Goal: Task Accomplishment & Management: Use online tool/utility

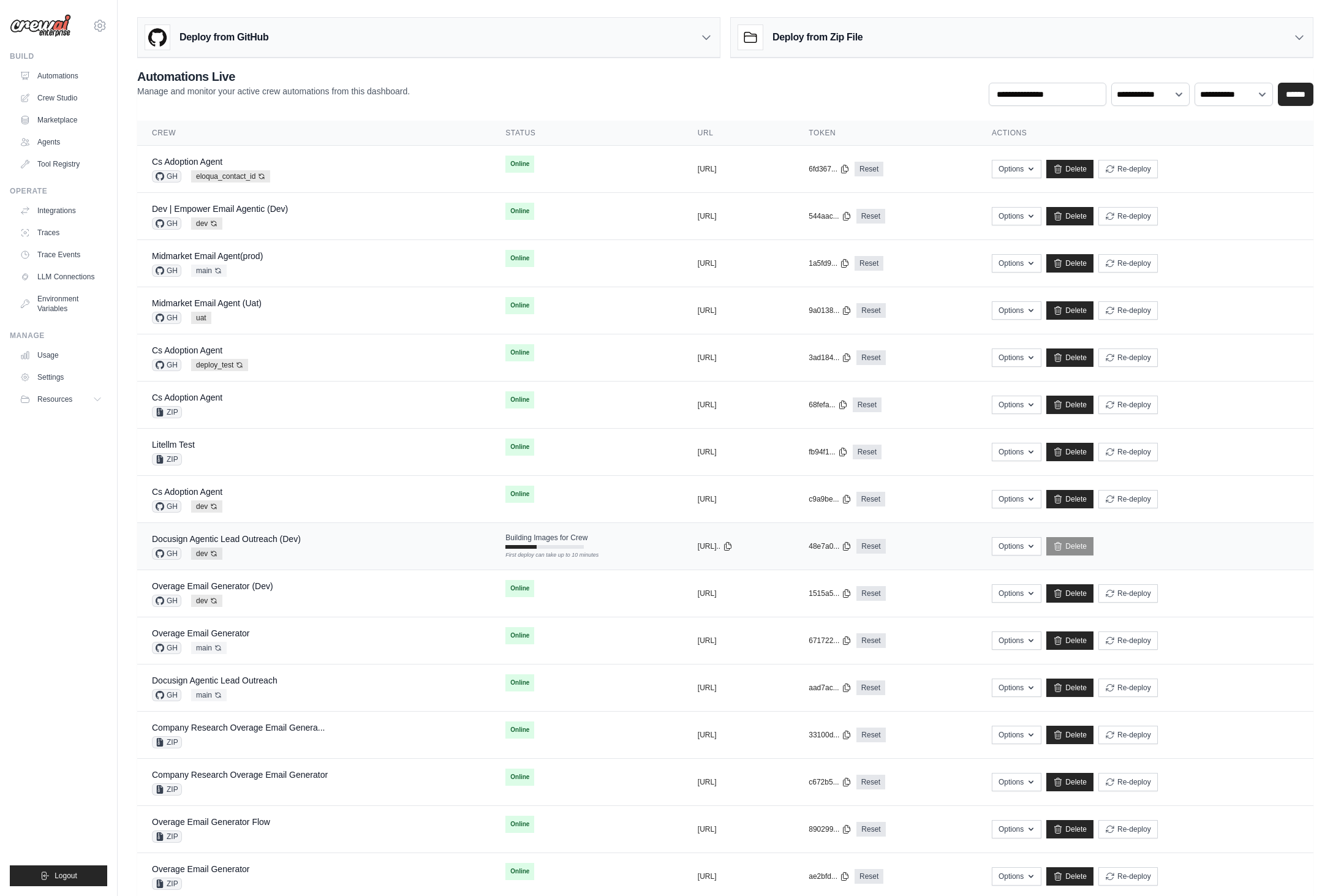
click at [311, 551] on div "Docusign Agentic Lead Outreach (Dev) GH dev Auto-deploy enabled" at bounding box center [313, 546] width 324 height 27
click at [311, 683] on div "Docusign Agentic Lead Outreach GH main Auto-deploy enabled" at bounding box center [314, 688] width 326 height 27
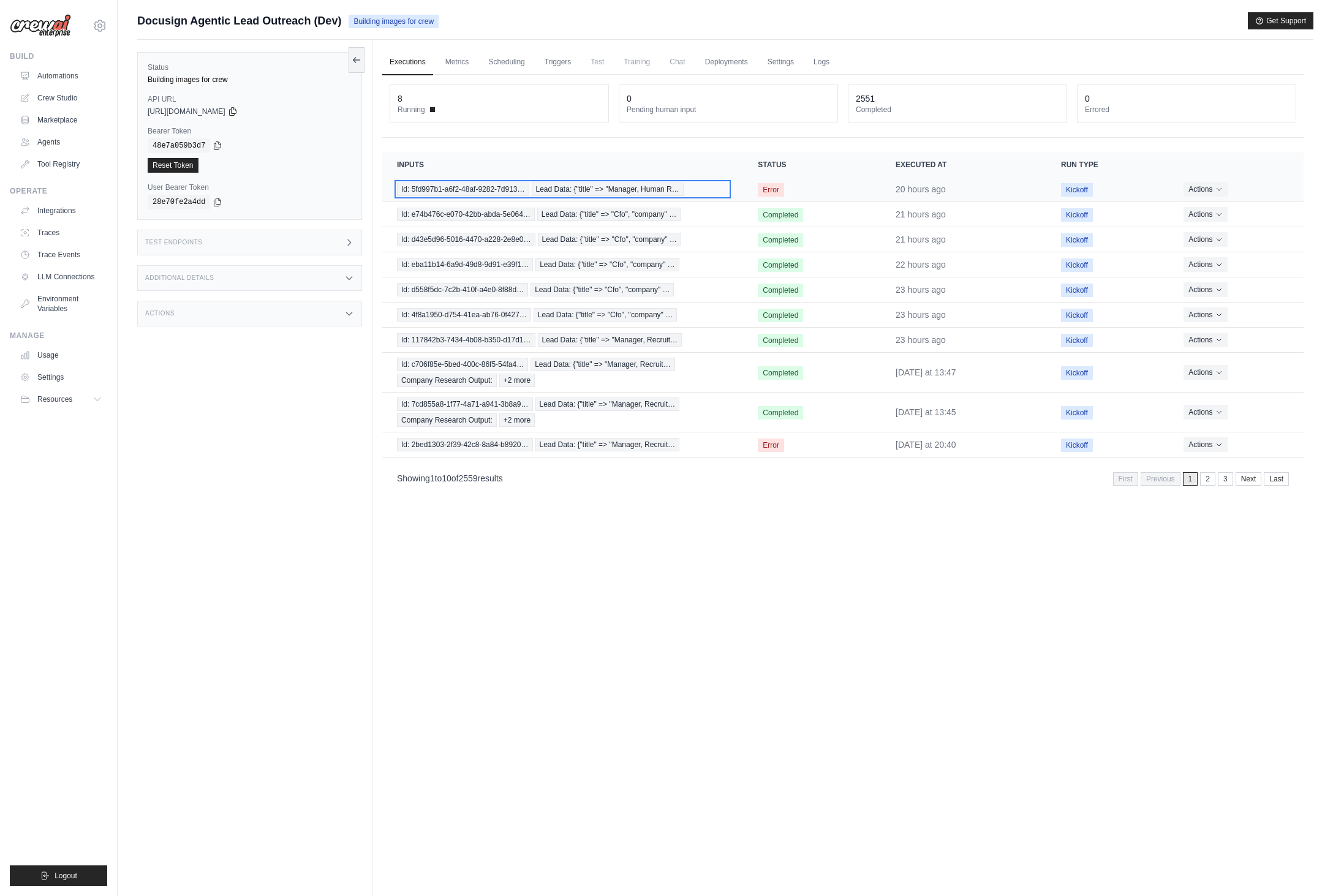
click at [593, 186] on span "Lead Data: {"title" => "Manager, Human R…" at bounding box center [607, 189] width 152 height 13
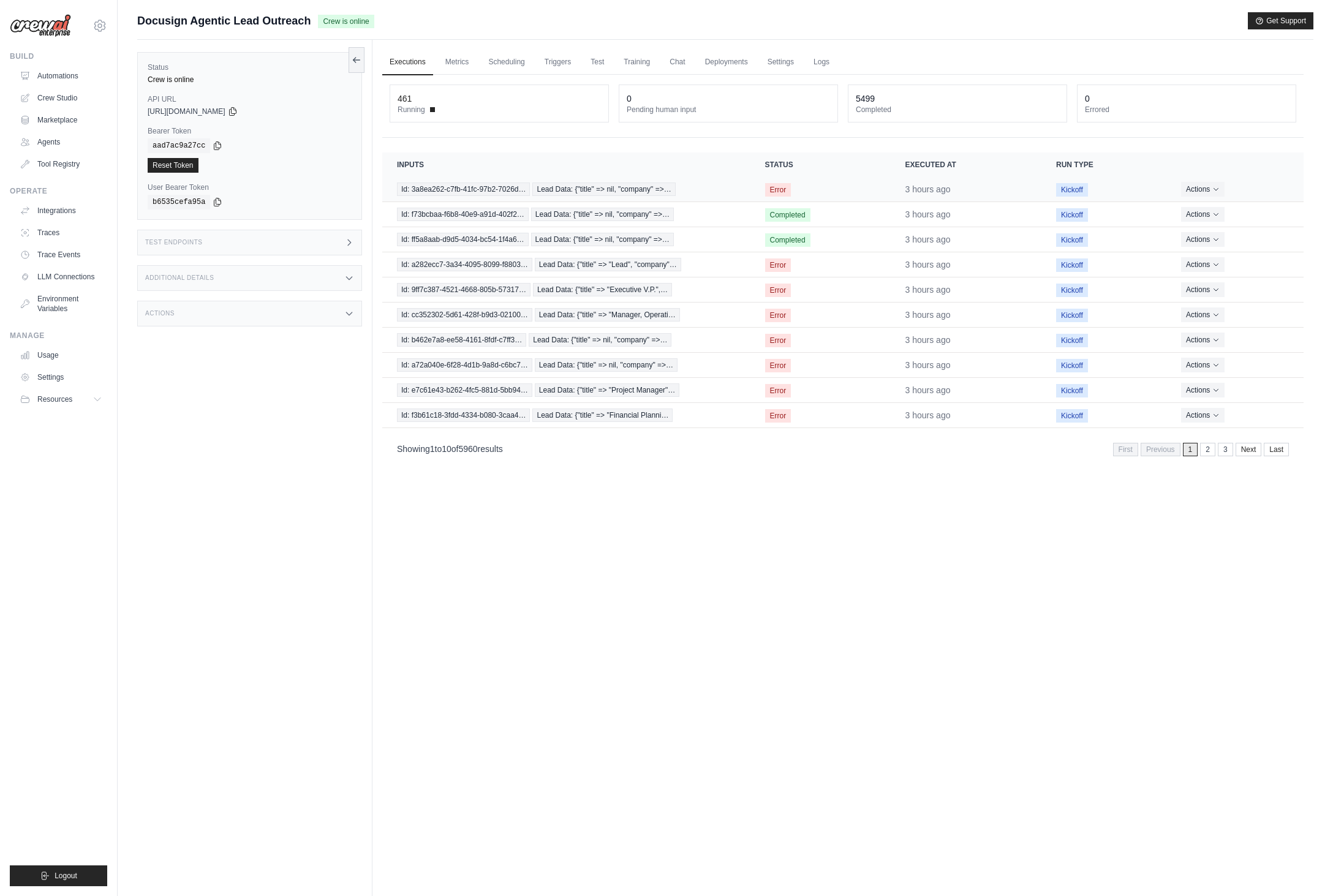
click at [456, 181] on td "Id: 3a8ea262-c7fb-41fc-97b2-7026d… Lead Data: {"title" => nil, "company" =>…" at bounding box center [566, 190] width 368 height 25
click at [434, 190] on span "Id: 3a8ea262-c7fb-41fc-97b2-7026d…" at bounding box center [463, 189] width 133 height 13
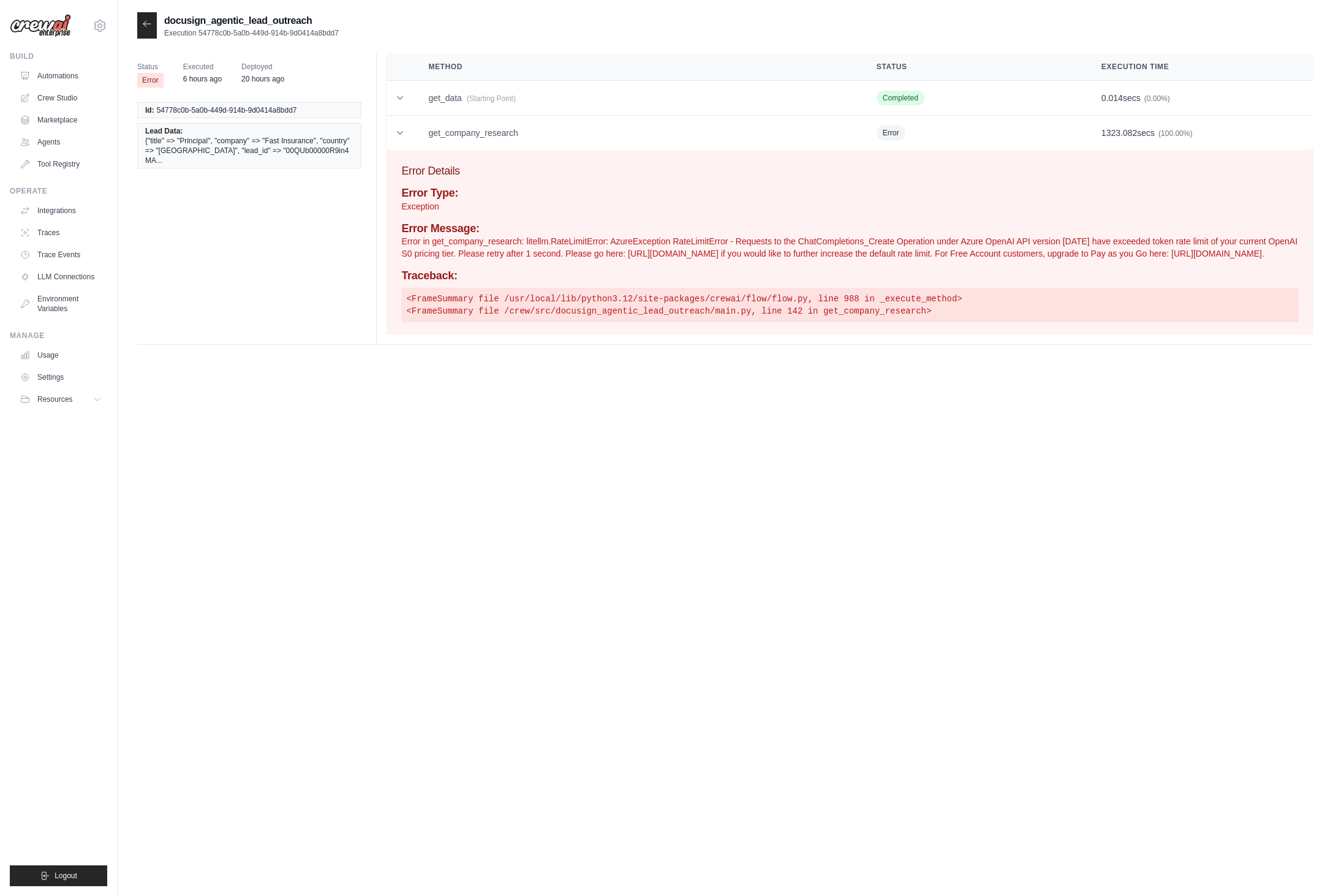
click at [555, 273] on div "Error Type: Exception Error Message: Error in get_company_research: litellm.Rat…" at bounding box center [850, 254] width 897 height 135
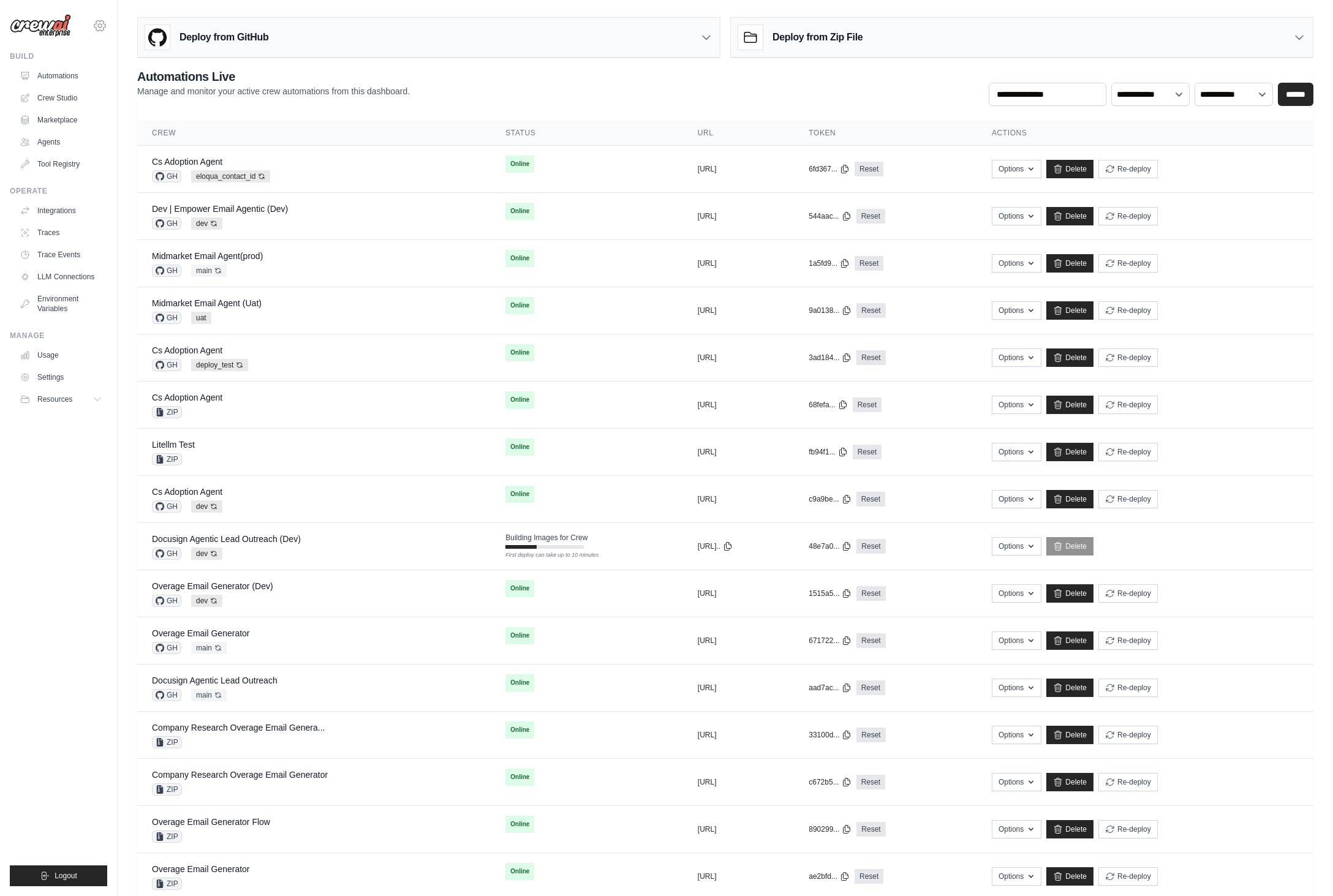
click at [96, 27] on icon at bounding box center [100, 25] width 11 height 10
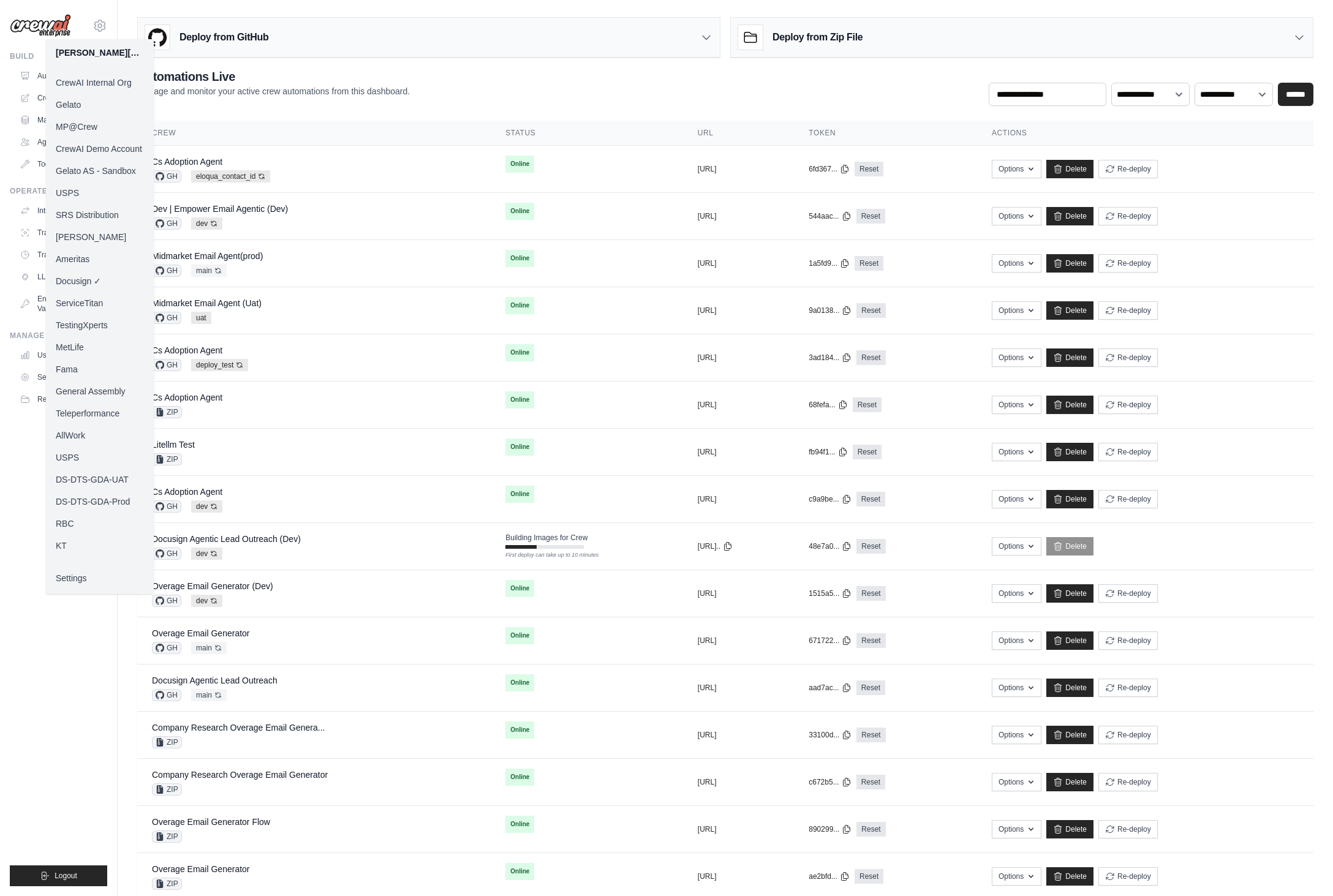
click at [97, 122] on link "MP@Crew" at bounding box center [99, 127] width 108 height 22
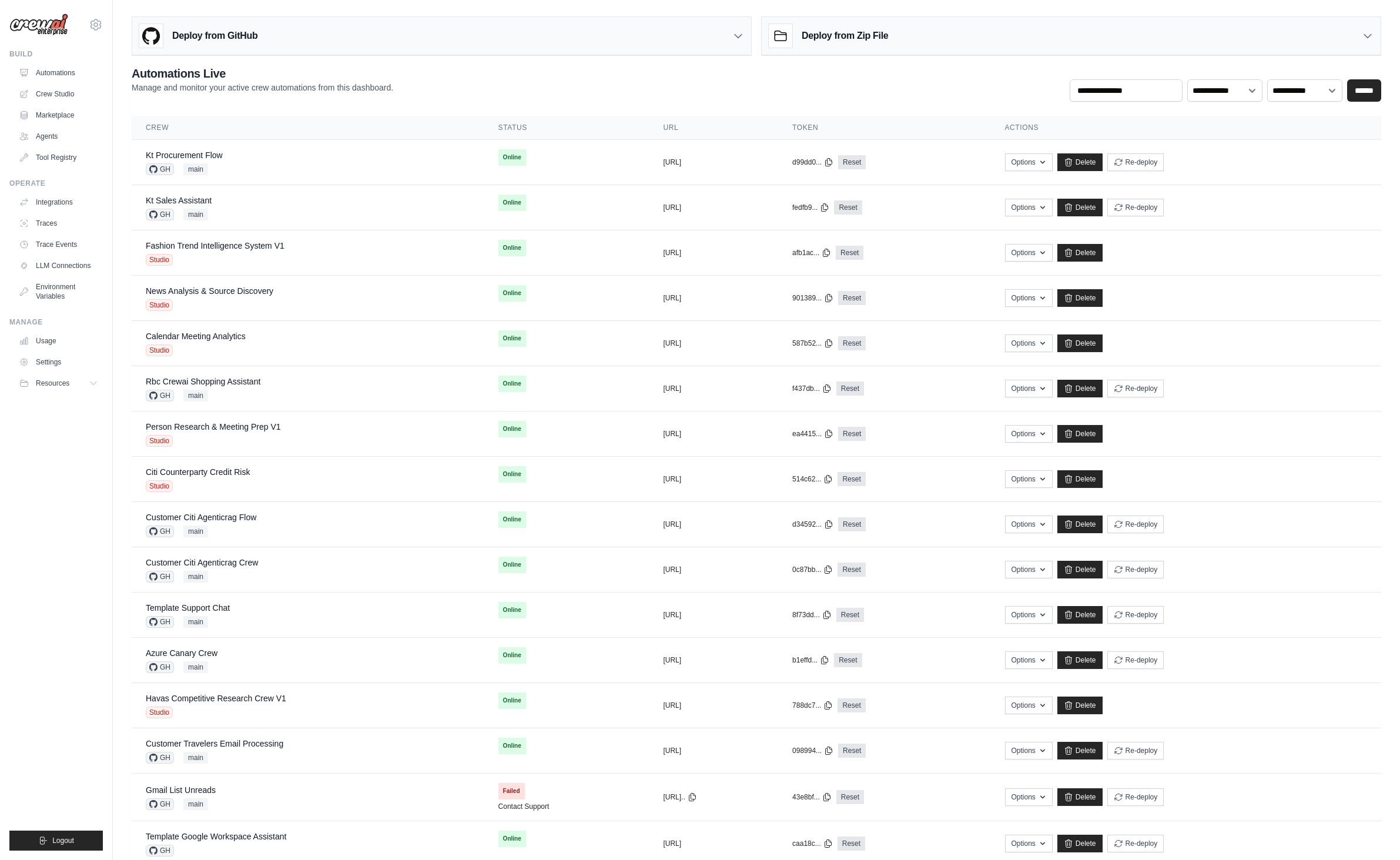
click at [89, 488] on ul "Build Automations Crew Studio Marketplace Agents" at bounding box center [56, 450] width 94 height 801
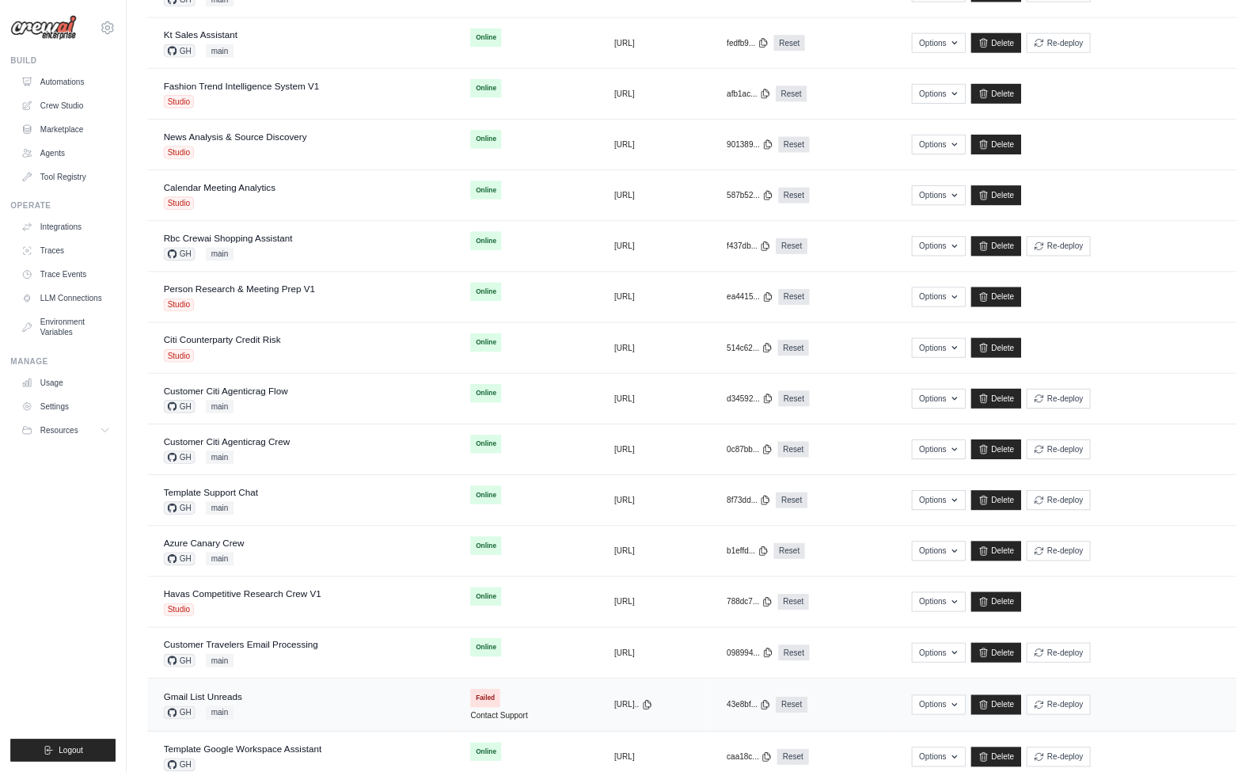
scroll to position [228, 0]
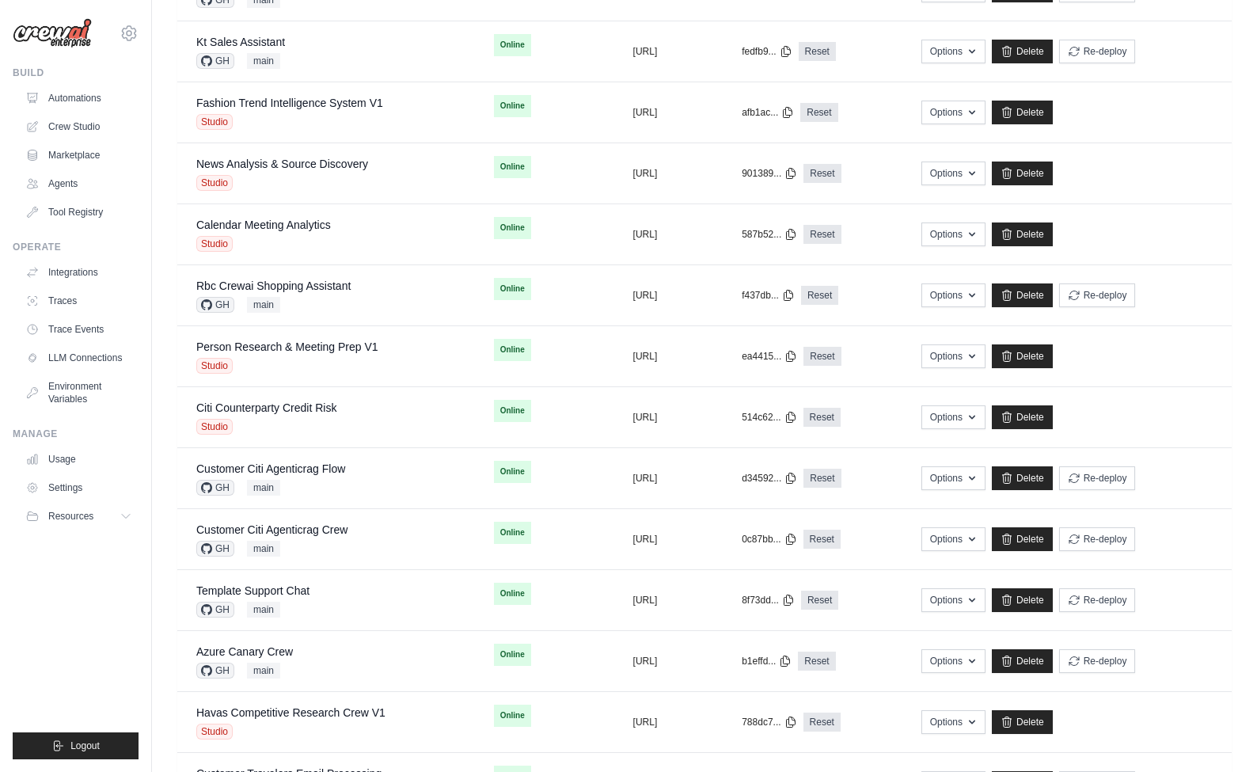
click at [159, 610] on div "**********" at bounding box center [704, 456] width 1105 height 1336
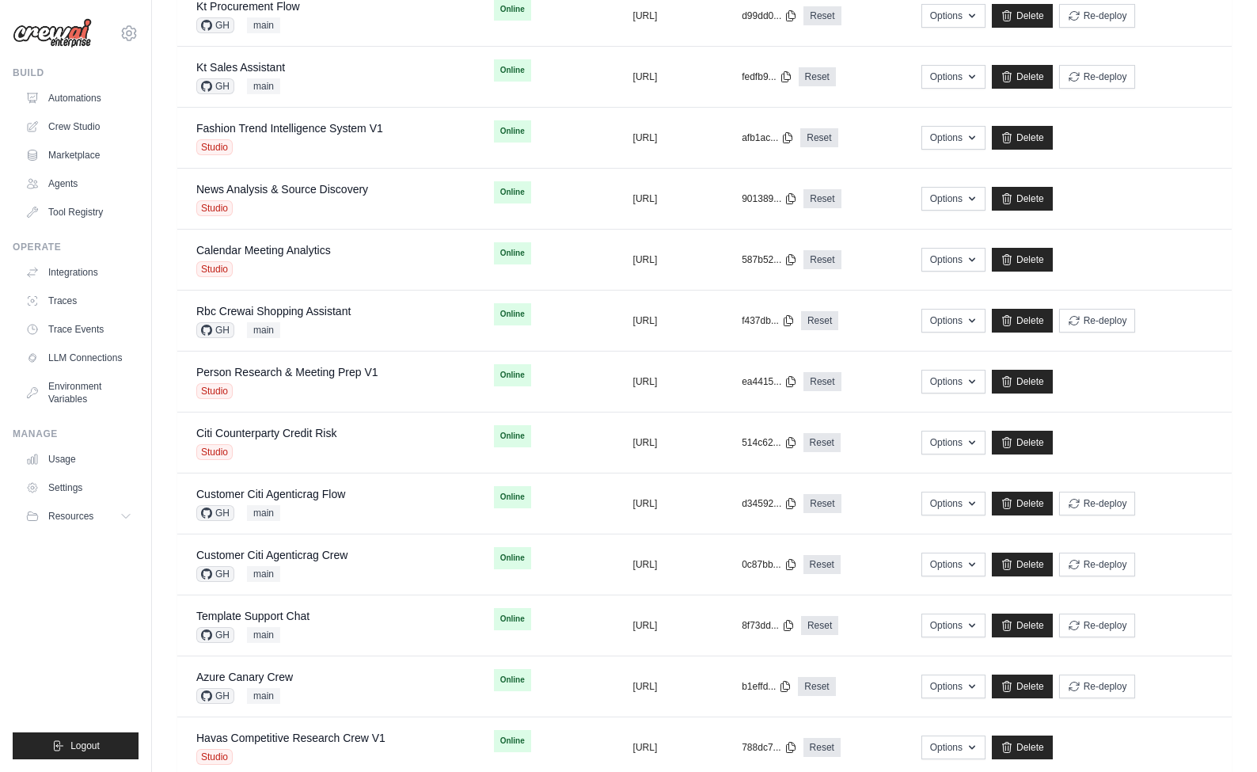
scroll to position [189, 0]
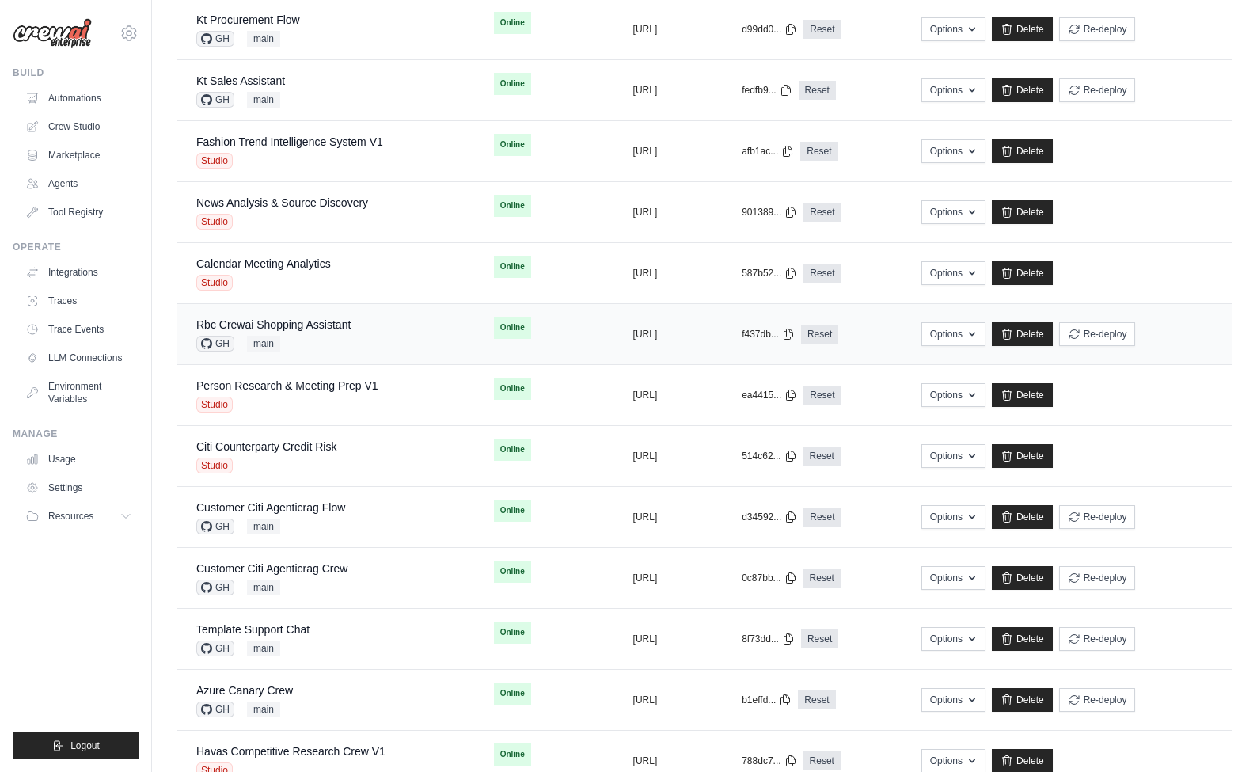
click at [347, 336] on div "GH main" at bounding box center [273, 344] width 154 height 16
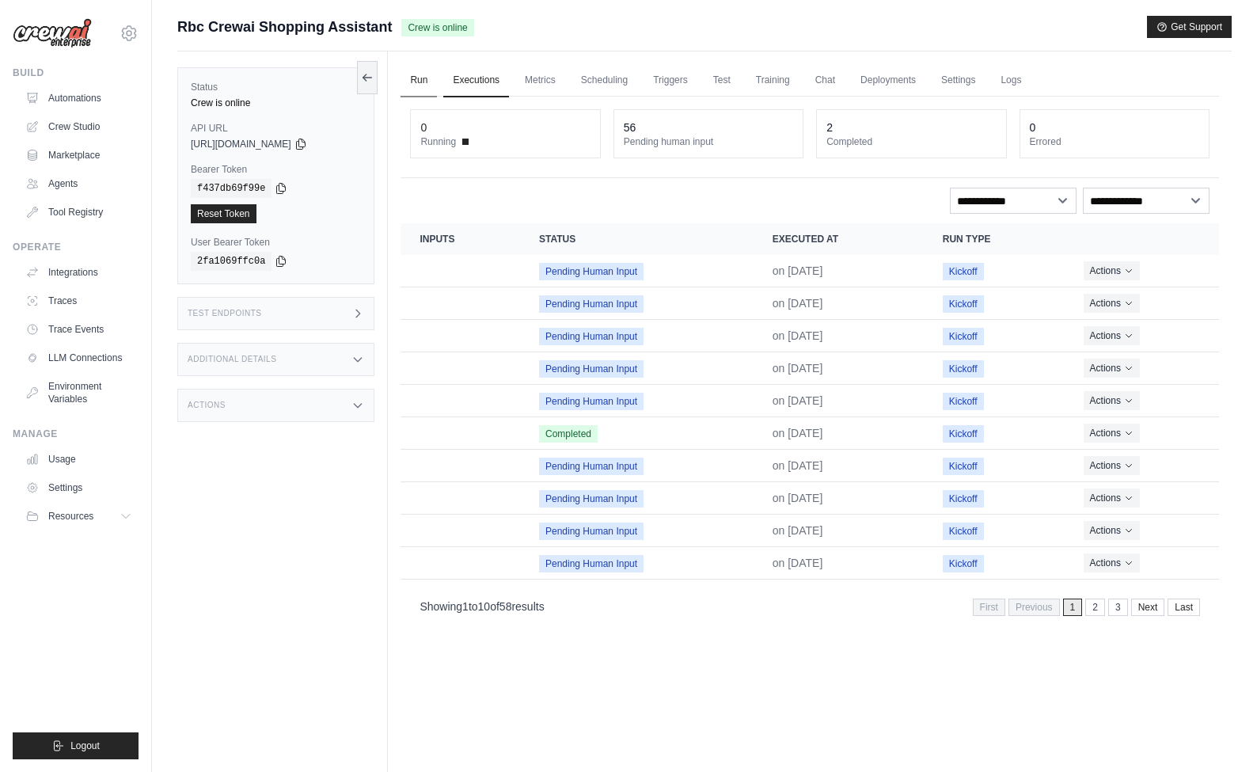
click at [420, 83] on link "Run" at bounding box center [419, 80] width 36 height 33
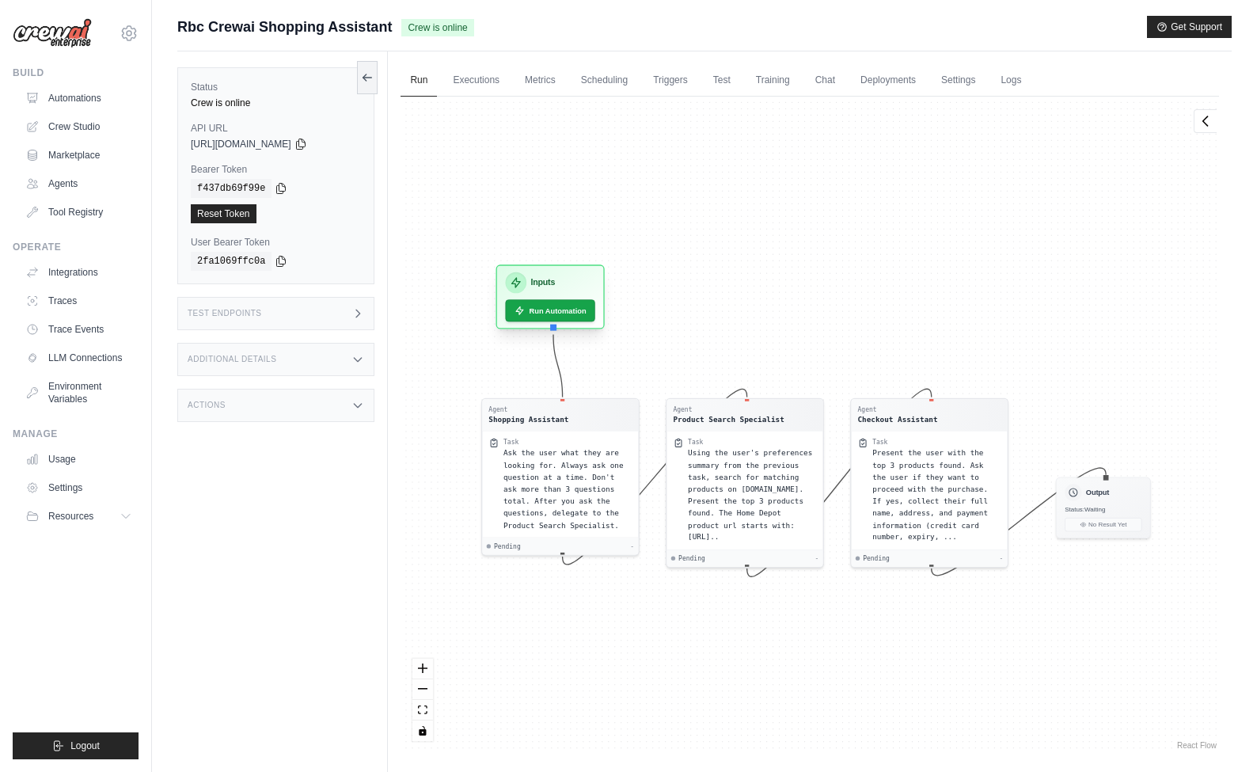
drag, startPoint x: 511, startPoint y: 365, endPoint x: 564, endPoint y: 276, distance: 103.3
click at [564, 276] on div "Inputs" at bounding box center [550, 282] width 89 height 21
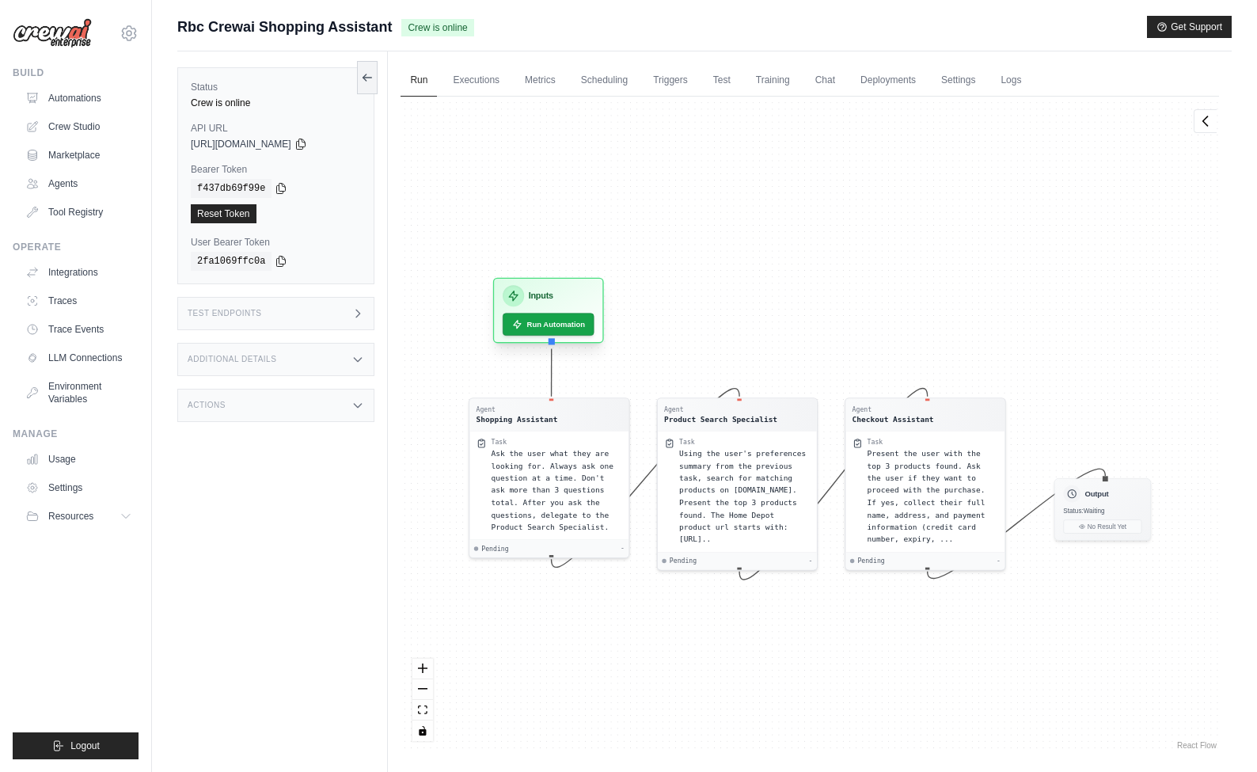
drag, startPoint x: 538, startPoint y: 287, endPoint x: 547, endPoint y: 310, distance: 25.3
click at [547, 302] on h3 "Inputs" at bounding box center [541, 296] width 25 height 13
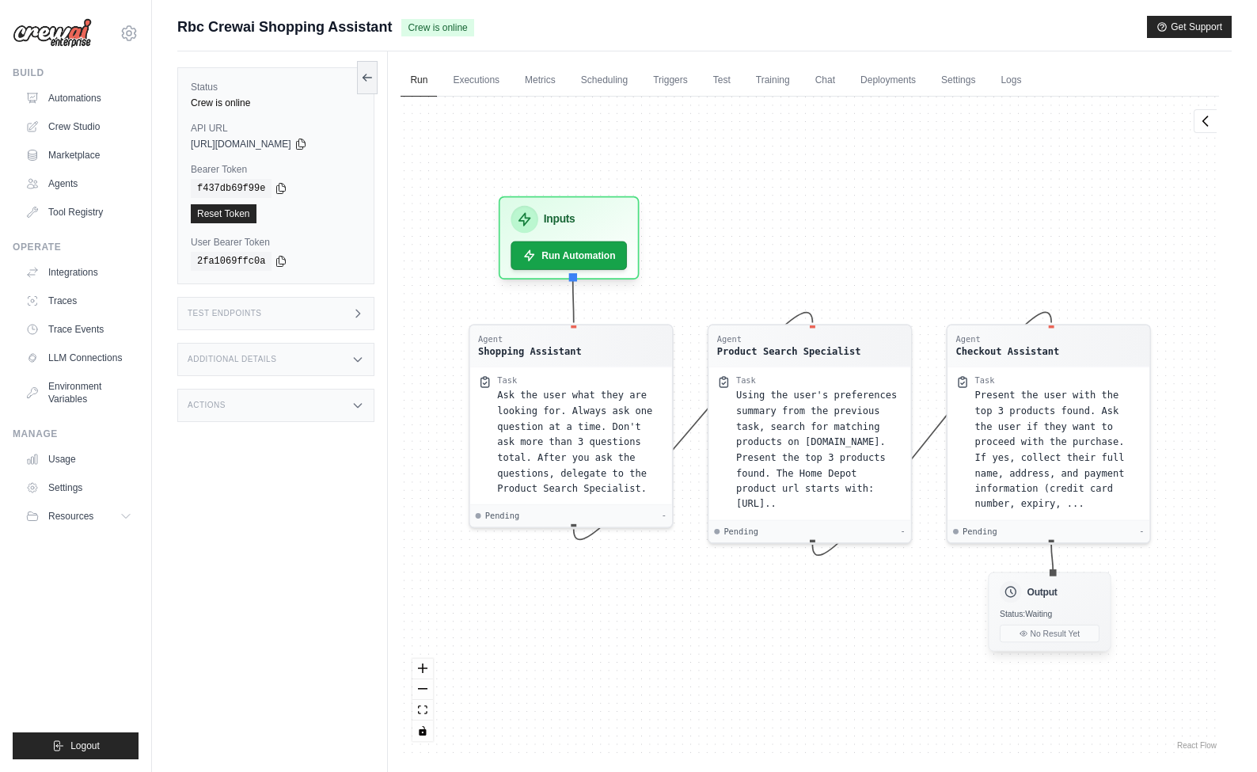
drag, startPoint x: 1115, startPoint y: 494, endPoint x: 1065, endPoint y: 606, distance: 122.3
click at [1065, 606] on div "Output Status: Waiting No Result Yet" at bounding box center [1050, 611] width 123 height 79
click at [86, 129] on link "Crew Studio" at bounding box center [81, 126] width 120 height 25
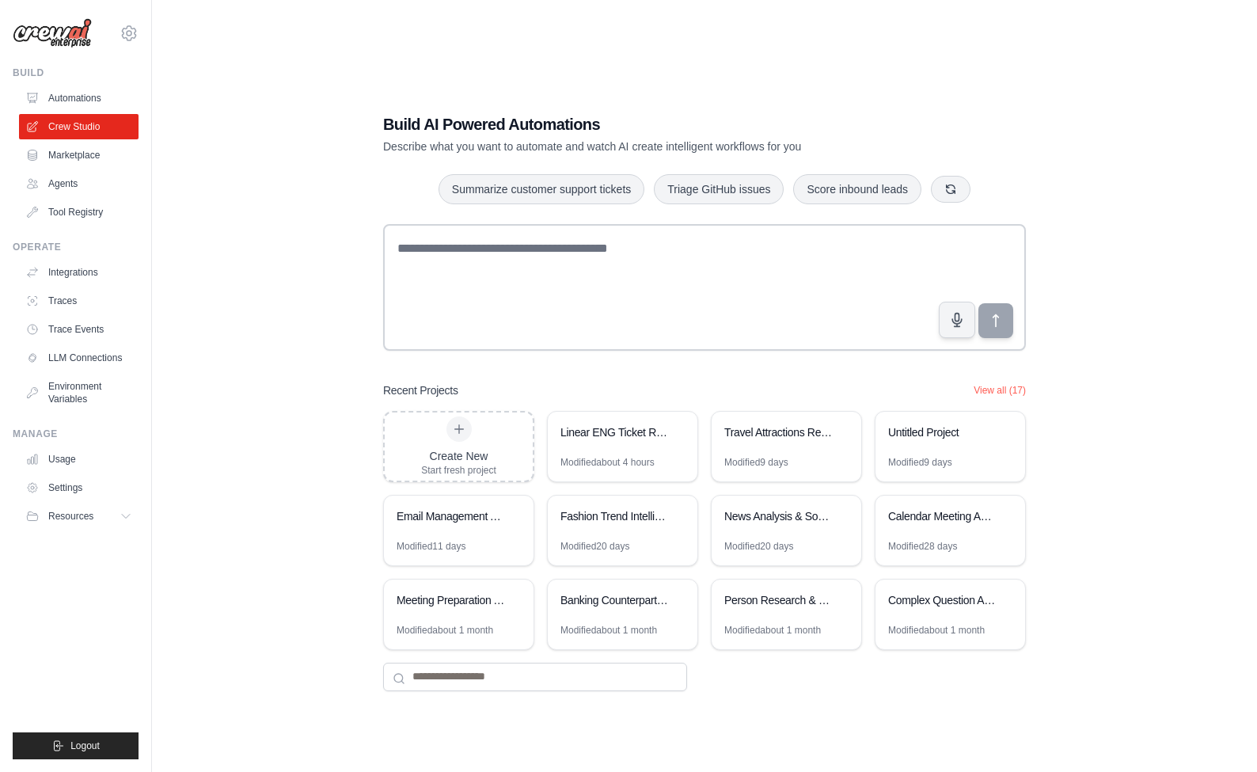
click at [232, 274] on div "Build AI Powered Automations Describe what you want to automate and watch AI cr…" at bounding box center [704, 402] width 1055 height 772
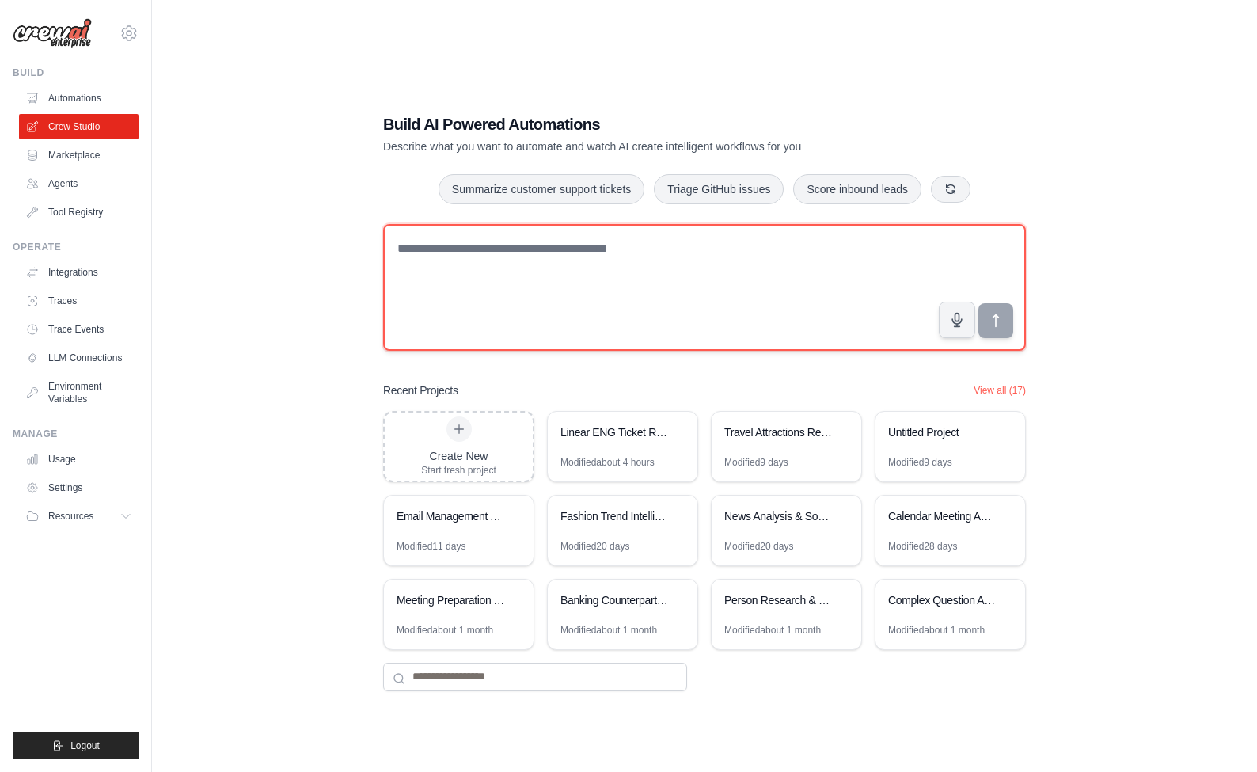
click at [672, 285] on textarea at bounding box center [704, 287] width 643 height 127
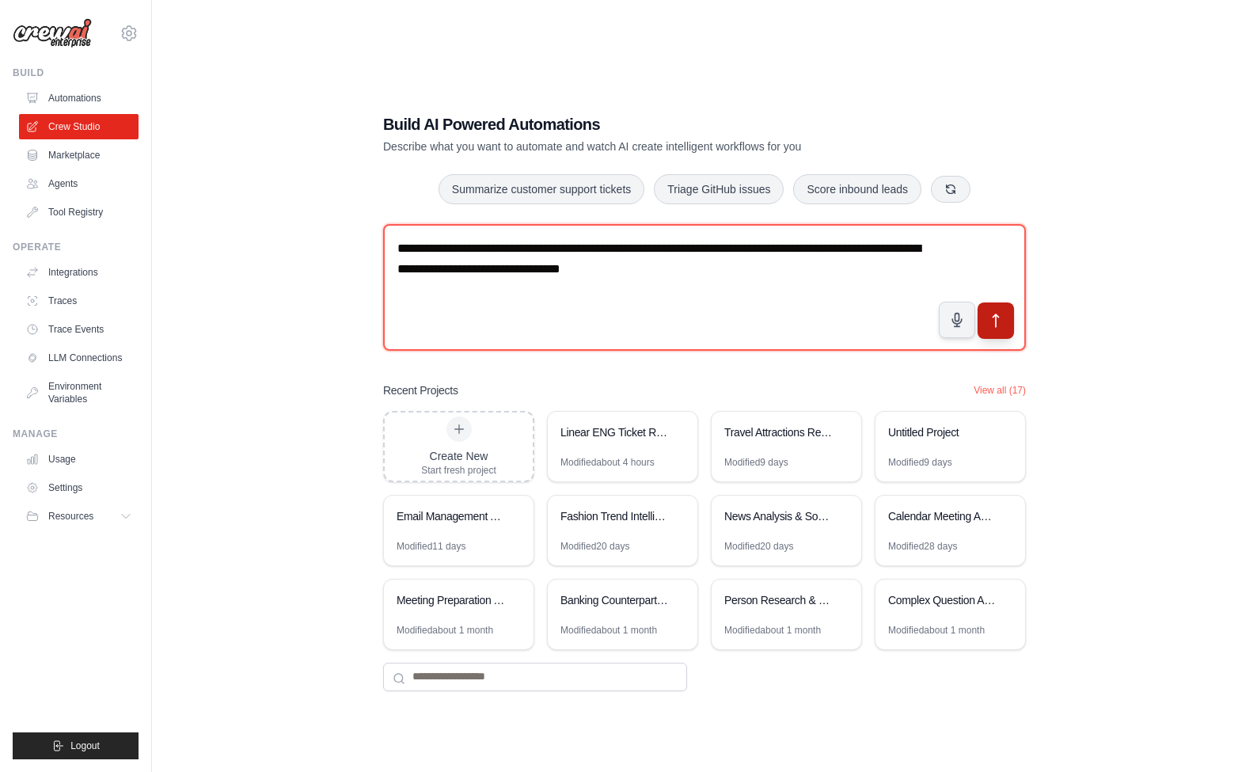
type textarea "**********"
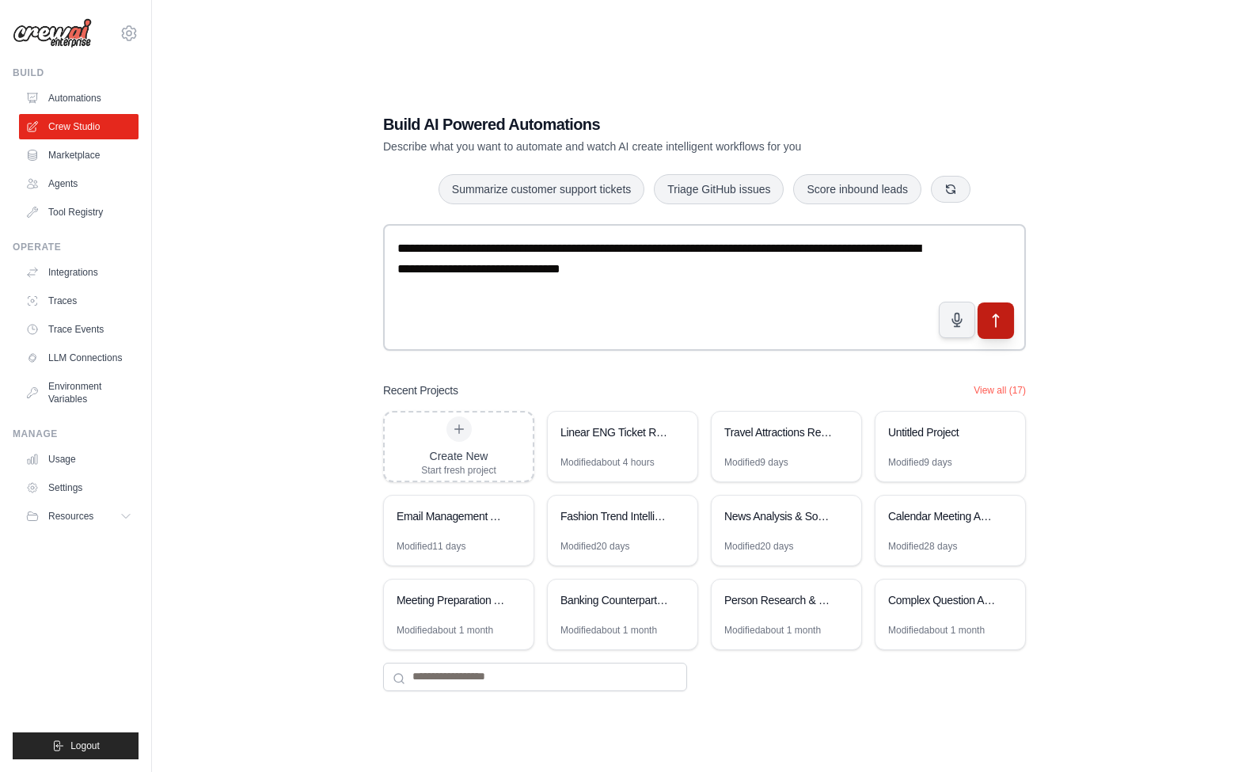
click at [995, 326] on icon "submit" at bounding box center [997, 320] width 6 height 13
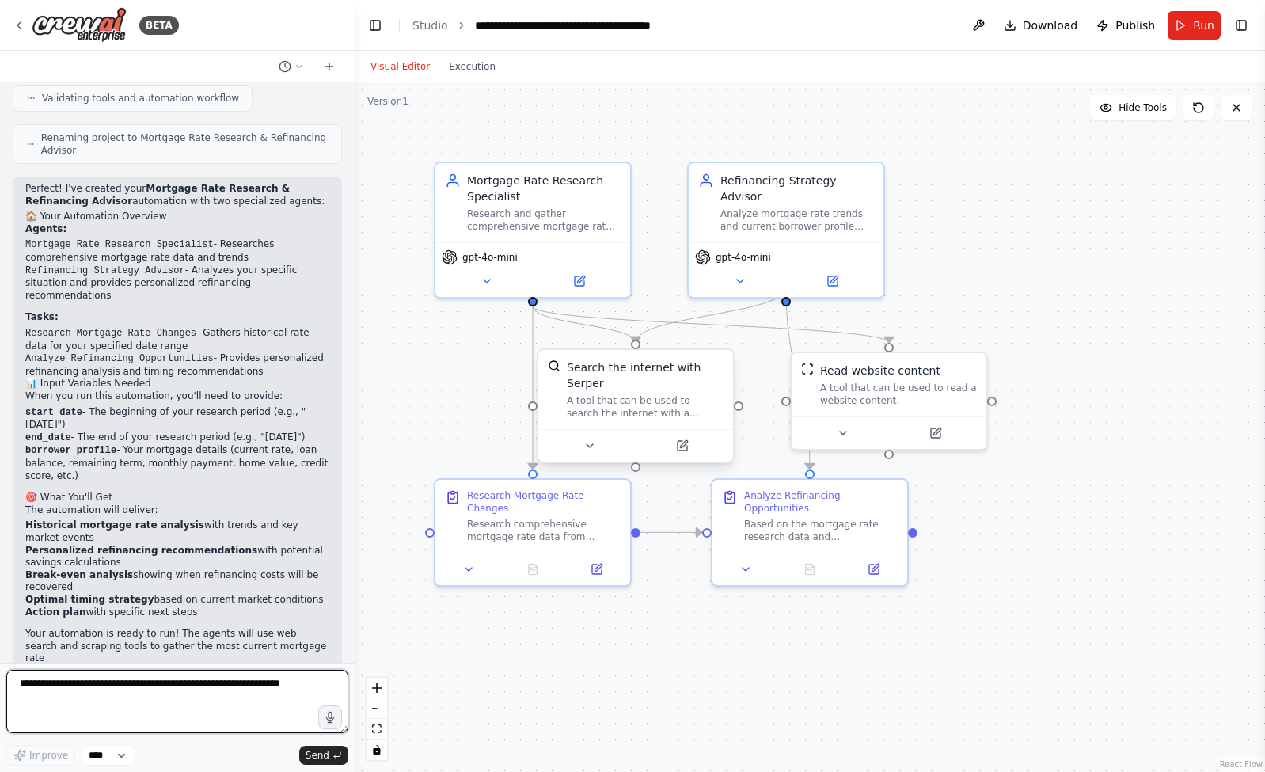
scroll to position [778, 0]
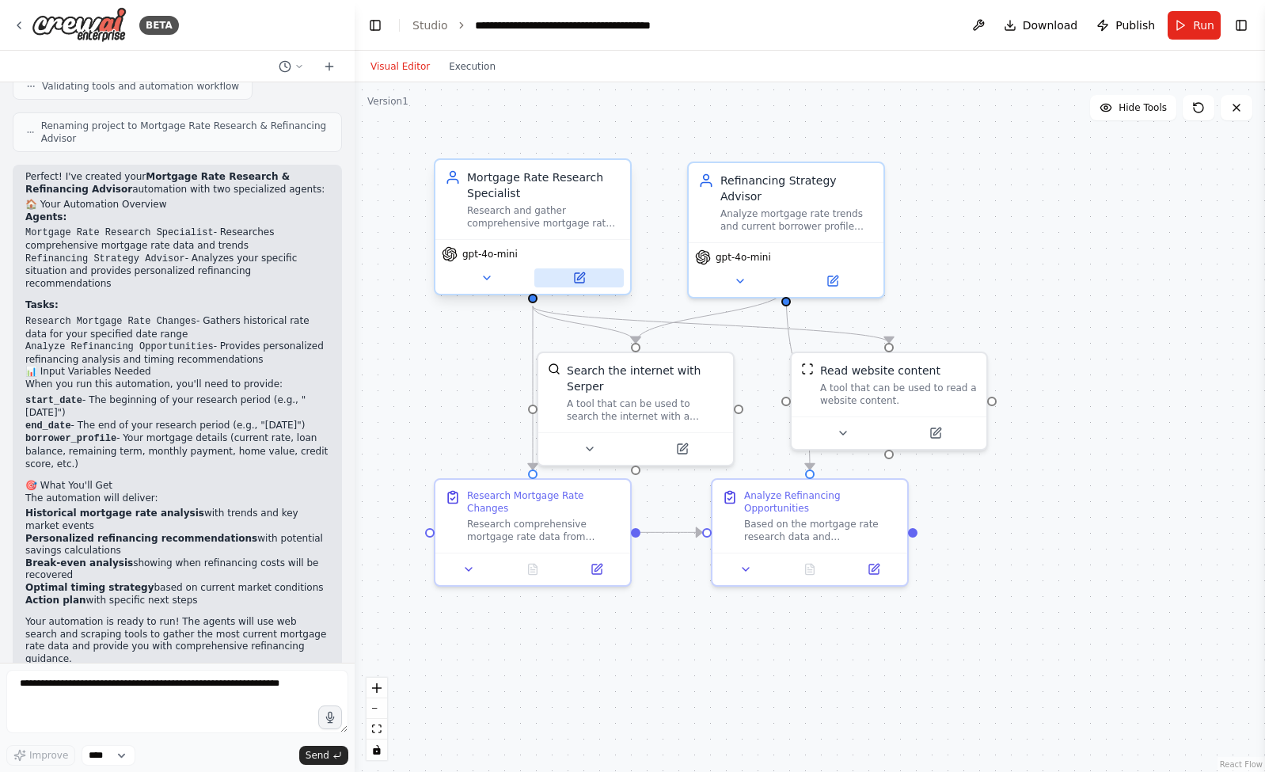
click at [587, 270] on button at bounding box center [578, 277] width 89 height 19
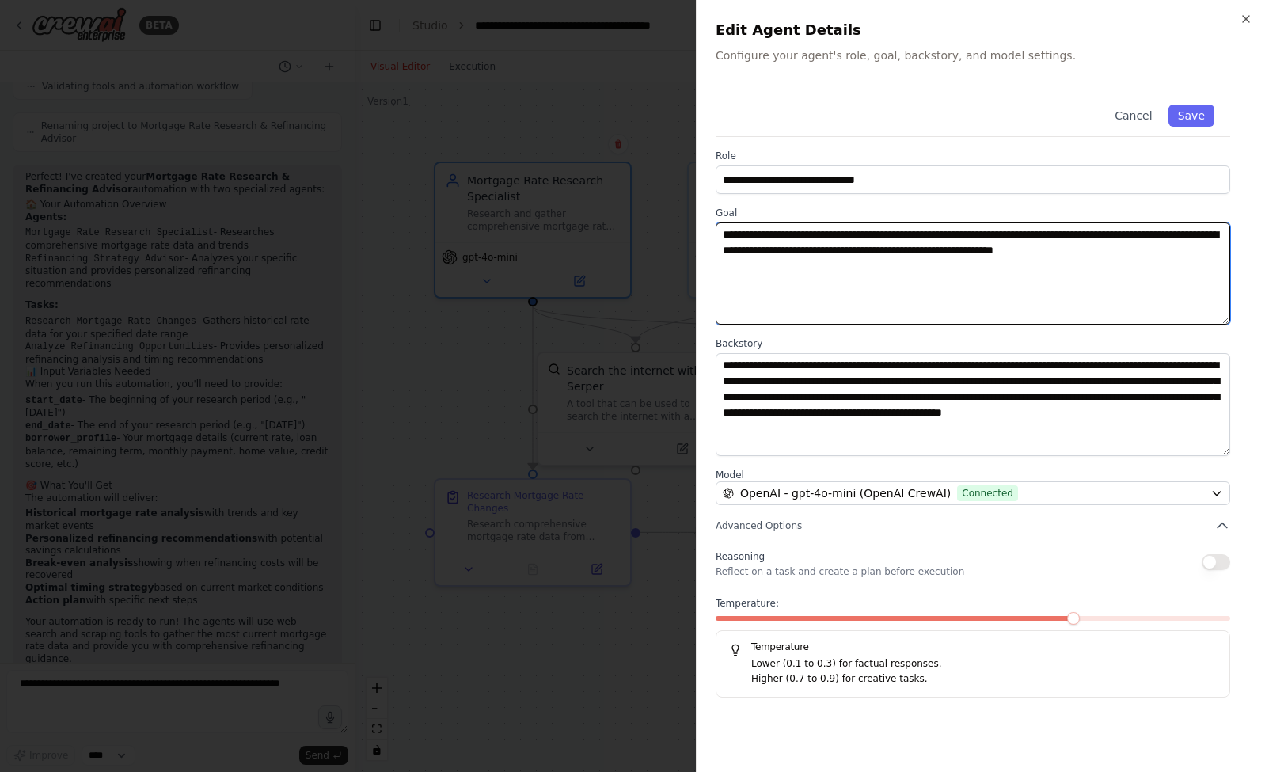
drag, startPoint x: 741, startPoint y: 236, endPoint x: 856, endPoint y: 263, distance: 117.9
click at [856, 263] on textarea "**********" at bounding box center [973, 273] width 515 height 102
click at [937, 281] on textarea "**********" at bounding box center [973, 273] width 515 height 102
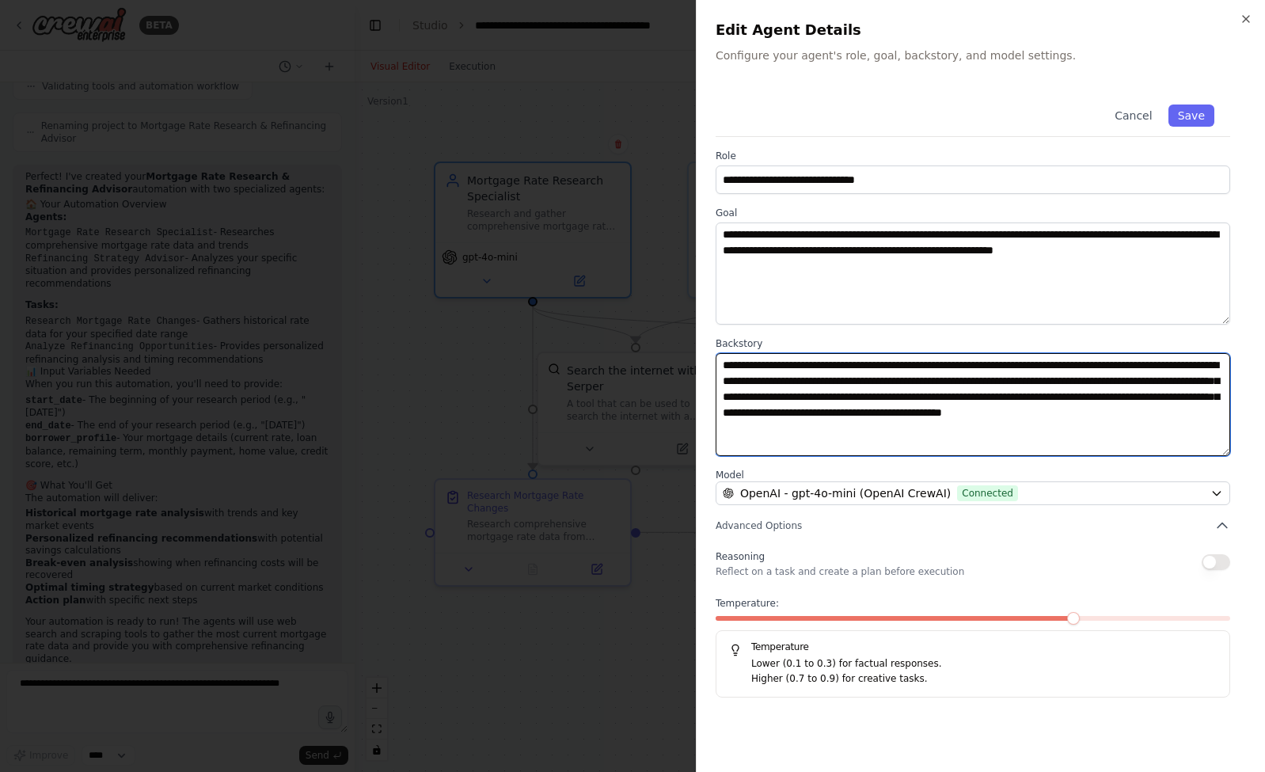
drag, startPoint x: 752, startPoint y: 363, endPoint x: 991, endPoint y: 423, distance: 246.3
click at [990, 423] on textarea "**********" at bounding box center [973, 404] width 515 height 102
click at [991, 423] on textarea "**********" at bounding box center [973, 404] width 515 height 102
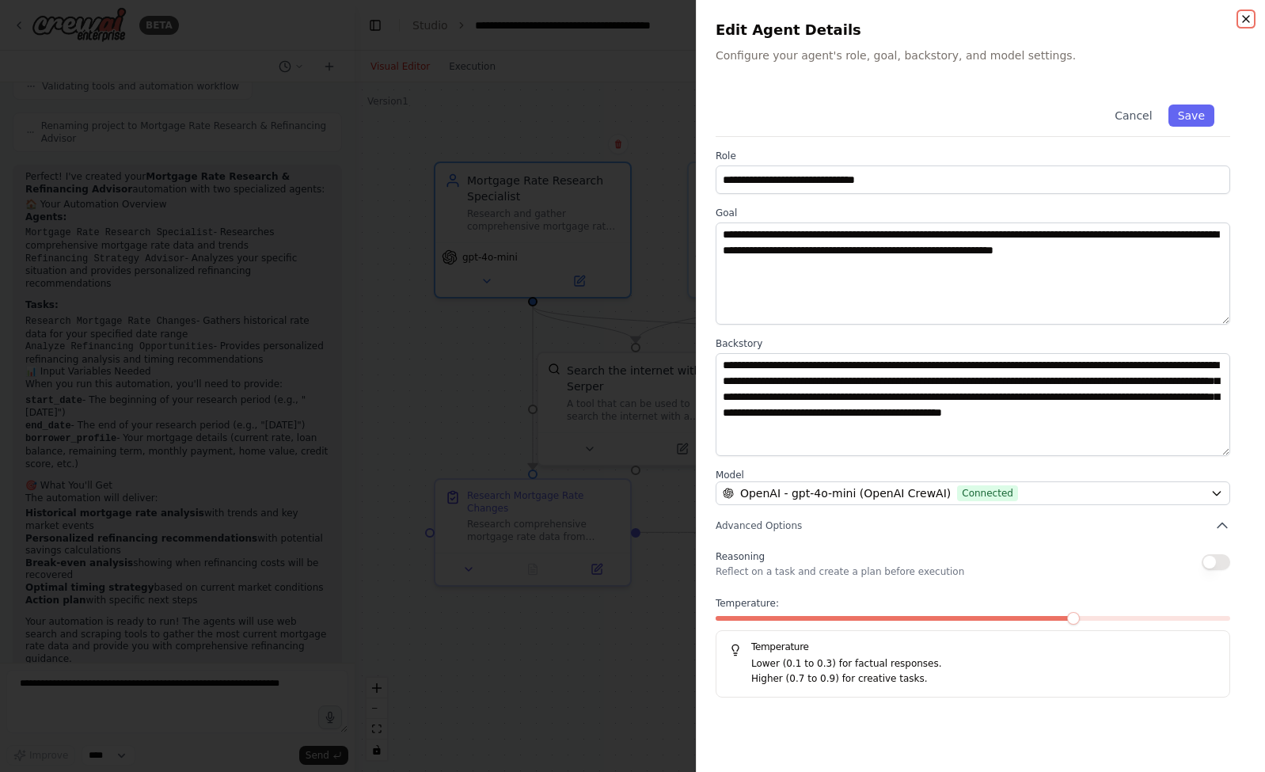
click at [1243, 23] on icon "button" at bounding box center [1246, 19] width 13 height 13
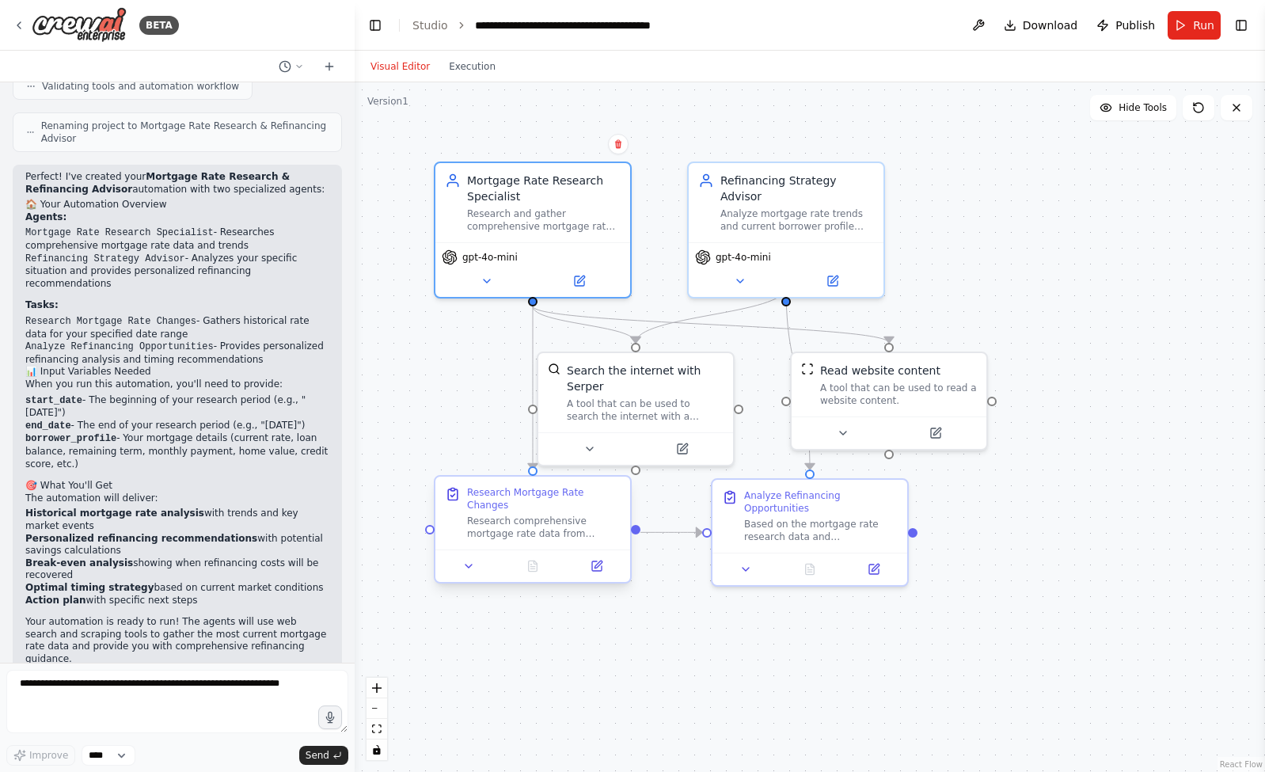
click at [559, 497] on div "Research Mortgage Rate Changes" at bounding box center [544, 498] width 154 height 25
click at [593, 571] on icon at bounding box center [597, 566] width 10 height 10
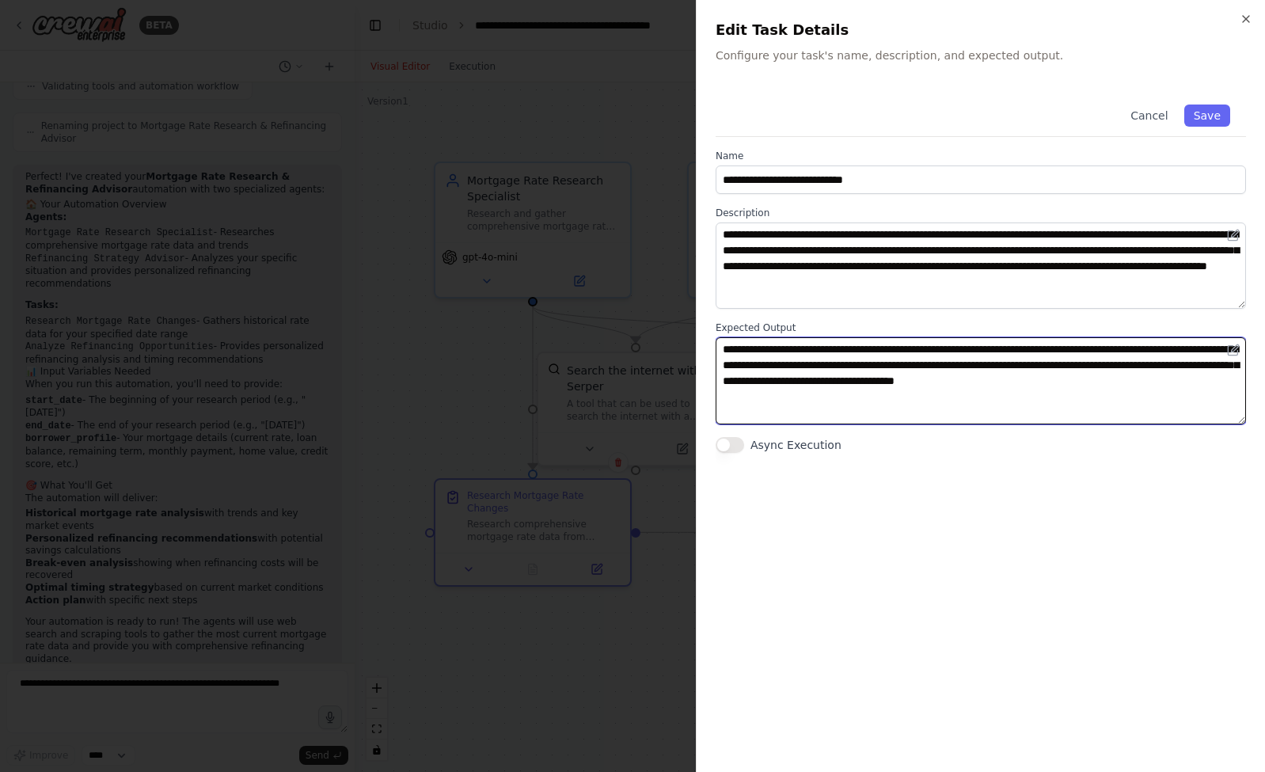
click at [933, 391] on textarea "**********" at bounding box center [981, 380] width 530 height 86
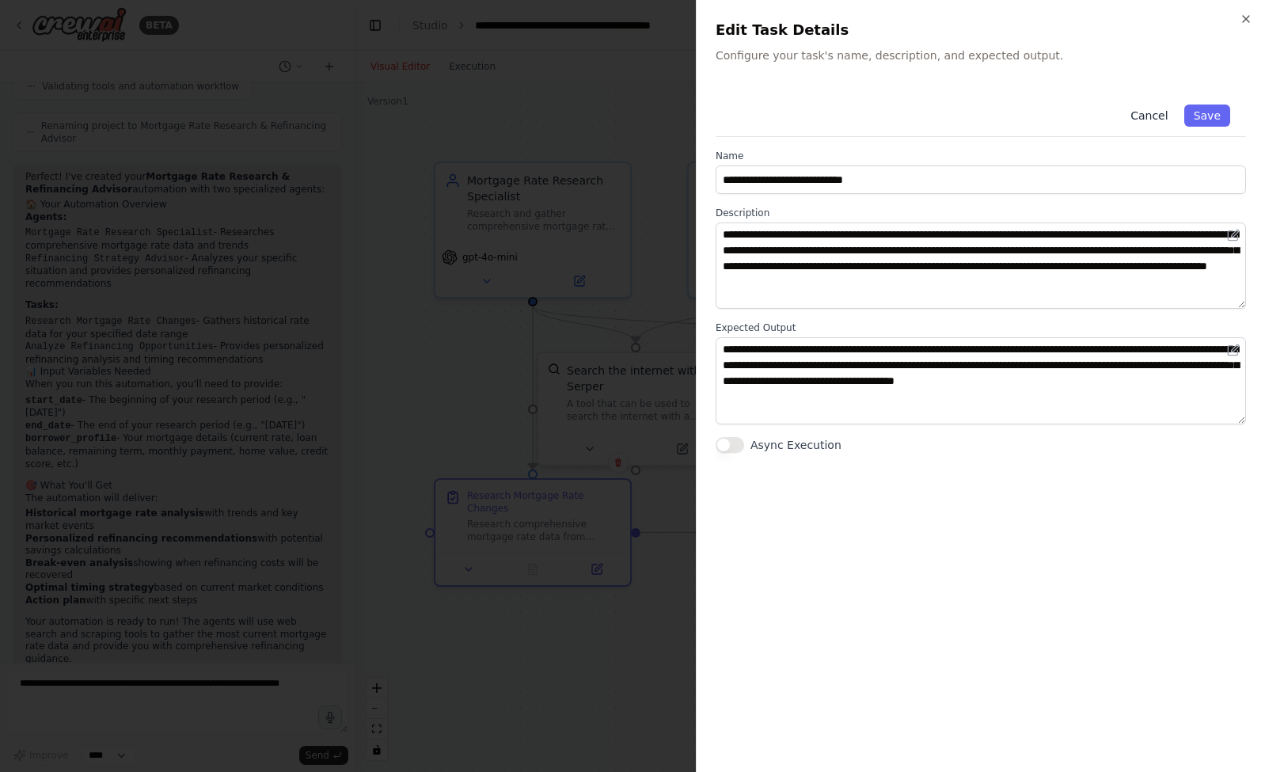
click at [1167, 124] on button "Cancel" at bounding box center [1149, 116] width 56 height 22
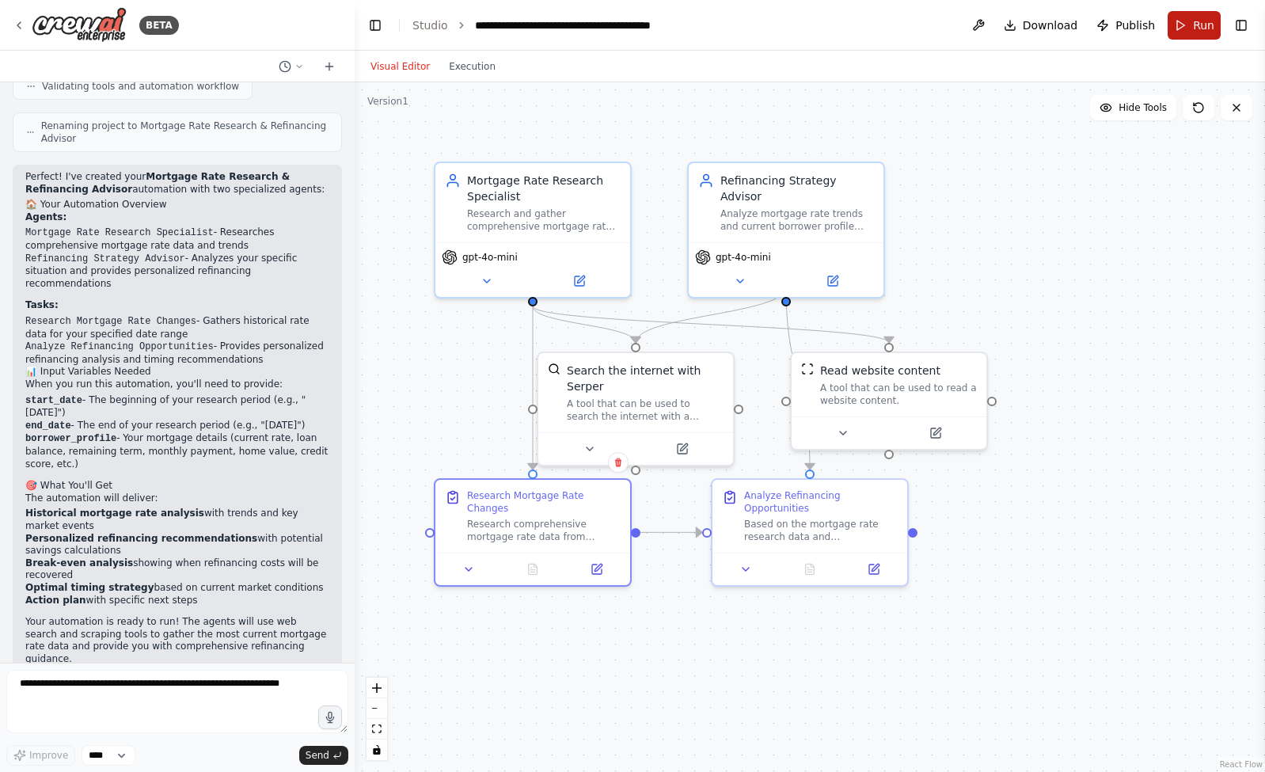
click at [1193, 32] on span "Run" at bounding box center [1203, 25] width 21 height 16
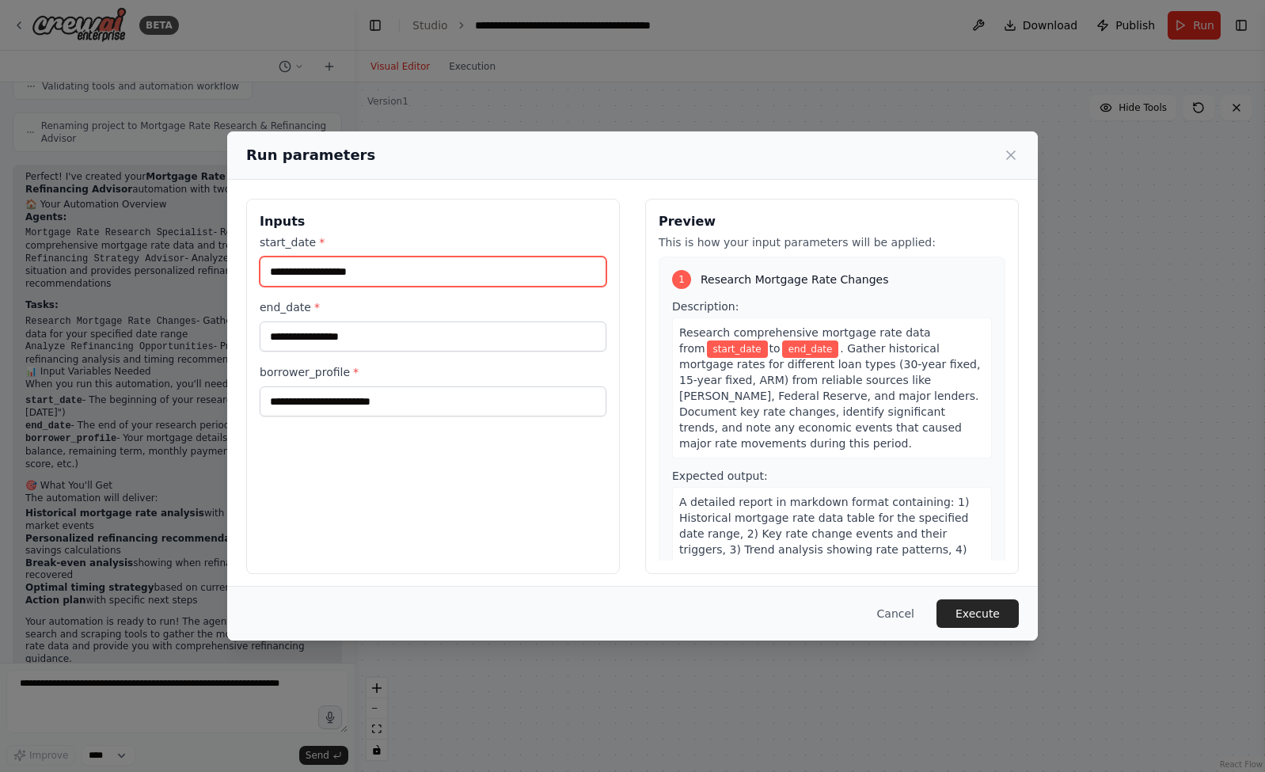
click at [378, 266] on input "start_date *" at bounding box center [433, 272] width 347 height 30
type input "**********"
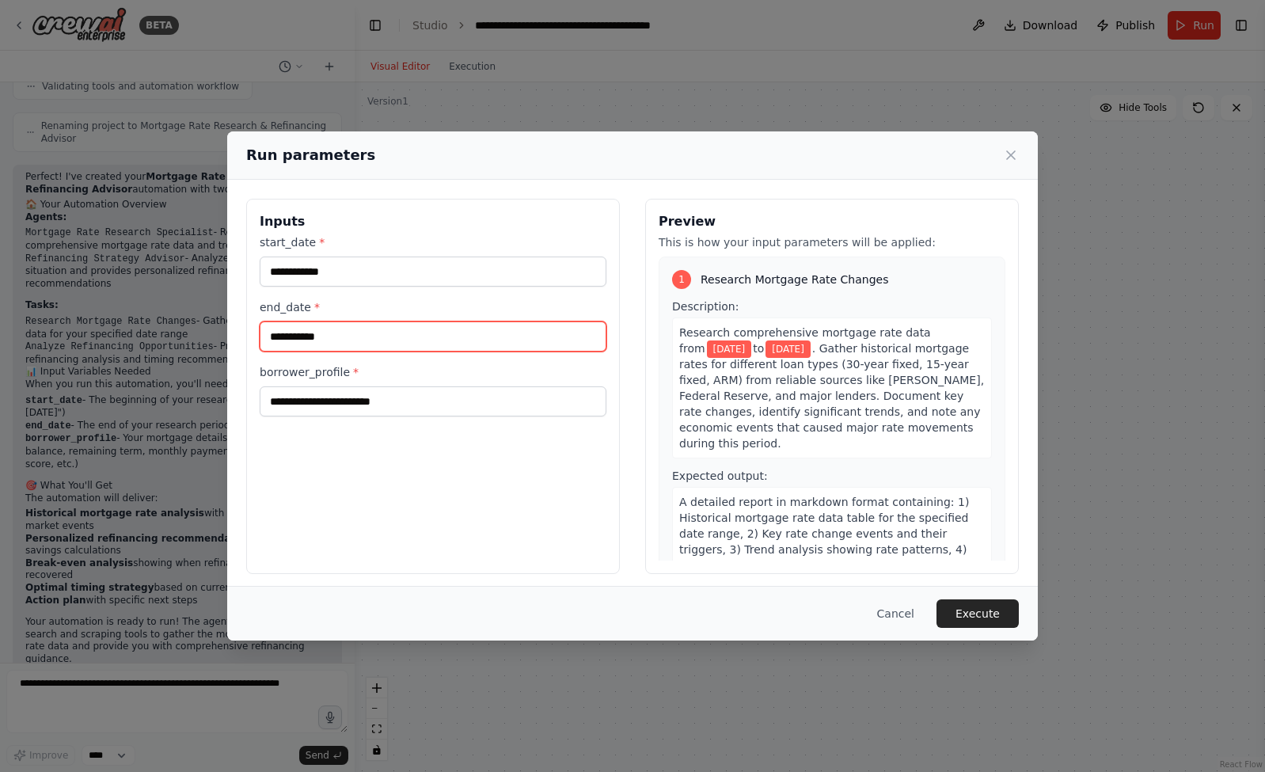
type input "**********"
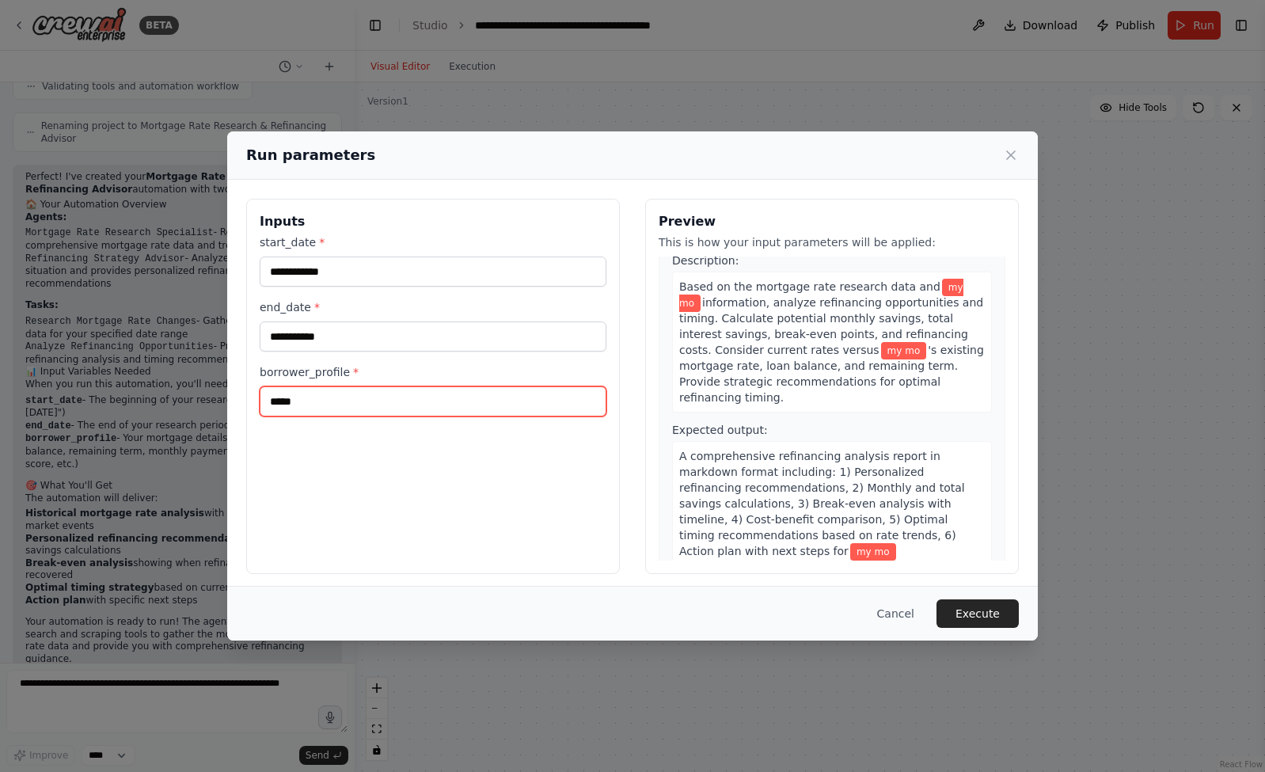
scroll to position [428, 0]
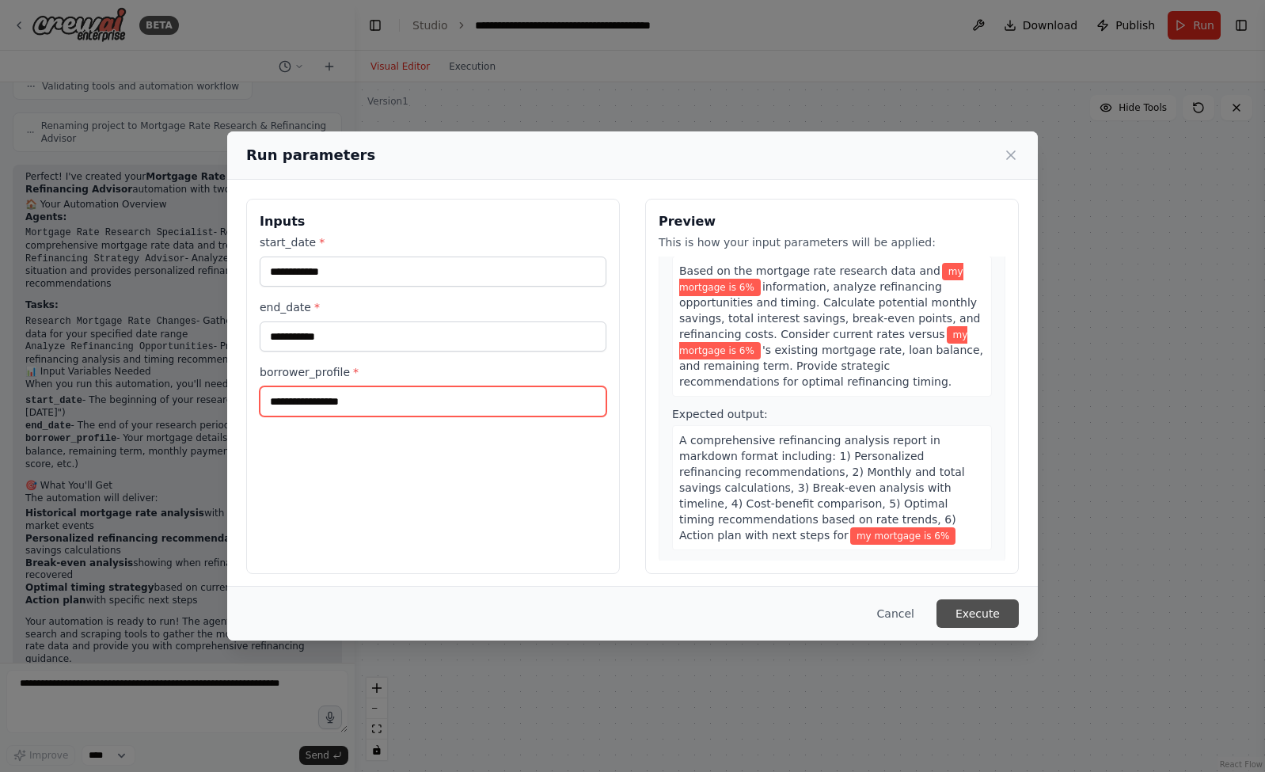
type input "**********"
click at [975, 611] on button "Execute" at bounding box center [978, 613] width 82 height 29
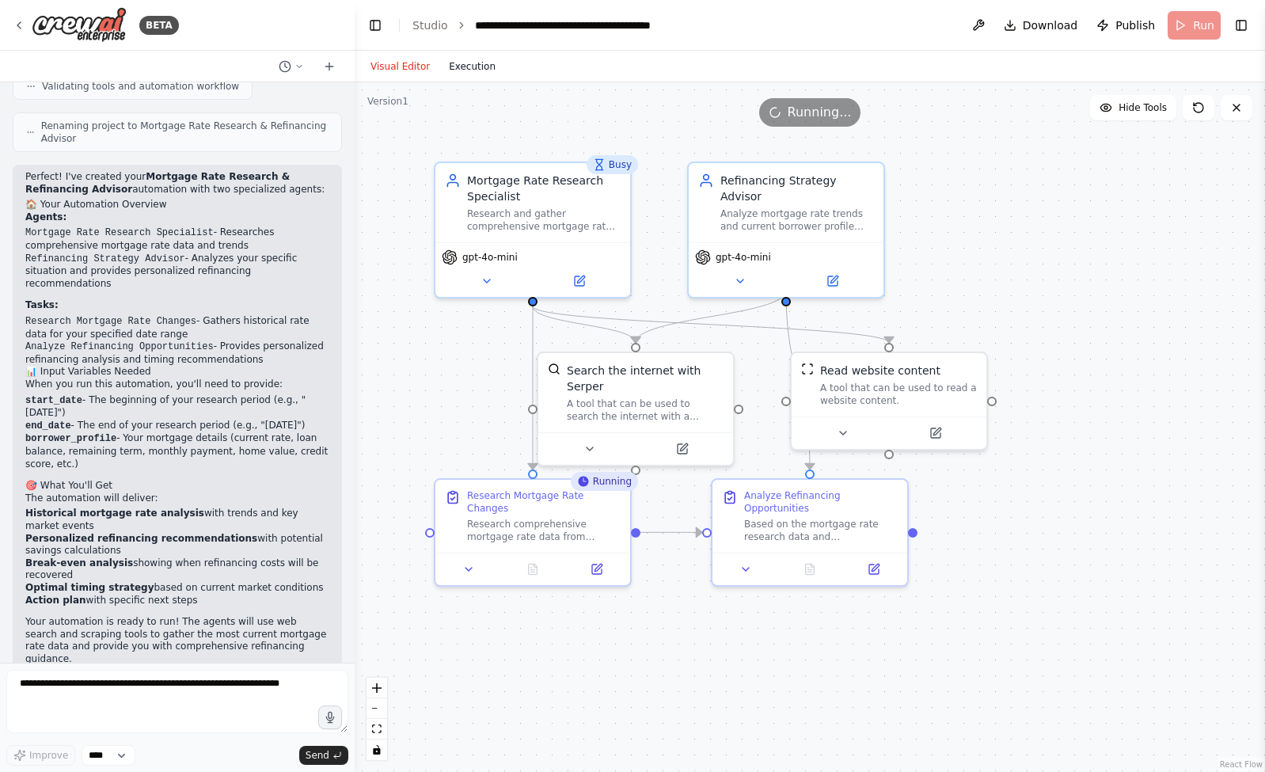
click at [465, 69] on button "Execution" at bounding box center [472, 66] width 66 height 19
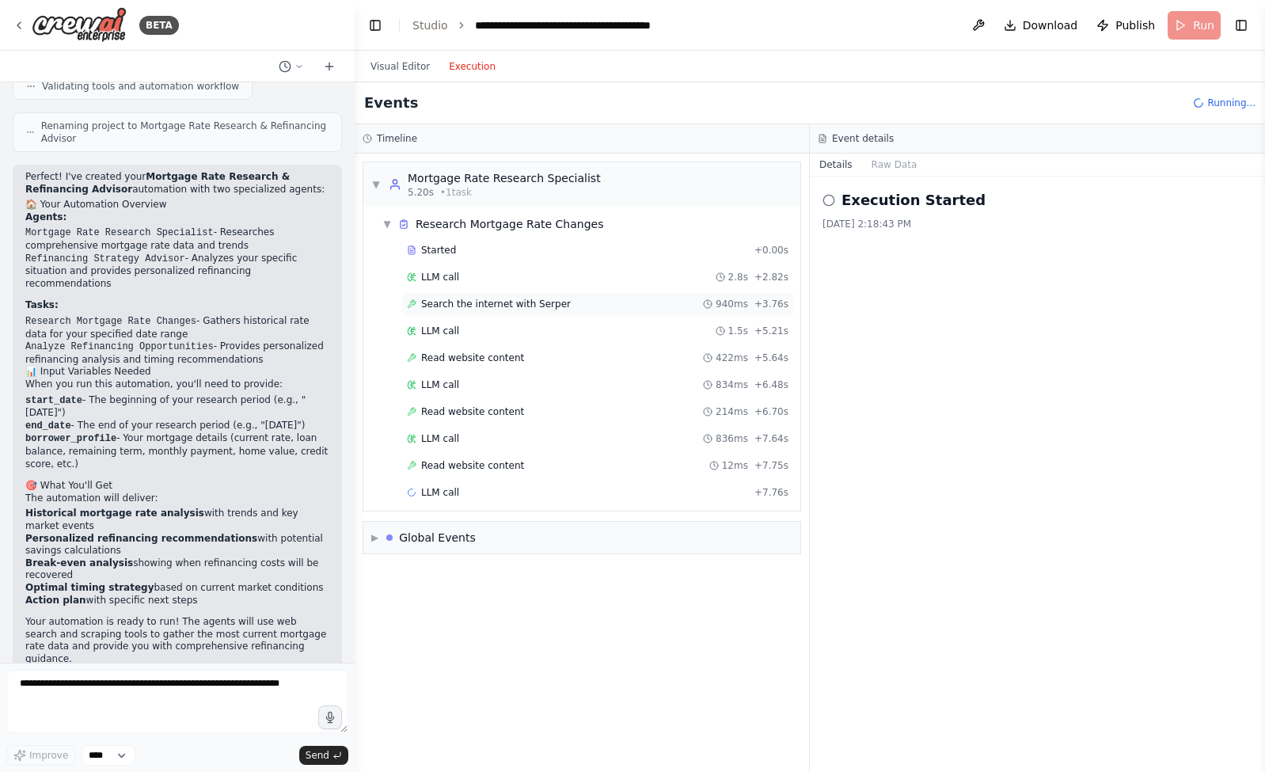
click at [532, 307] on span "Search the internet with Serper" at bounding box center [496, 304] width 150 height 13
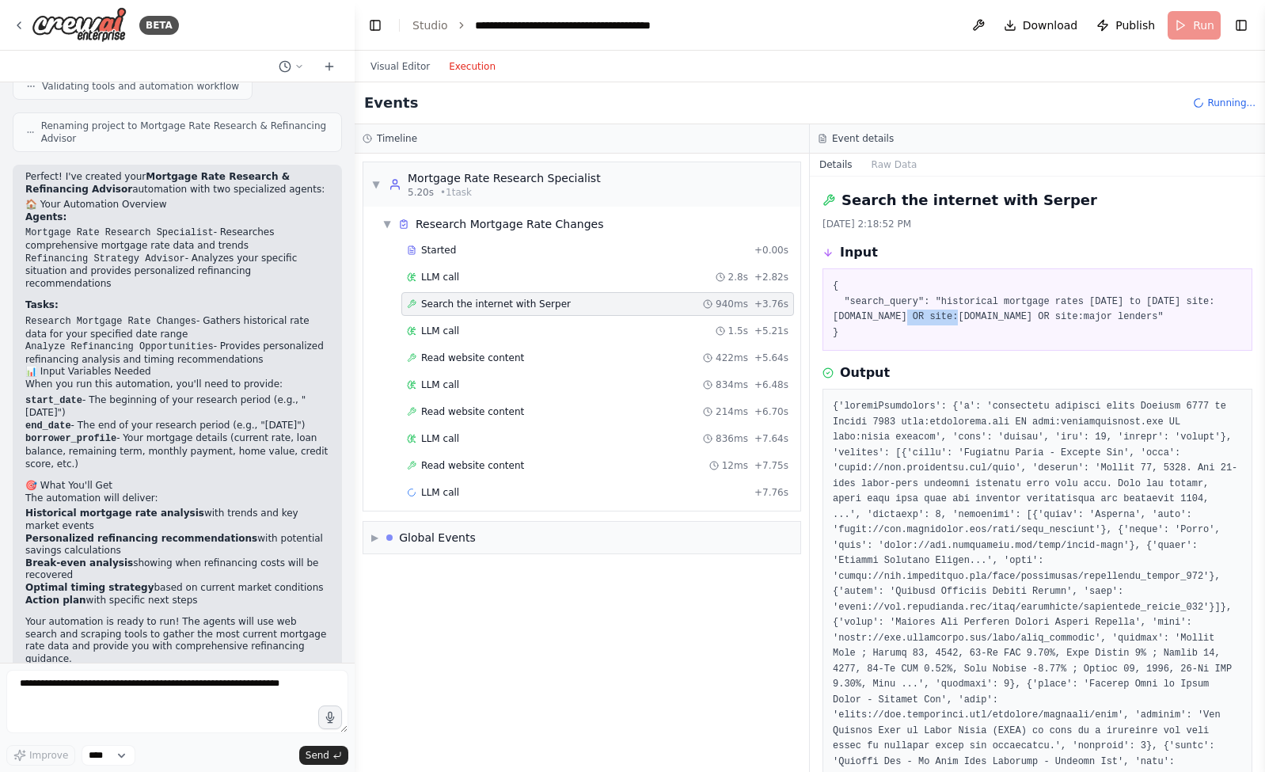
drag, startPoint x: 901, startPoint y: 322, endPoint x: 953, endPoint y: 321, distance: 52.3
click at [952, 321] on pre "{ "search_query": "historical mortgage rates January 2025 to August 2025 site:f…" at bounding box center [1037, 310] width 409 height 62
drag, startPoint x: 1034, startPoint y: 319, endPoint x: 1119, endPoint y: 307, distance: 86.3
click at [1119, 307] on pre "{ "search_query": "historical mortgage rates January 2025 to August 2025 site:f…" at bounding box center [1037, 310] width 409 height 62
drag, startPoint x: 1176, startPoint y: 315, endPoint x: 1188, endPoint y: 332, distance: 20.4
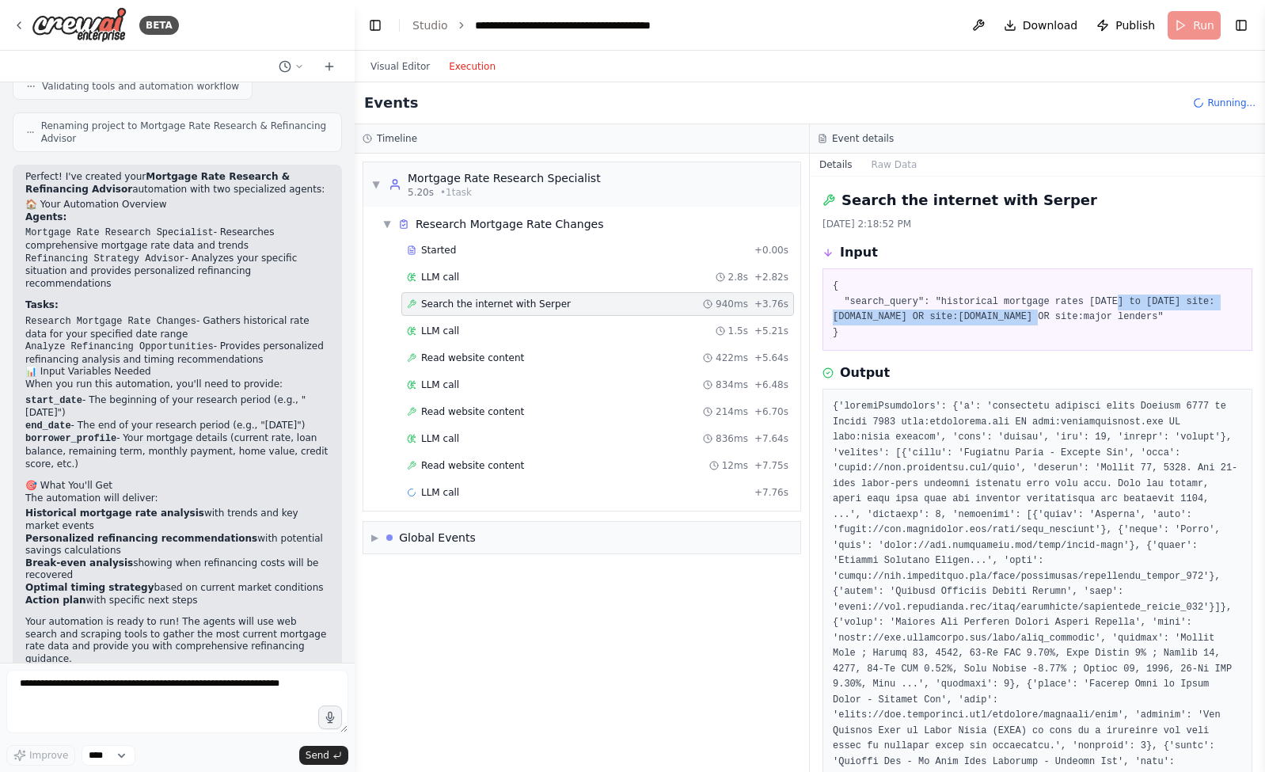
click at [1188, 332] on pre "{ "search_query": "historical mortgage rates January 2025 to August 2025 site:f…" at bounding box center [1037, 310] width 409 height 62
click at [952, 340] on pre "{ "search_query": "historical mortgage rates January 2025 to August 2025 site:f…" at bounding box center [1037, 310] width 409 height 62
click at [925, 340] on pre "{ "search_query": "historical mortgage rates January 2025 to August 2025 site:f…" at bounding box center [1037, 310] width 409 height 62
click at [480, 355] on span "Read website content" at bounding box center [472, 358] width 103 height 13
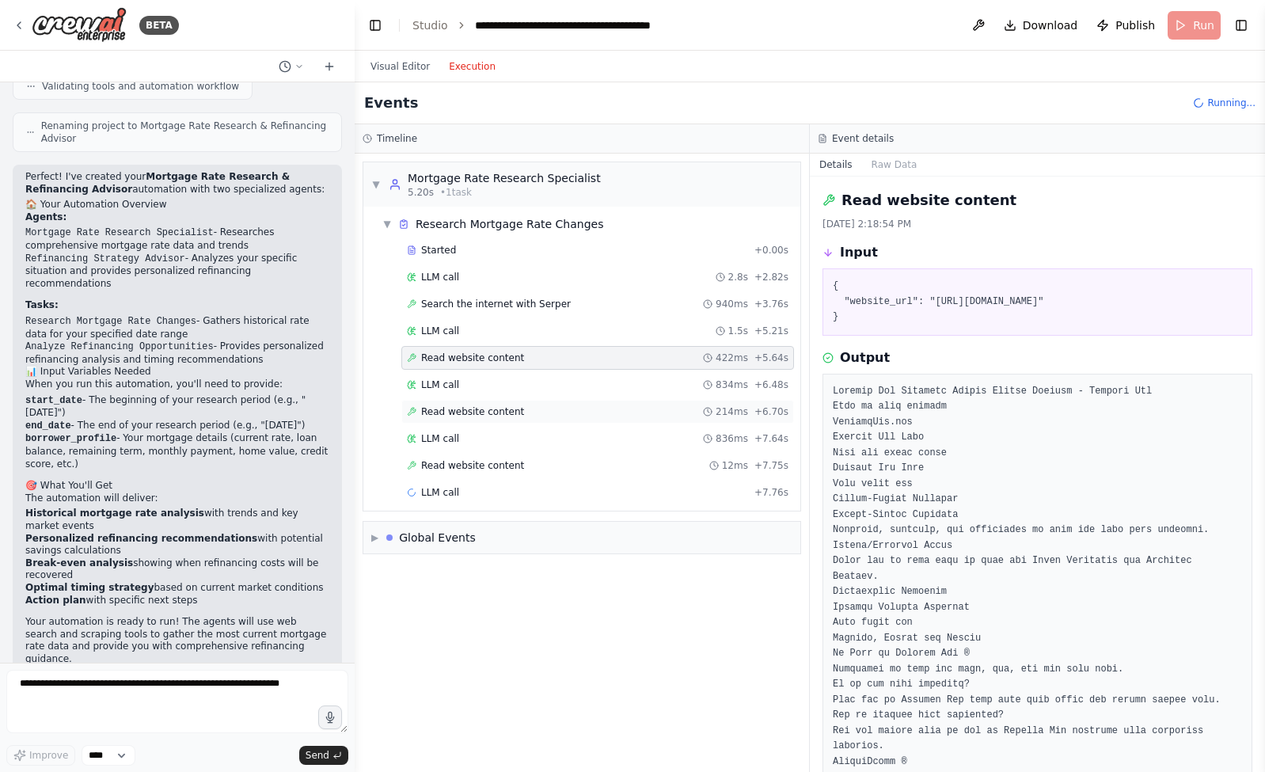
click at [503, 412] on span "Read website content" at bounding box center [472, 411] width 103 height 13
click at [513, 462] on span "Read website content" at bounding box center [472, 465] width 103 height 13
click at [437, 25] on link "Studio" at bounding box center [430, 25] width 36 height 13
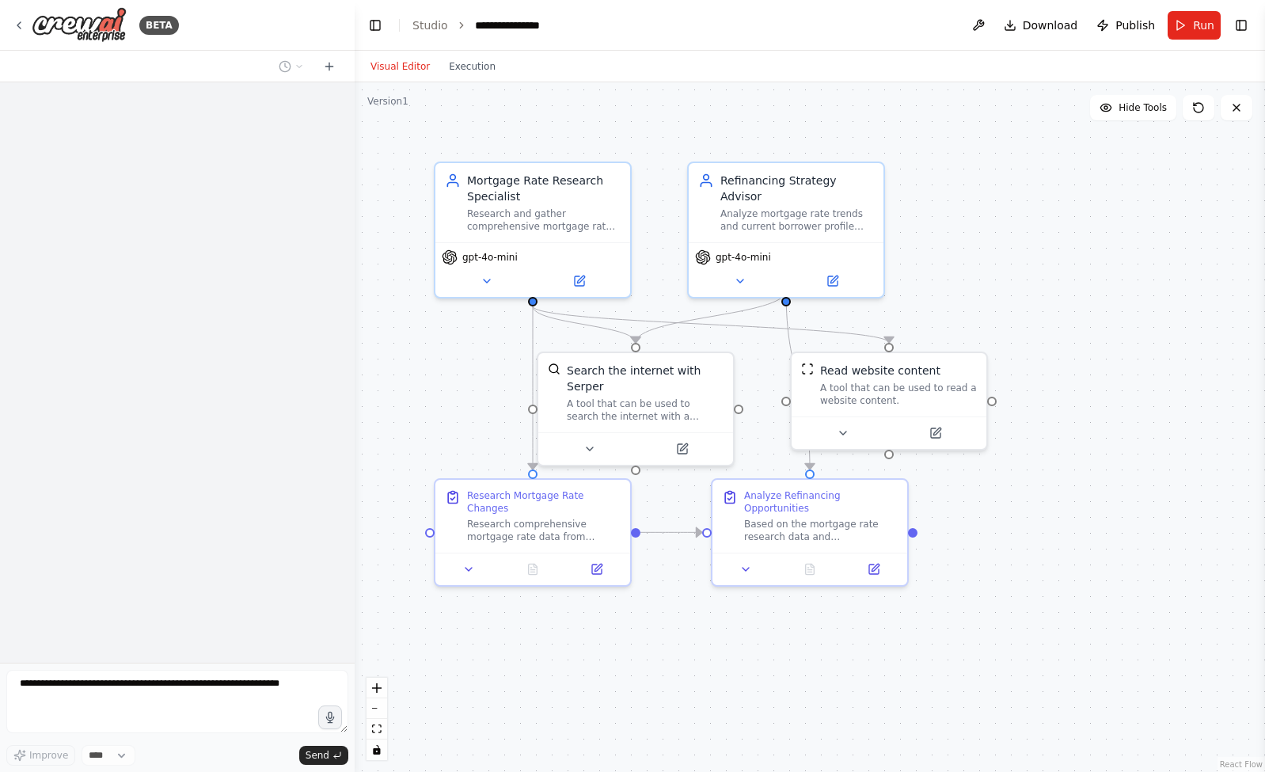
scroll to position [778, 0]
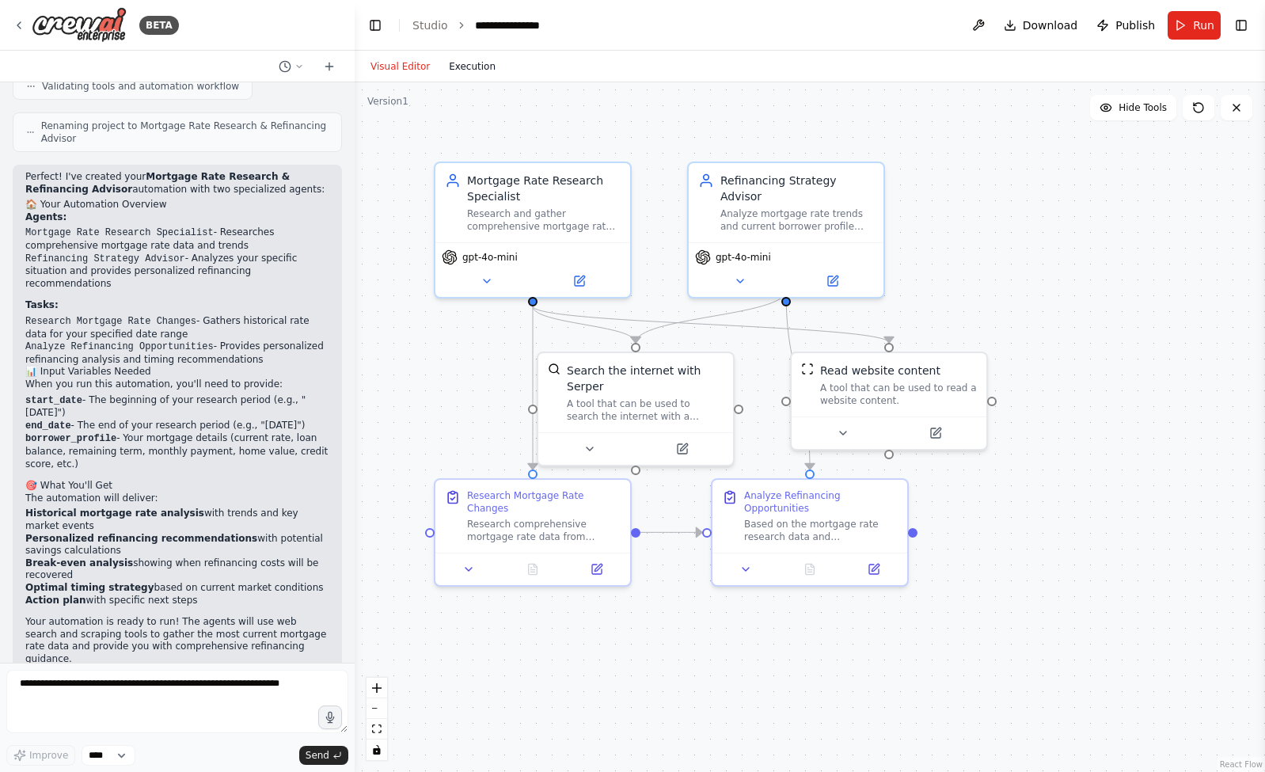
click at [488, 70] on button "Execution" at bounding box center [472, 66] width 66 height 19
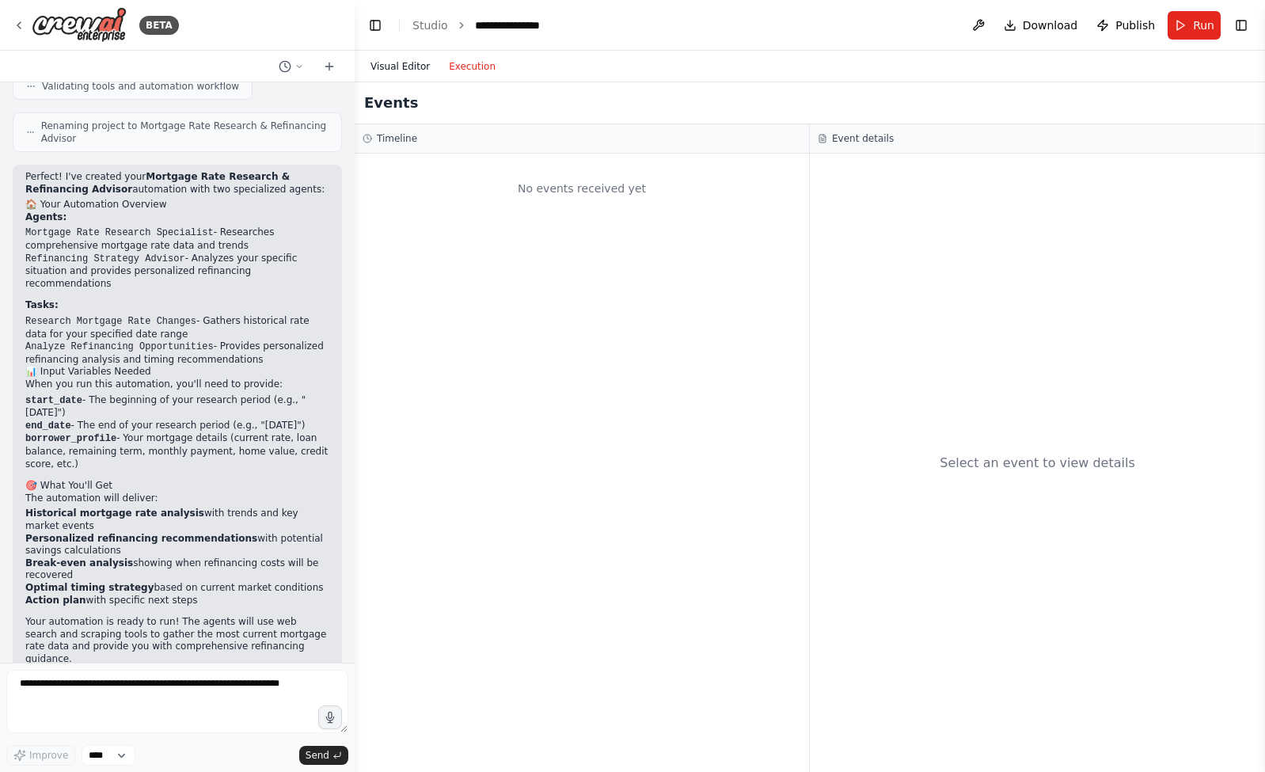
click at [405, 70] on button "Visual Editor" at bounding box center [400, 66] width 78 height 19
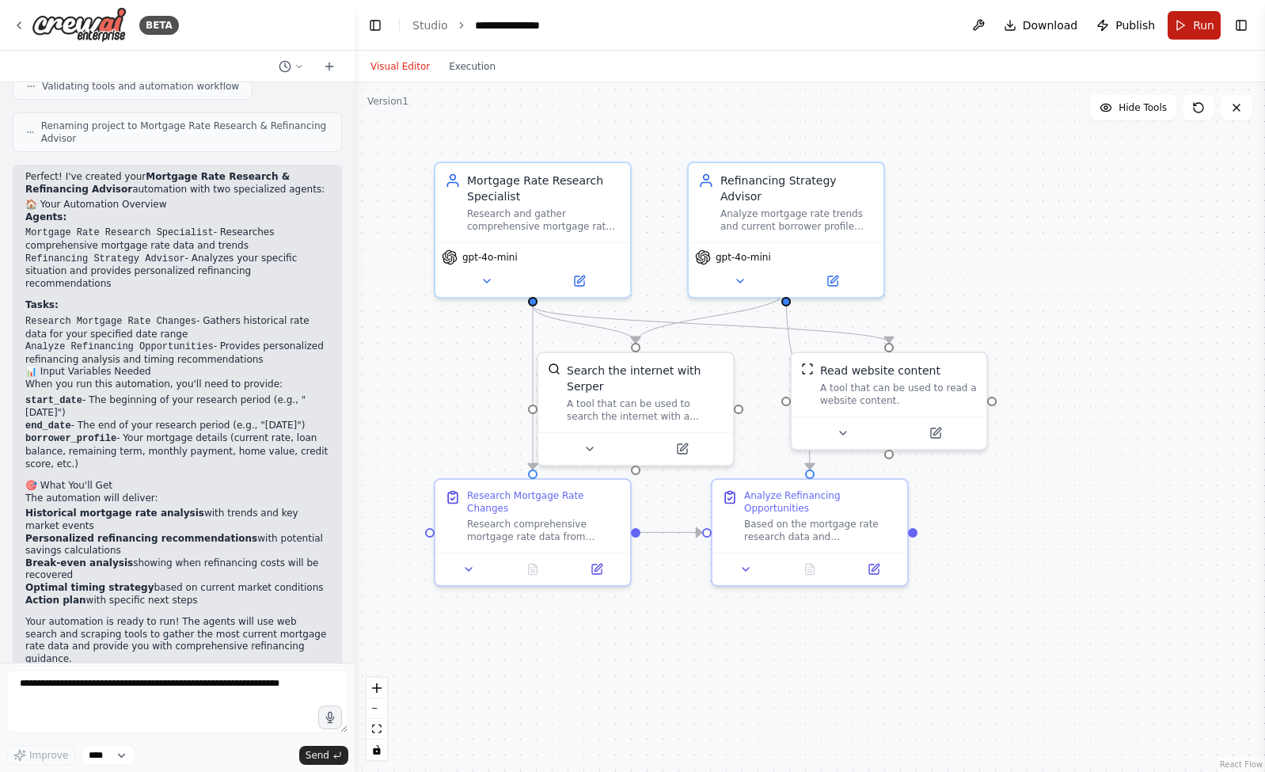
click at [1198, 26] on span "Run" at bounding box center [1203, 25] width 21 height 16
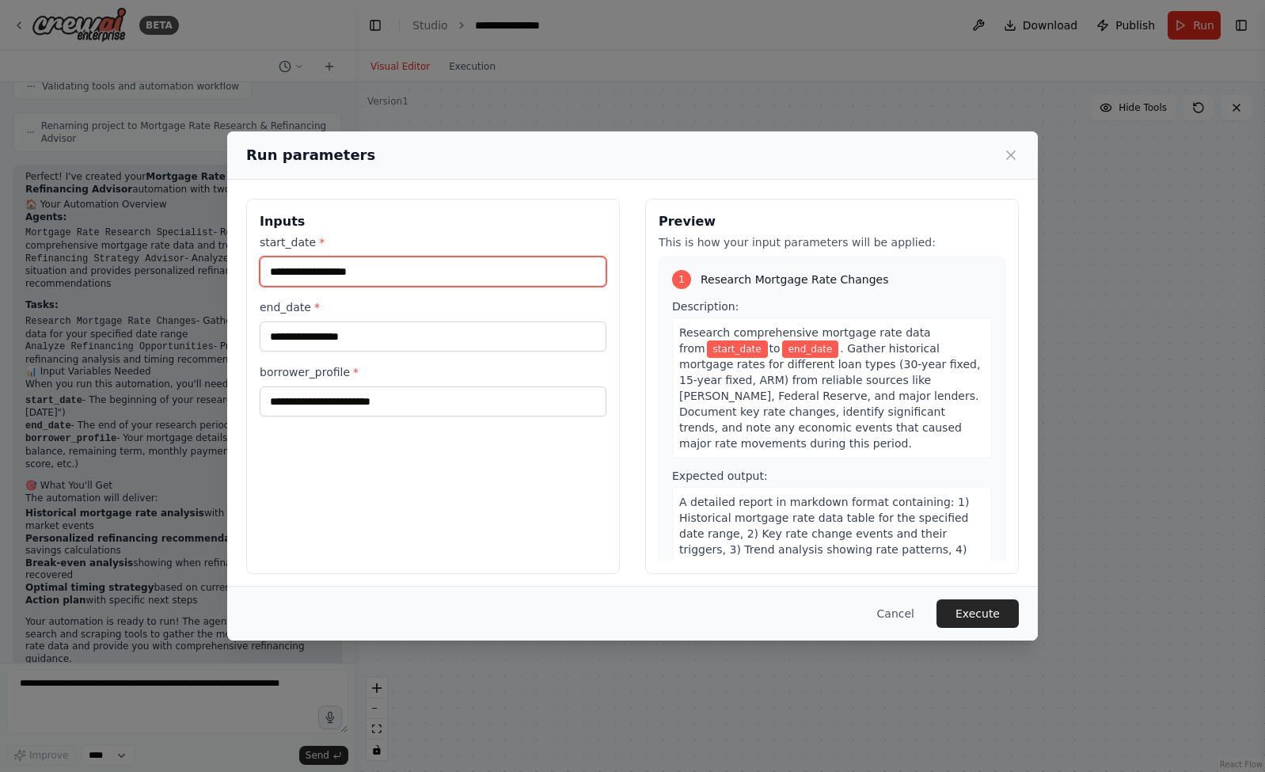
click at [442, 280] on input "start_date *" at bounding box center [433, 272] width 347 height 30
type input "**********"
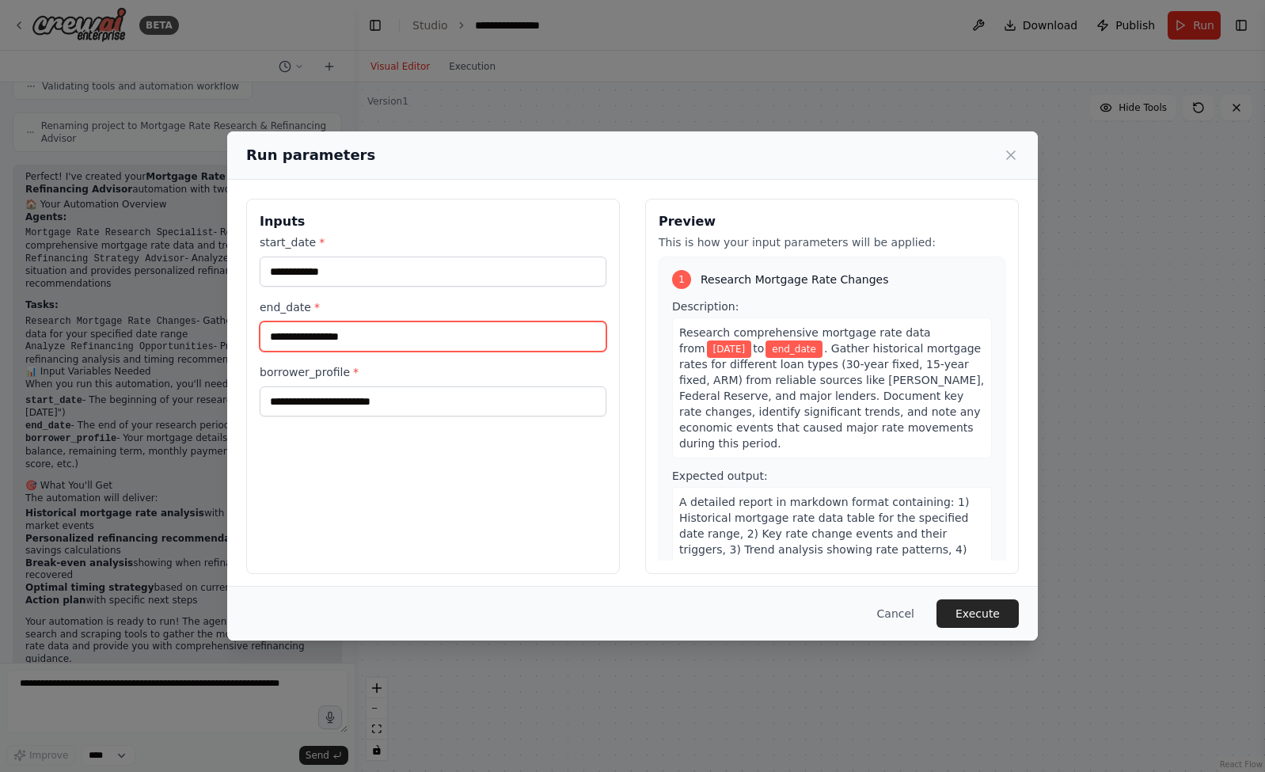
type input "*"
type input "**********"
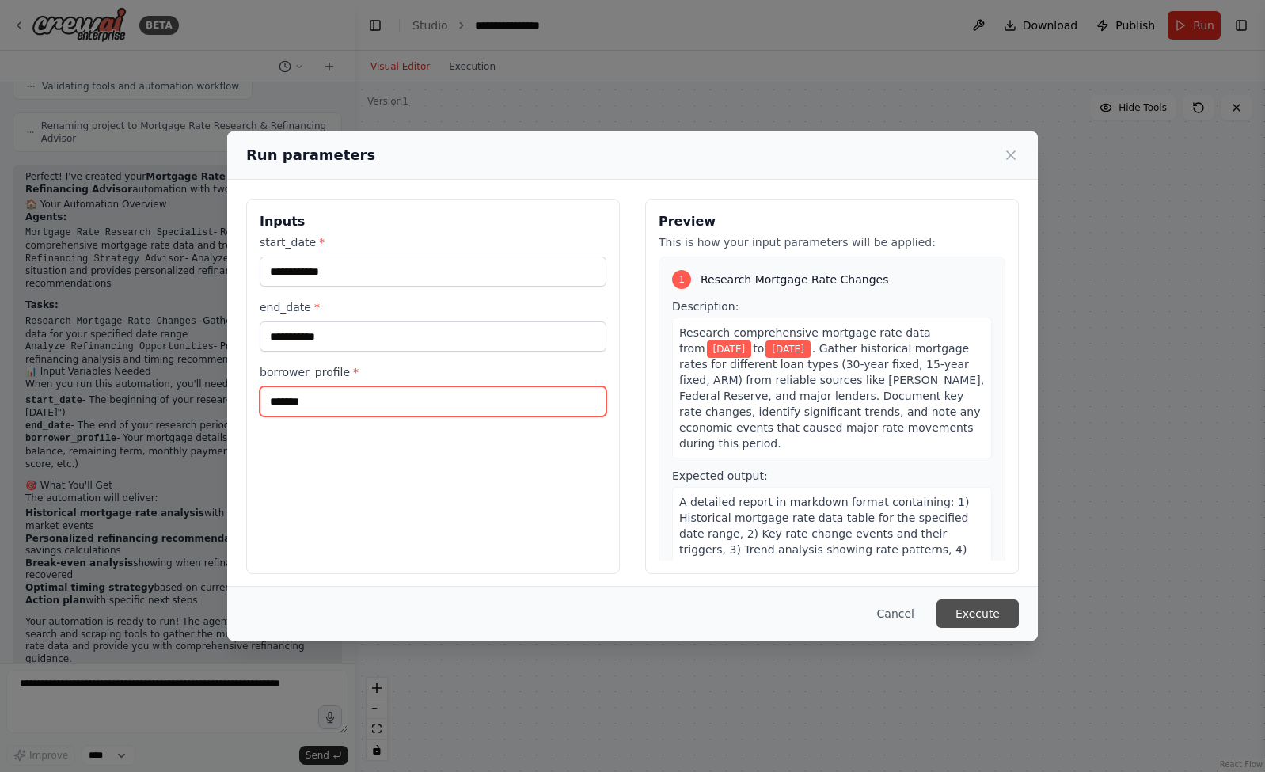
type input "*******"
click at [983, 615] on button "Execute" at bounding box center [978, 613] width 82 height 29
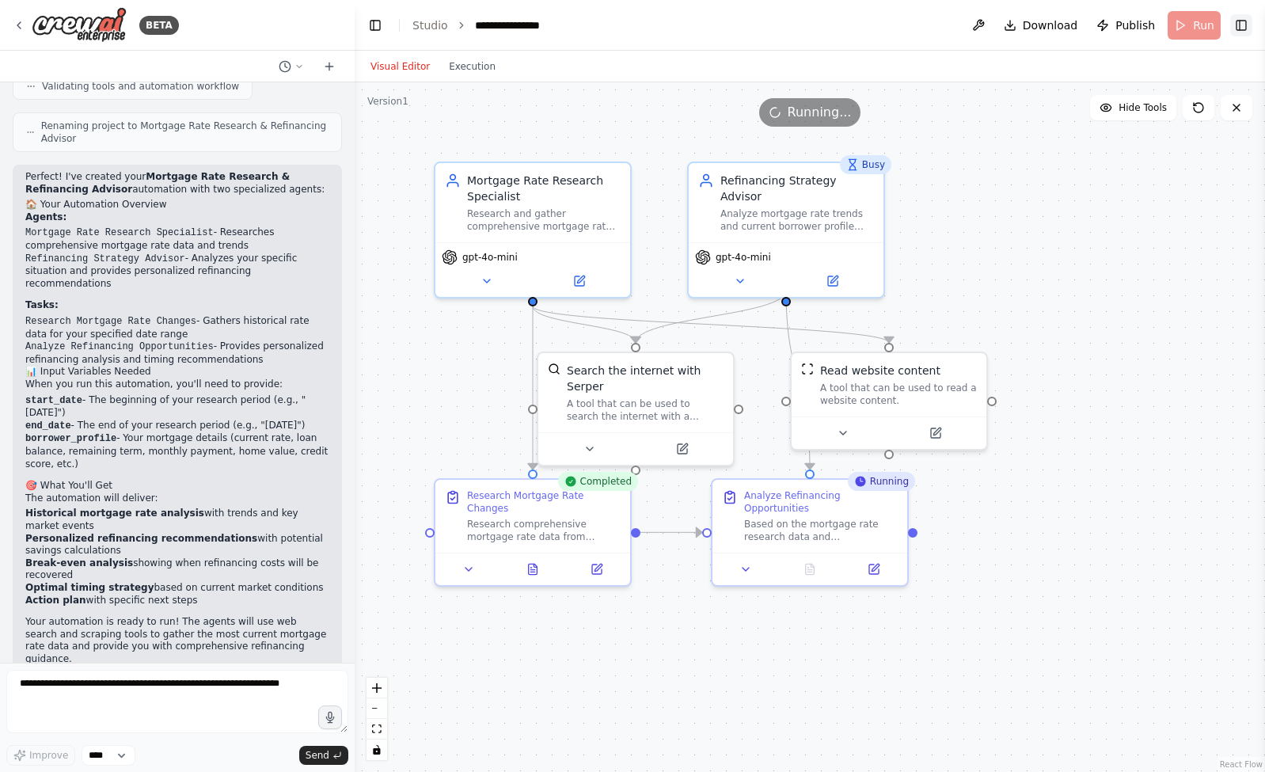
click at [1241, 32] on button "Toggle Right Sidebar" at bounding box center [1241, 25] width 22 height 22
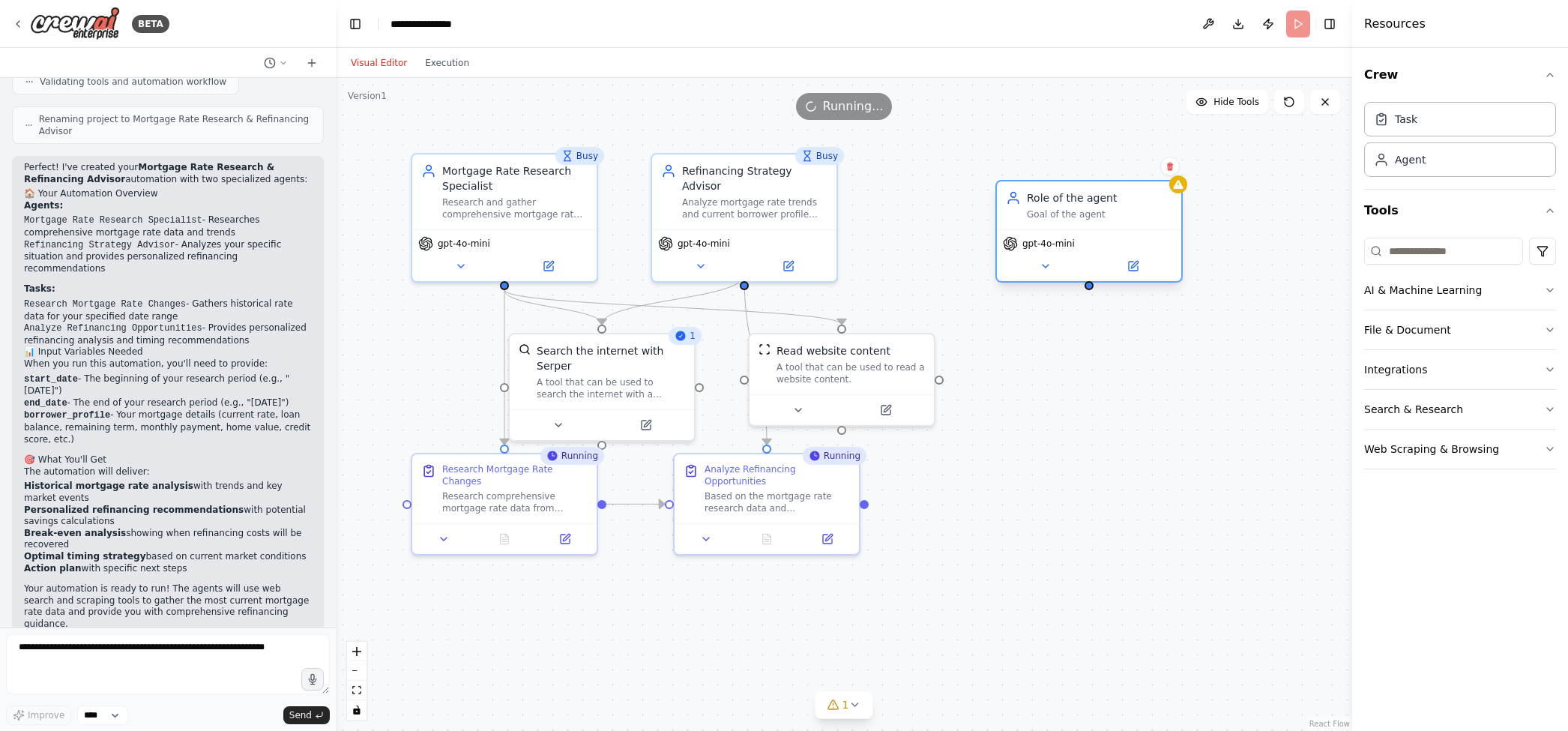
drag, startPoint x: 1081, startPoint y: 227, endPoint x: 1048, endPoint y: 176, distance: 60.7
click at [1048, 190] on div "Role of the agent" at bounding box center [1100, 198] width 146 height 15
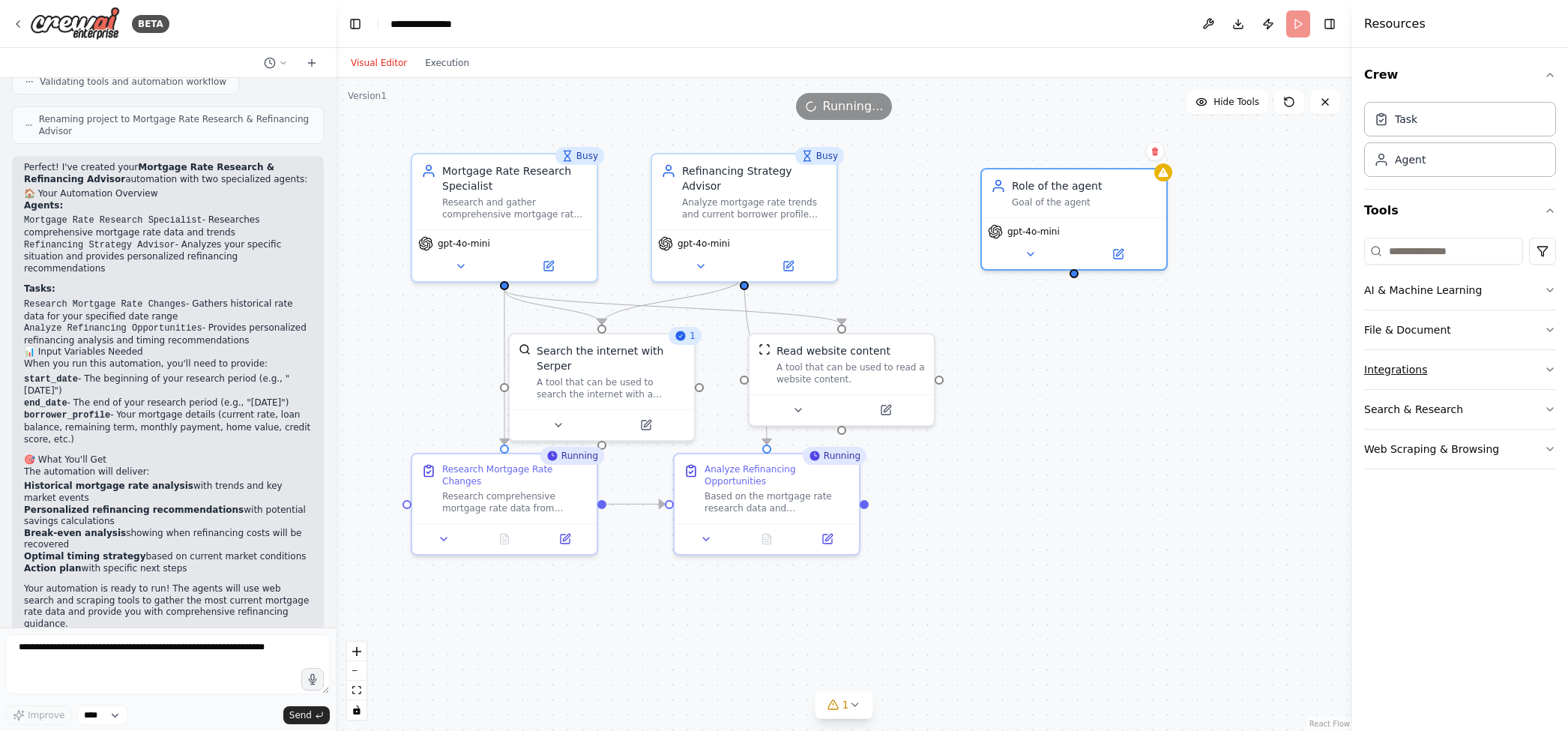
click at [1197, 375] on button "Integrations" at bounding box center [1460, 369] width 192 height 39
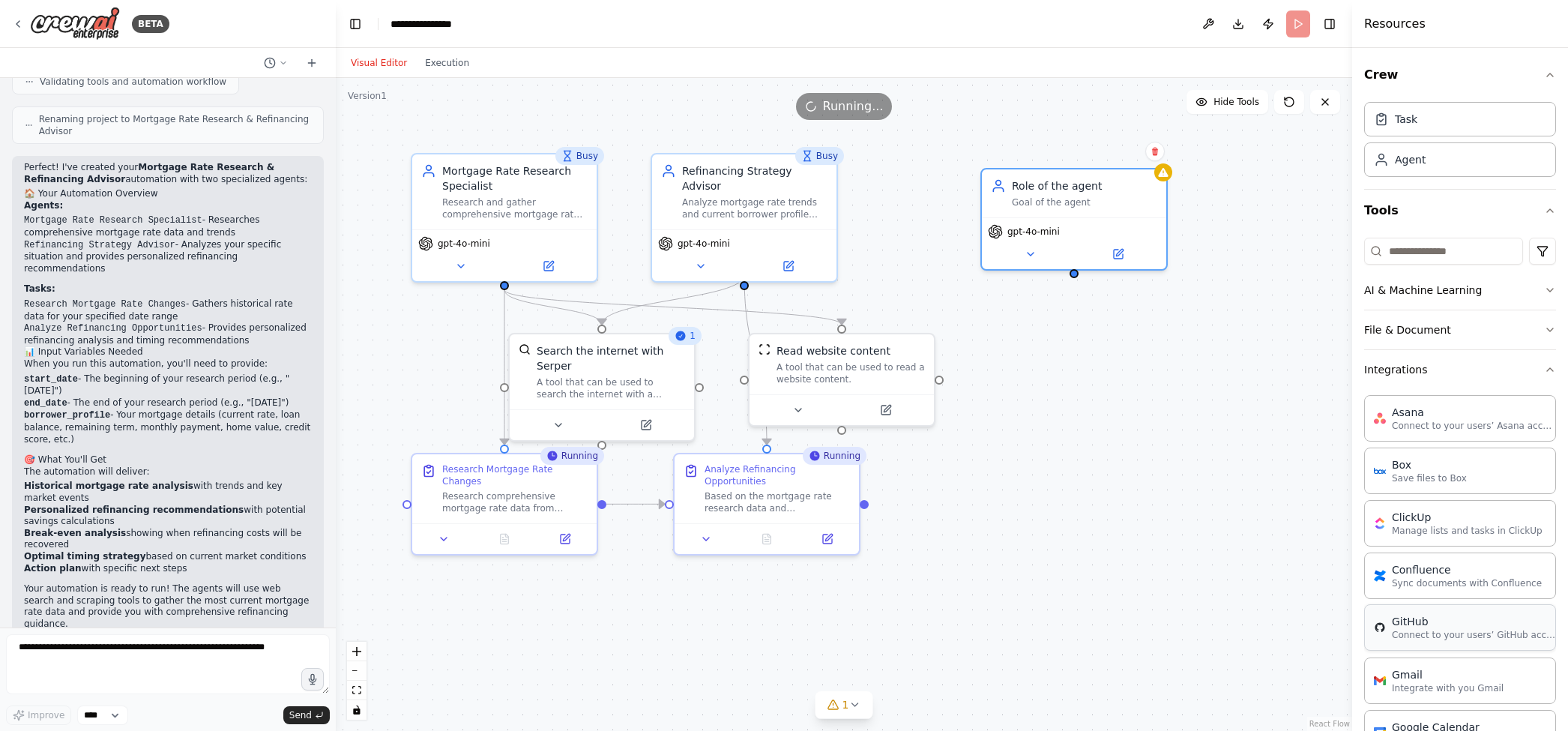
scroll to position [123, 0]
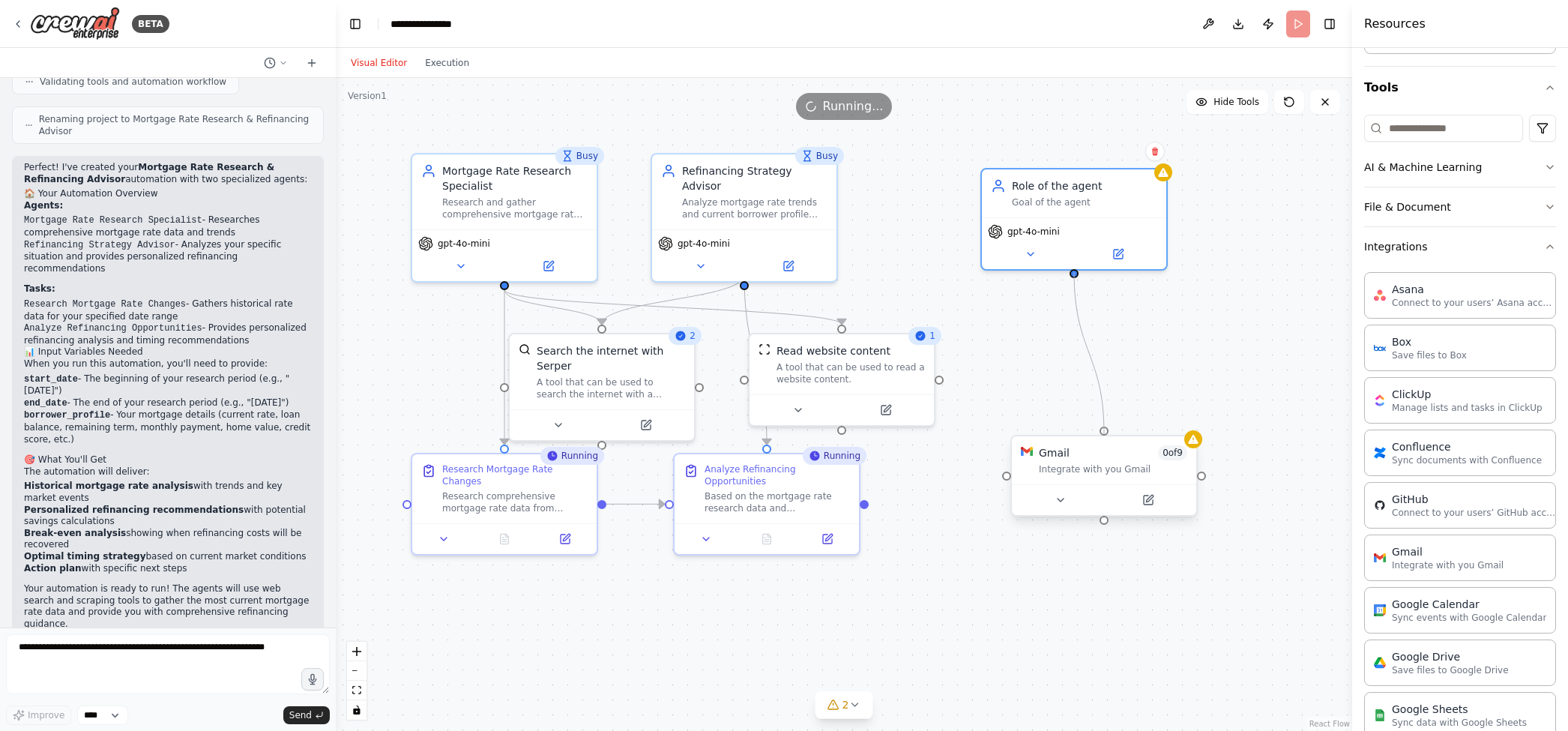
drag, startPoint x: 1075, startPoint y: 273, endPoint x: 1100, endPoint y: 432, distance: 161.0
click at [1100, 433] on div "Busy Mortgage Rate Research Specialist Research and gather comprehensive mortga…" at bounding box center [845, 404] width 1017 height 653
drag, startPoint x: 1110, startPoint y: 452, endPoint x: 1197, endPoint y: 331, distance: 149.0
click at [1197, 347] on div "Gmail 0 of 9 Integrate with you Gmail" at bounding box center [1209, 370] width 185 height 48
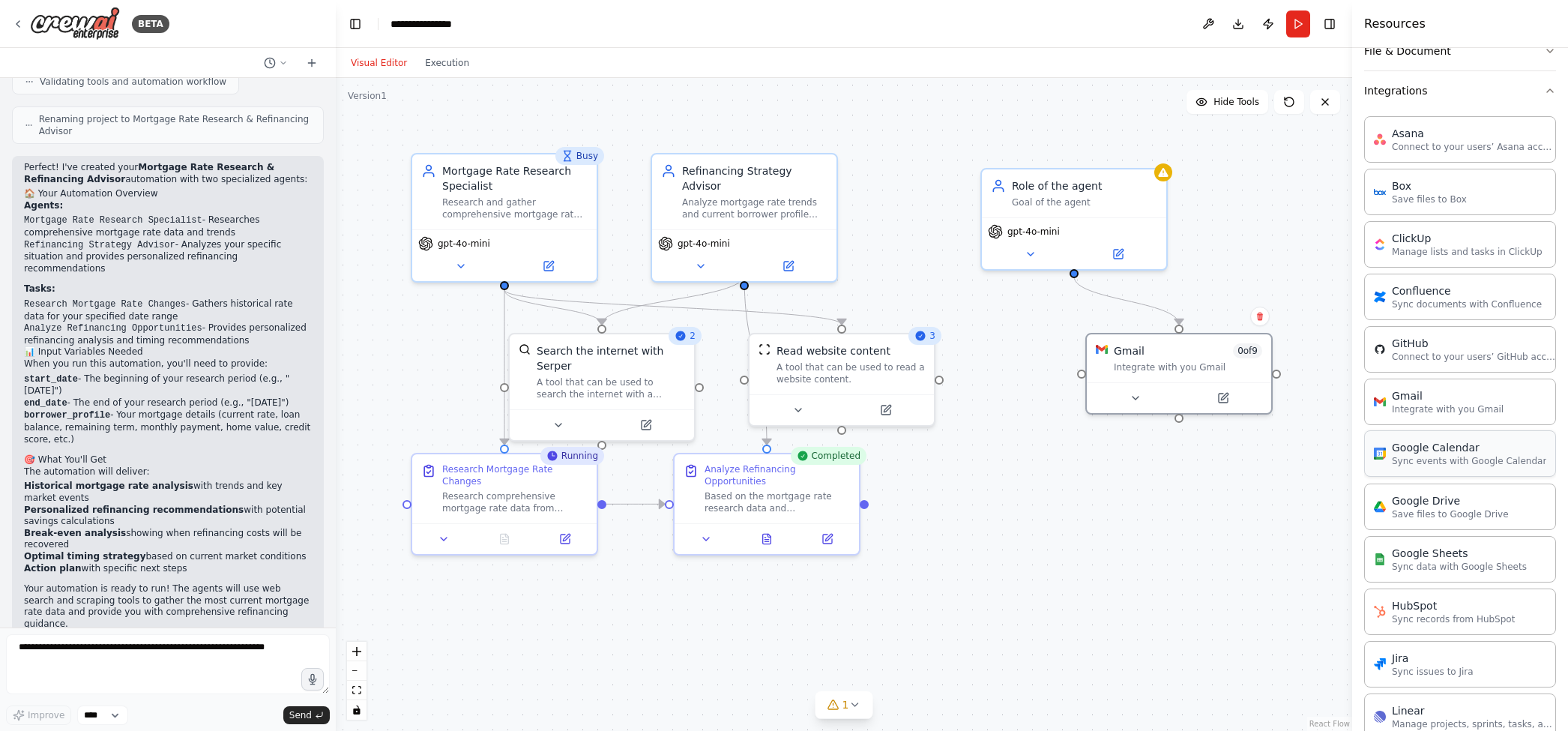
scroll to position [555, 0]
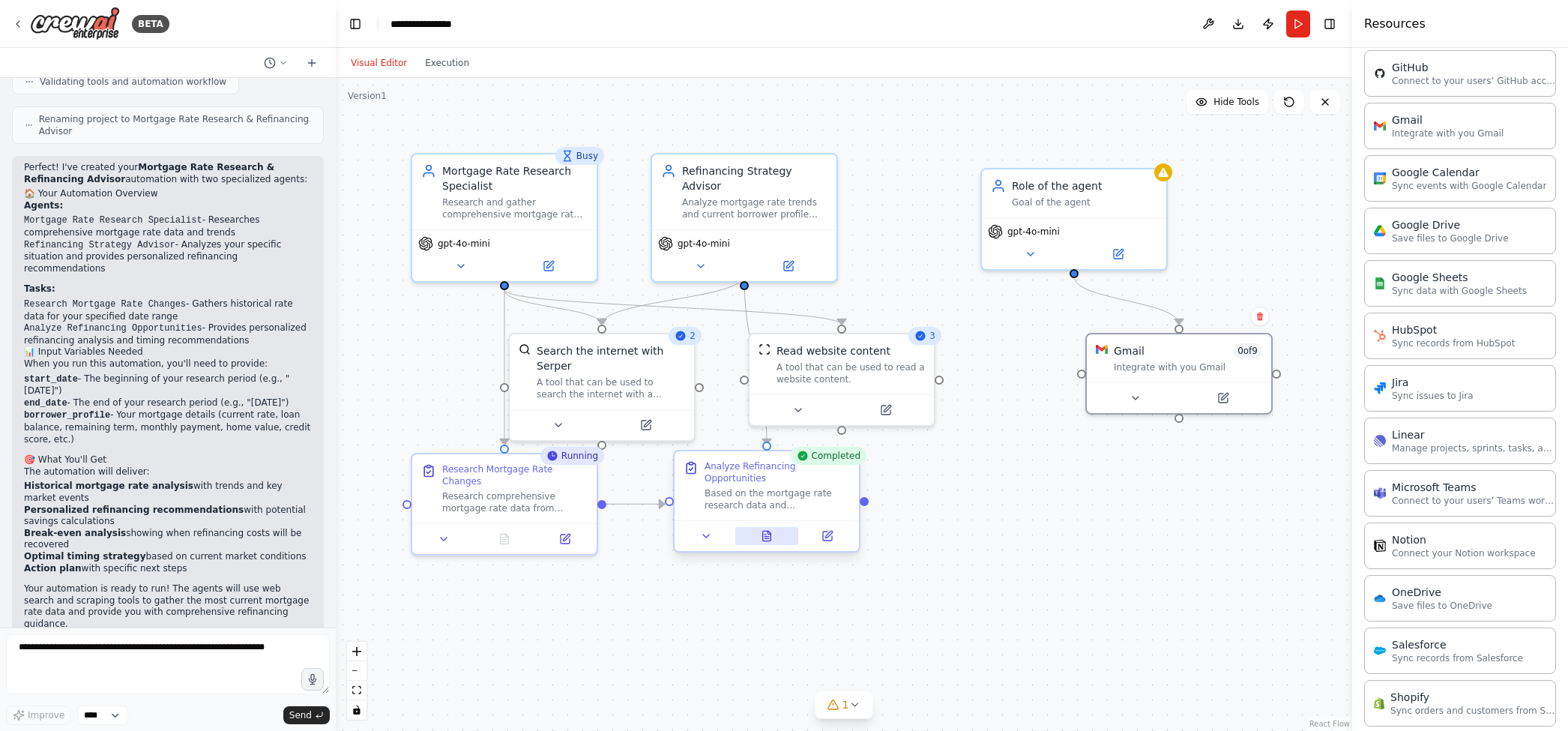
click at [763, 541] on icon at bounding box center [767, 536] width 9 height 9
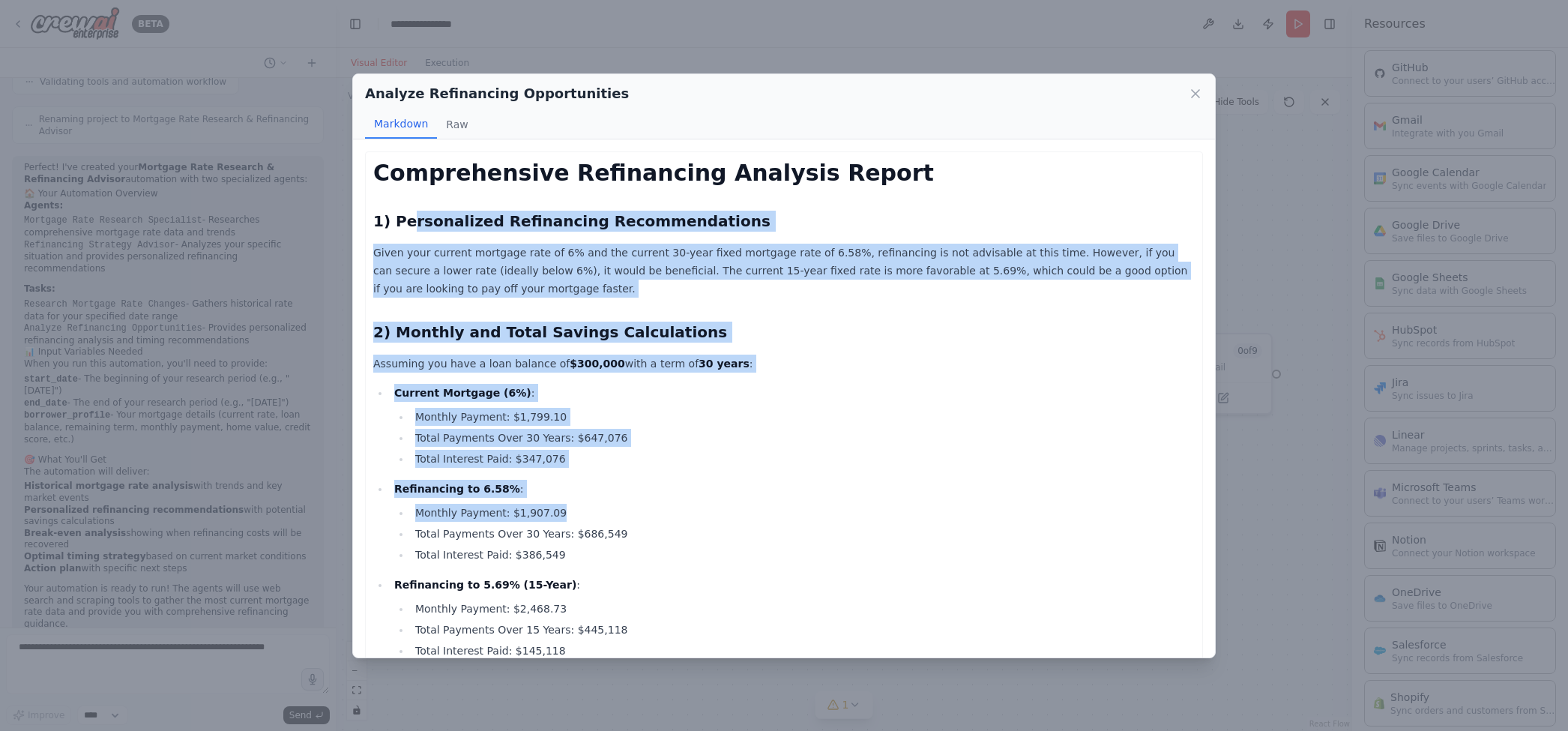
drag, startPoint x: 405, startPoint y: 213, endPoint x: 775, endPoint y: 508, distance: 473.2
click at [775, 508] on div "Comprehensive Refinancing Analysis Report 1) Personalized Refinancing Recommend…" at bounding box center [784, 716] width 822 height 1113
click at [711, 472] on ul "Current Mortgage (6%) : Monthly Payment: $1,799.10 Total Payments Over 30 Years…" at bounding box center [784, 521] width 822 height 276
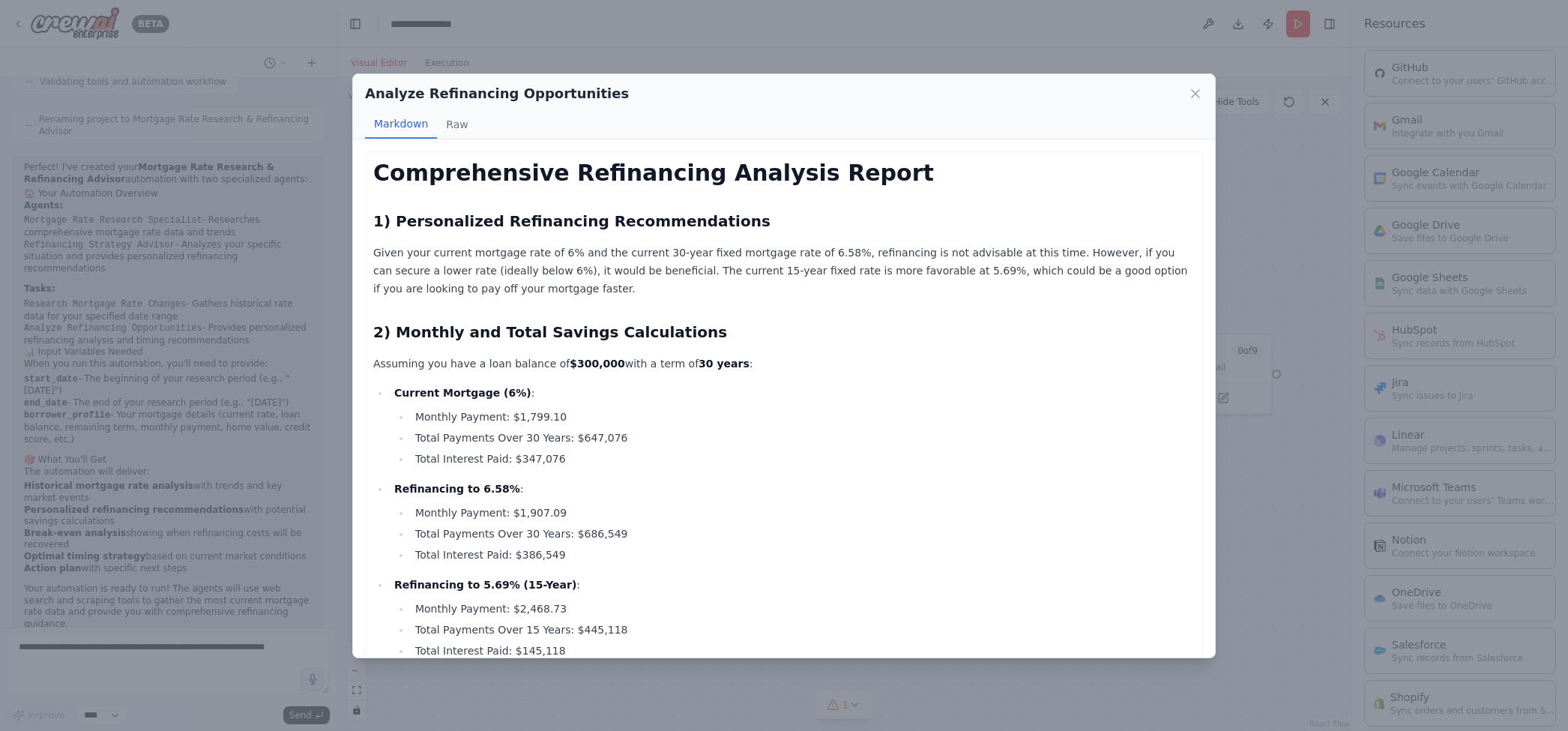
scroll to position [116, 0]
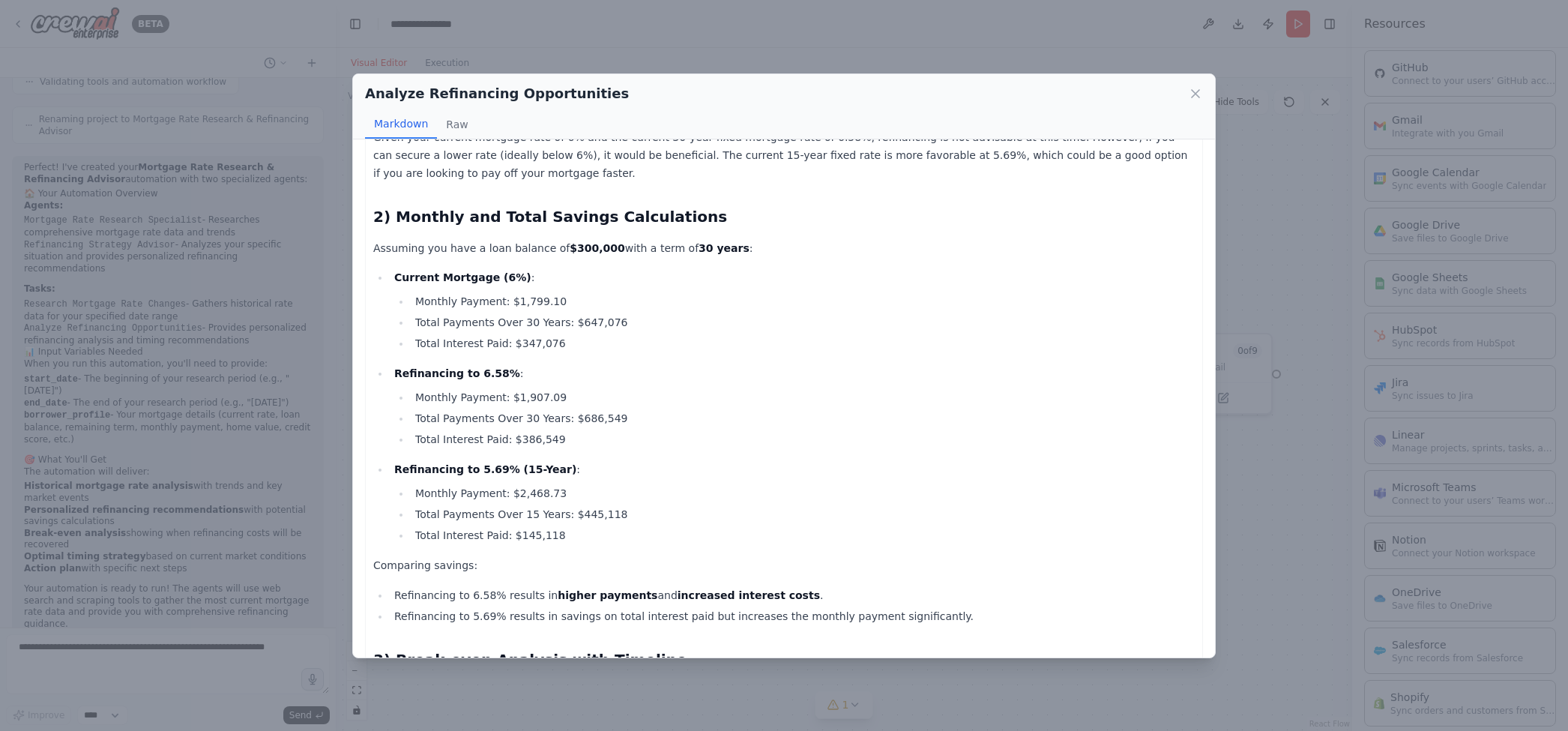
click at [446, 370] on strong "Refinancing to 6.58%" at bounding box center [456, 373] width 126 height 12
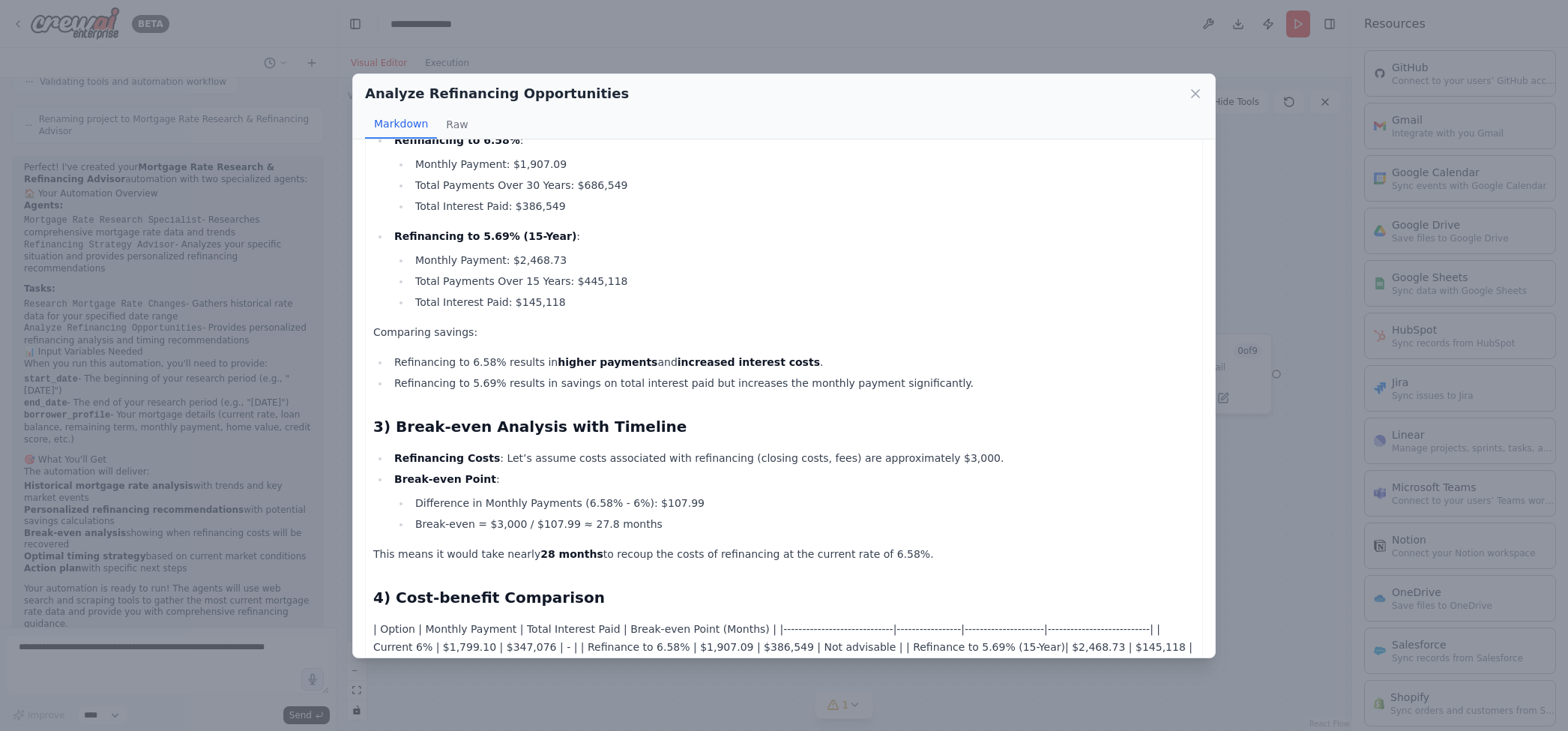
scroll to position [101, 0]
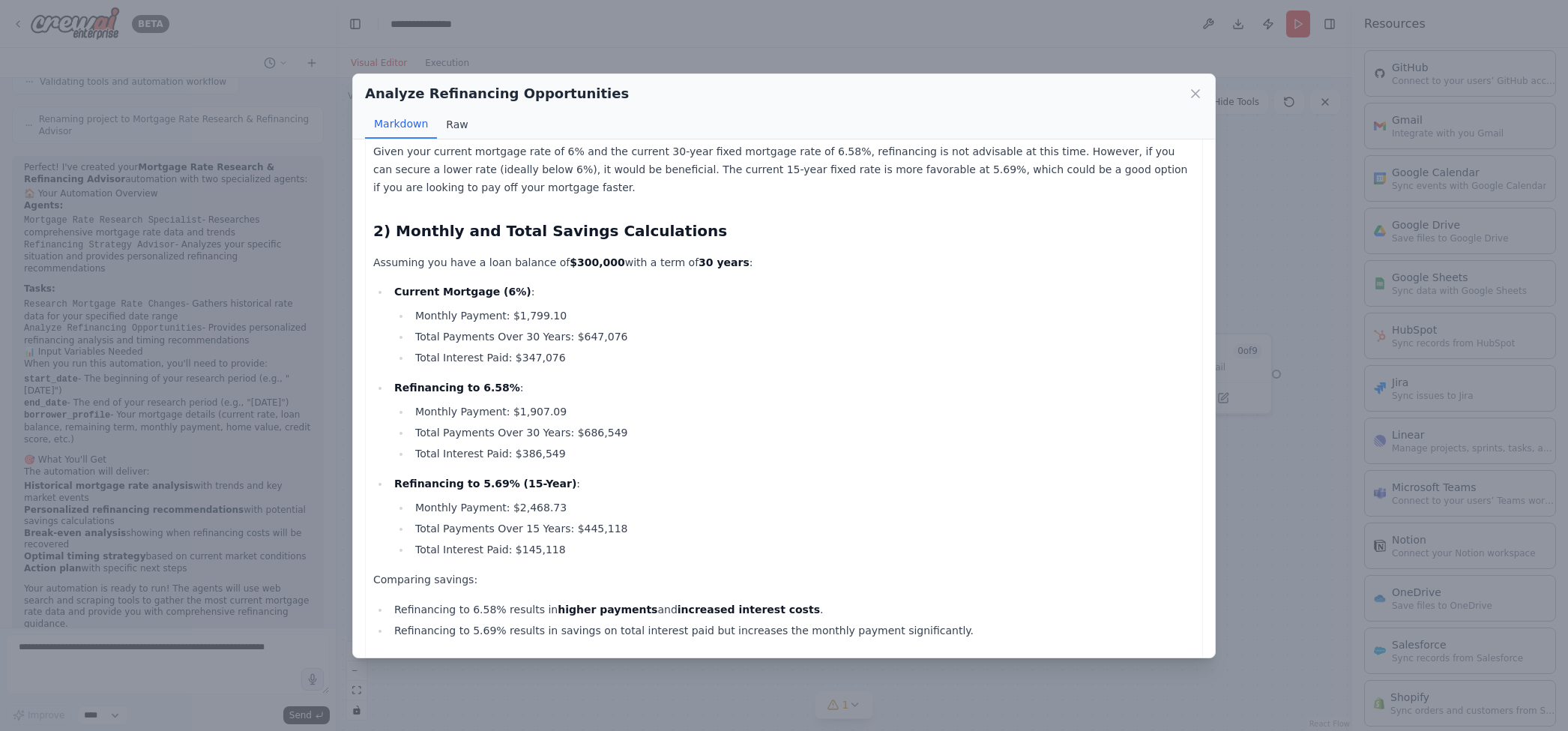
click at [454, 119] on button "Raw" at bounding box center [457, 124] width 40 height 28
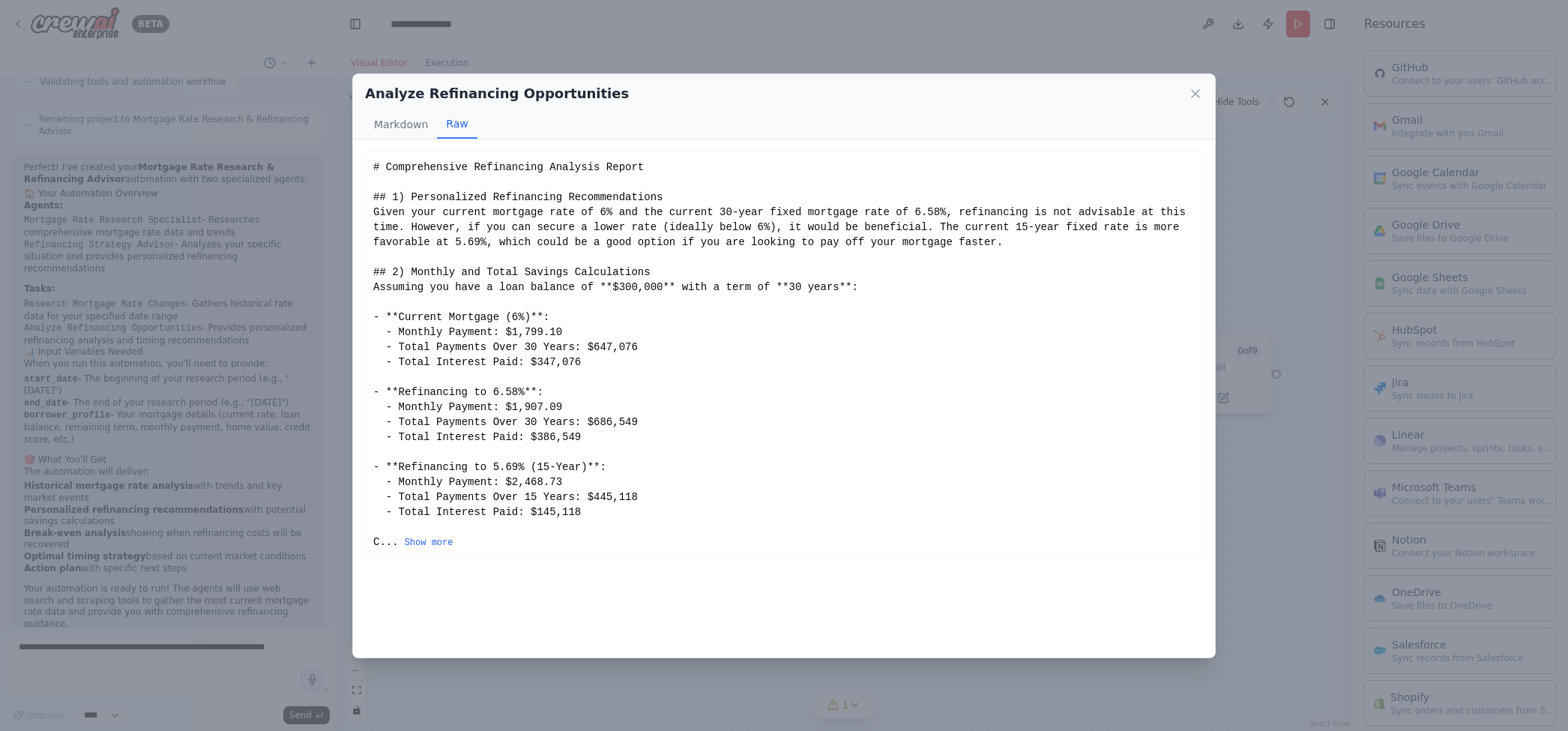
click at [402, 142] on div "Comprehensive Refinancing Analysis Report 1) Personalized Refinancing Recommend…" at bounding box center [784, 398] width 862 height 518
click at [401, 131] on button "Markdown" at bounding box center [401, 124] width 72 height 28
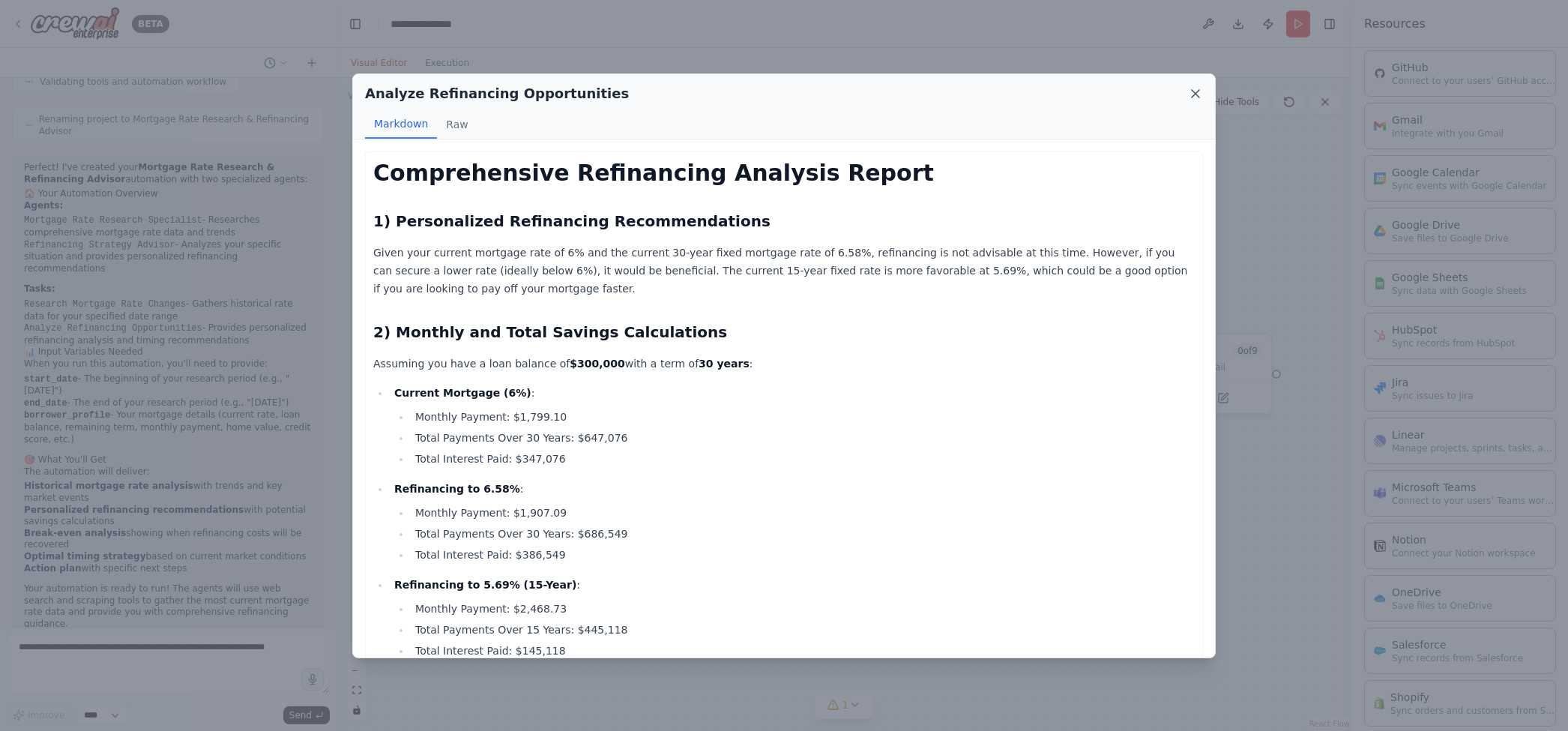
click at [1192, 95] on icon at bounding box center [1196, 94] width 15 height 15
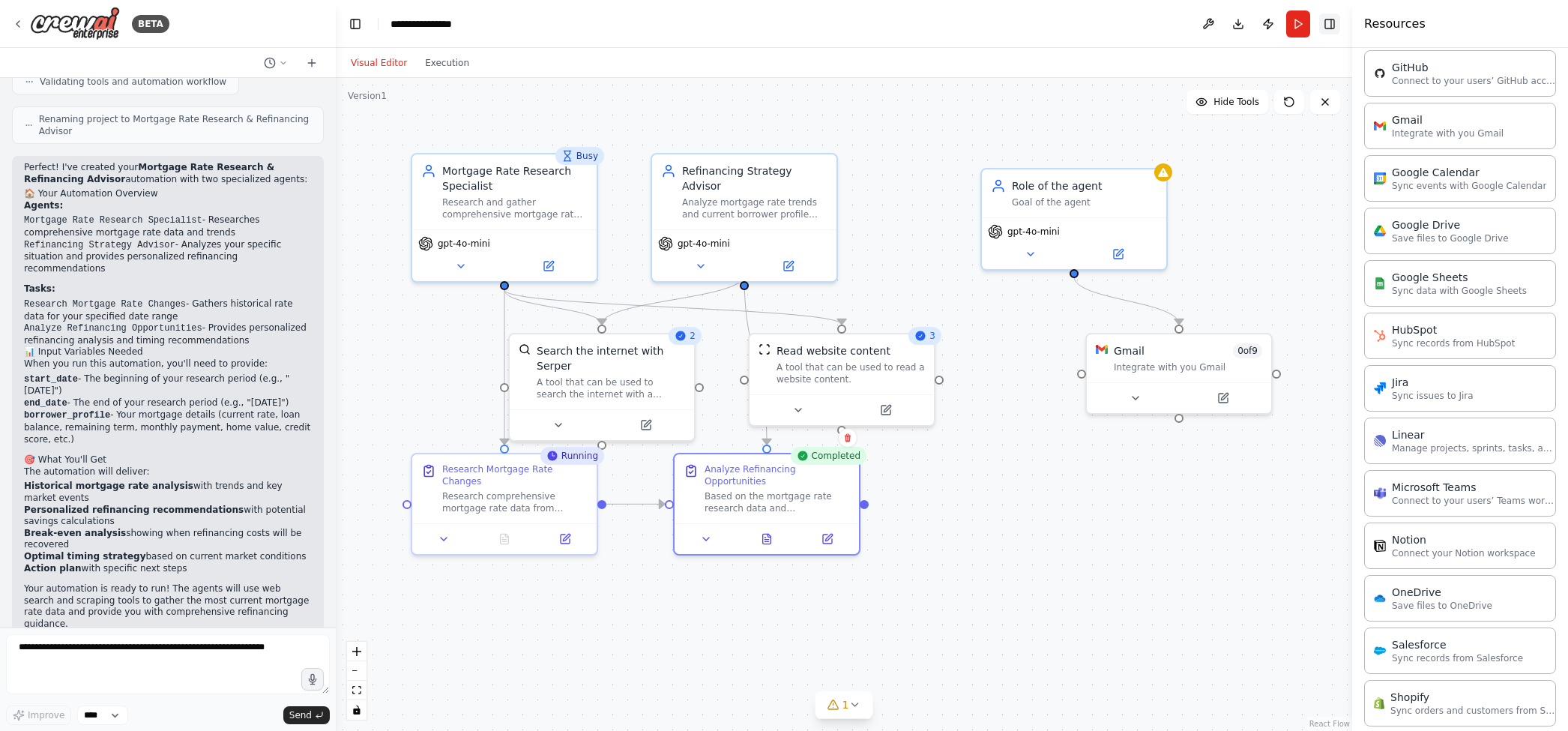
click at [1197, 27] on button "Toggle Right Sidebar" at bounding box center [1329, 24] width 21 height 21
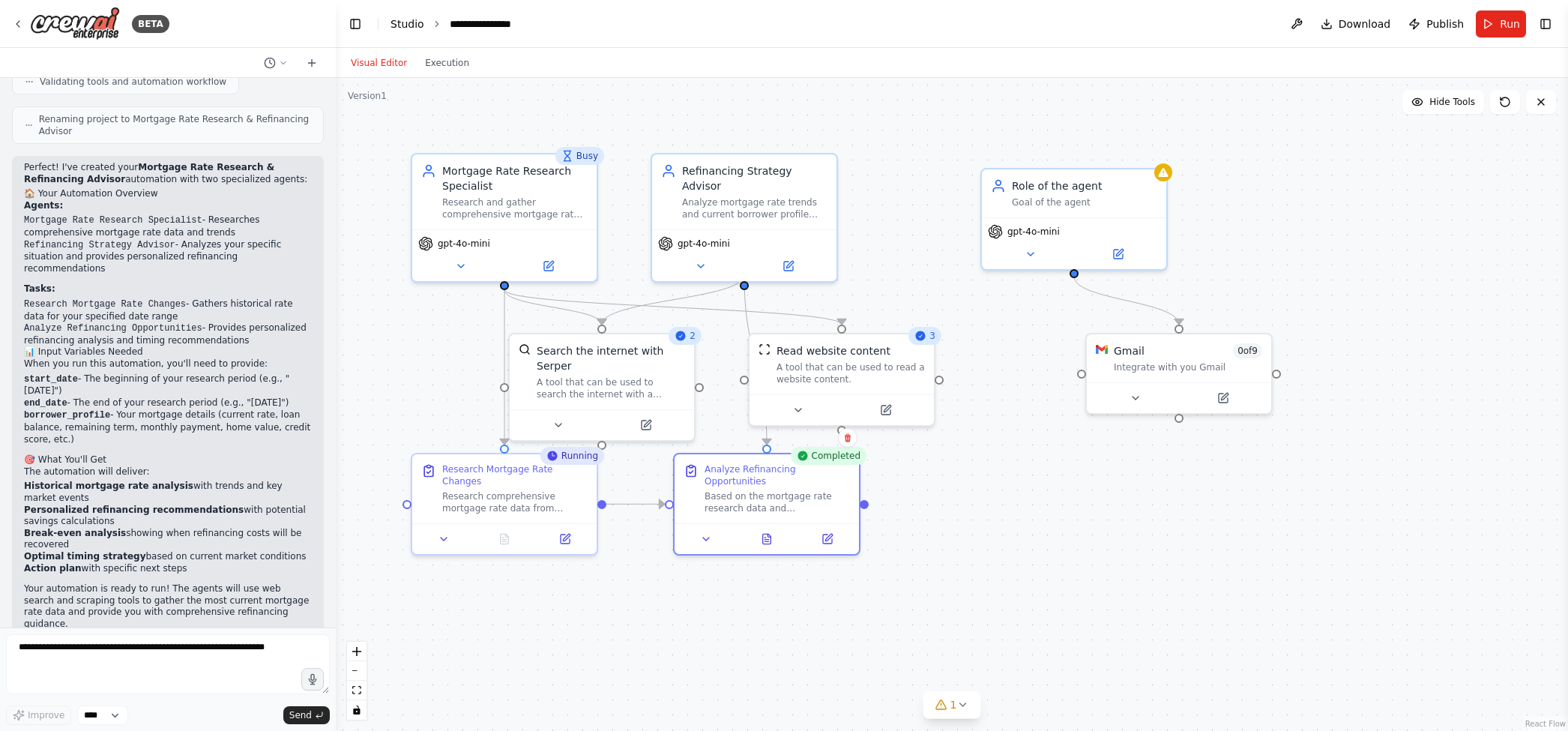
click at [404, 18] on link "Studio" at bounding box center [407, 24] width 34 height 12
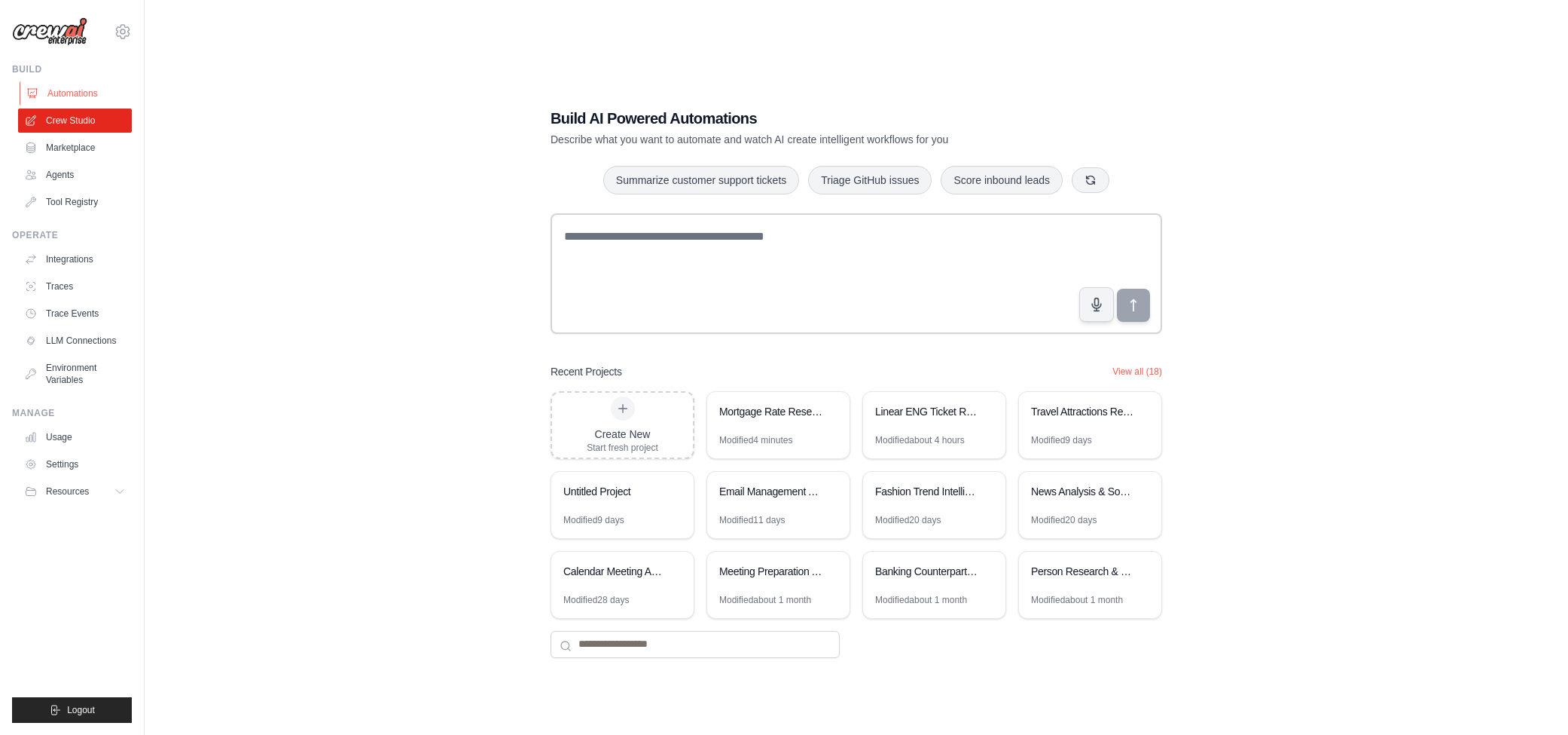
click at [74, 98] on link "Automations" at bounding box center [77, 93] width 114 height 24
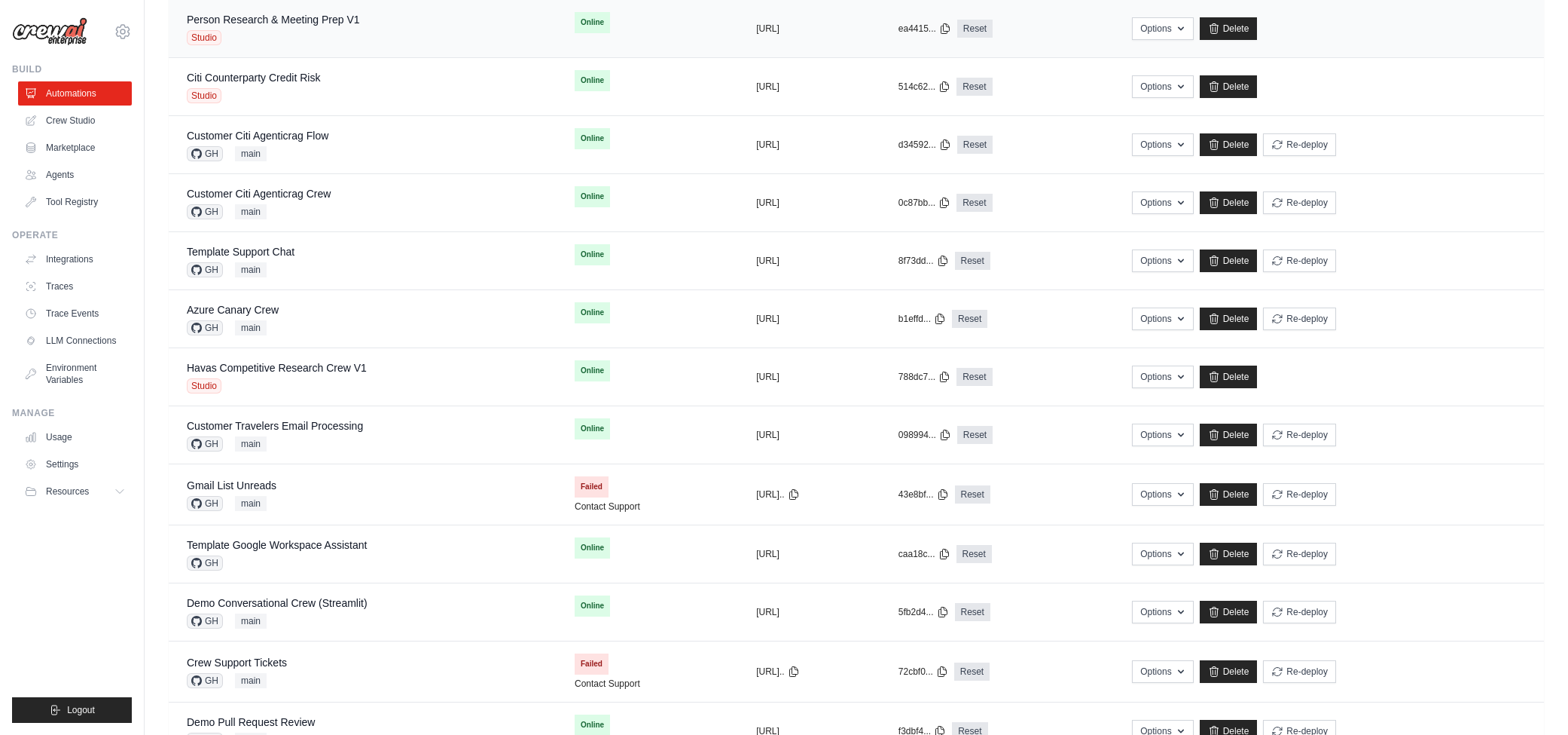
scroll to position [579, 0]
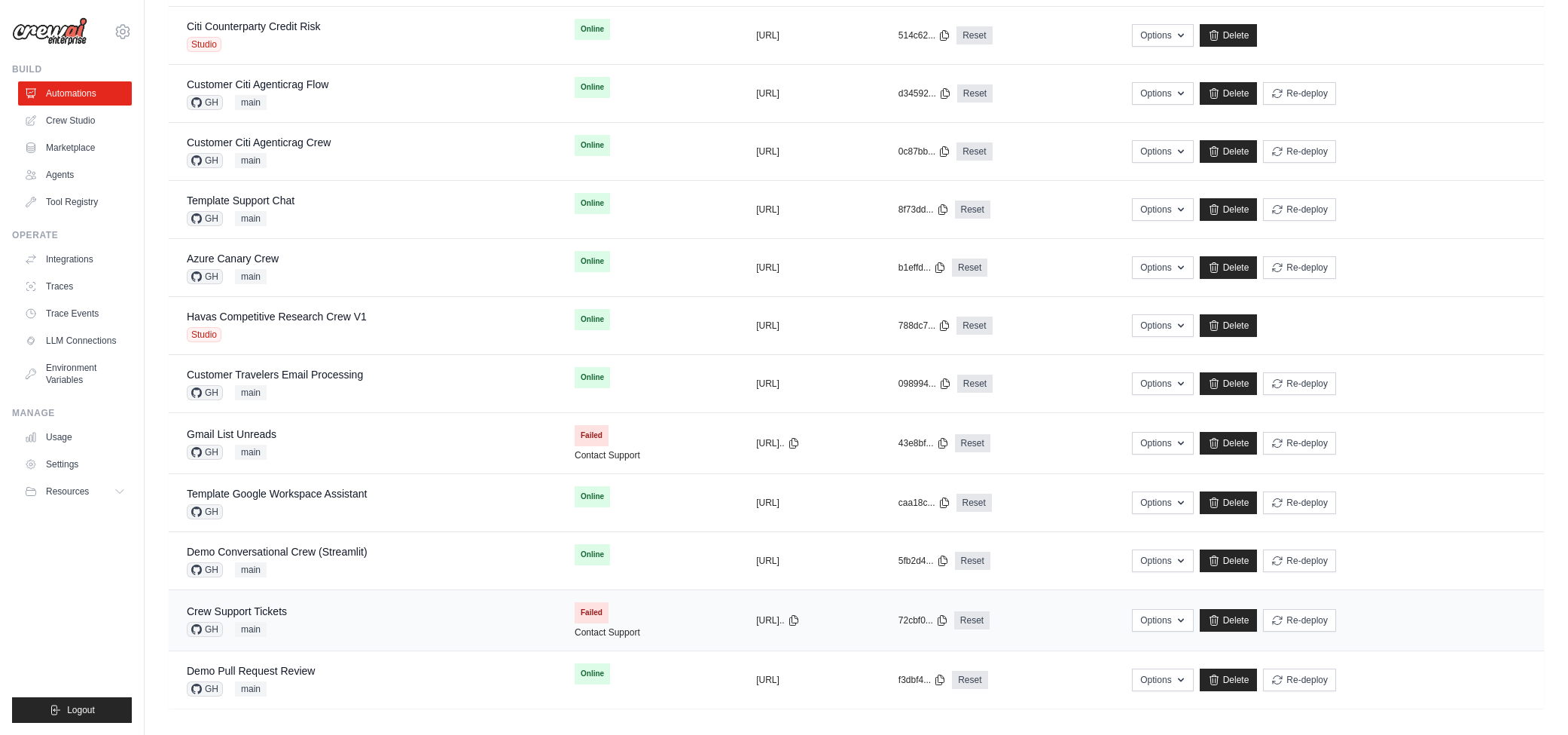
click at [302, 608] on div "Crew Support Tickets GH main" at bounding box center [363, 620] width 352 height 33
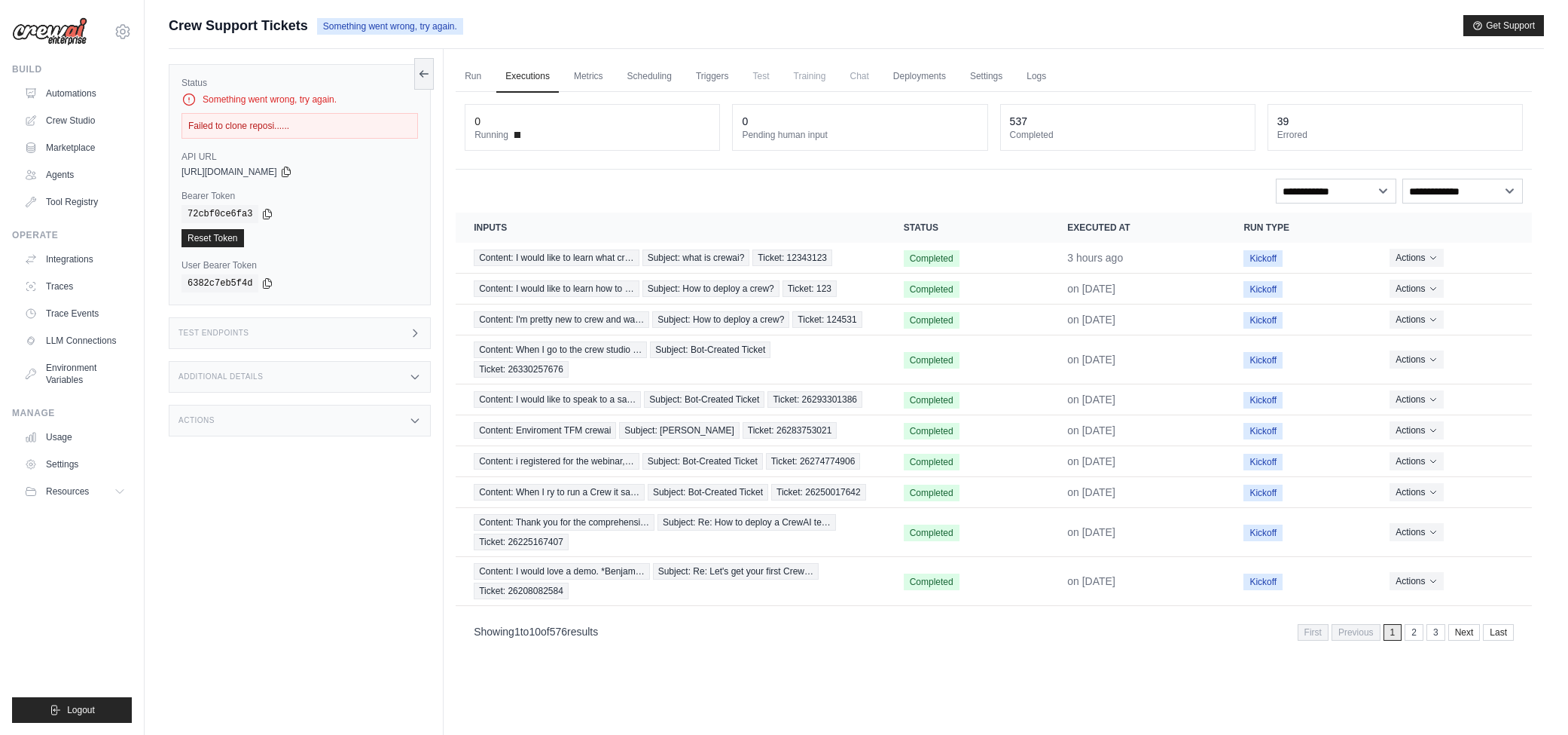
click at [1436, 625] on link "3" at bounding box center [1436, 632] width 19 height 16
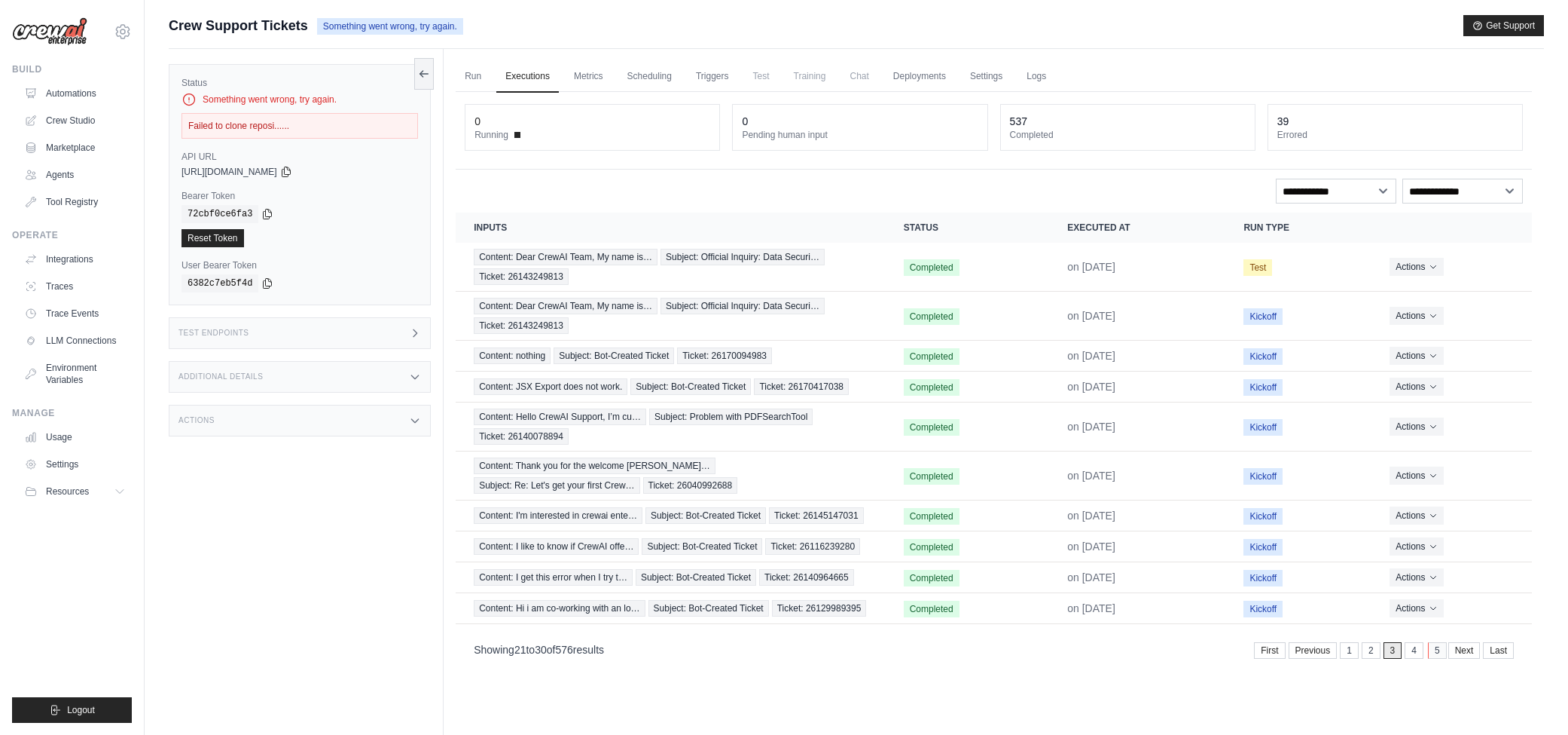
click at [1438, 645] on link "5" at bounding box center [1438, 650] width 19 height 16
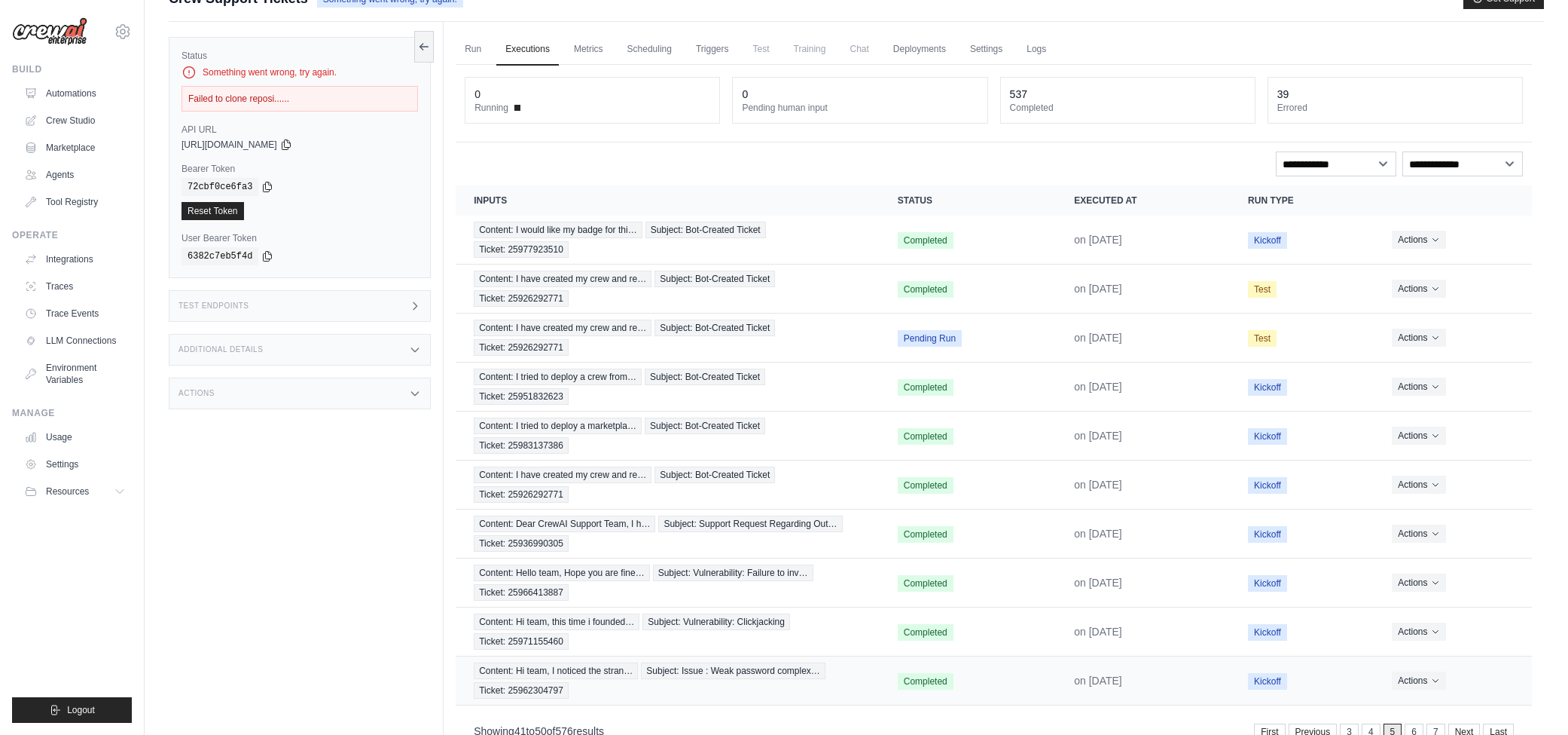
scroll to position [64, 0]
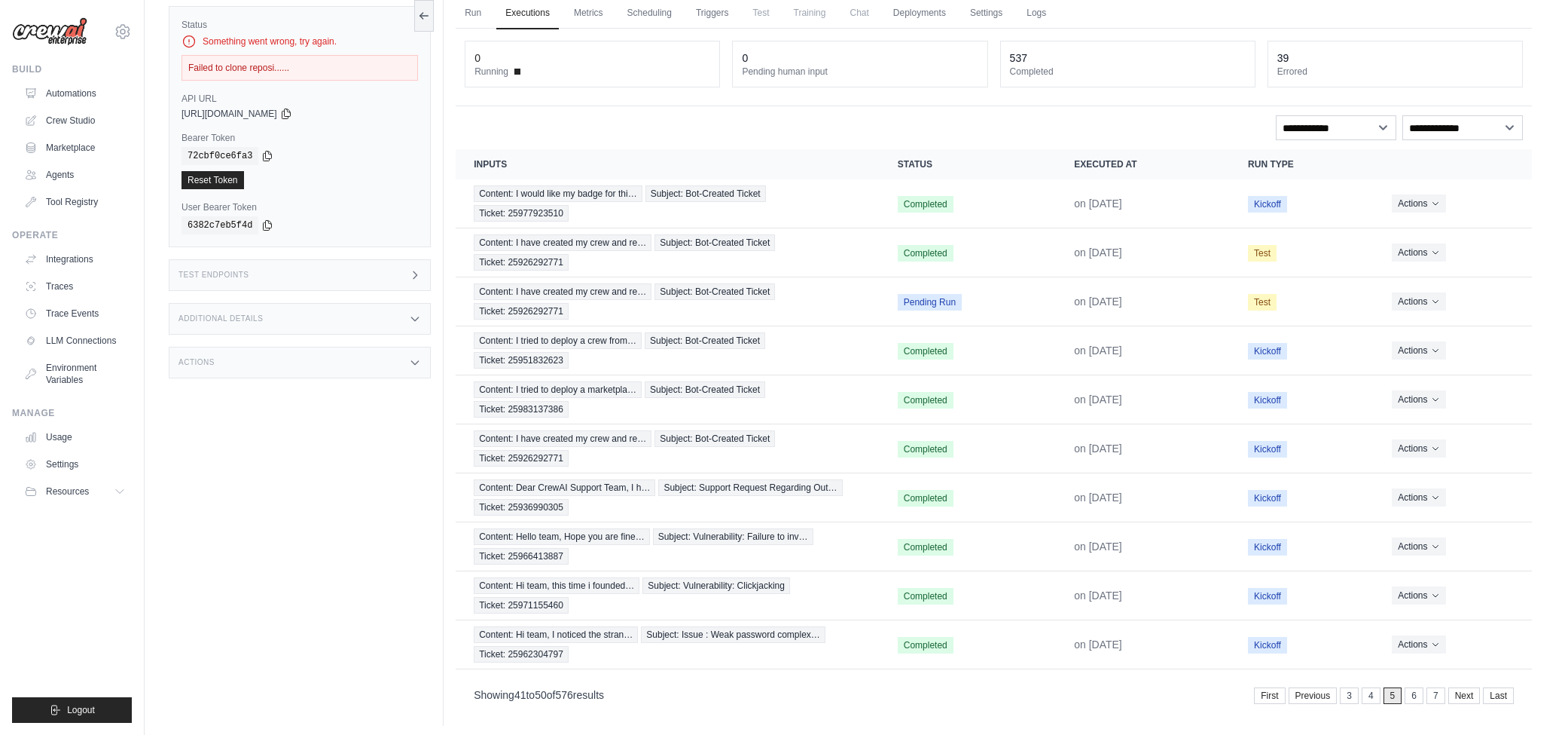
drag, startPoint x: 595, startPoint y: 642, endPoint x: 460, endPoint y: 641, distance: 135.0
click at [472, 675] on div "Showing 41 to 50 of 576 results First Previous 3 4 5 6 7 Next Last" at bounding box center [993, 694] width 1076 height 38
click at [599, 675] on div "Showing 41 to 50 of 576 results First Previous 3 4 5 6 7 Next Last" at bounding box center [993, 694] width 1076 height 38
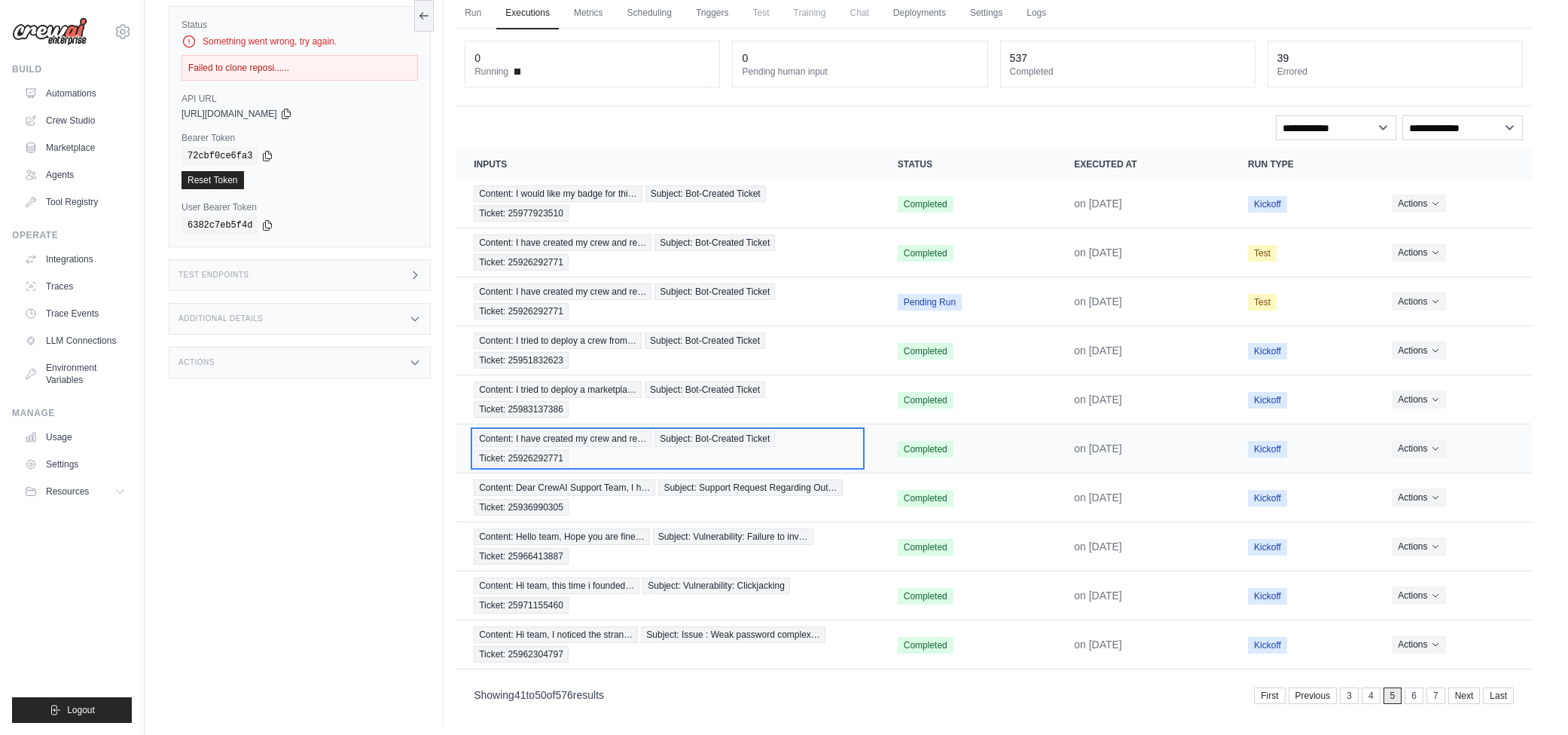
click at [573, 430] on span "Content: I have created my crew and re…" at bounding box center [562, 438] width 178 height 16
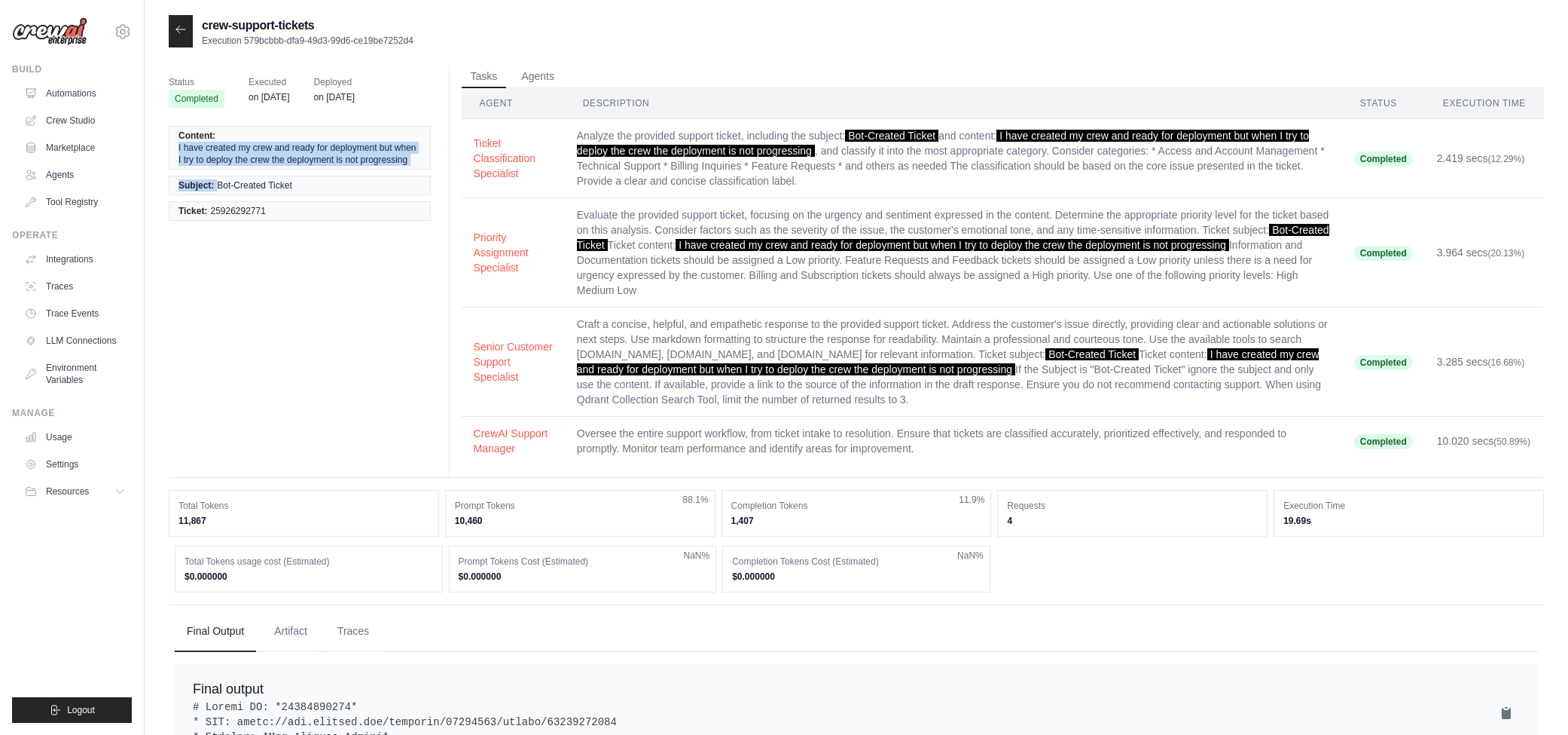
drag, startPoint x: 179, startPoint y: 143, endPoint x: 389, endPoint y: 172, distance: 212.0
click at [389, 172] on ul "Content: I have created my crew and ready for deployment but when I try to depl…" at bounding box center [300, 173] width 263 height 95
click at [260, 156] on span "I have created my crew and ready for deployment but when I try to deploy the cr…" at bounding box center [300, 153] width 243 height 24
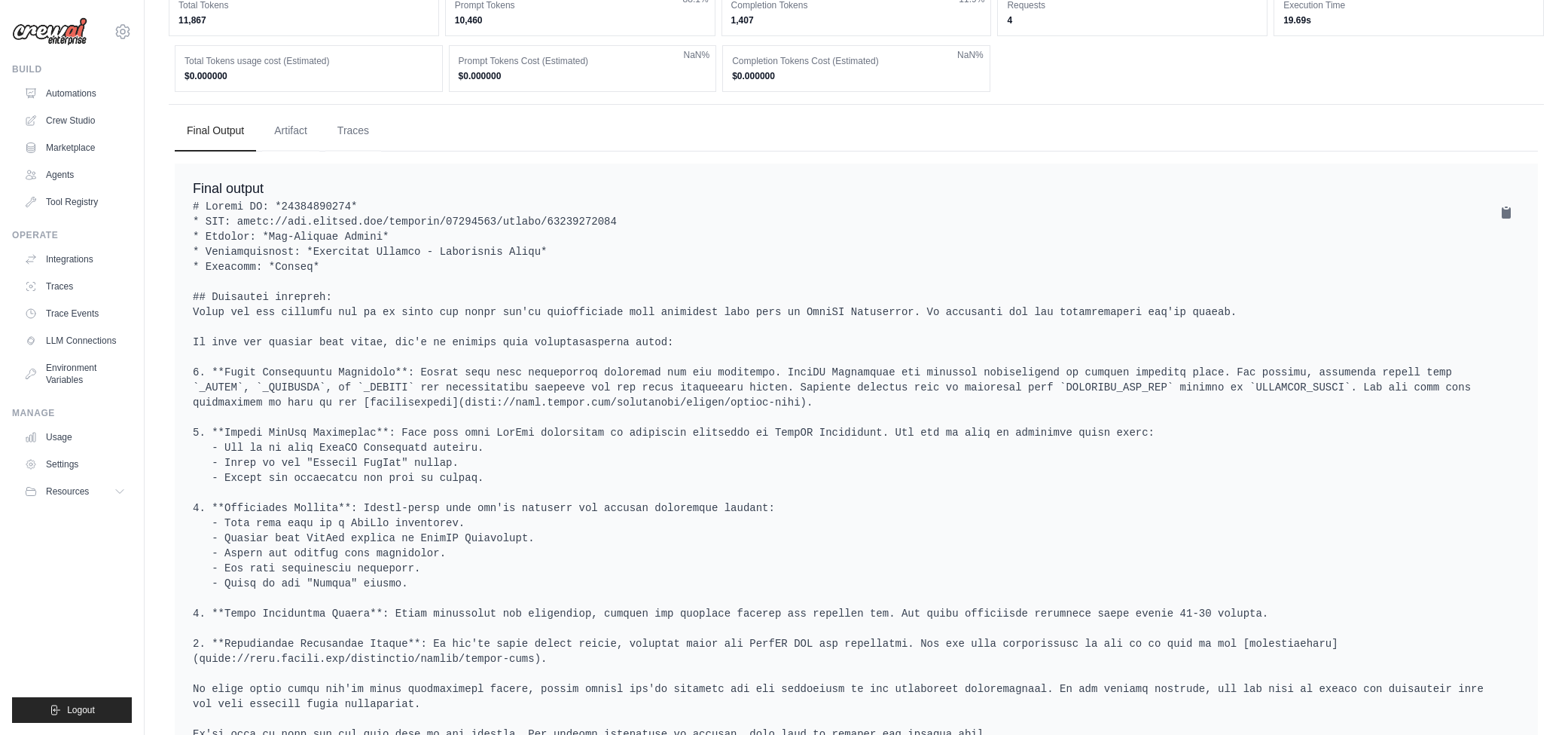
scroll to position [603, 0]
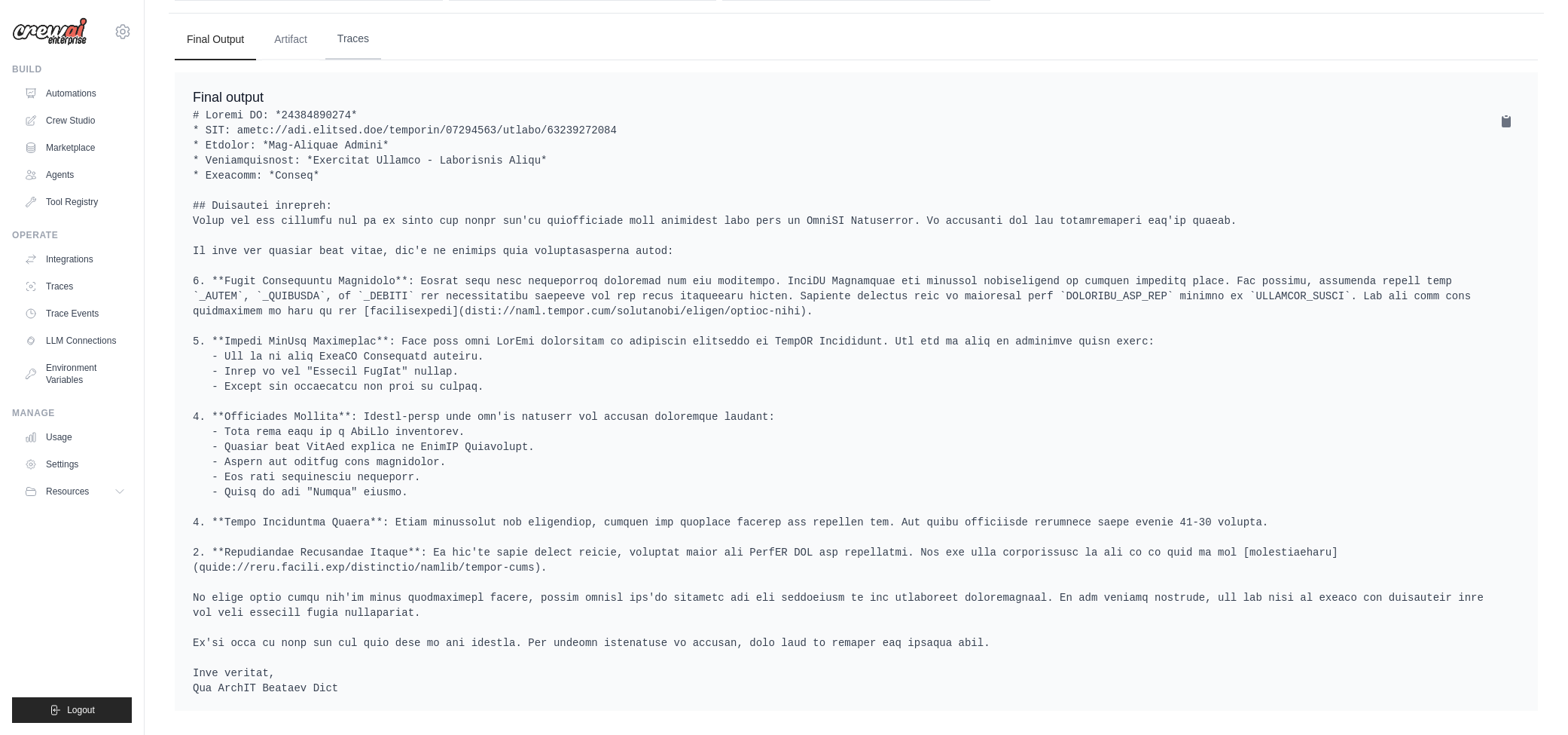
click at [355, 21] on button "Traces" at bounding box center [353, 39] width 56 height 41
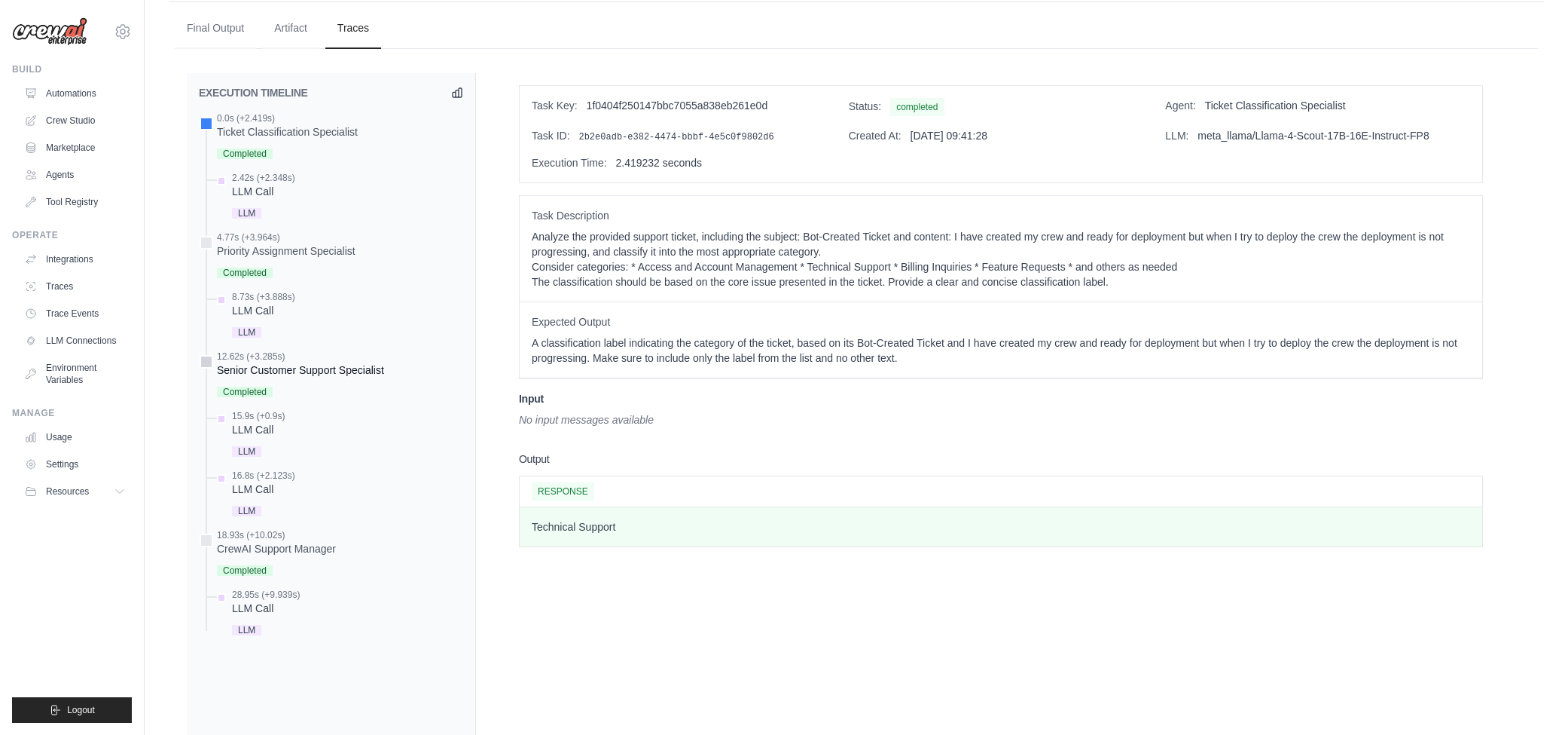
scroll to position [633, 0]
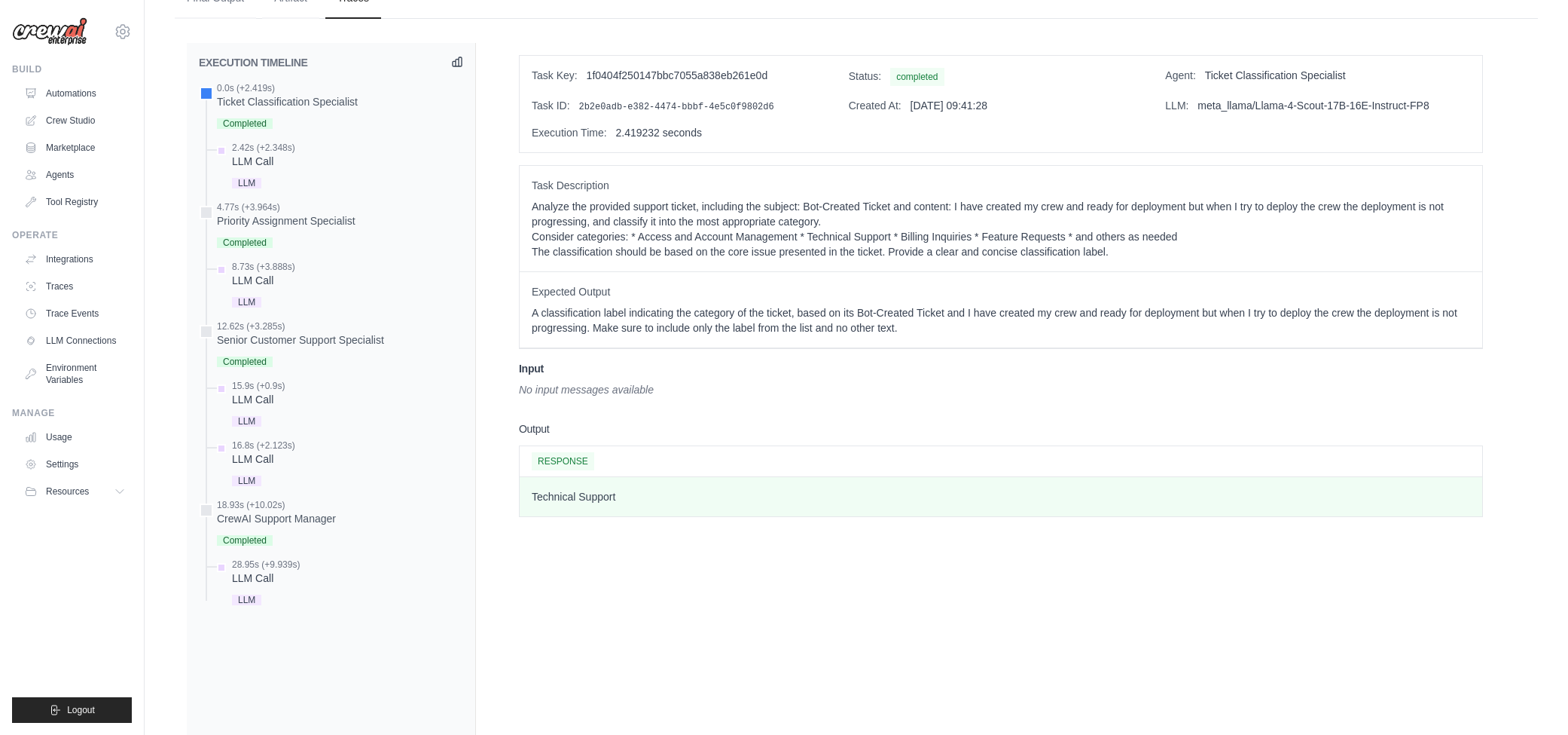
click at [452, 57] on icon at bounding box center [457, 62] width 12 height 12
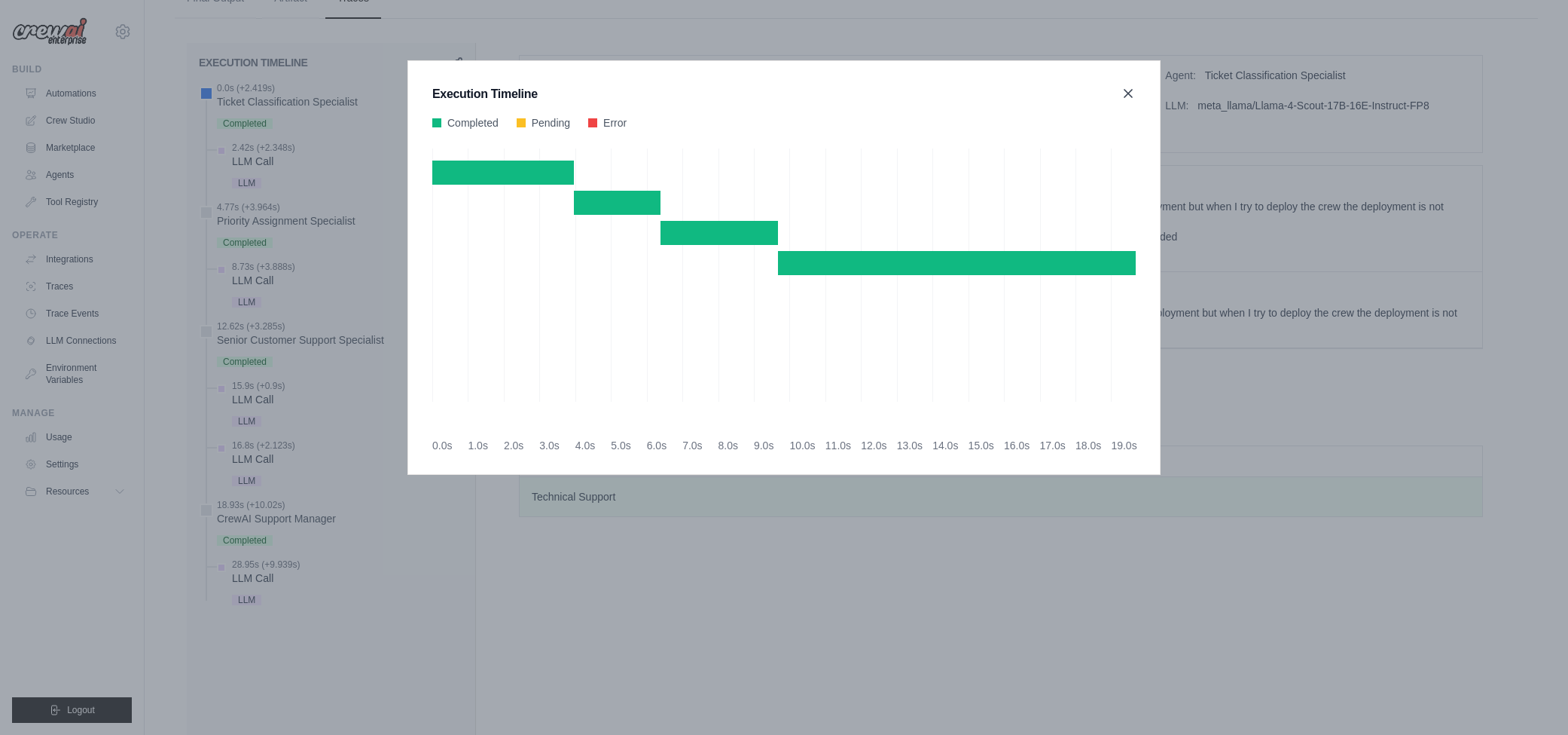
click at [1127, 100] on icon at bounding box center [1128, 93] width 15 height 15
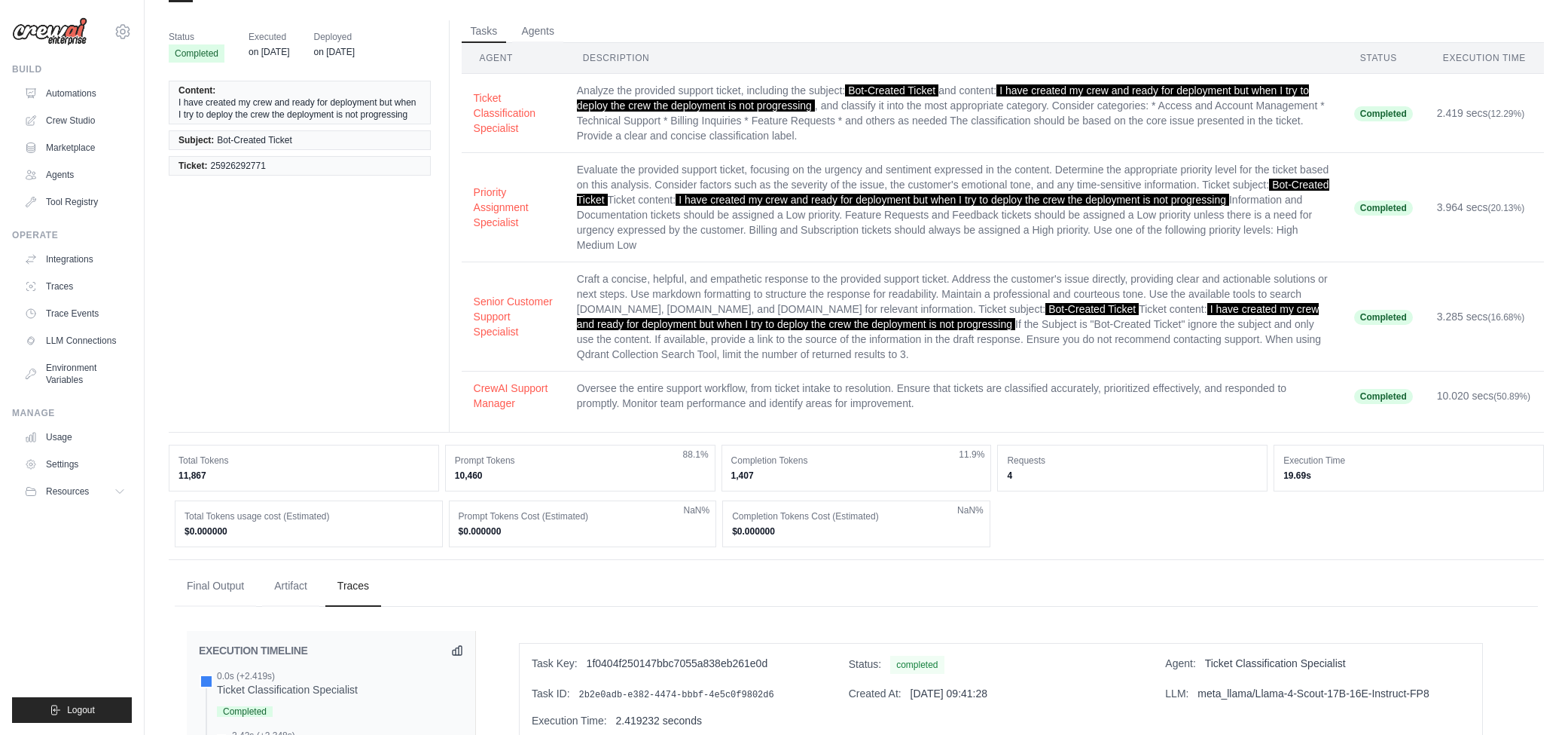
scroll to position [0, 0]
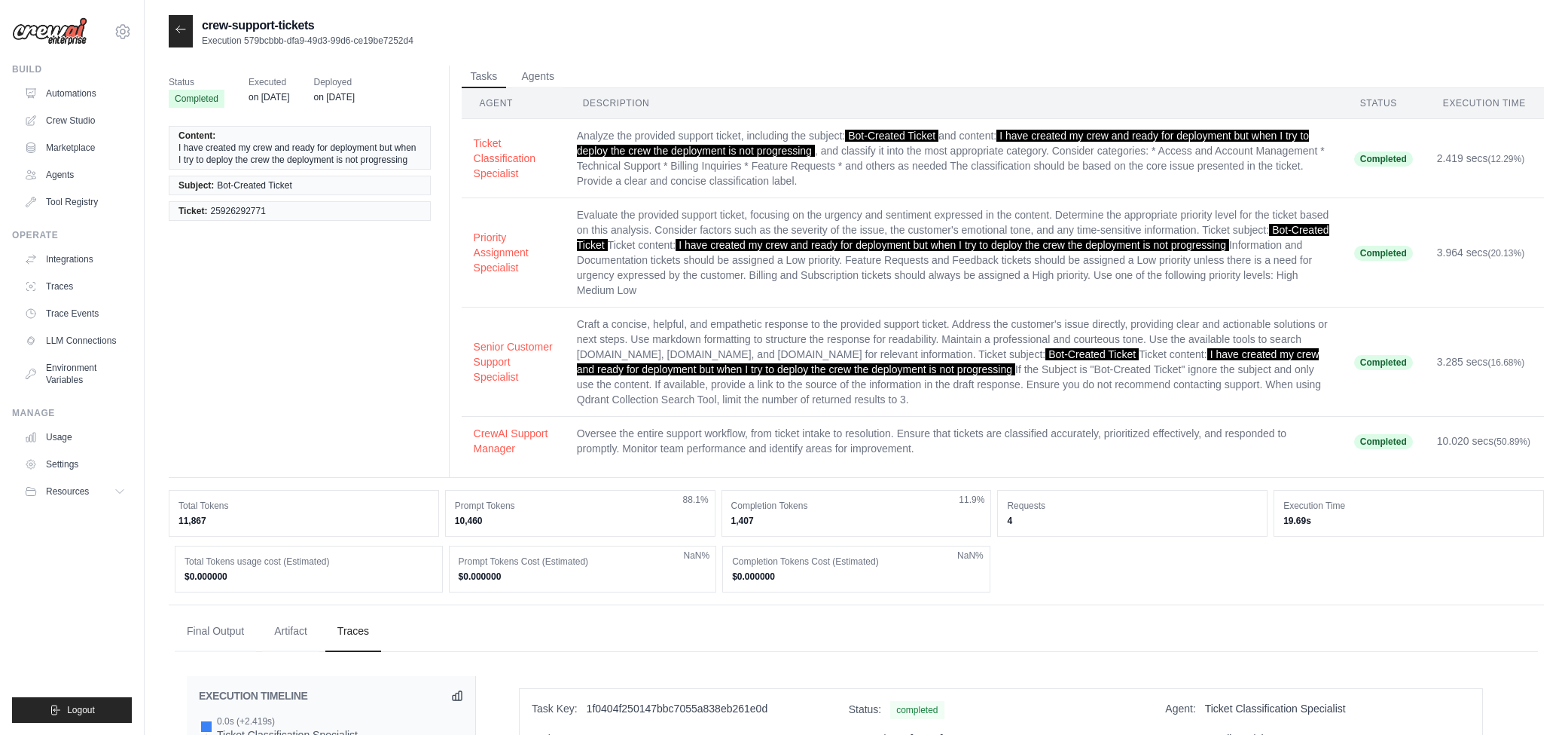
drag, startPoint x: 174, startPoint y: 520, endPoint x: 1311, endPoint y: 525, distance: 1137.0
click at [1311, 525] on div "Total Tokens 11,867 Prompt Tokens 10,460 88.1% Completion Tokens 1,407 11.9% Re…" at bounding box center [856, 513] width 1376 height 47
click at [537, 491] on div "Prompt Tokens 10,460 88.1%" at bounding box center [580, 513] width 270 height 47
click at [179, 30] on icon at bounding box center [181, 30] width 12 height 12
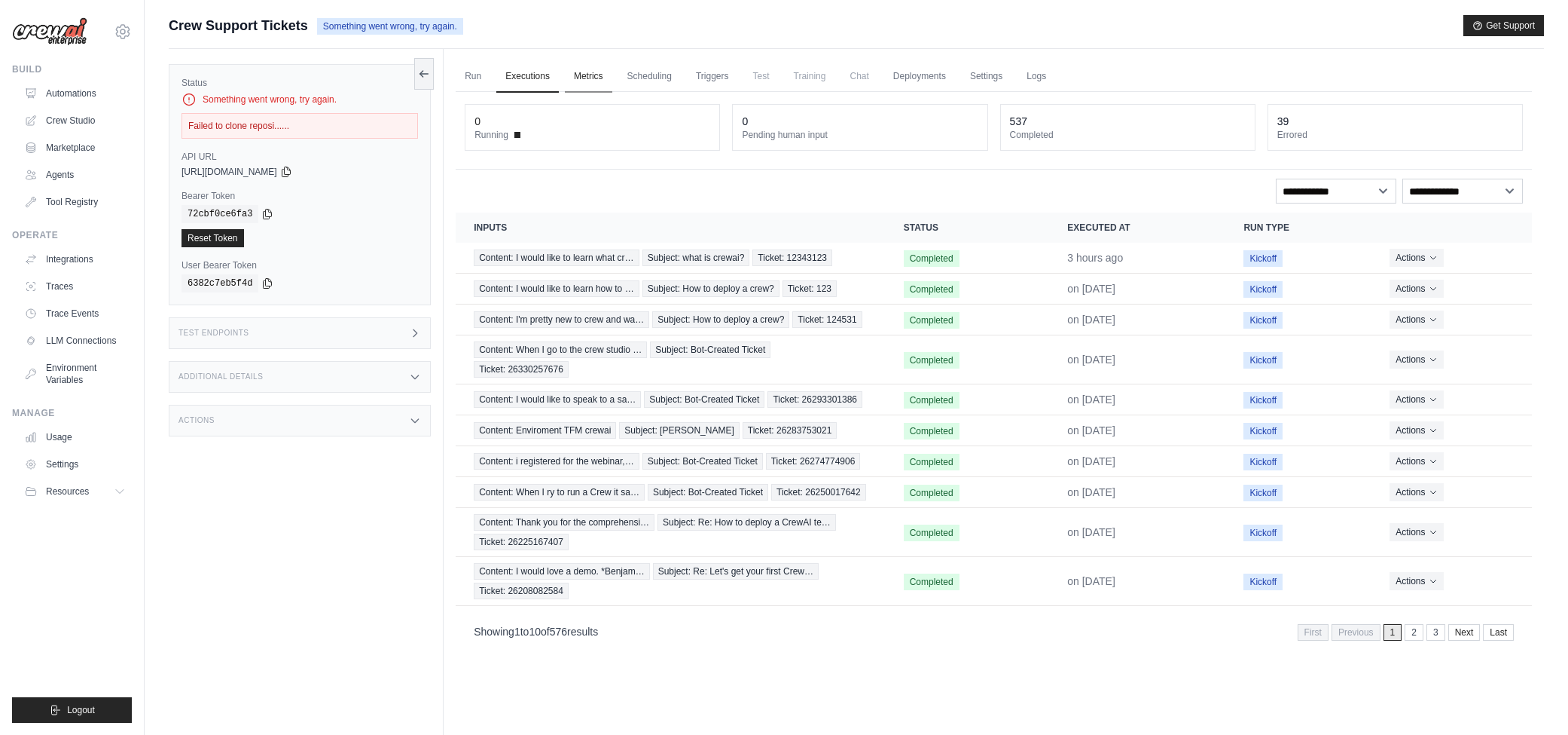
click at [578, 80] on link "Metrics" at bounding box center [589, 76] width 48 height 31
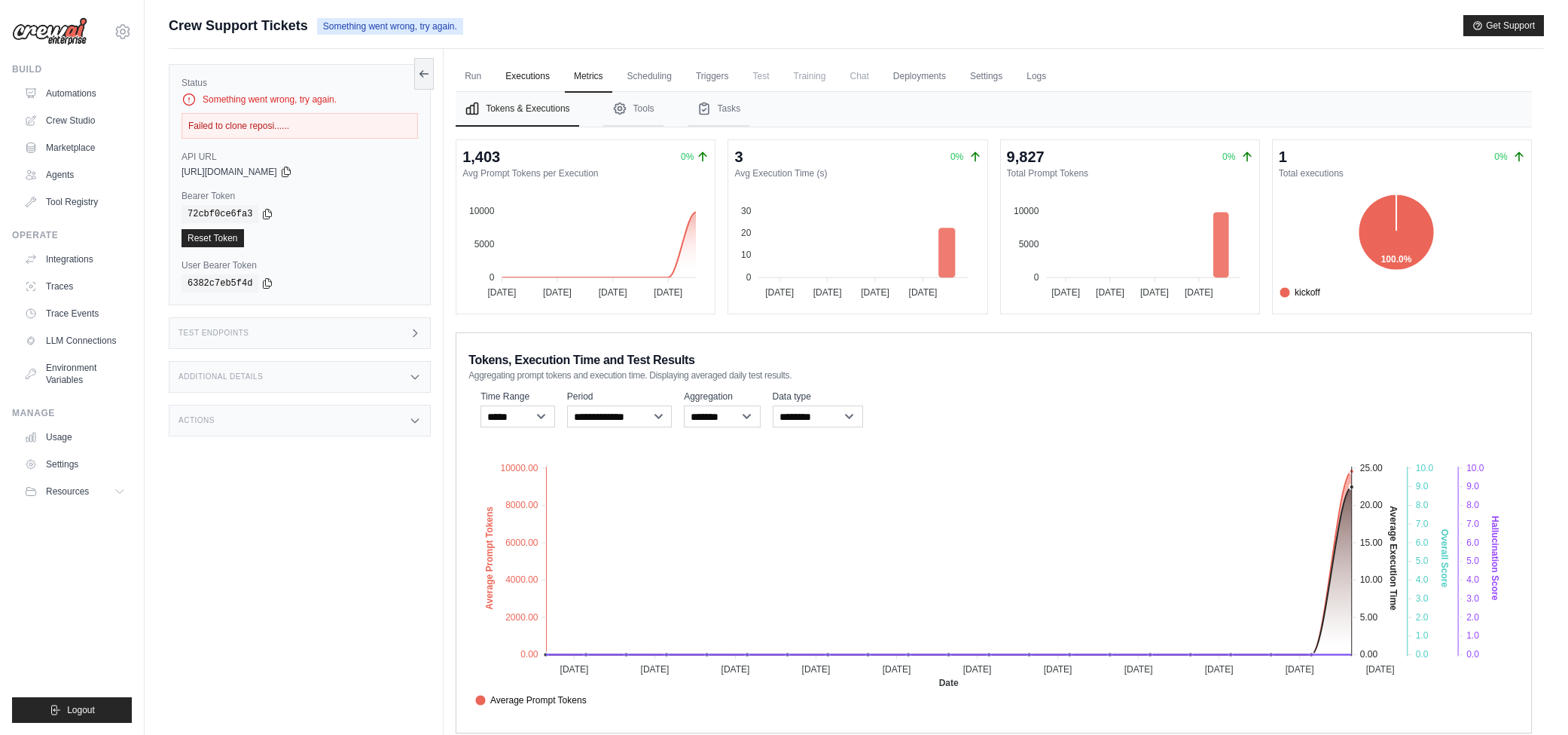
click at [530, 82] on link "Executions" at bounding box center [528, 76] width 63 height 31
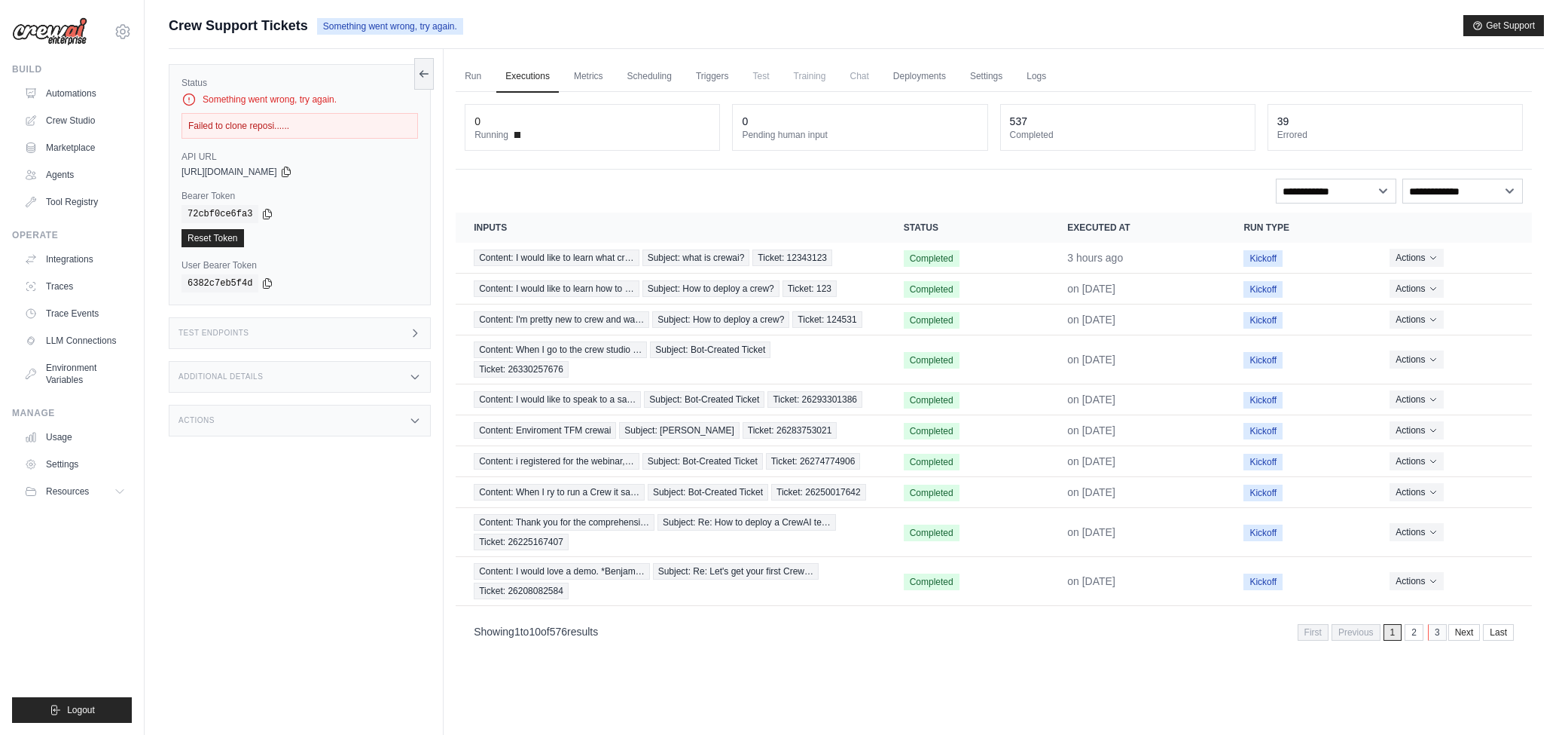
click at [1435, 625] on link "3" at bounding box center [1438, 632] width 19 height 16
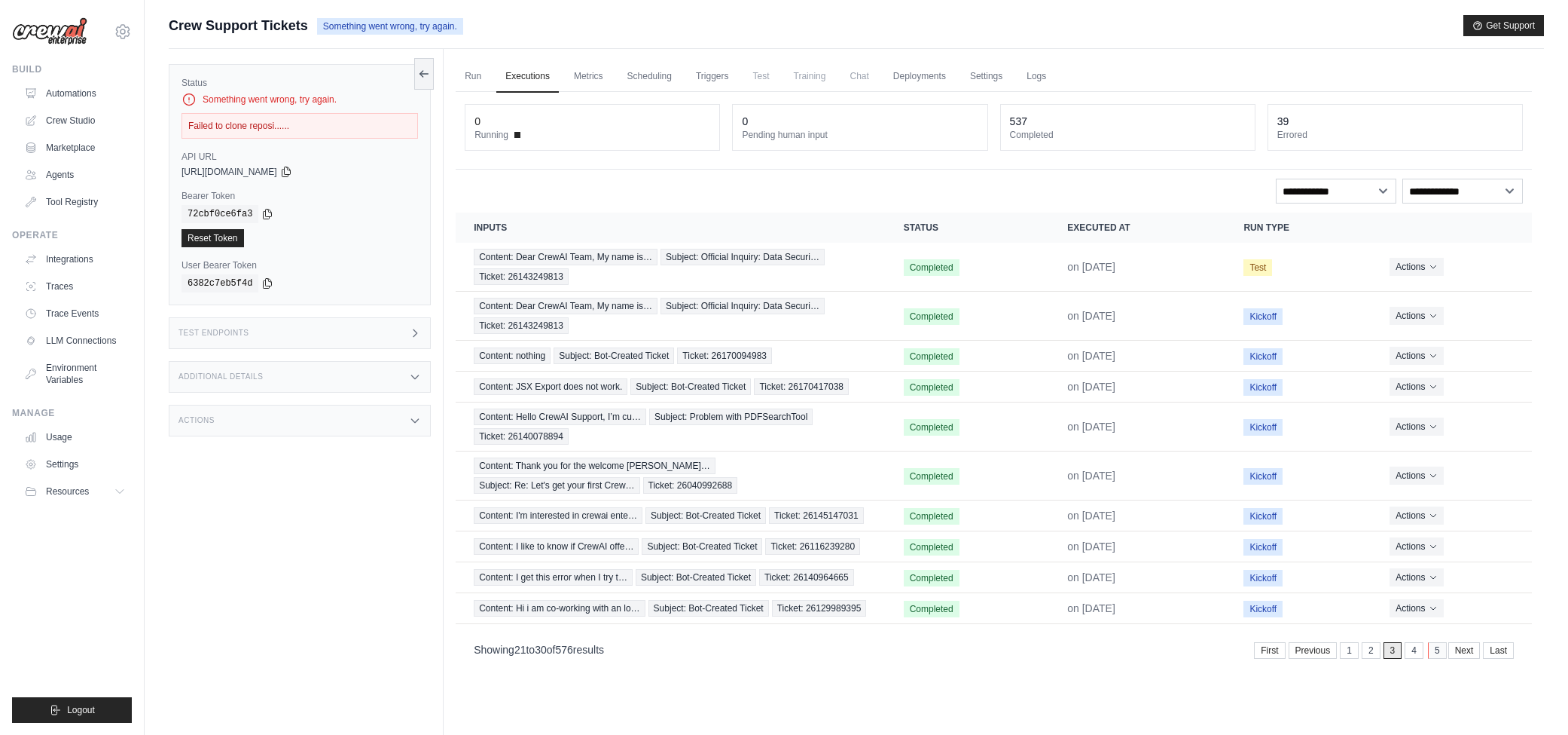
click at [1440, 643] on link "5" at bounding box center [1438, 650] width 19 height 16
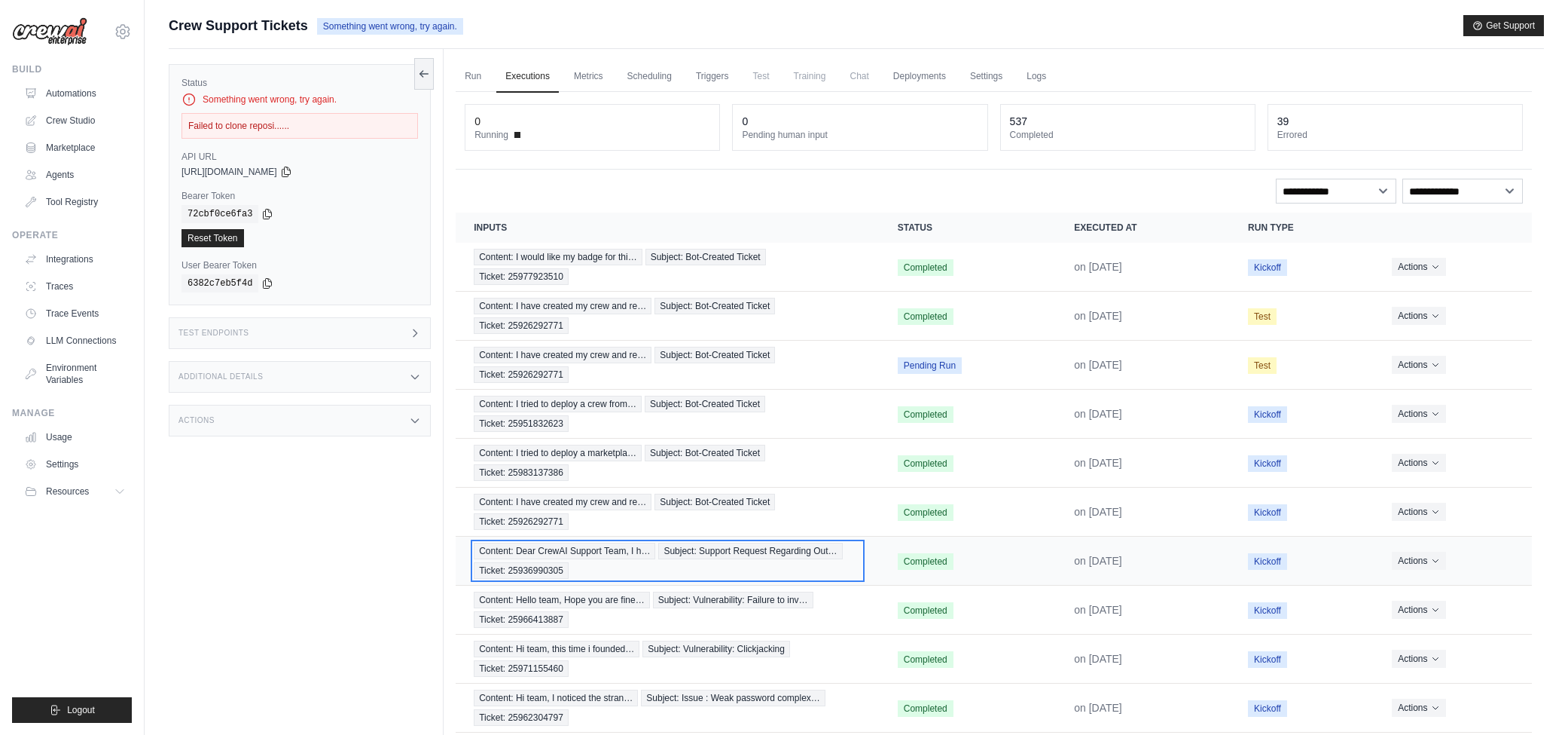
click at [721, 543] on span "Subject: Support Request Regarding Out…" at bounding box center [750, 550] width 184 height 16
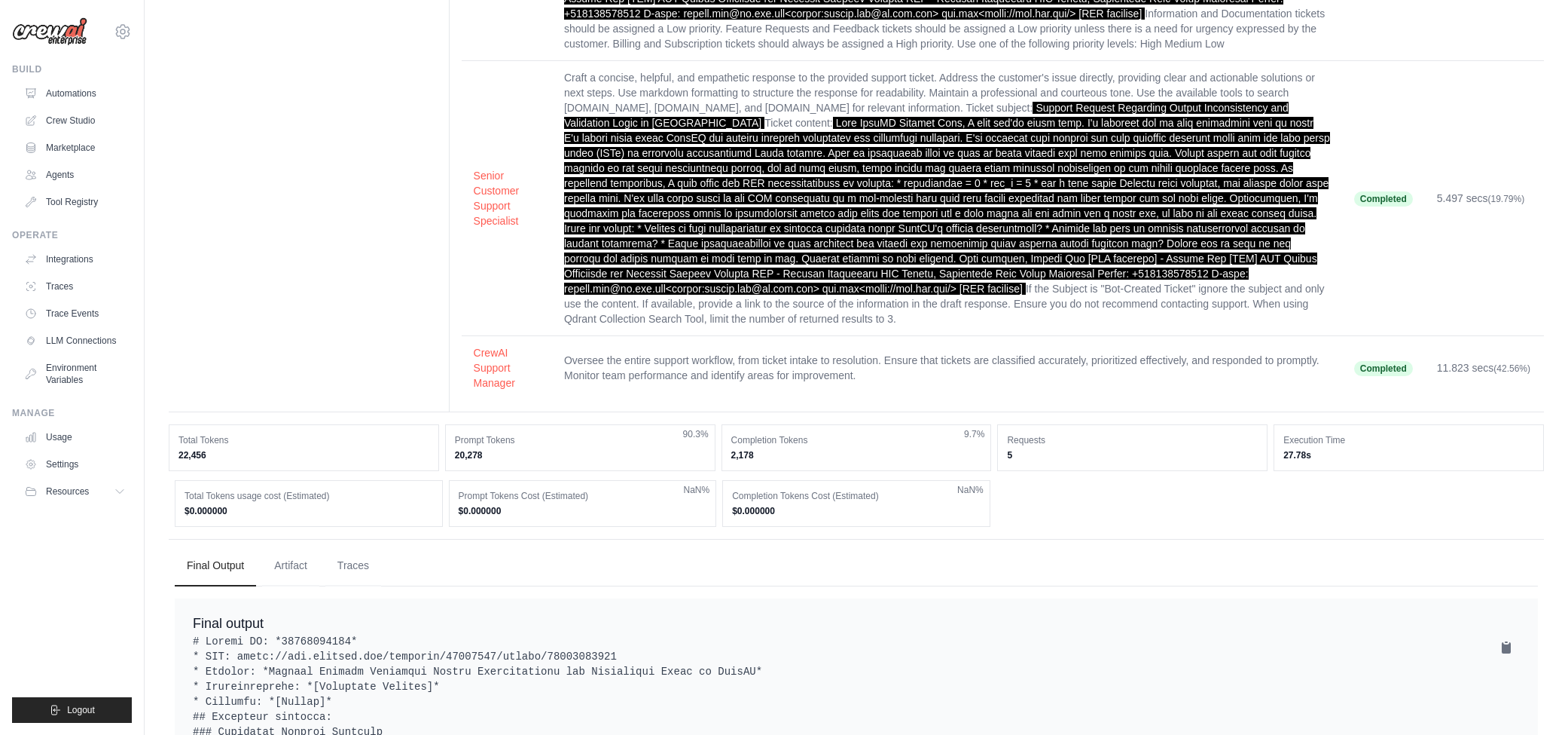
scroll to position [685, 0]
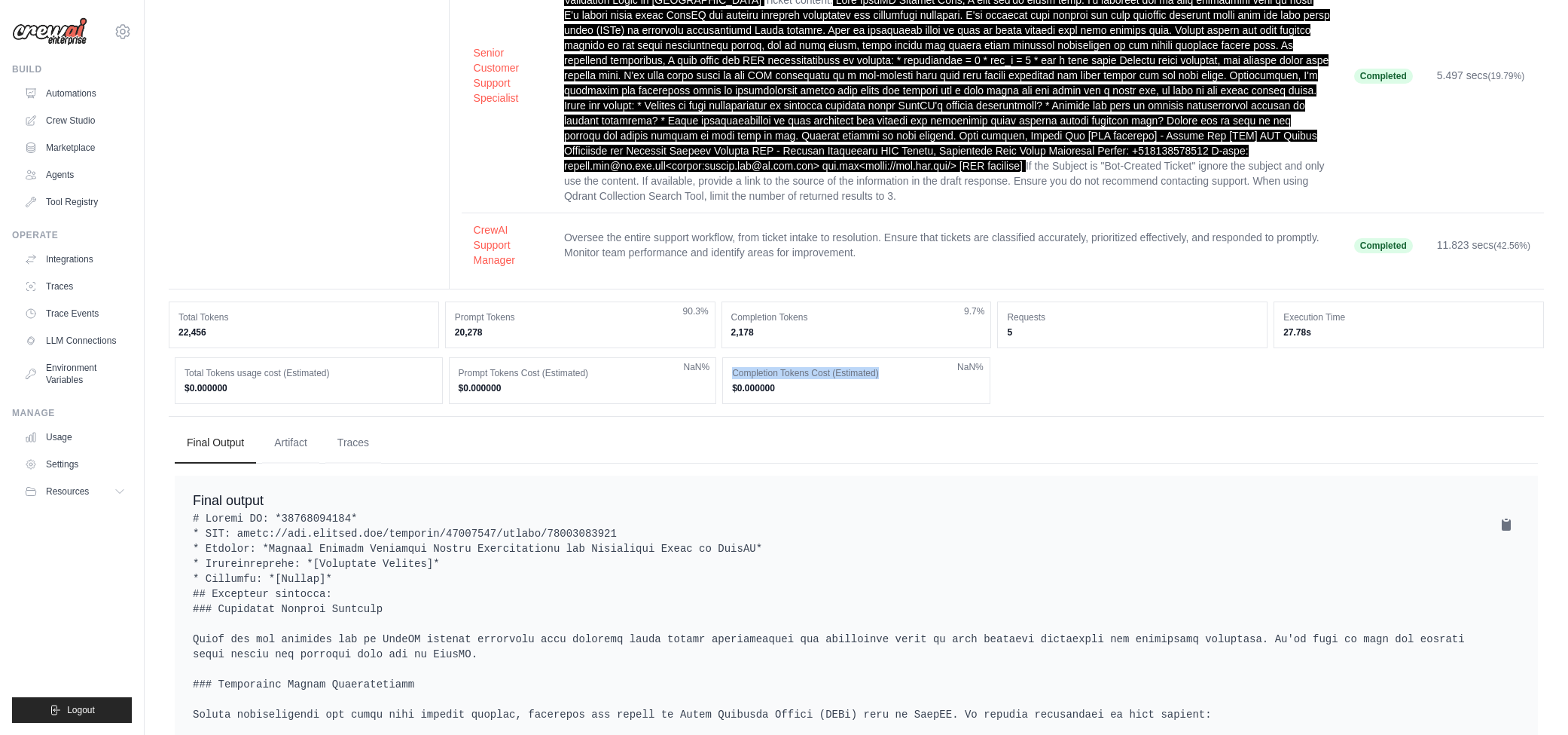
drag, startPoint x: 1339, startPoint y: 353, endPoint x: 1029, endPoint y: 336, distance: 310.5
click at [1029, 336] on div "Total Tokens 22,456 Prompt Tokens 20,278 90.3% Completion Tokens 2,178 9.7% Req…" at bounding box center [856, 353] width 1376 height 103
drag, startPoint x: 1338, startPoint y: 314, endPoint x: 1208, endPoint y: 307, distance: 130.2
click at [1208, 307] on div "Total Tokens 22,456 Prompt Tokens 20,278 90.3% Completion Tokens 2,178 9.7% Req…" at bounding box center [856, 325] width 1376 height 47
click at [1281, 309] on div "Execution Time 27.78s" at bounding box center [1409, 325] width 270 height 47
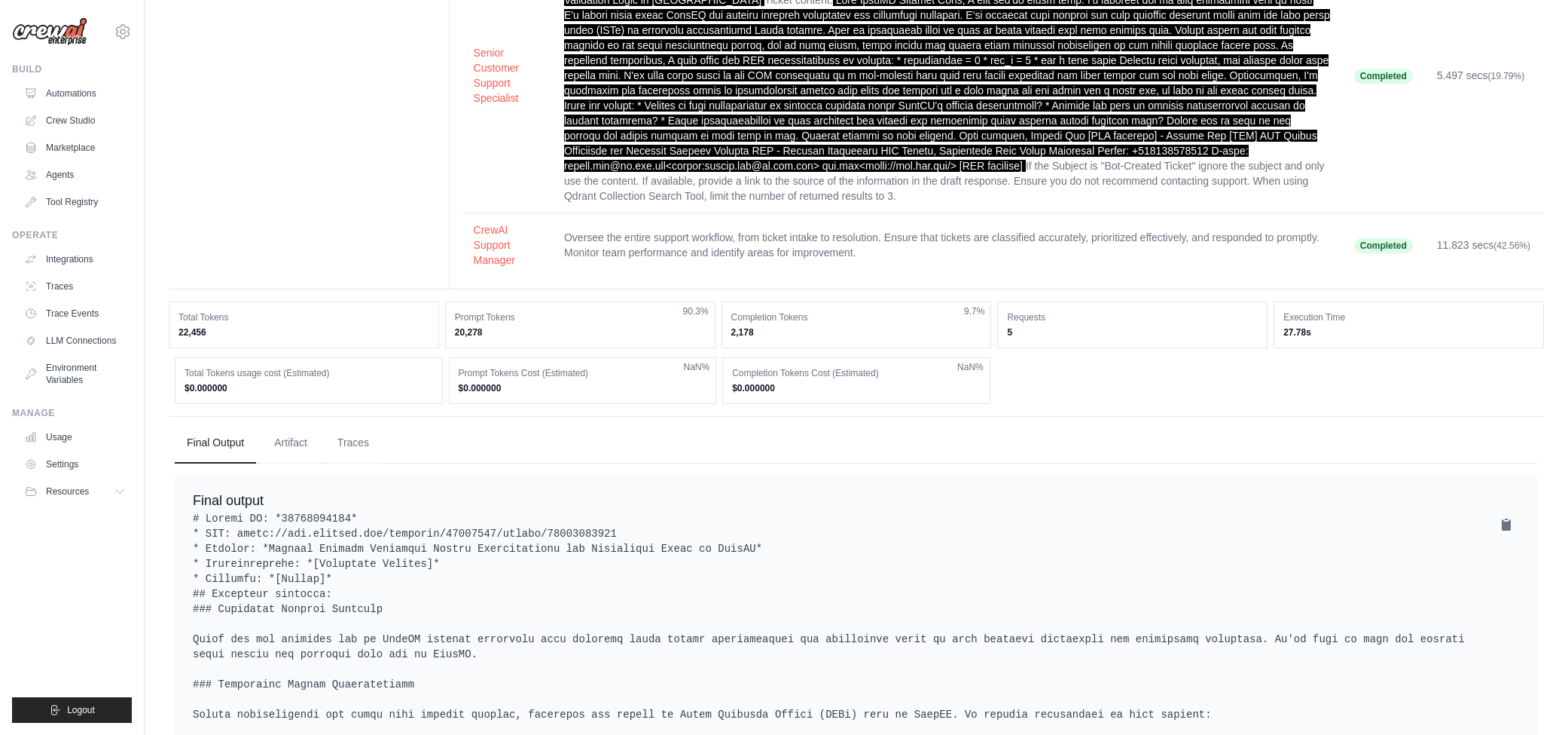
drag, startPoint x: 1325, startPoint y: 313, endPoint x: 1283, endPoint y: 304, distance: 43.0
click at [1283, 304] on div "Execution Time 27.78s" at bounding box center [1409, 325] width 270 height 47
click at [1022, 361] on div "Total Tokens usage cost (Estimated) $0.000000 Prompt Tokens Cost (Estimated) $0…" at bounding box center [856, 380] width 1363 height 47
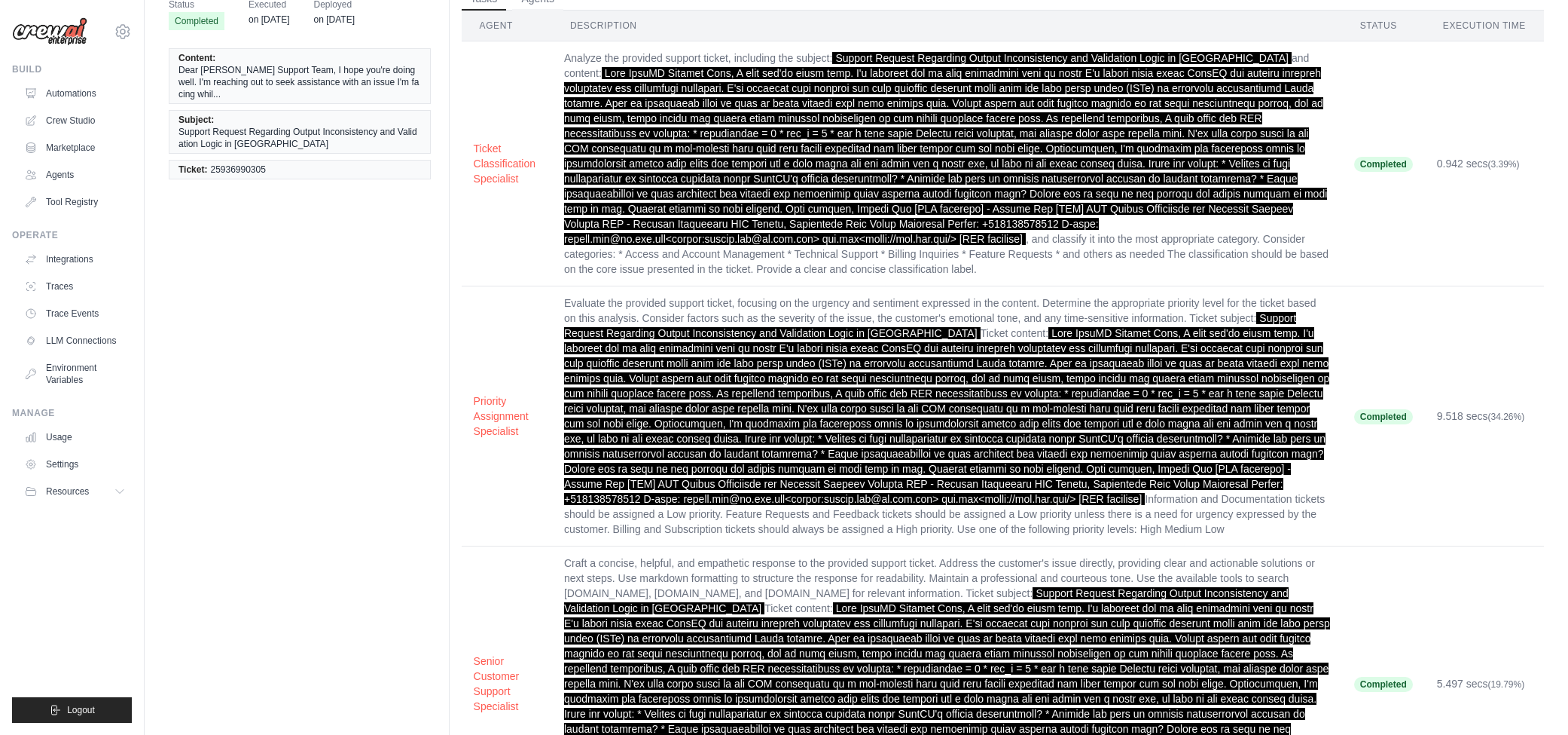
scroll to position [0, 0]
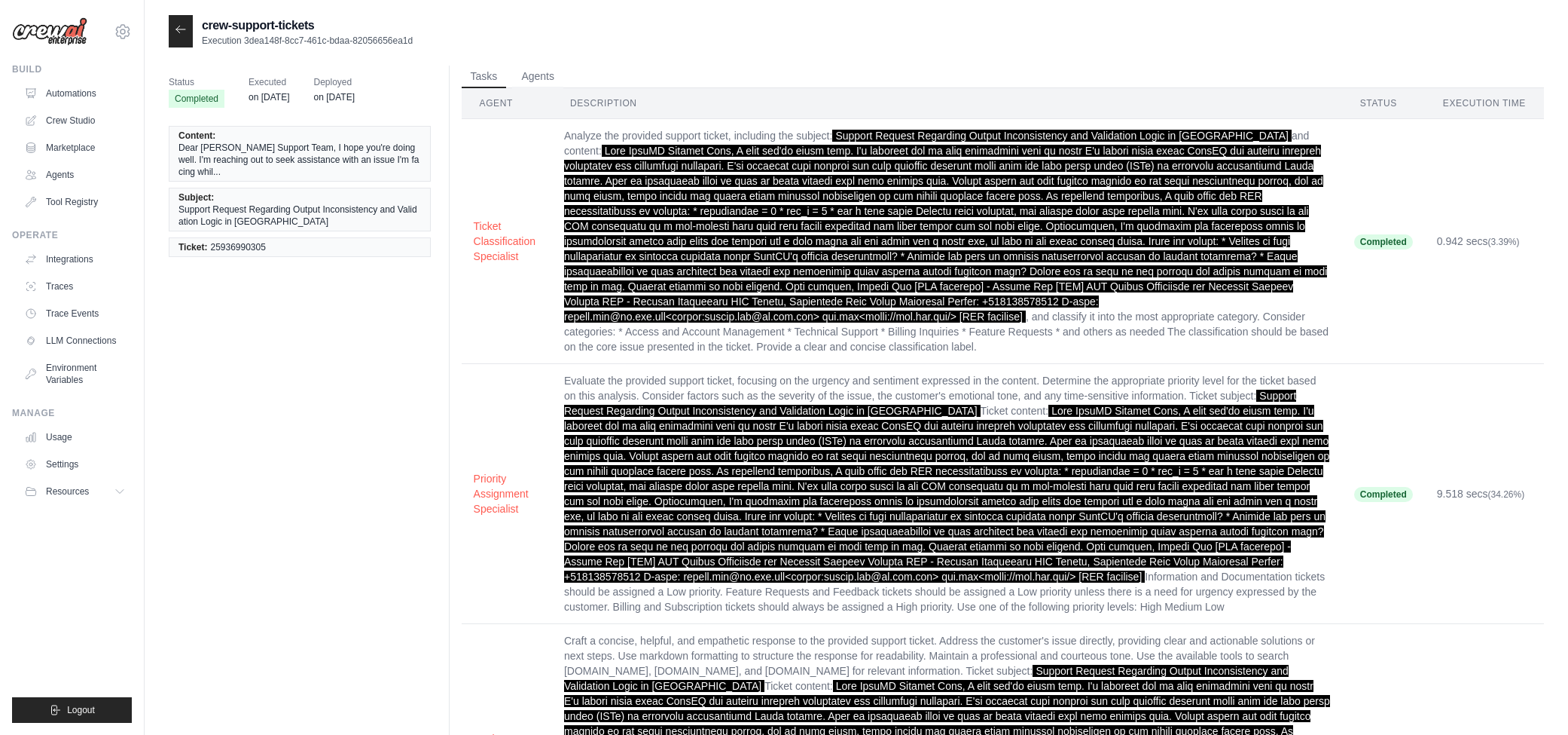
click at [176, 28] on icon at bounding box center [181, 30] width 12 height 12
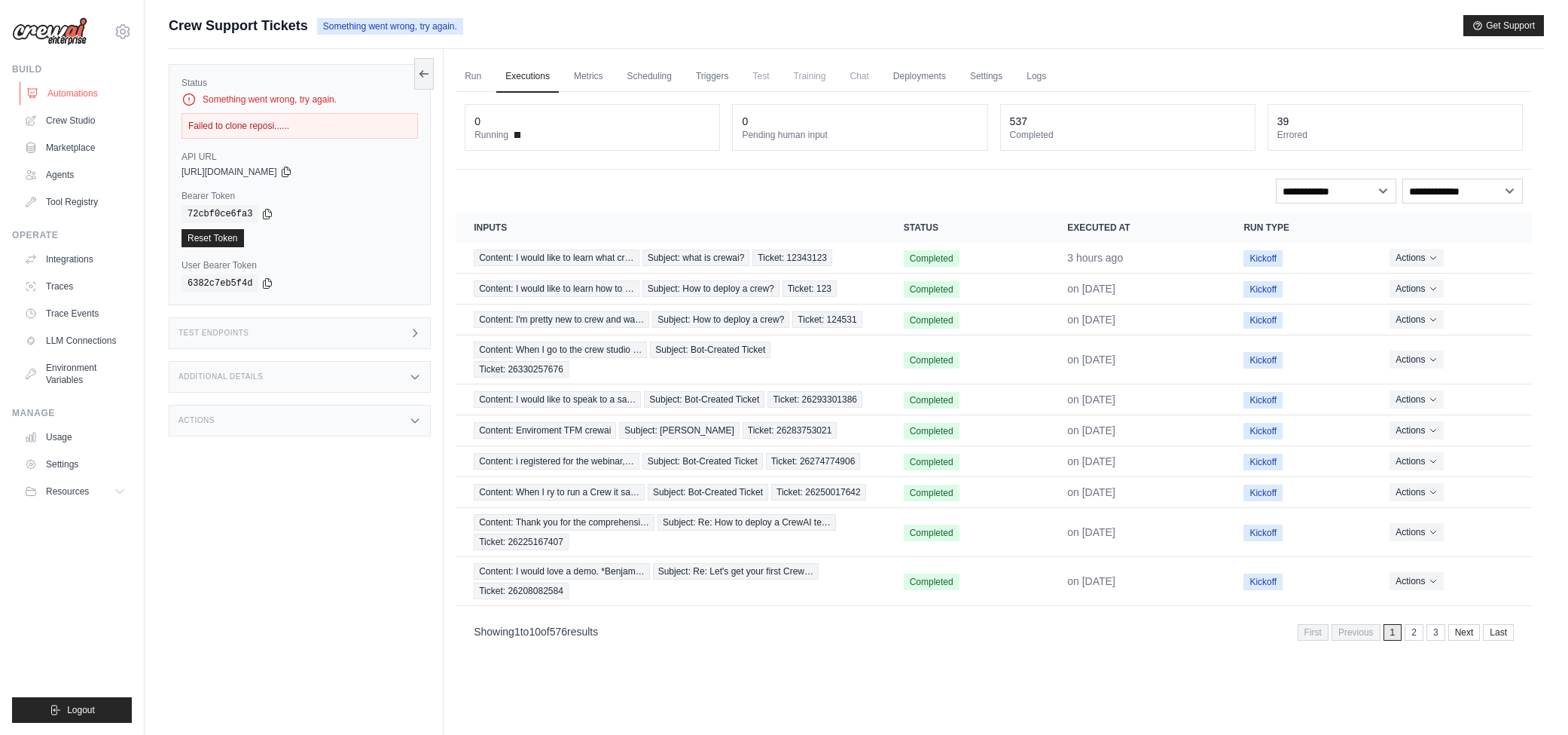
click at [50, 91] on link "Automations" at bounding box center [77, 93] width 114 height 24
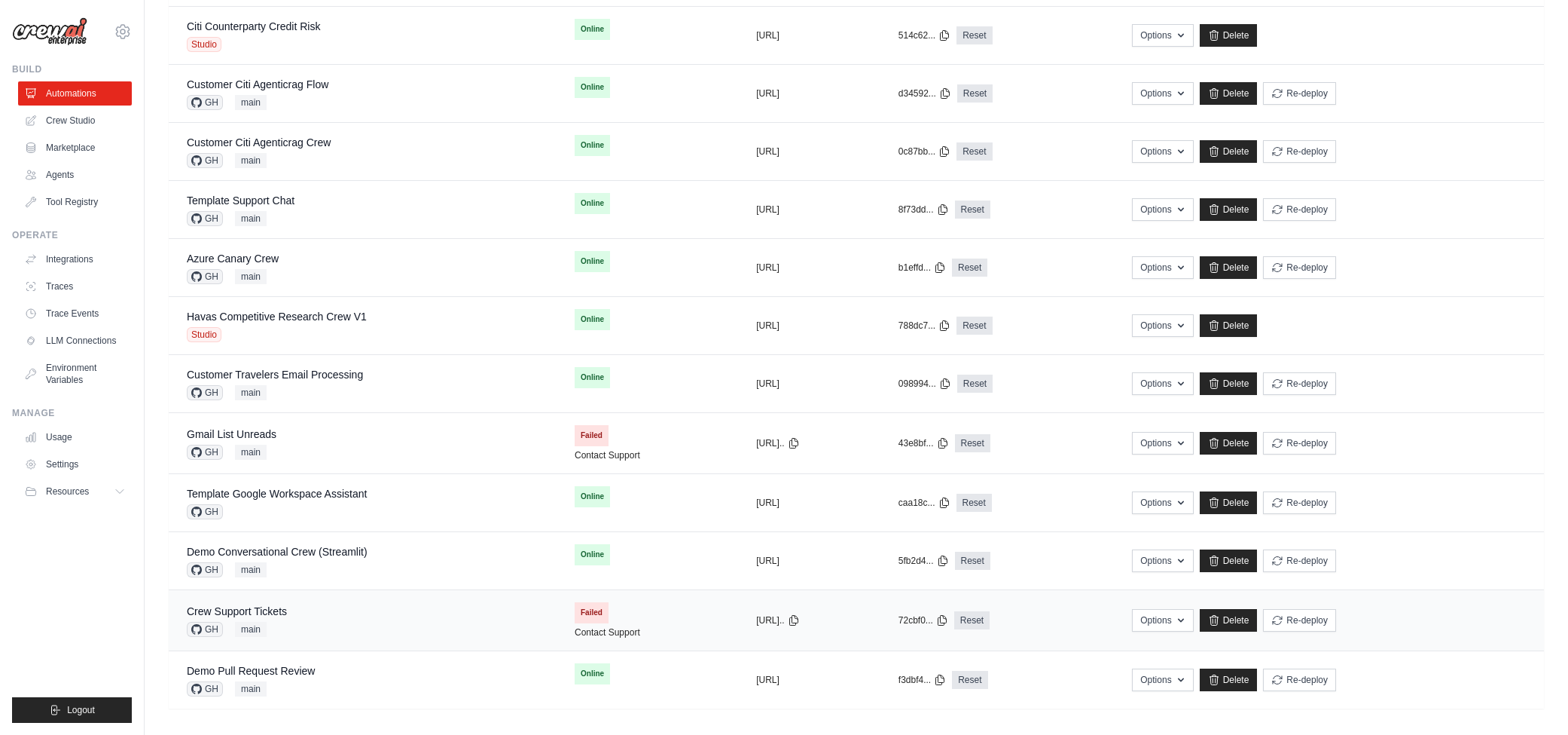
scroll to position [573, 0]
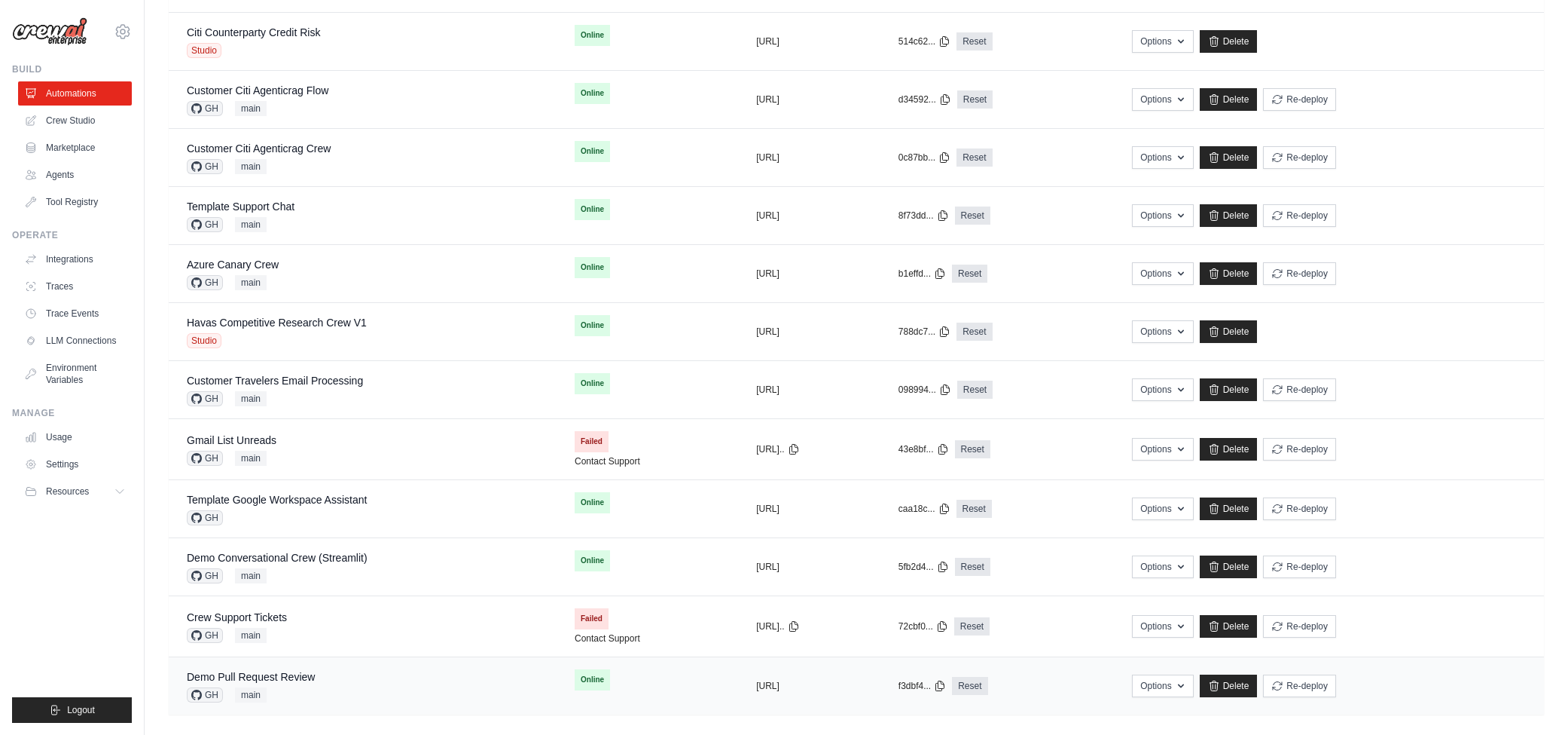
click at [382, 670] on div "Demo Pull Request Review GH main" at bounding box center [363, 685] width 352 height 33
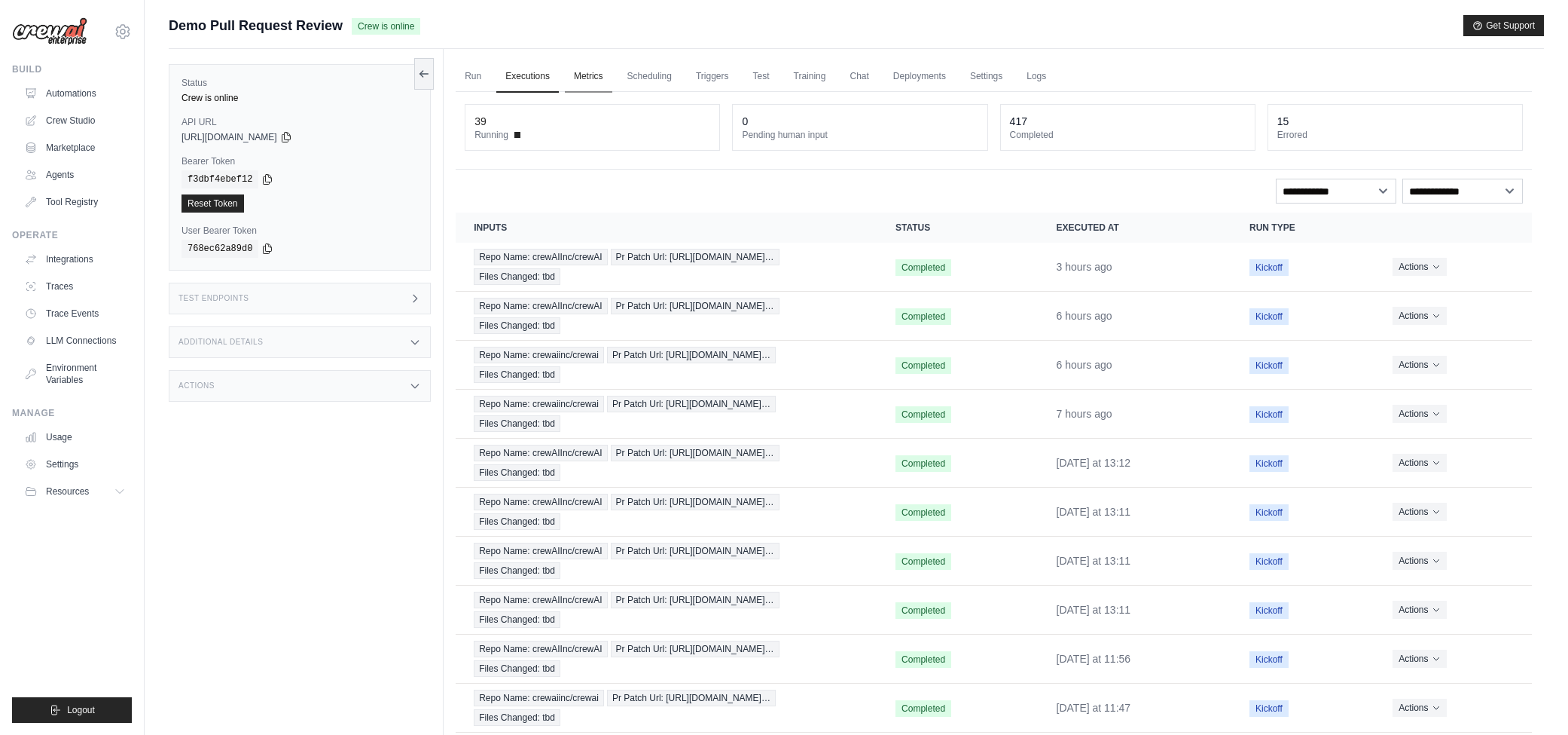
click at [585, 72] on link "Metrics" at bounding box center [589, 76] width 48 height 31
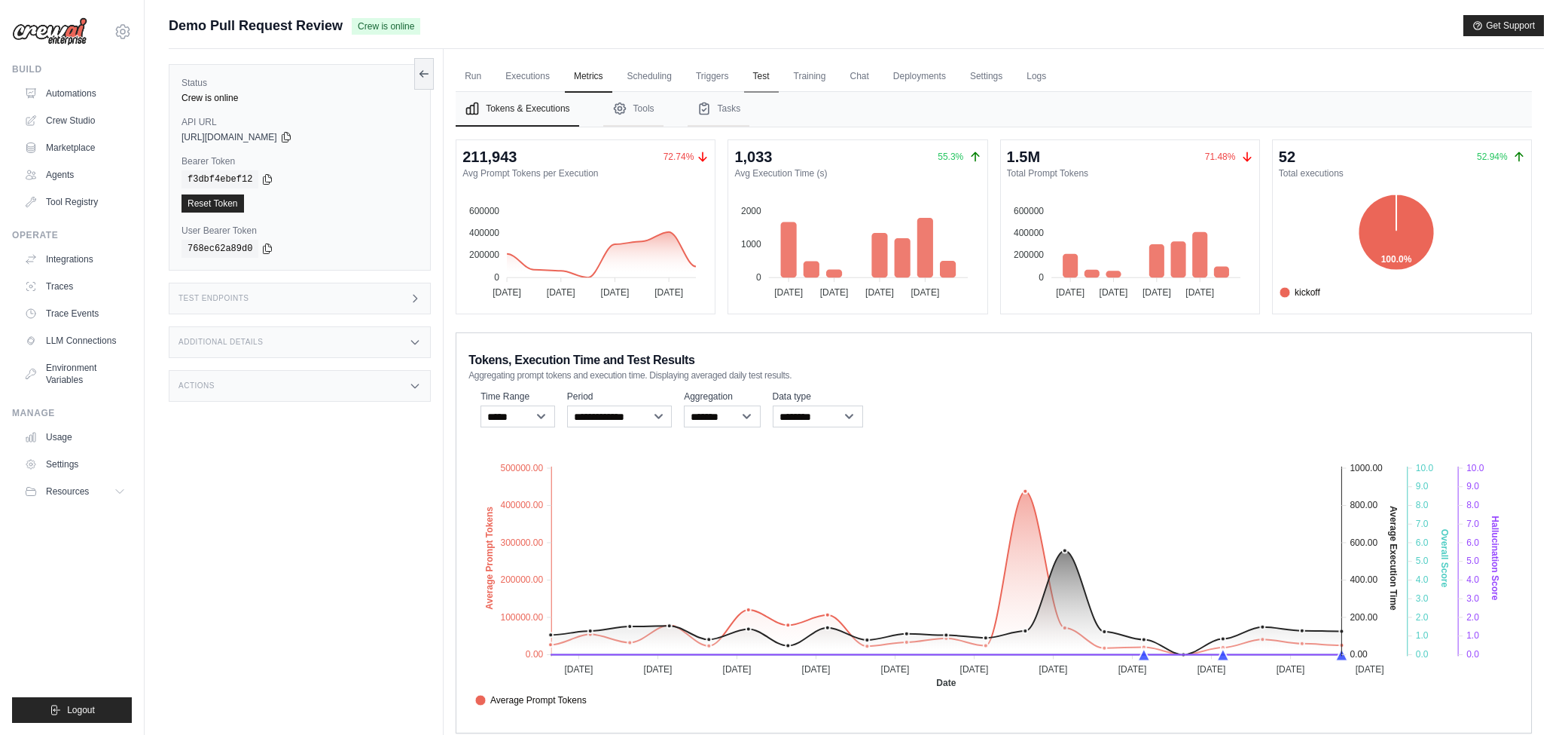
click at [763, 70] on link "Test" at bounding box center [761, 76] width 34 height 31
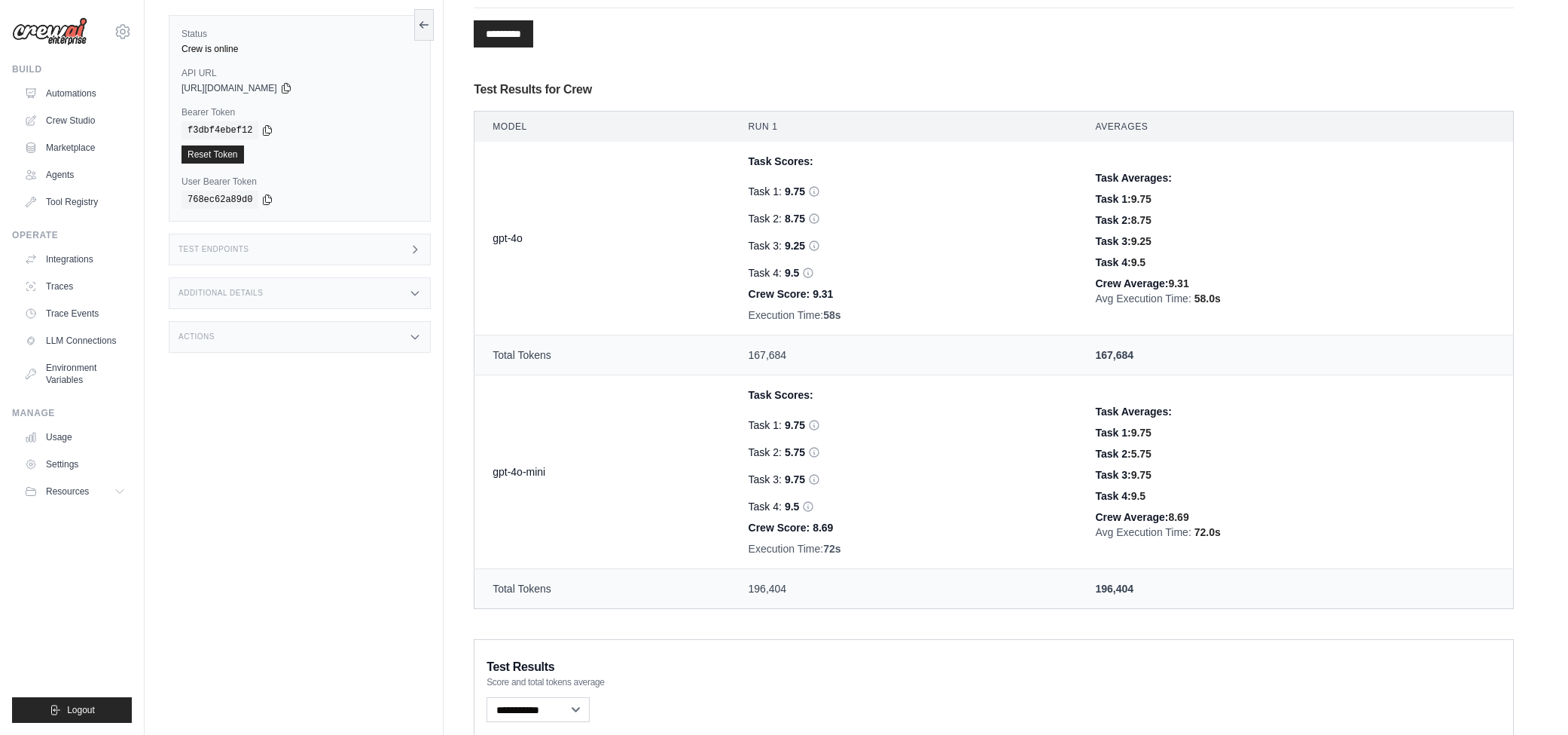
scroll to position [589, 0]
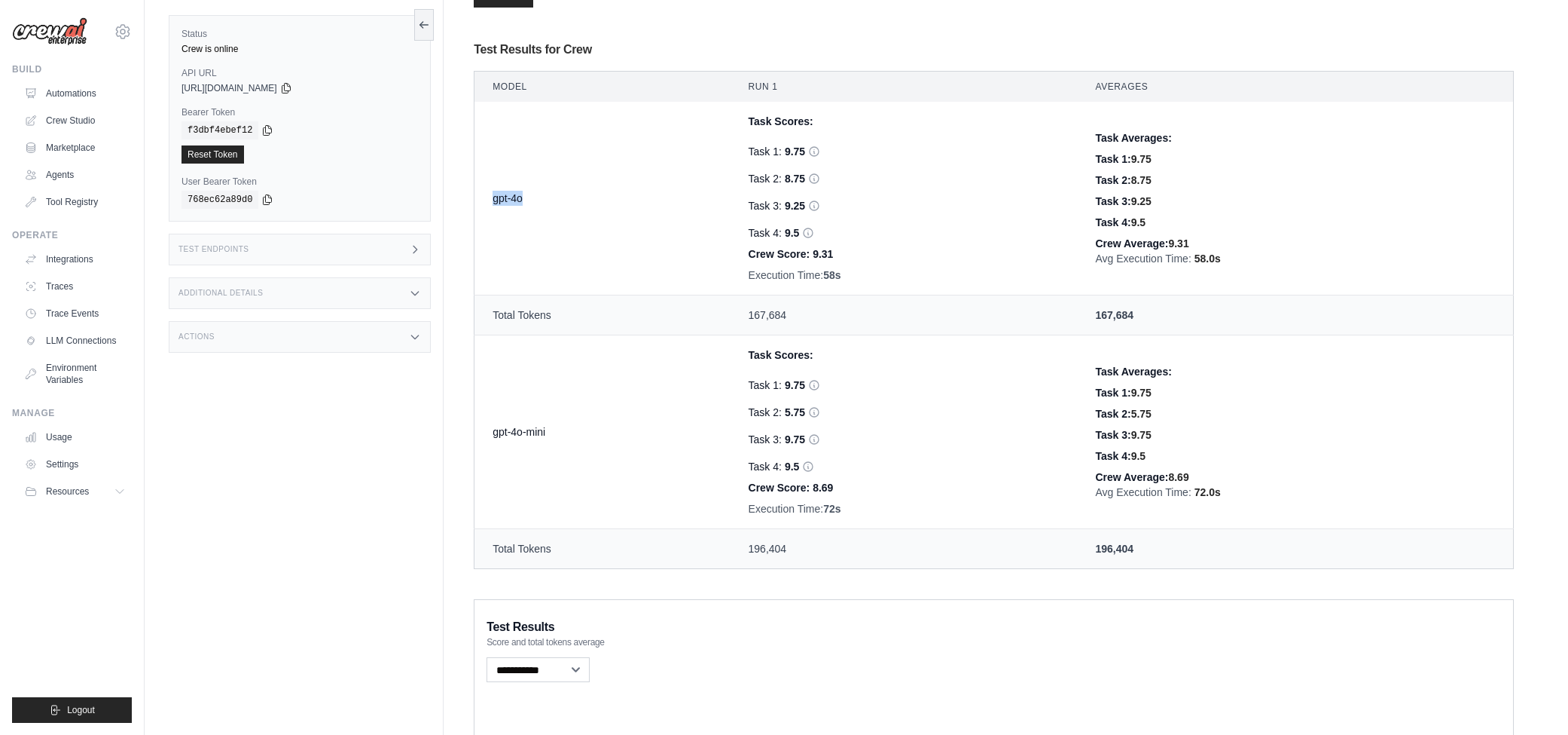
drag, startPoint x: 481, startPoint y: 193, endPoint x: 536, endPoint y: 200, distance: 55.4
click at [536, 200] on td "gpt-4o" at bounding box center [602, 198] width 256 height 193
click at [499, 435] on td "gpt-4o-mini" at bounding box center [602, 431] width 256 height 193
click at [657, 443] on td "gpt-4o-mini" at bounding box center [602, 431] width 256 height 193
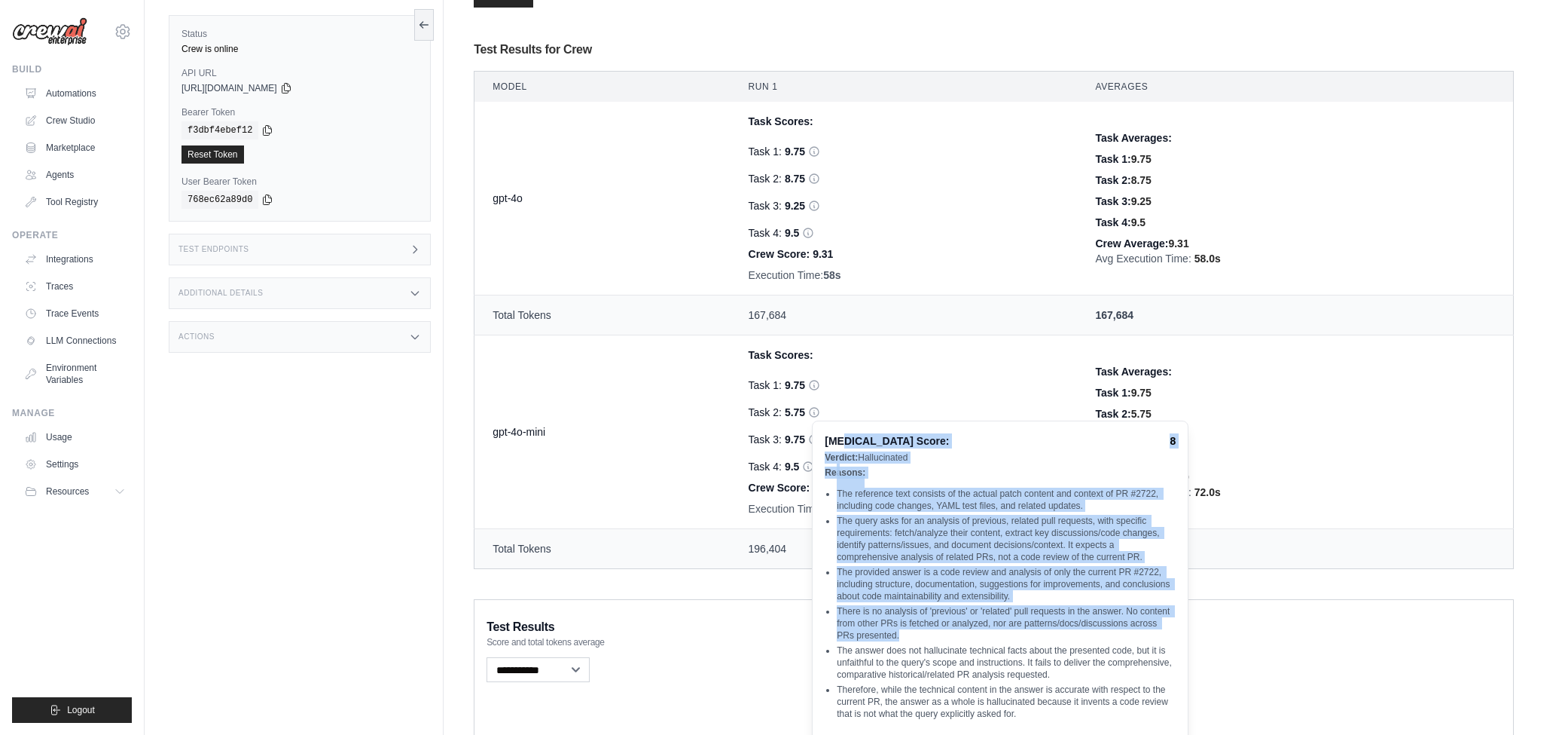
drag, startPoint x: 841, startPoint y: 446, endPoint x: 952, endPoint y: 631, distance: 215.7
click at [952, 631] on div "Hallucination Score: 8 Verdict: Hallucinated Reasons: The reference text consis…" at bounding box center [1000, 590] width 377 height 339
click at [908, 568] on li "The provided answer is a code review and analysis of only the current PR #2722,…" at bounding box center [1007, 585] width 339 height 36
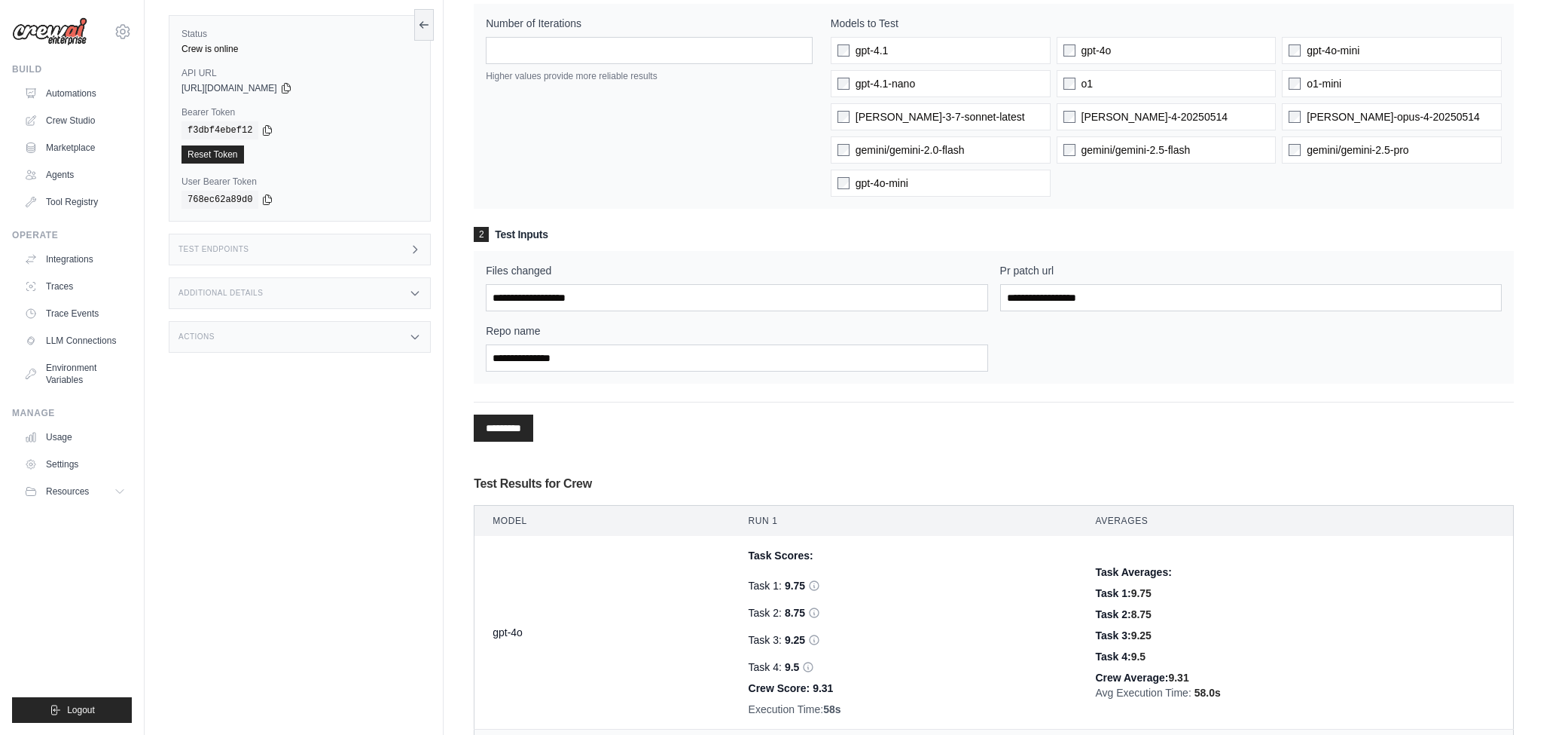
scroll to position [0, 0]
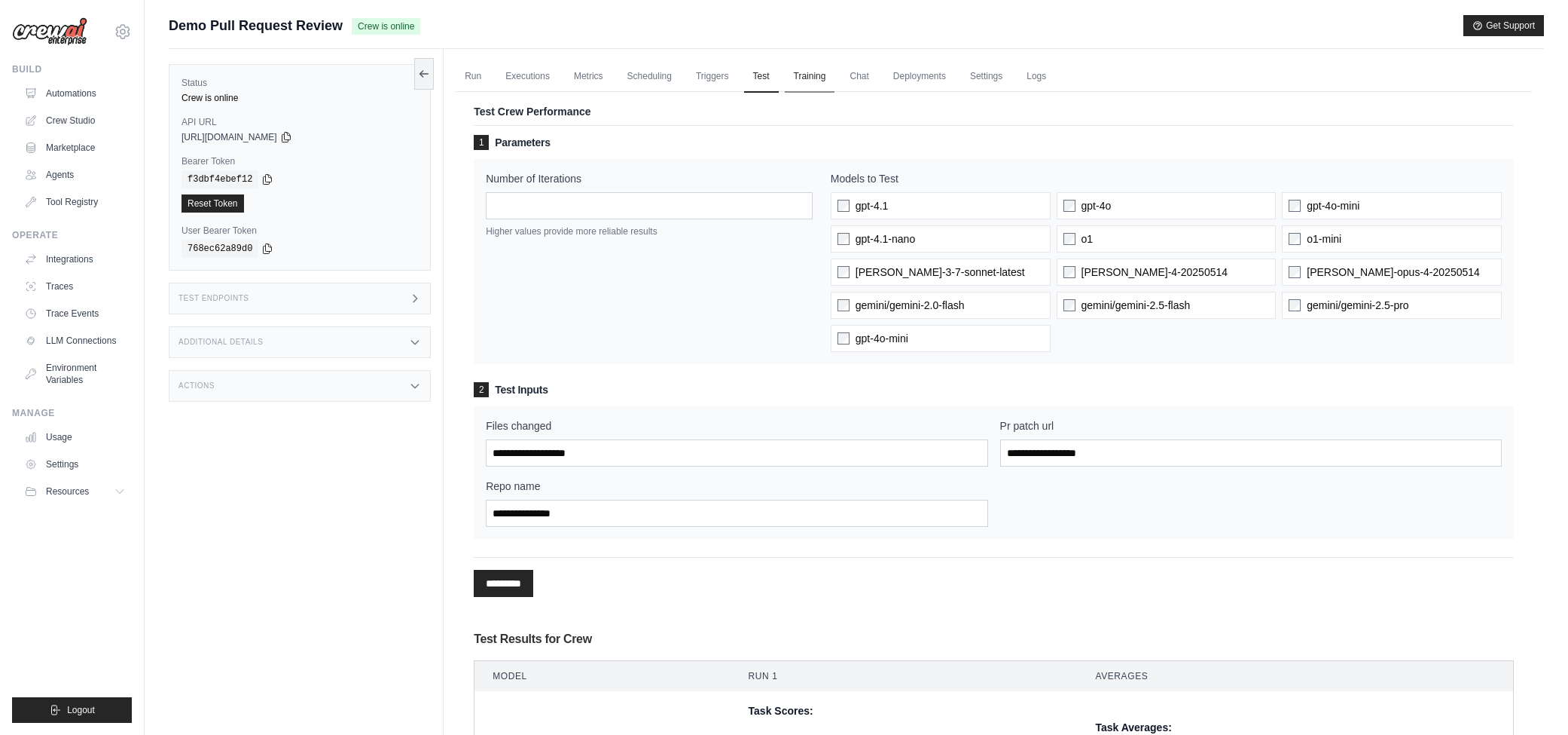
click at [801, 74] on link "Training" at bounding box center [810, 76] width 50 height 31
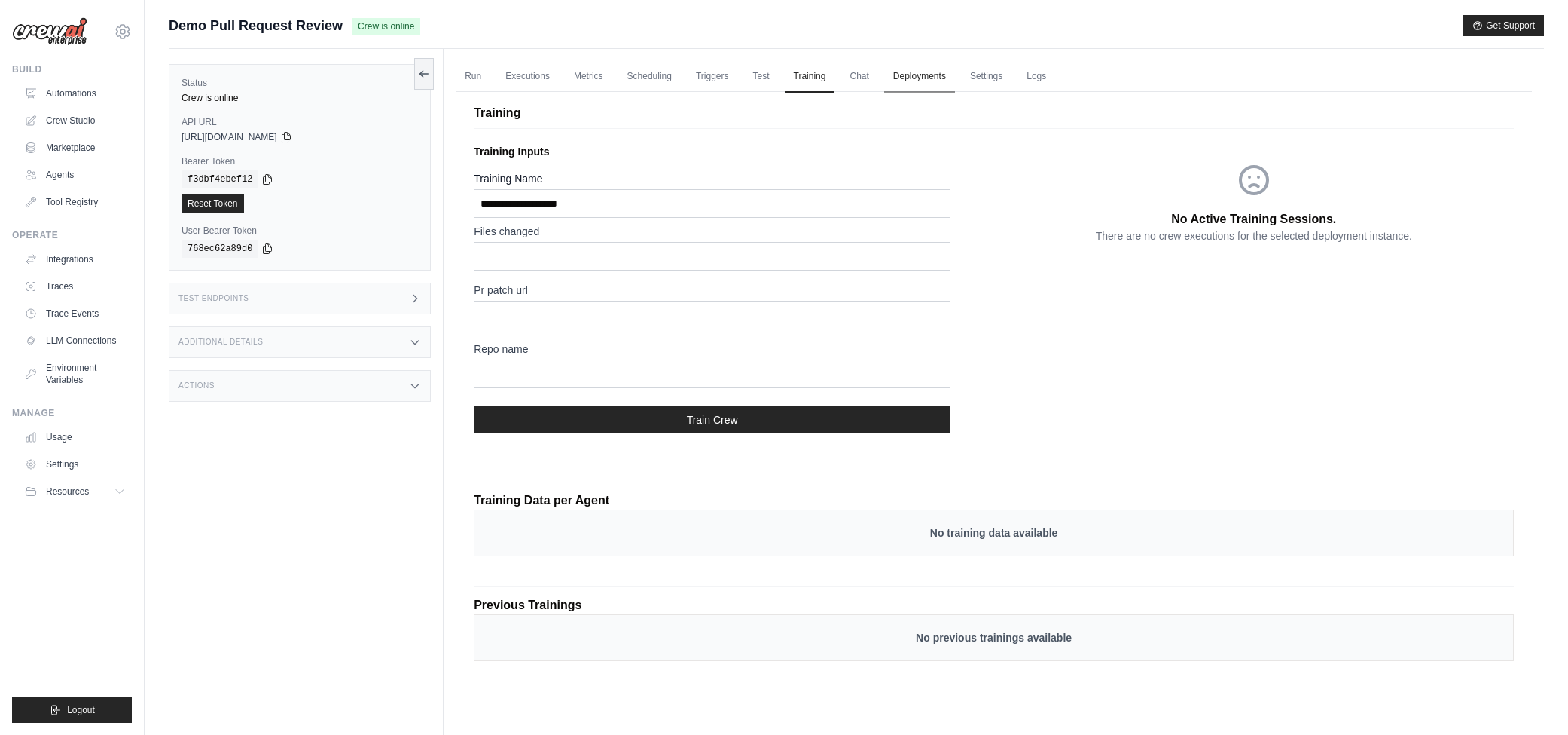
click at [939, 74] on link "Deployments" at bounding box center [919, 76] width 70 height 31
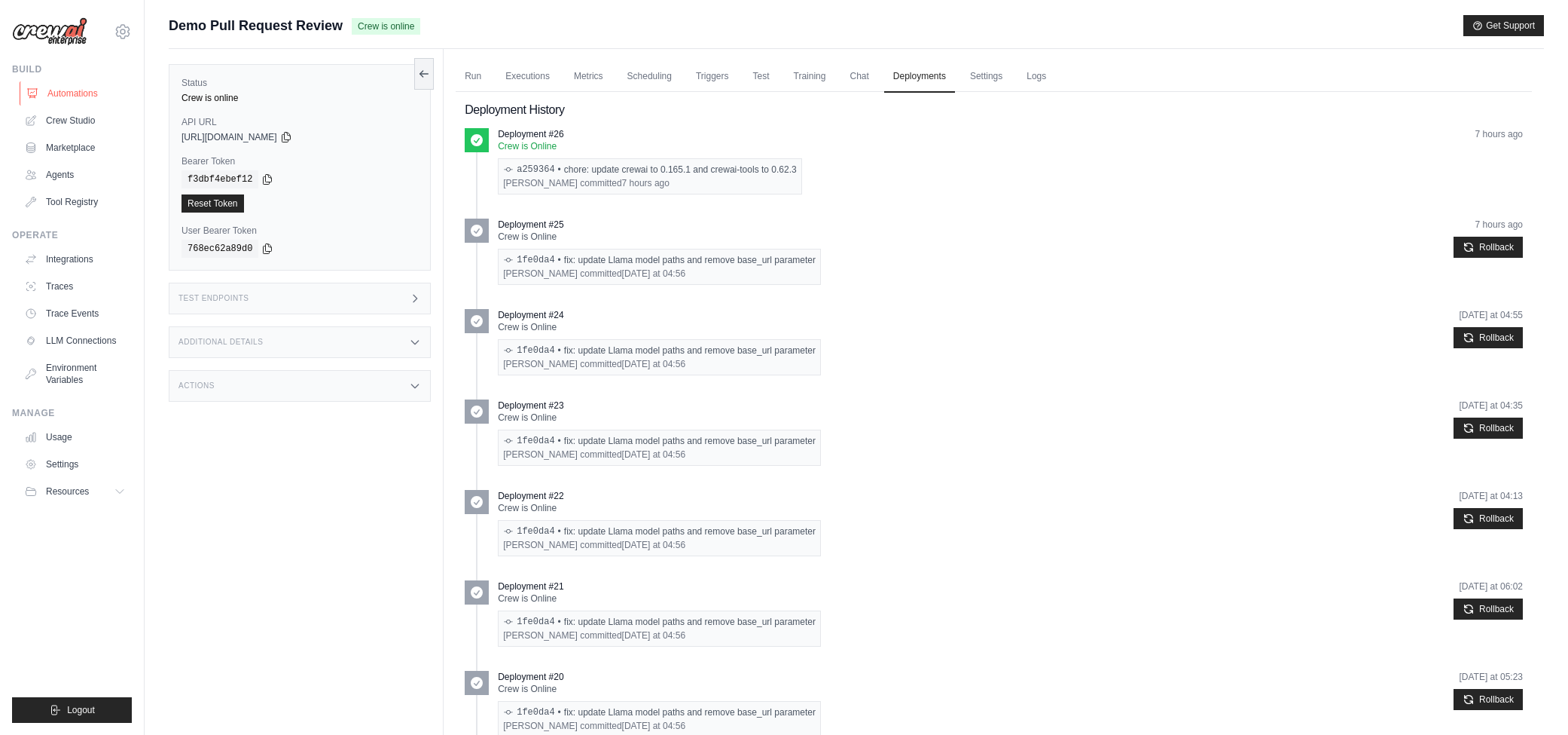
click at [89, 103] on link "Automations" at bounding box center [77, 93] width 114 height 24
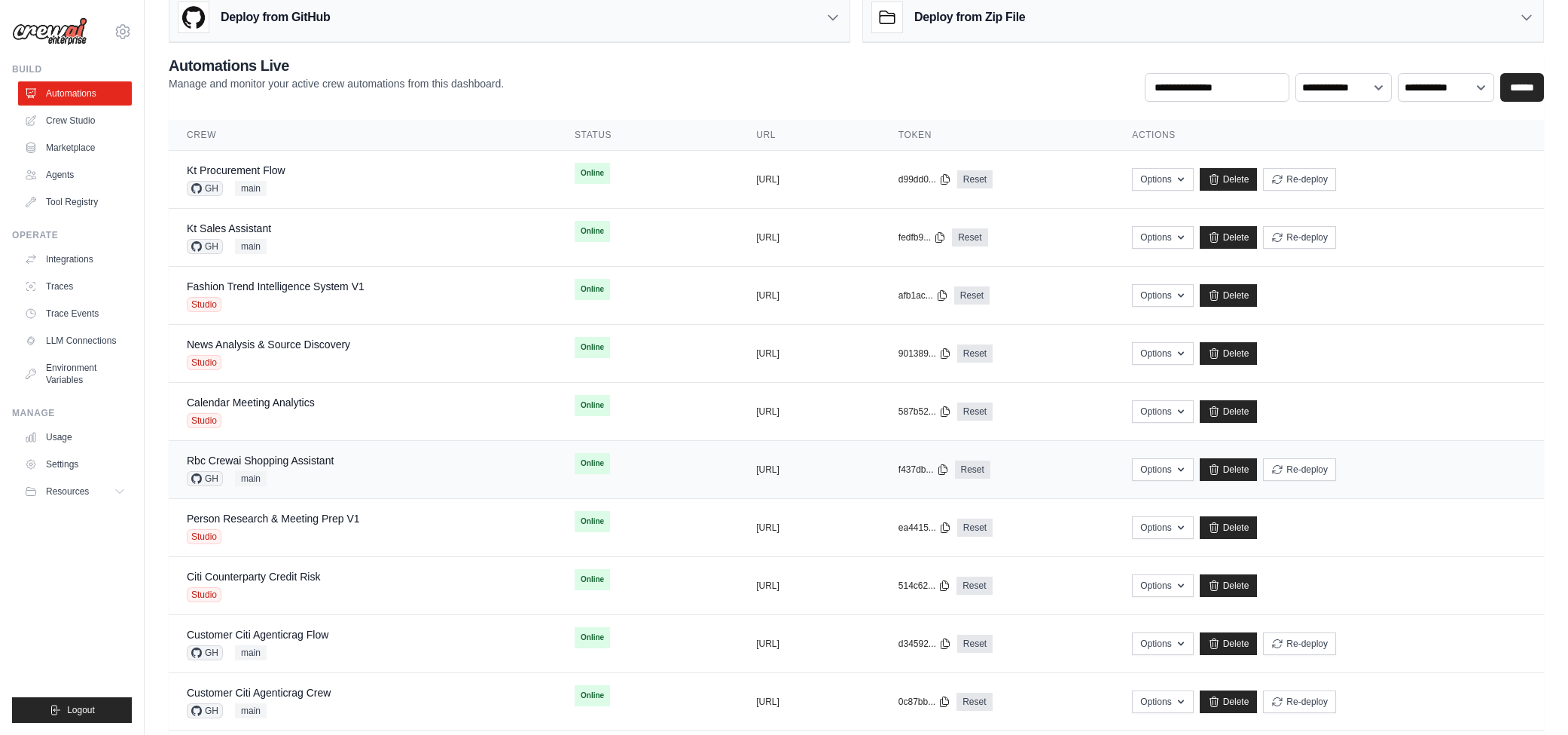
scroll to position [50, 0]
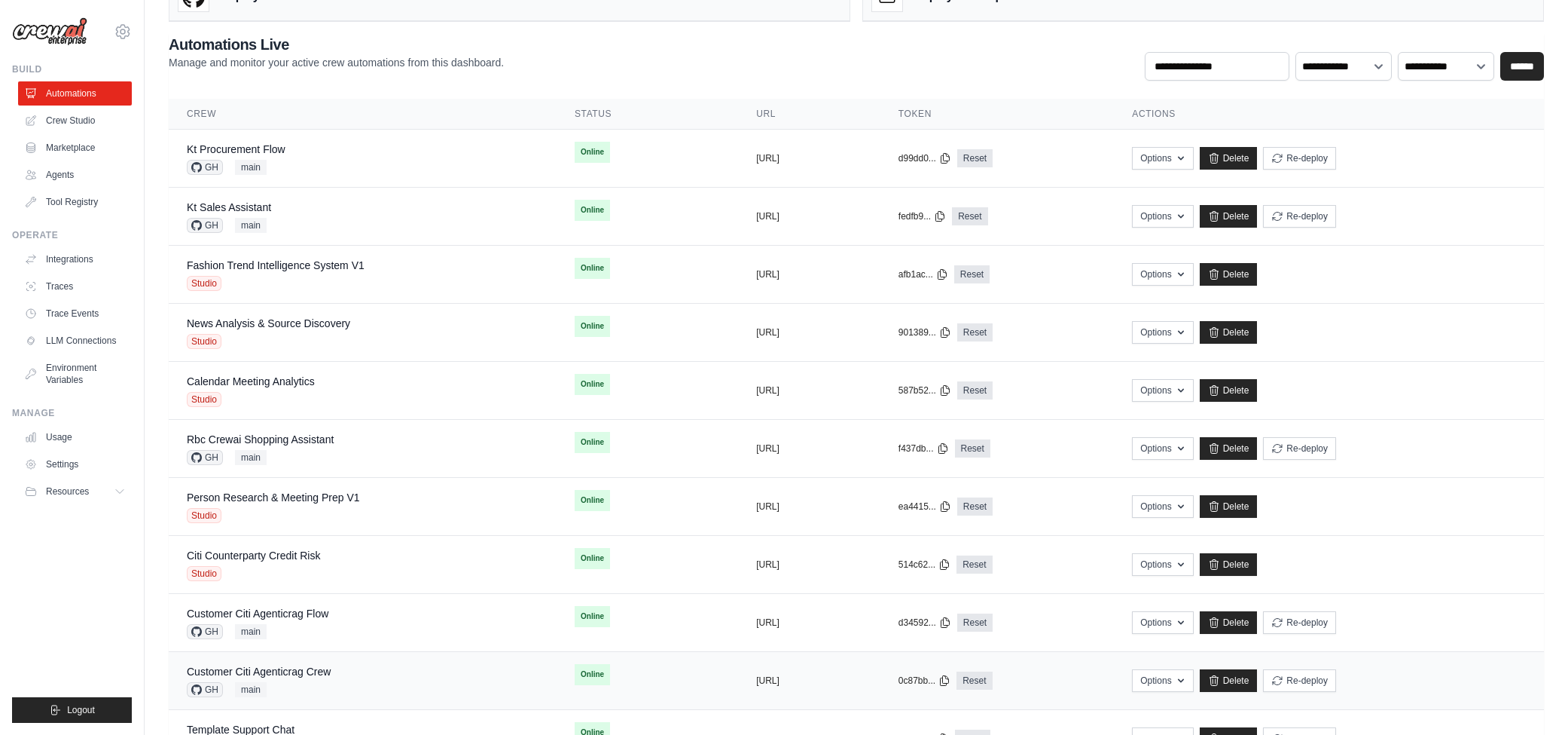
click at [405, 671] on div "Customer Citi Agenticrag Crew GH main" at bounding box center [363, 680] width 352 height 33
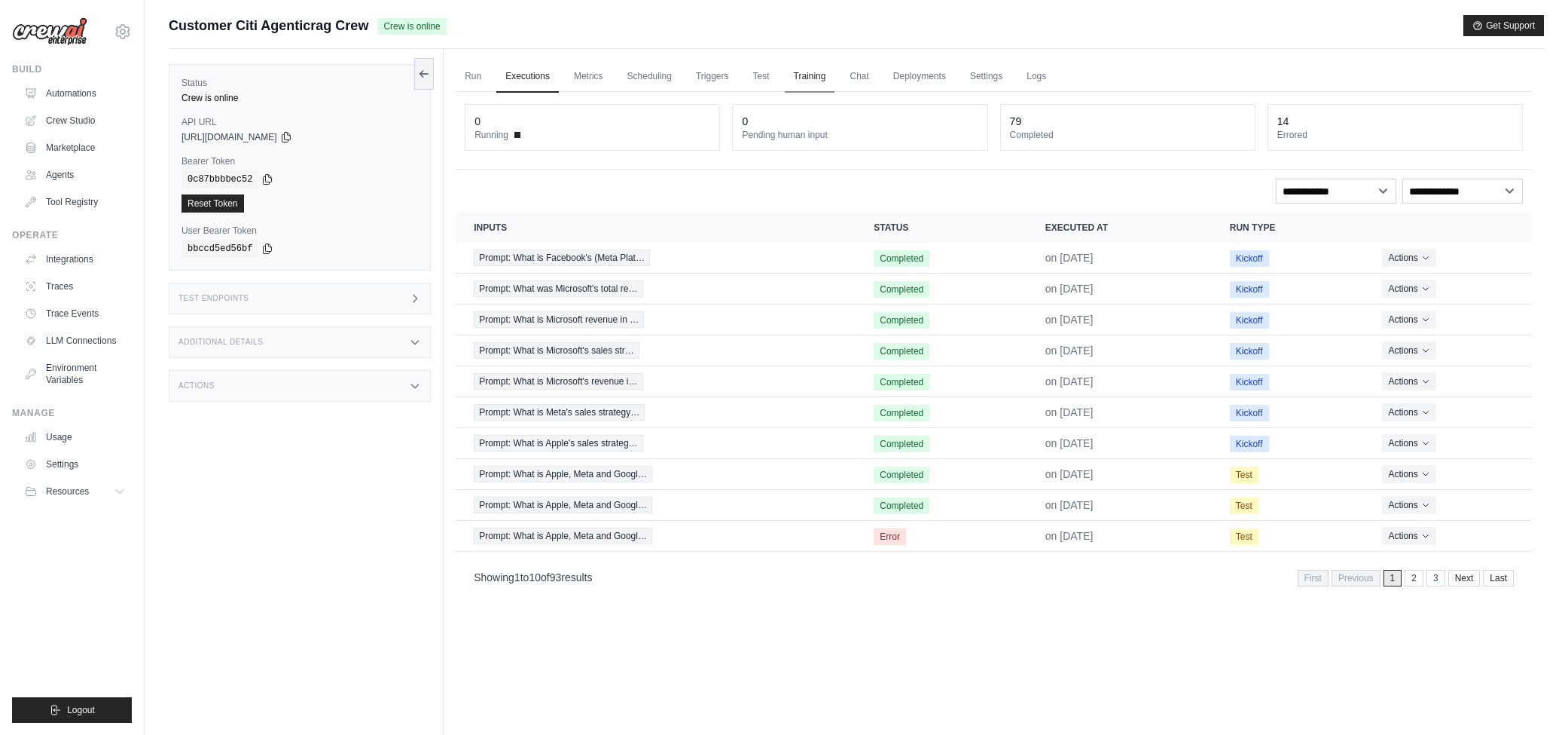
click at [807, 78] on link "Training" at bounding box center [810, 76] width 50 height 31
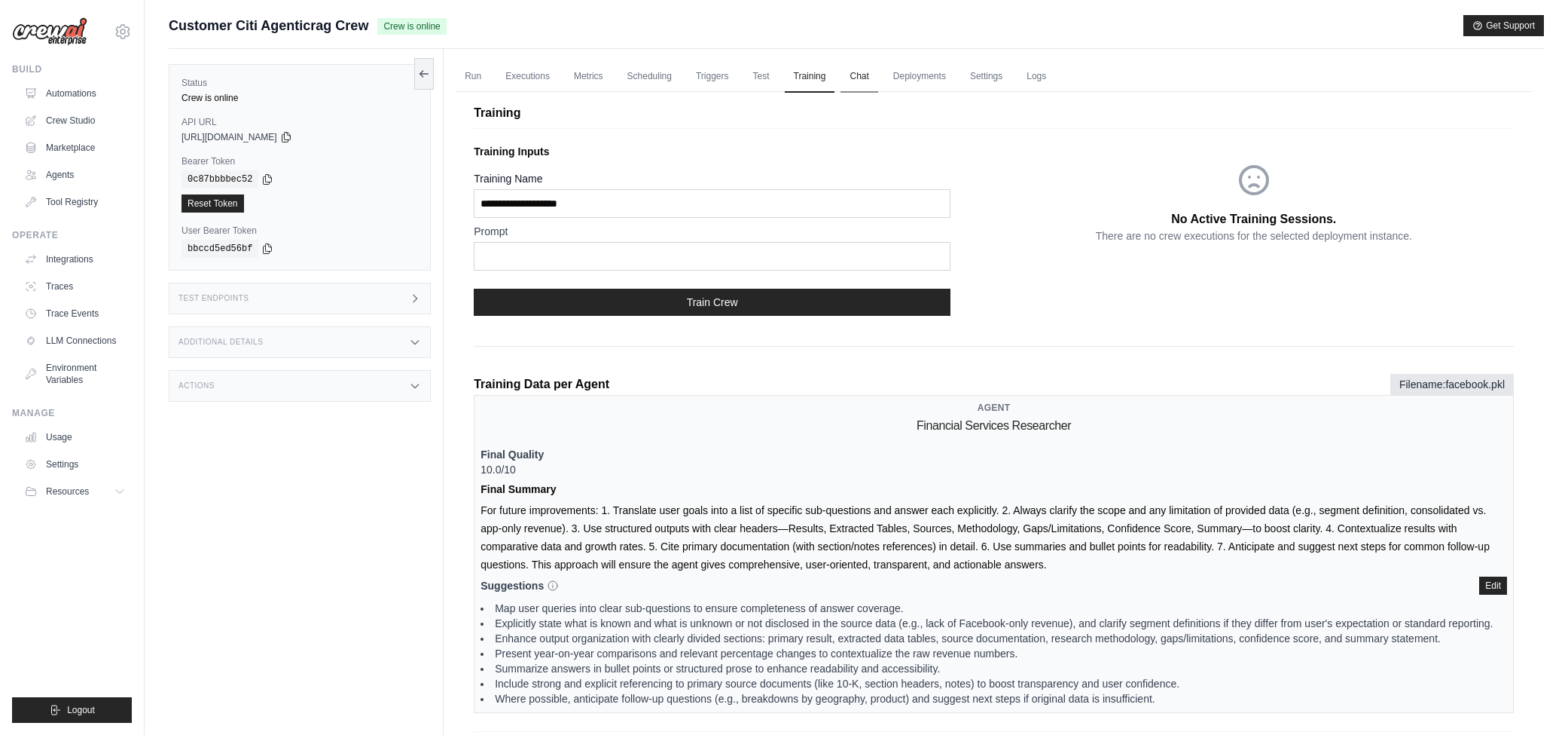
click at [867, 75] on link "Chat" at bounding box center [859, 76] width 37 height 31
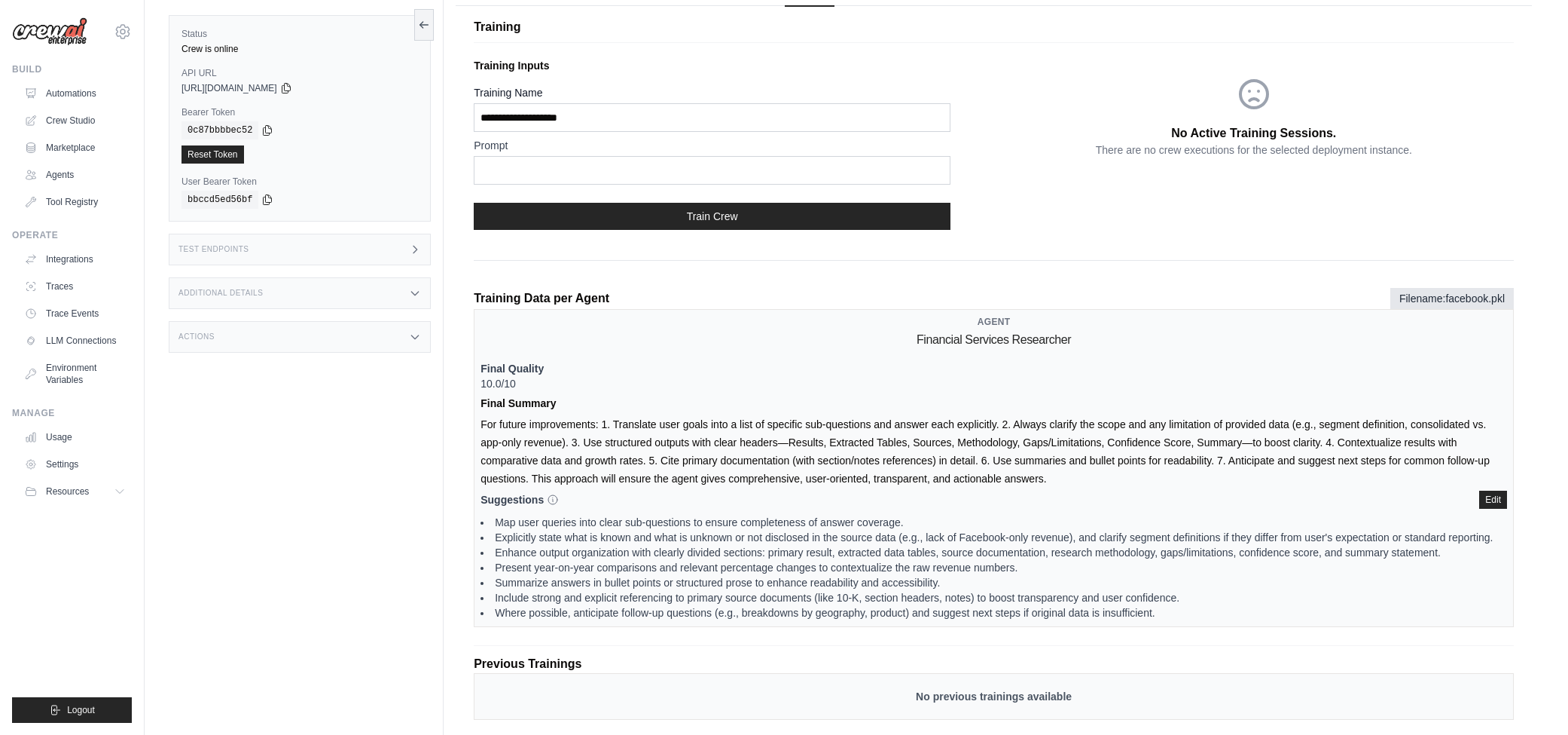
scroll to position [121, 0]
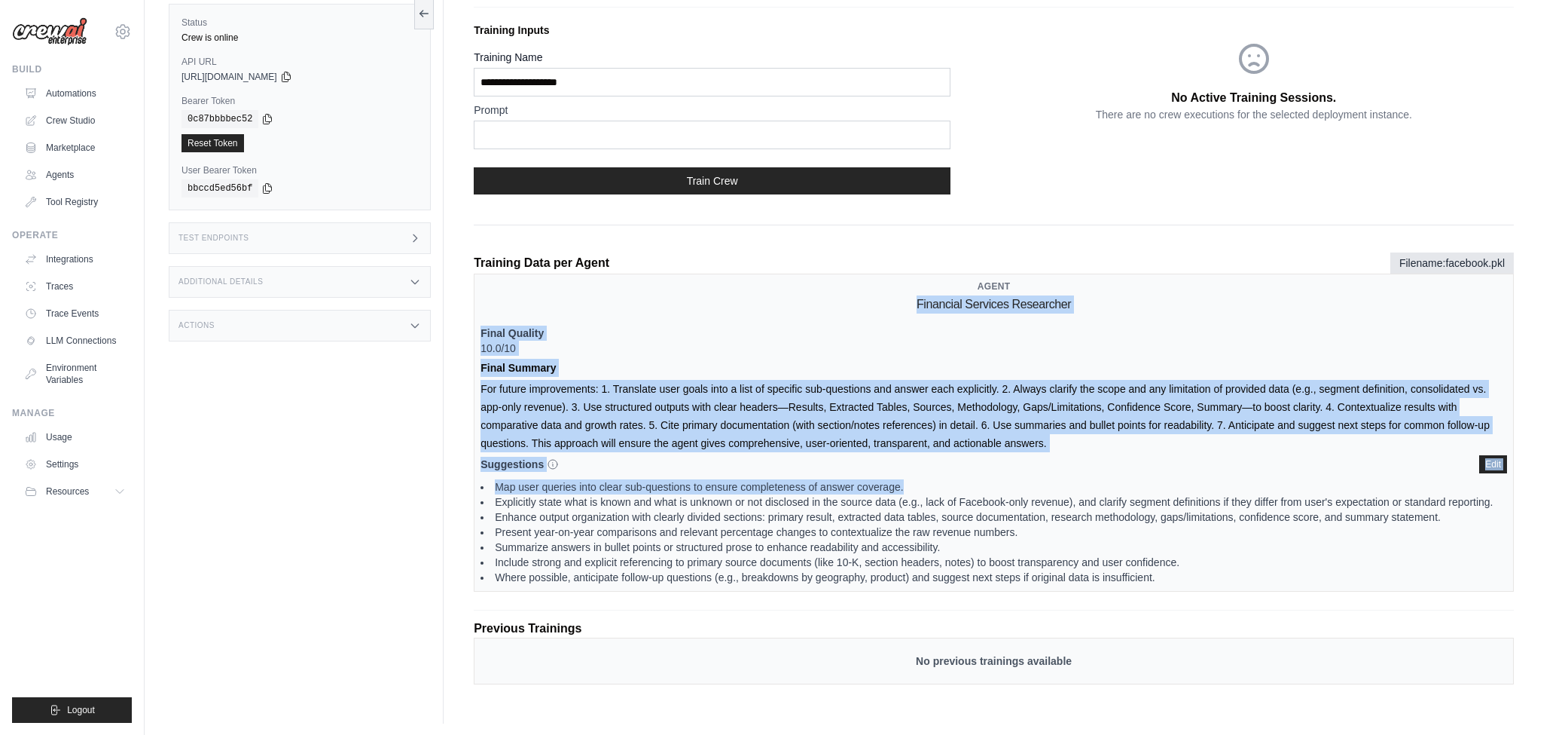
drag, startPoint x: 881, startPoint y: 300, endPoint x: 1040, endPoint y: 490, distance: 247.8
click at [1039, 490] on div "Agent Financial Services Researcher Final Quality 10.0/10 Final Summary Suggest…" at bounding box center [993, 432] width 1040 height 318
click at [858, 446] on div "Agent Financial Services Researcher Final Quality 10.0/10 Final Summary Suggest…" at bounding box center [993, 432] width 1040 height 318
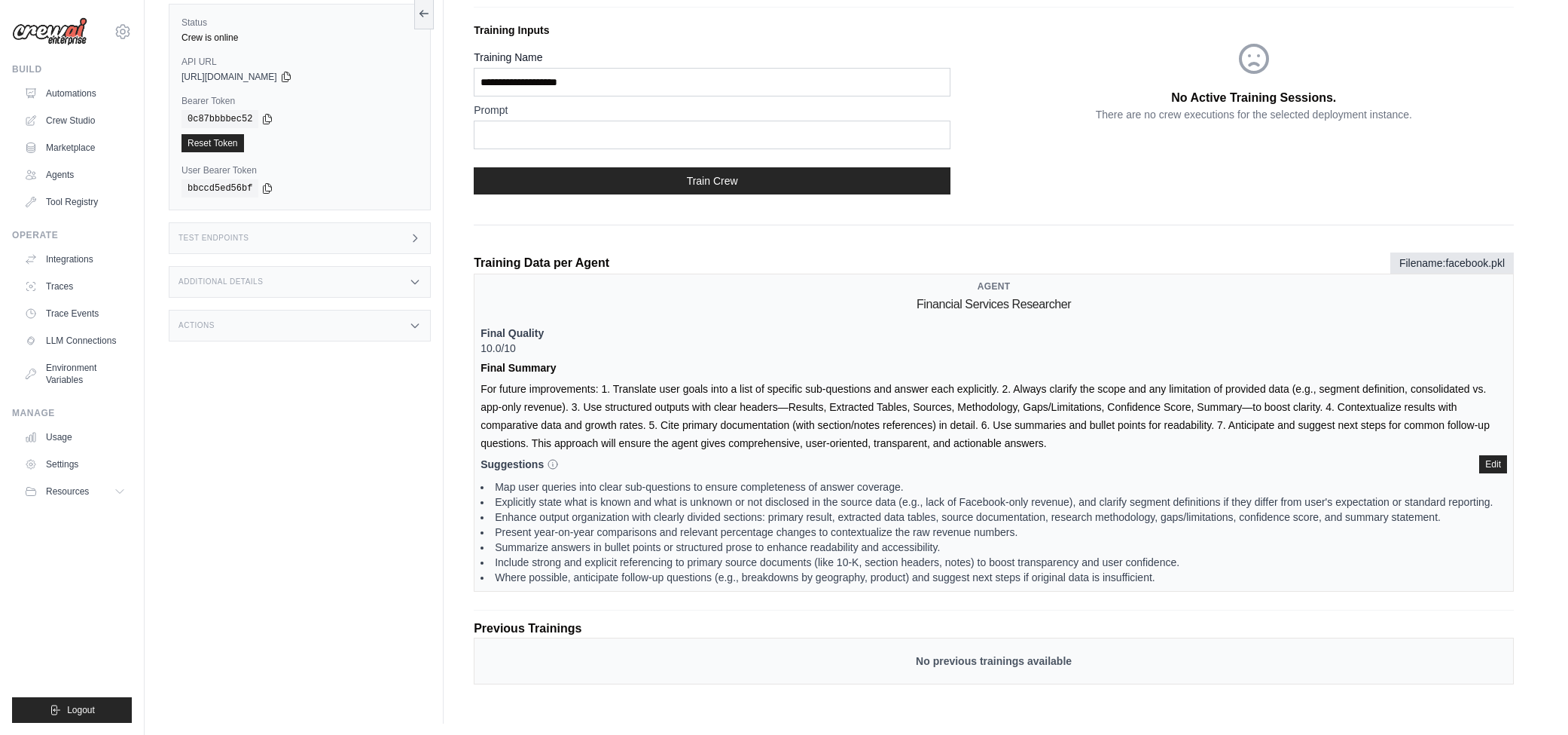
drag, startPoint x: 485, startPoint y: 346, endPoint x: 580, endPoint y: 347, distance: 95.0
click at [580, 347] on p "Final Quality 10.0/10" at bounding box center [993, 341] width 1027 height 30
click at [555, 353] on p "Final Quality 10.0/10" at bounding box center [993, 341] width 1027 height 30
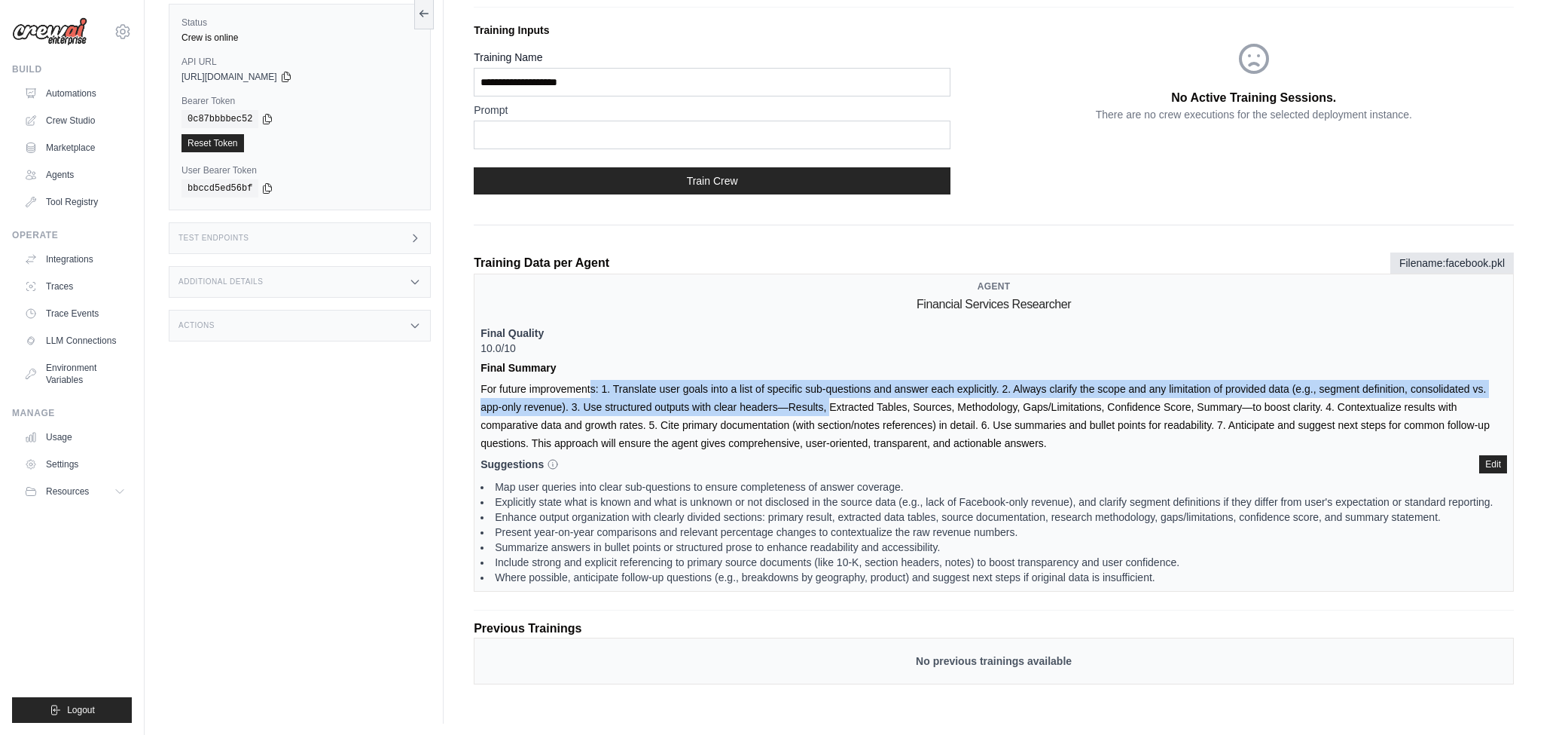
drag, startPoint x: 504, startPoint y: 382, endPoint x: 722, endPoint y: 397, distance: 218.5
click at [722, 397] on div "Agent Financial Services Researcher Final Quality 10.0/10 Final Summary Suggest…" at bounding box center [993, 432] width 1040 height 318
click at [604, 384] on div "Agent Financial Services Researcher Final Quality 10.0/10 Final Summary Suggest…" at bounding box center [993, 432] width 1040 height 318
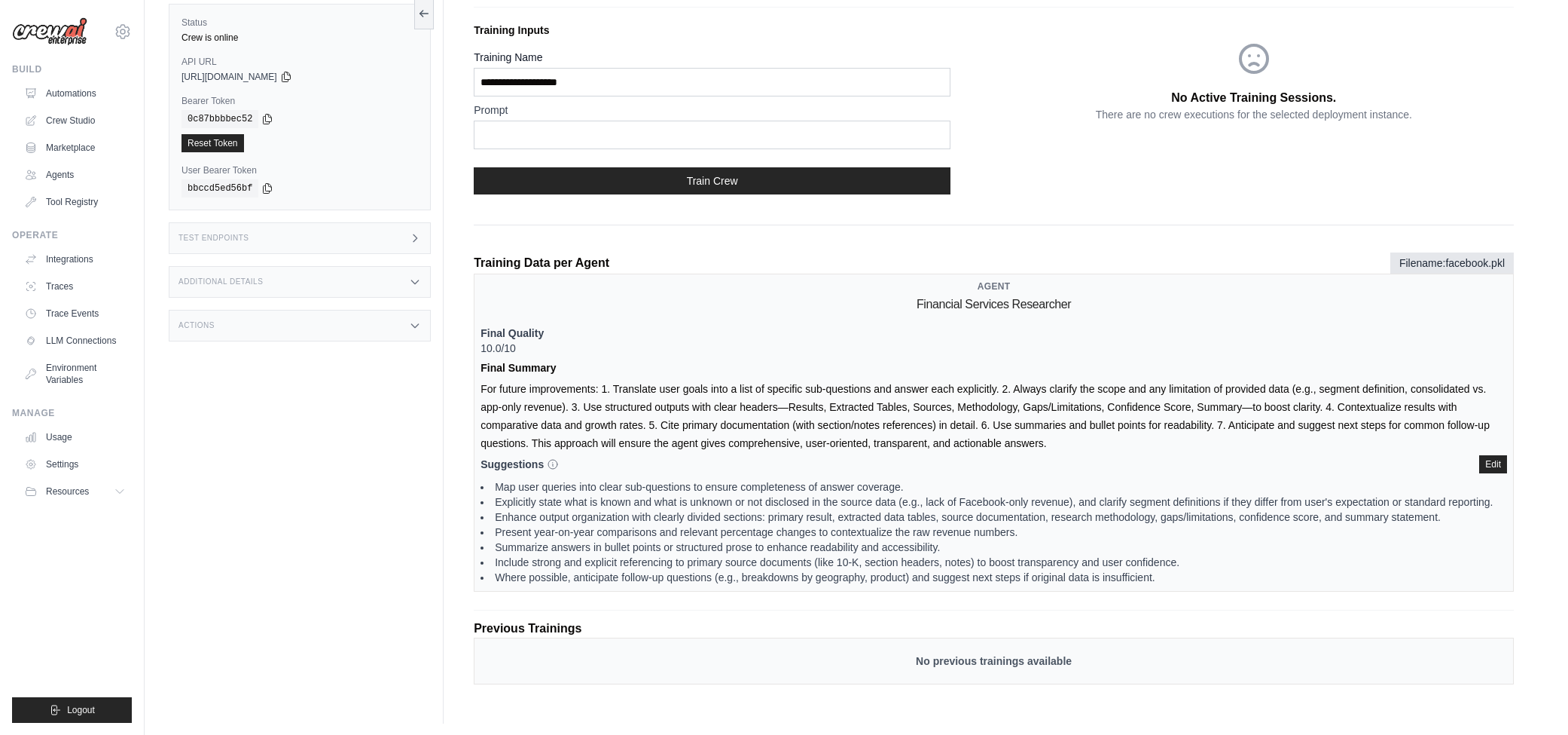
click at [598, 385] on div "Agent Financial Services Researcher Final Quality 10.0/10 Final Summary Suggest…" at bounding box center [993, 432] width 1040 height 318
drag, startPoint x: 613, startPoint y: 387, endPoint x: 1082, endPoint y: 436, distance: 471.6
click at [1082, 436] on div "Agent Financial Services Researcher Final Quality 10.0/10 Final Summary Suggest…" at bounding box center [993, 432] width 1040 height 318
drag, startPoint x: 1095, startPoint y: 481, endPoint x: 1070, endPoint y: 477, distance: 25.3
click at [1094, 481] on li "Map user queries into clear sub-questions to ensure completeness of answer cove…" at bounding box center [993, 487] width 1027 height 15
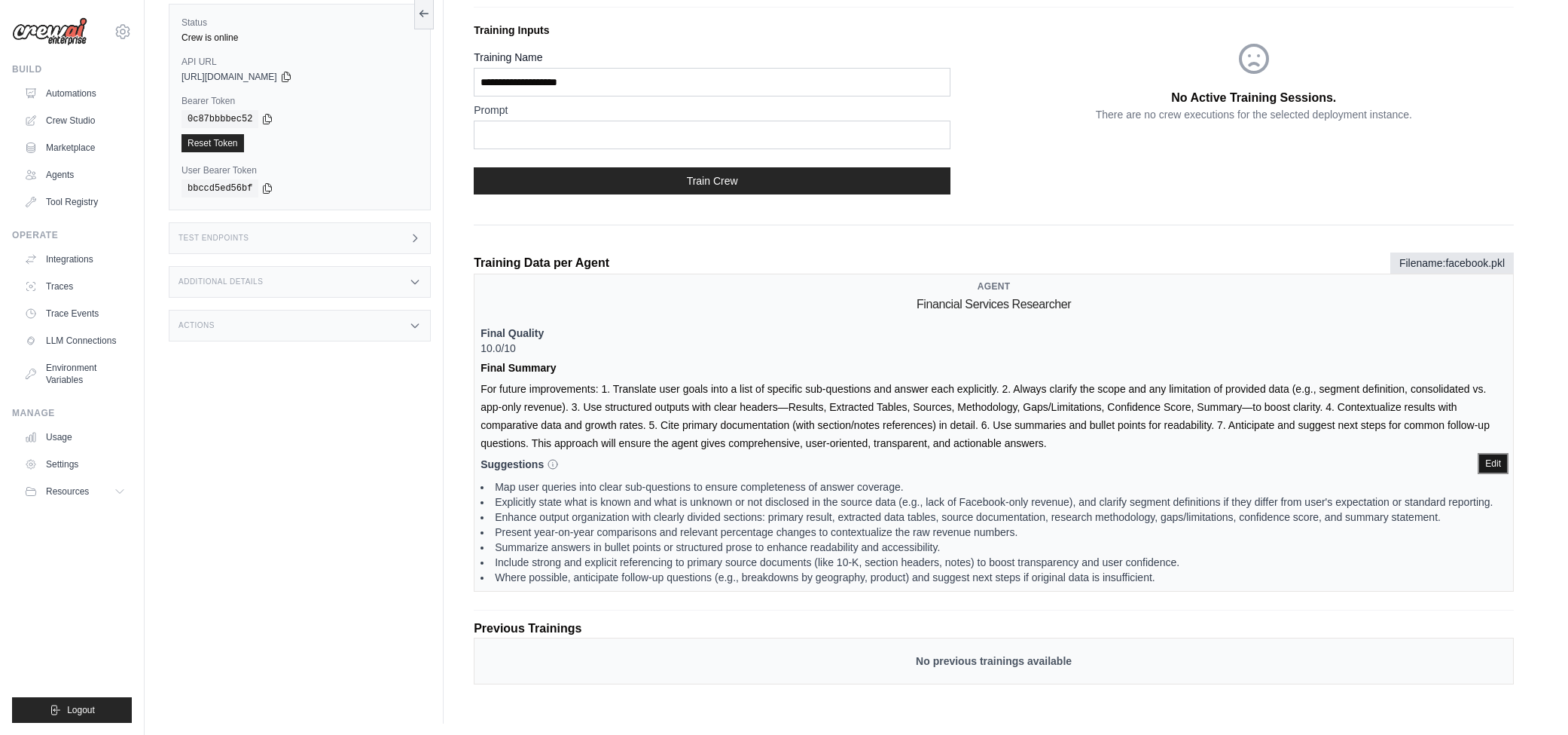
click at [1499, 455] on button "Edit" at bounding box center [1493, 463] width 28 height 18
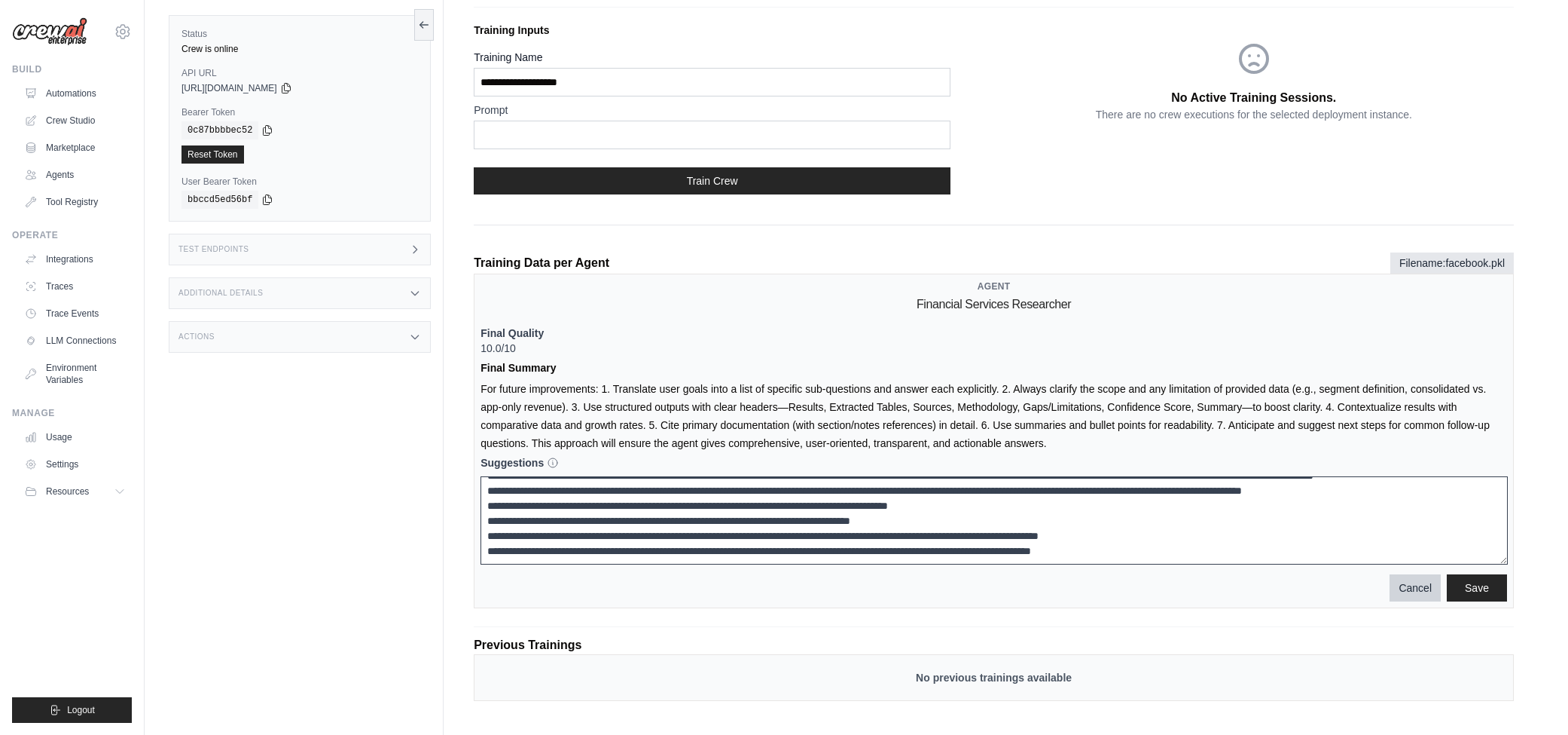
scroll to position [139, 0]
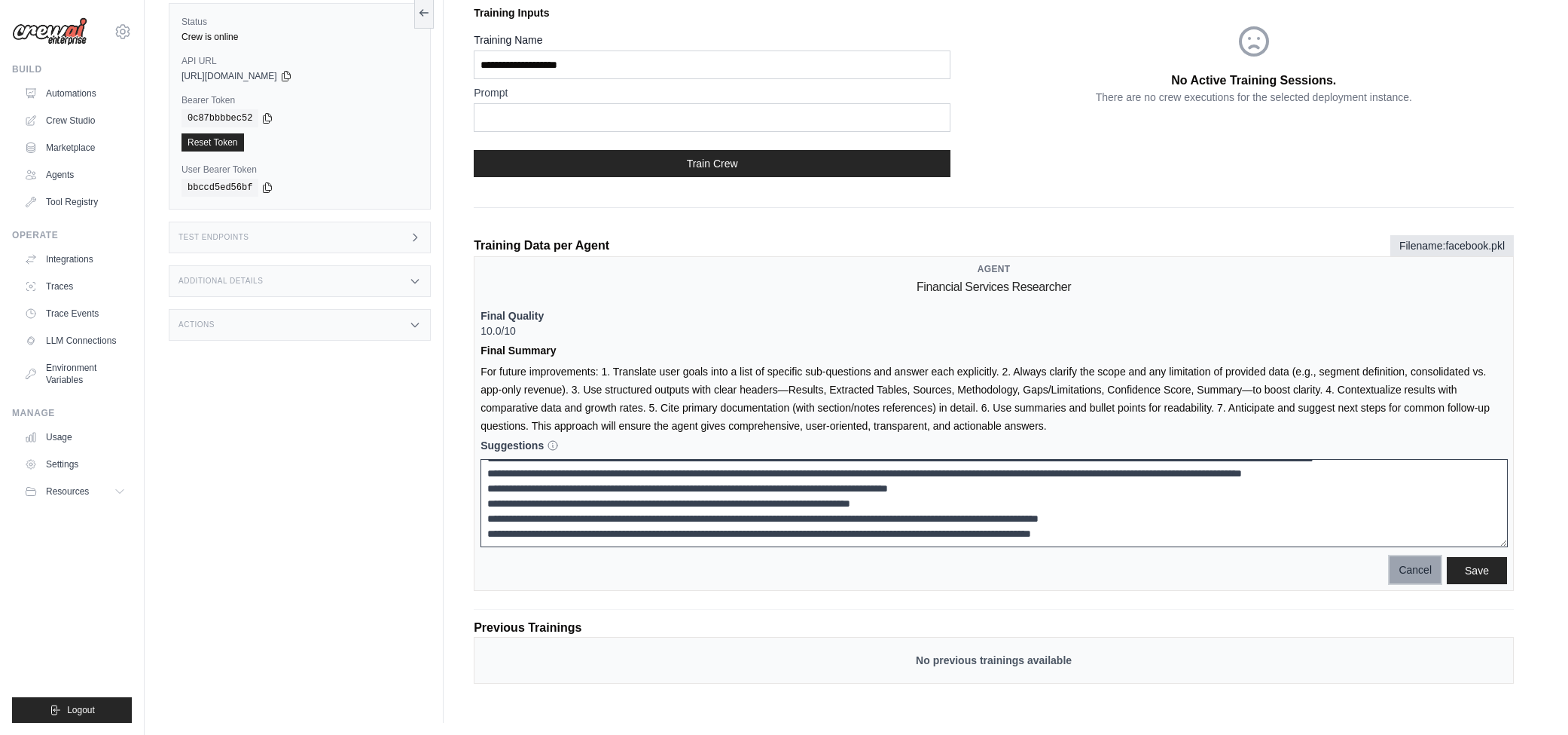
click at [1406, 572] on button "Cancel" at bounding box center [1416, 569] width 51 height 28
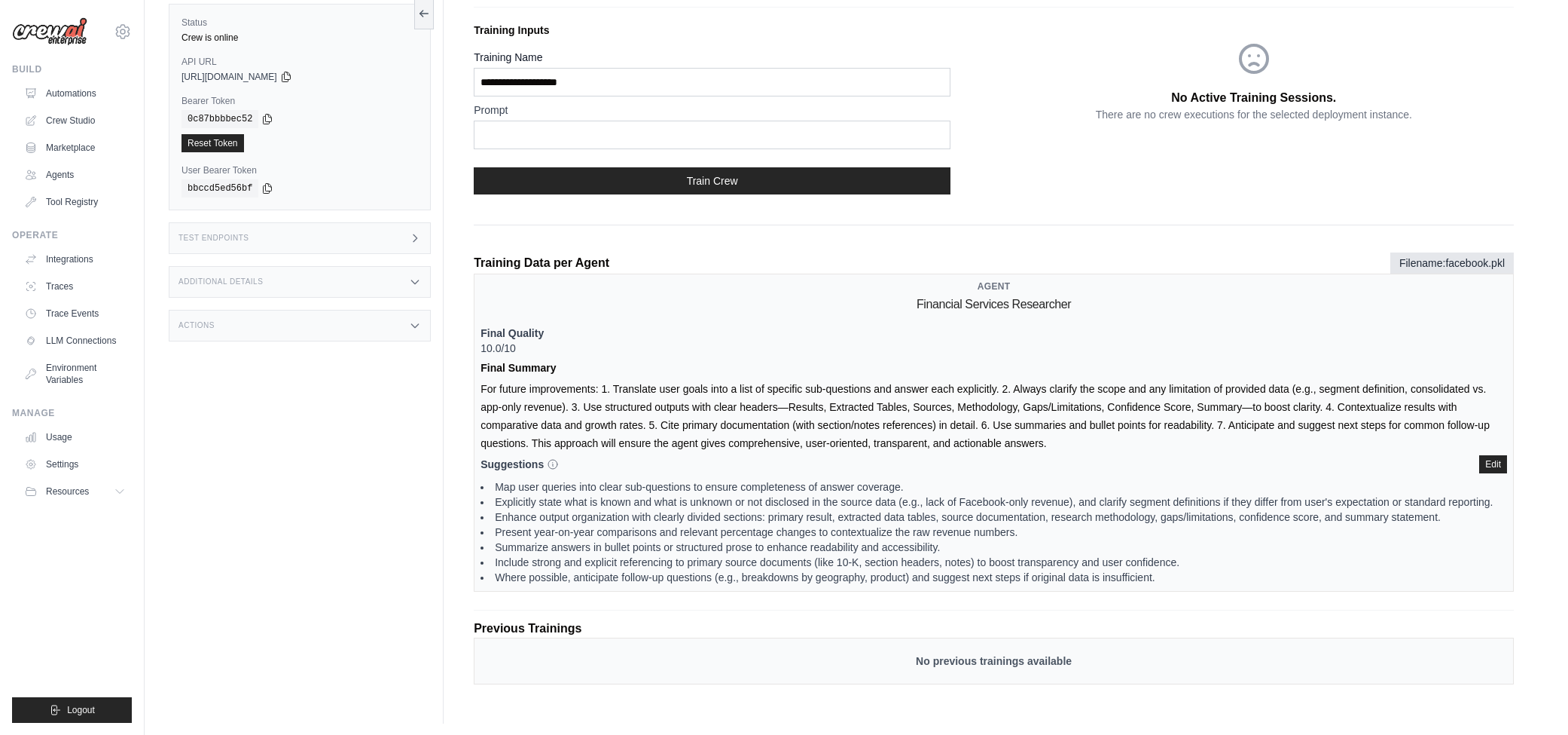
scroll to position [0, 0]
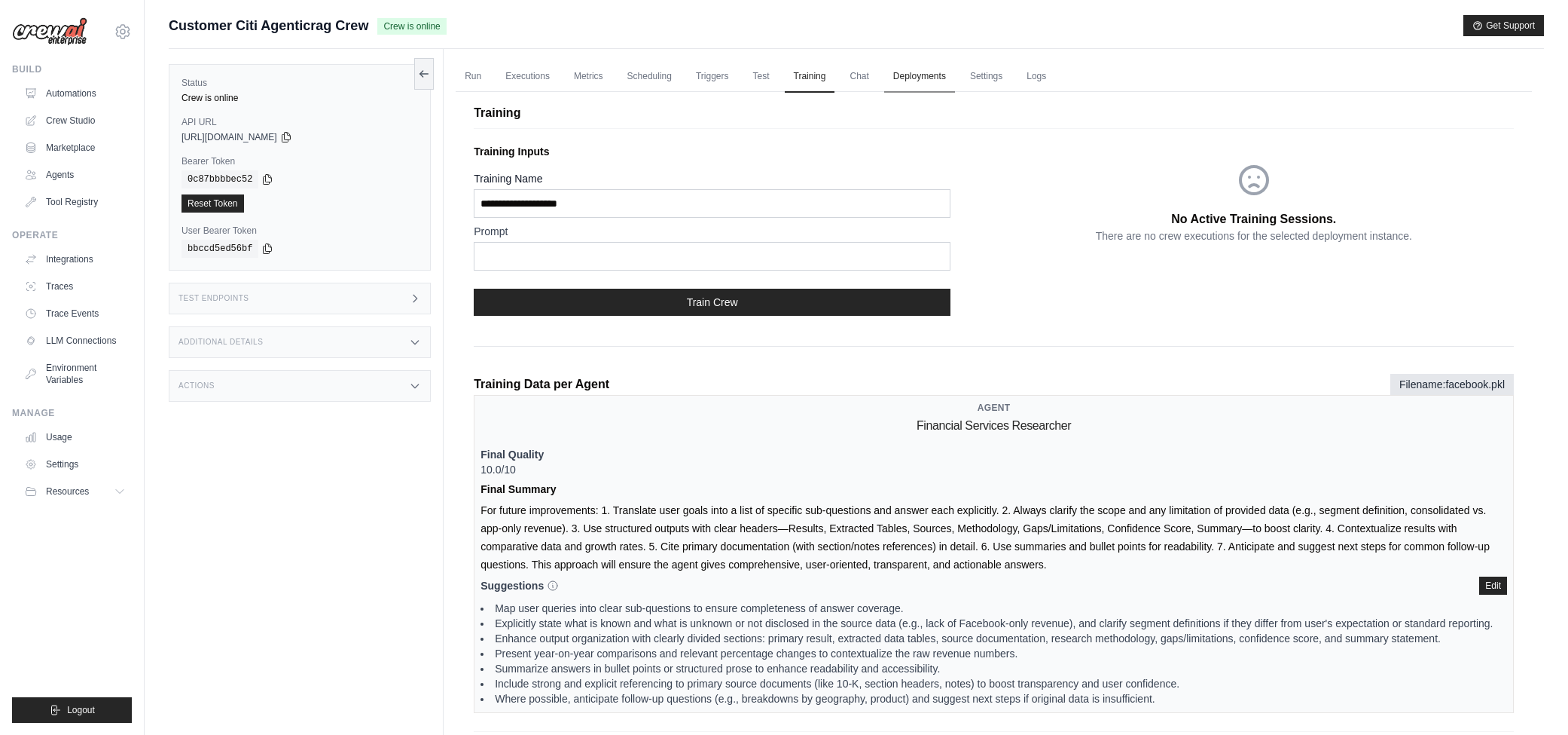
click at [931, 82] on link "Deployments" at bounding box center [919, 76] width 70 height 31
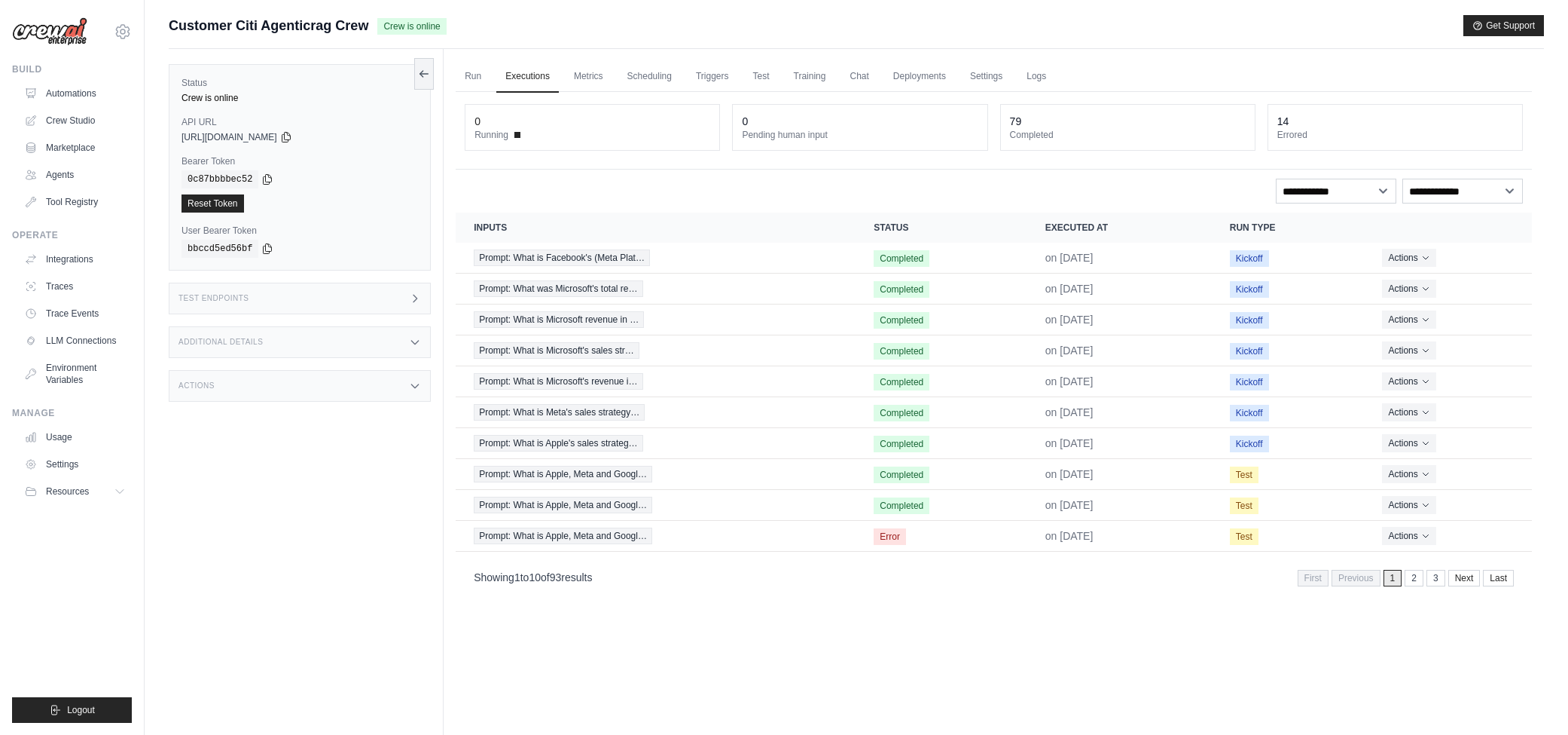
click at [362, 529] on div "Status Crew is online API URL copied https://customer-citi-agenticrag-crew-54d1…" at bounding box center [305, 416] width 275 height 735
click at [81, 96] on link "Automations" at bounding box center [77, 93] width 114 height 24
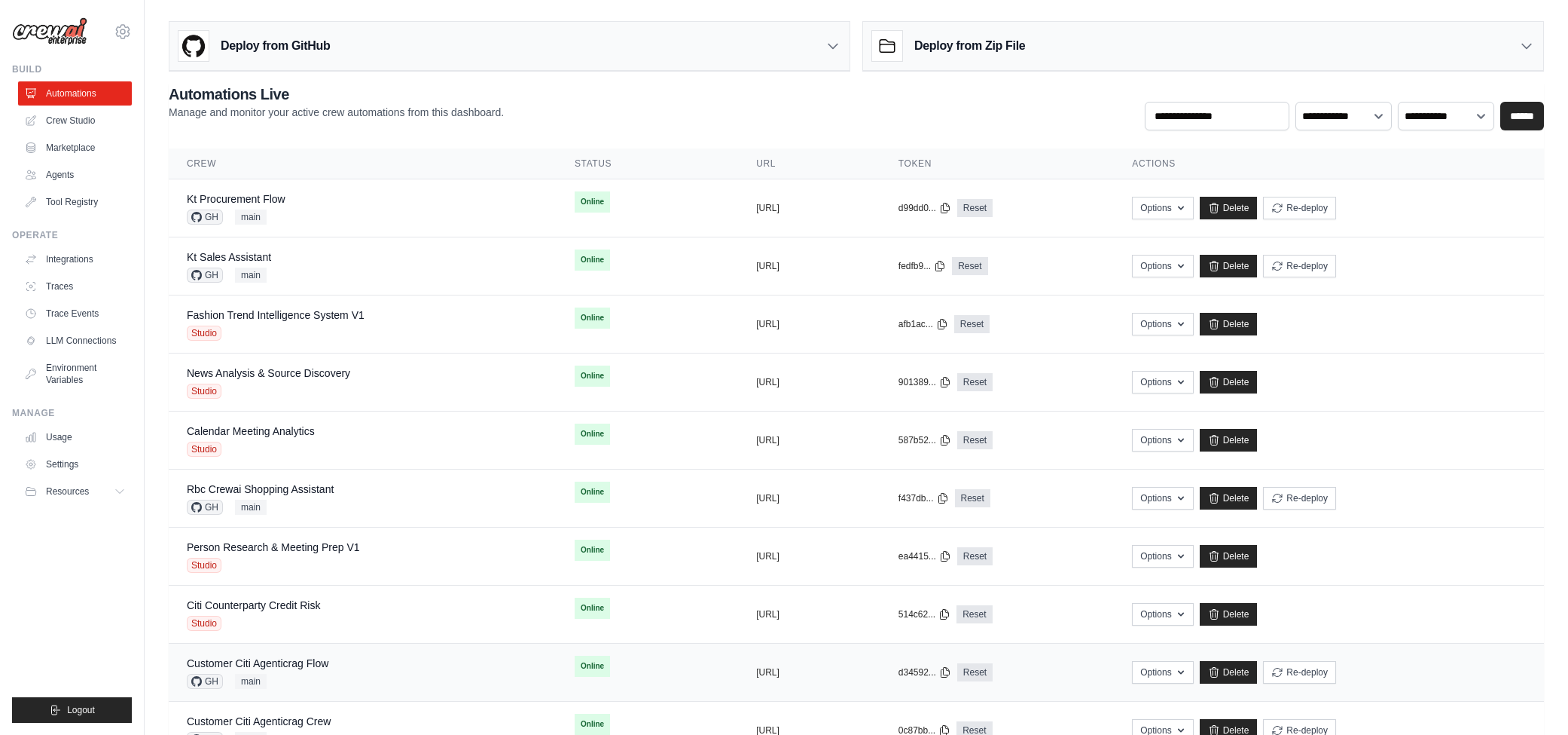
scroll to position [6, 0]
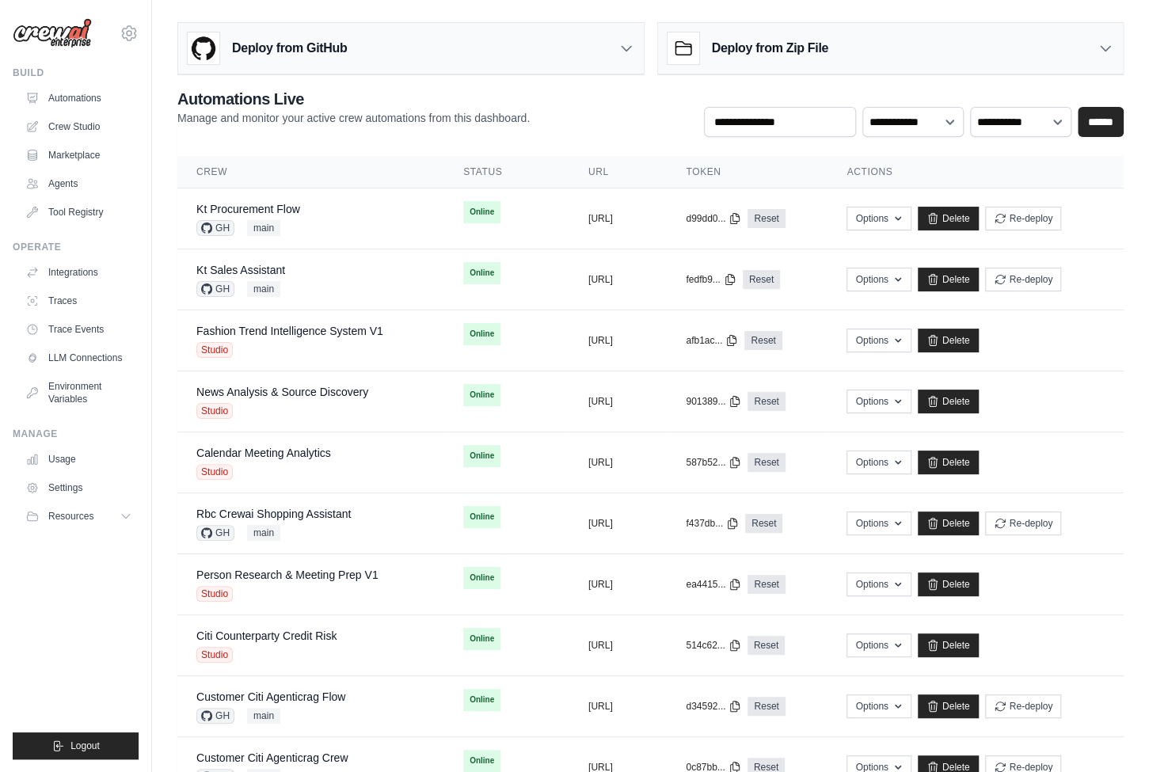
click at [112, 45] on div "mike@crewai.com CrewAI Internal Org Gelato MP@Crew ✓ CrewAI Demo Account Gelato…" at bounding box center [76, 25] width 126 height 51
click at [124, 35] on icon at bounding box center [129, 33] width 19 height 19
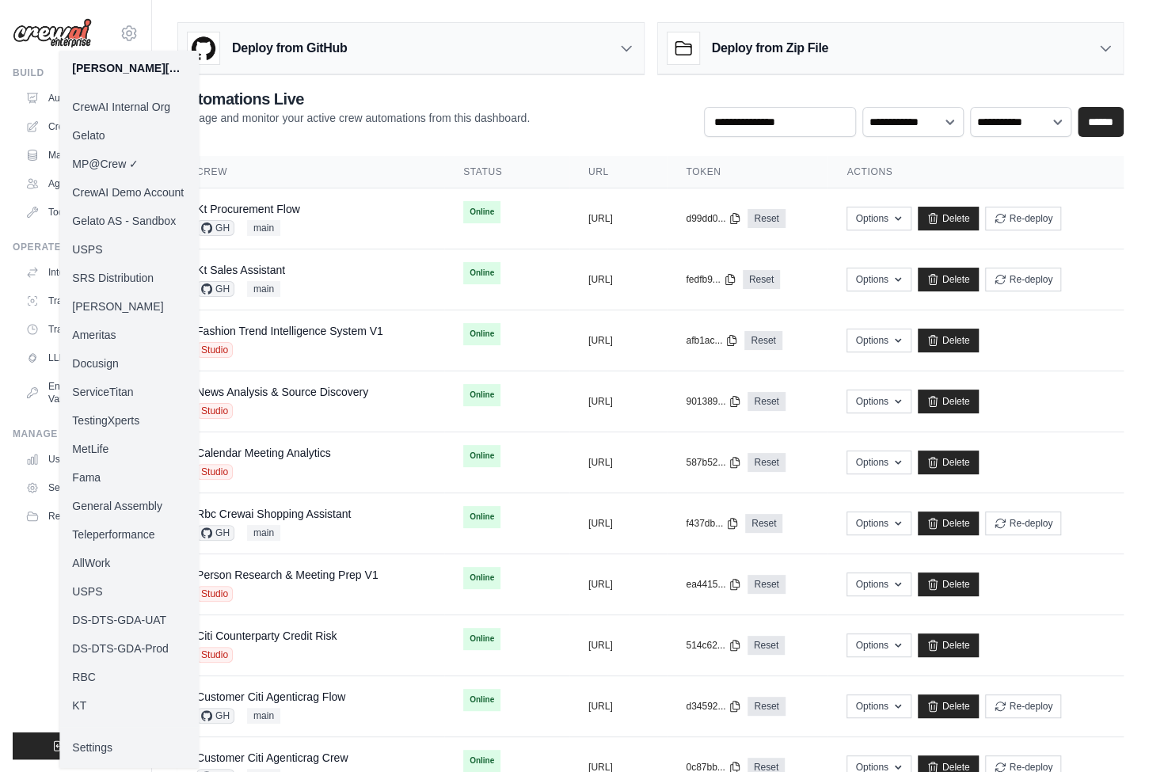
click at [108, 357] on link "Docusign" at bounding box center [128, 363] width 139 height 29
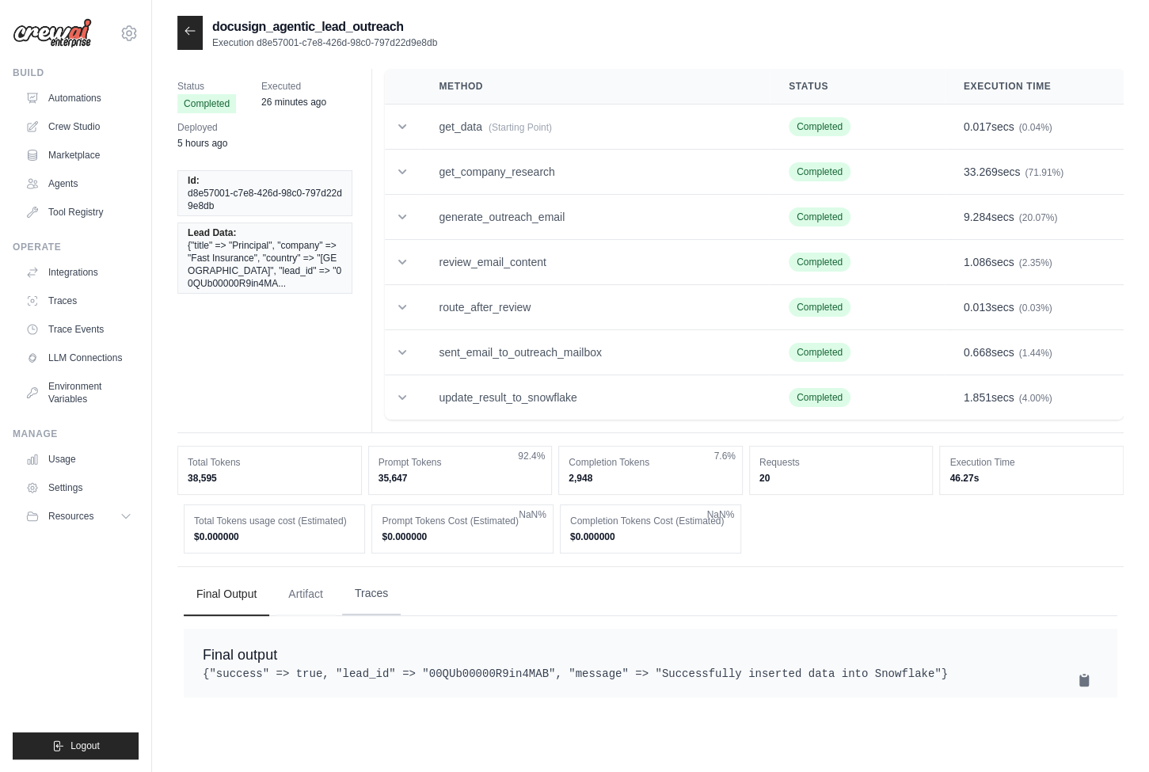
click at [382, 599] on button "Traces" at bounding box center [371, 593] width 59 height 43
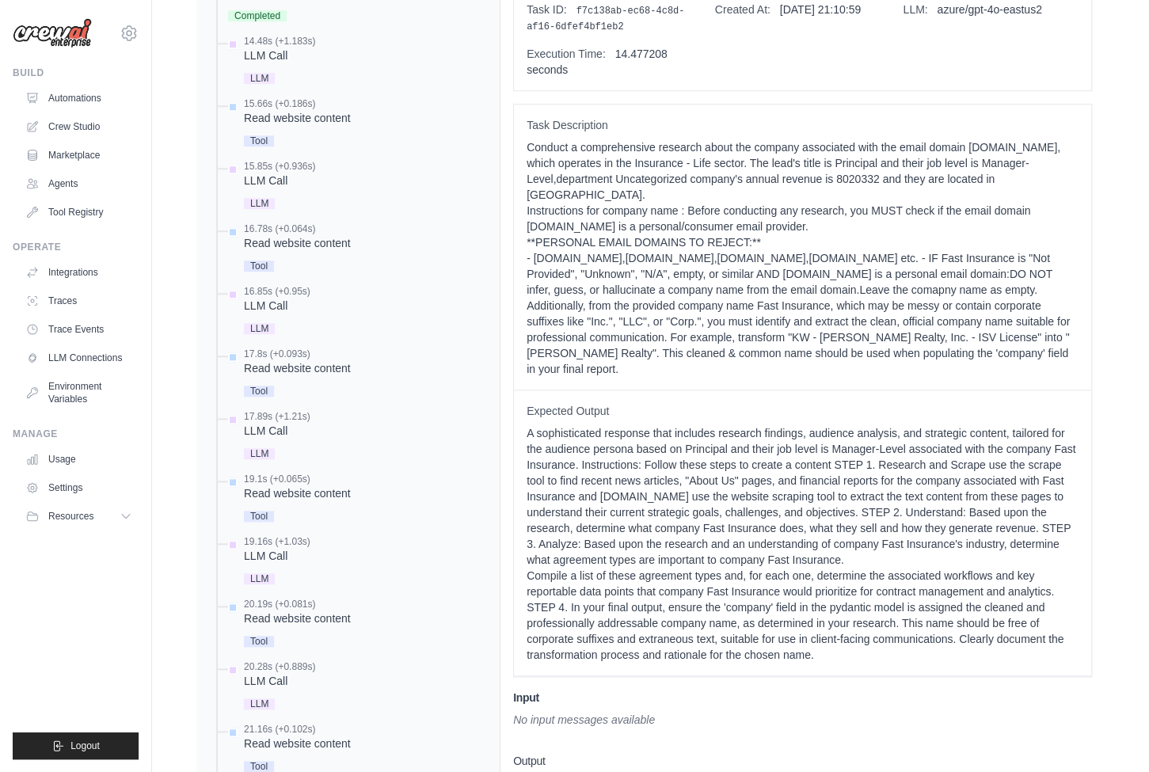
scroll to position [717, 0]
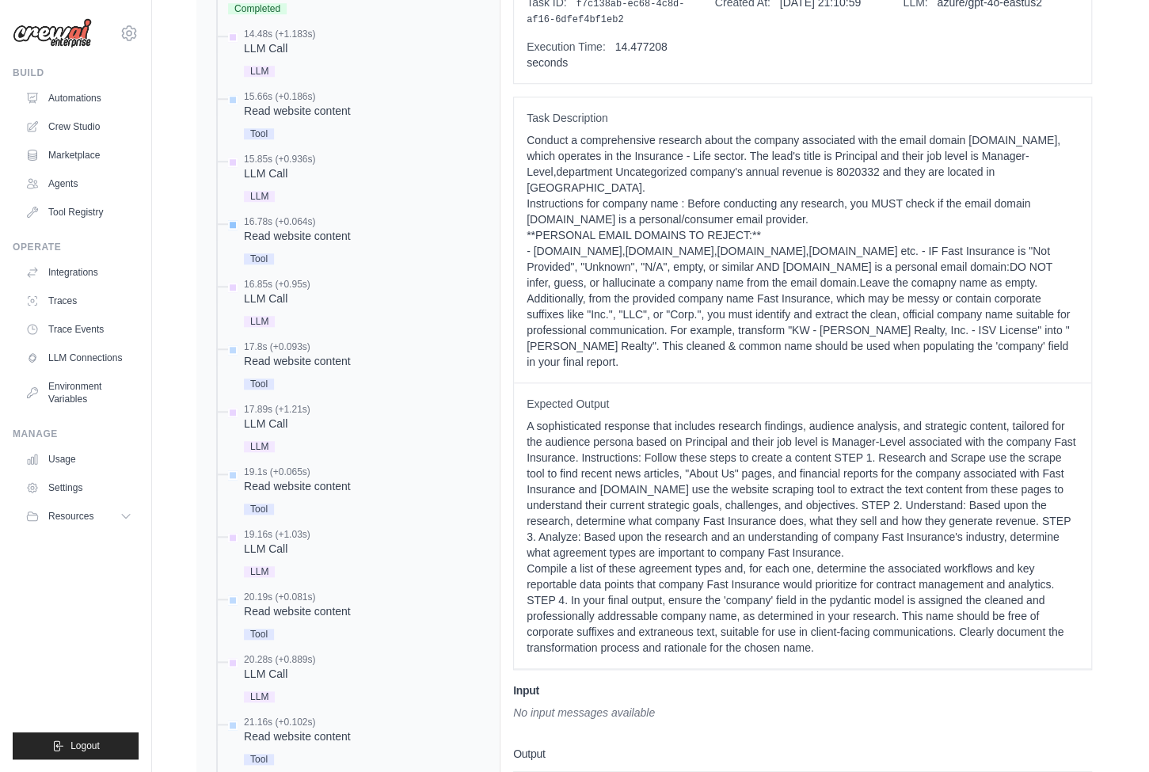
click at [335, 231] on div "Read website content" at bounding box center [297, 236] width 107 height 16
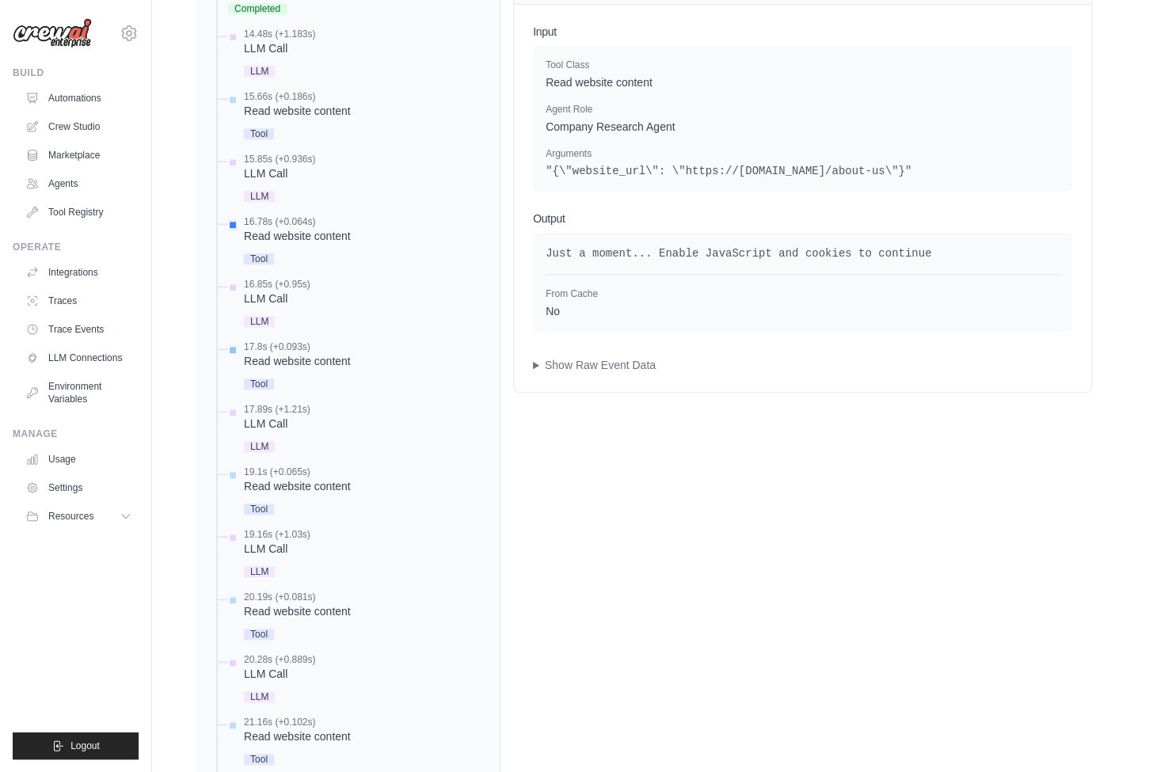
click at [321, 357] on div "Read website content" at bounding box center [297, 361] width 107 height 16
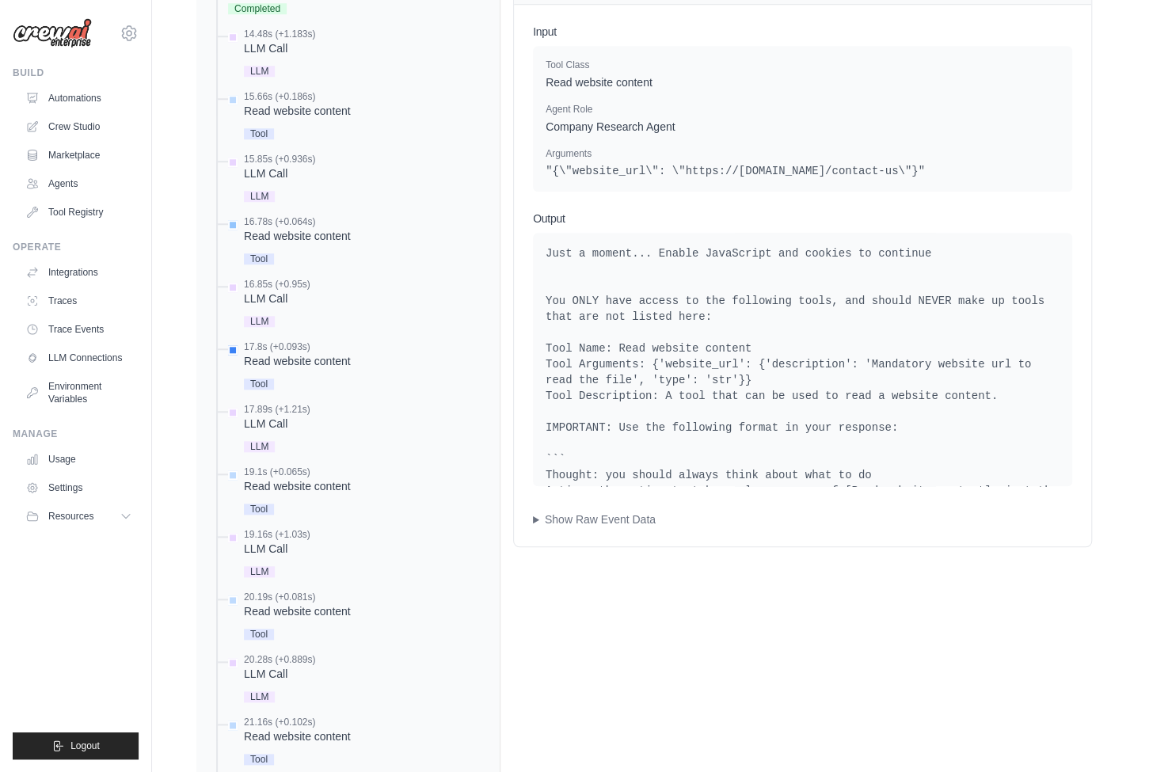
click at [297, 232] on div "Read website content" at bounding box center [297, 236] width 107 height 16
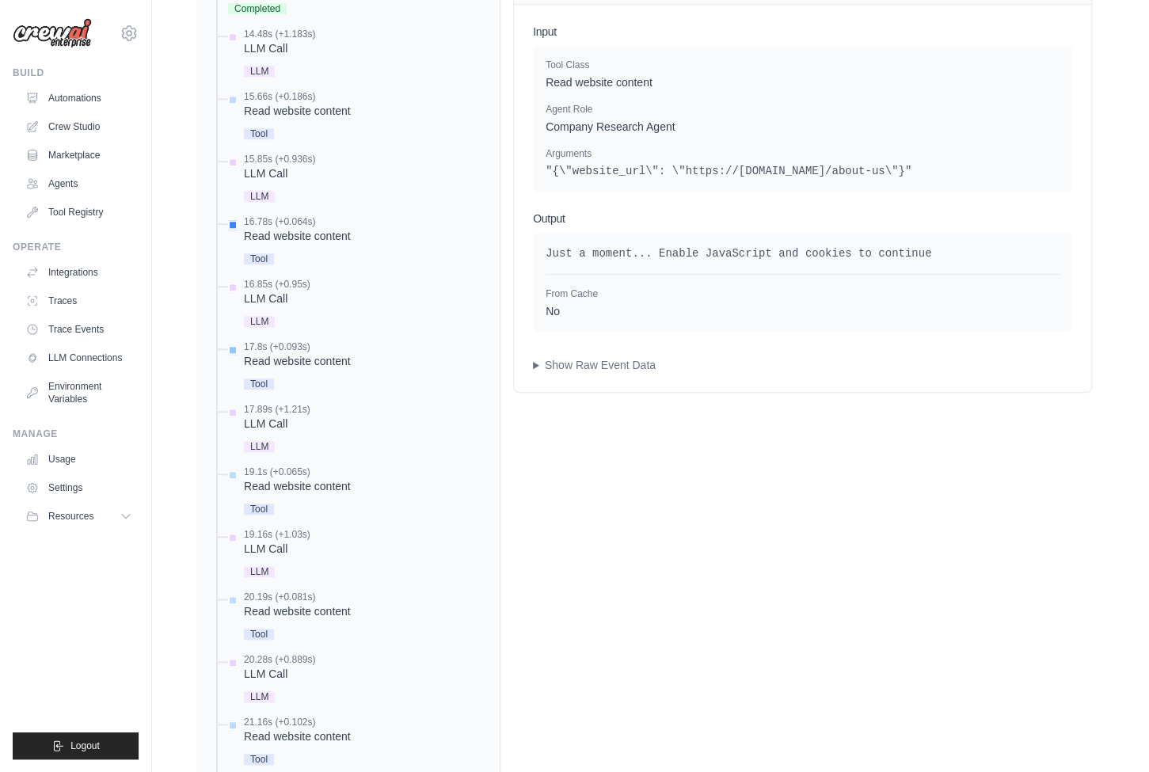
click at [320, 343] on div "17.8s (+0.093s)" at bounding box center [297, 346] width 107 height 13
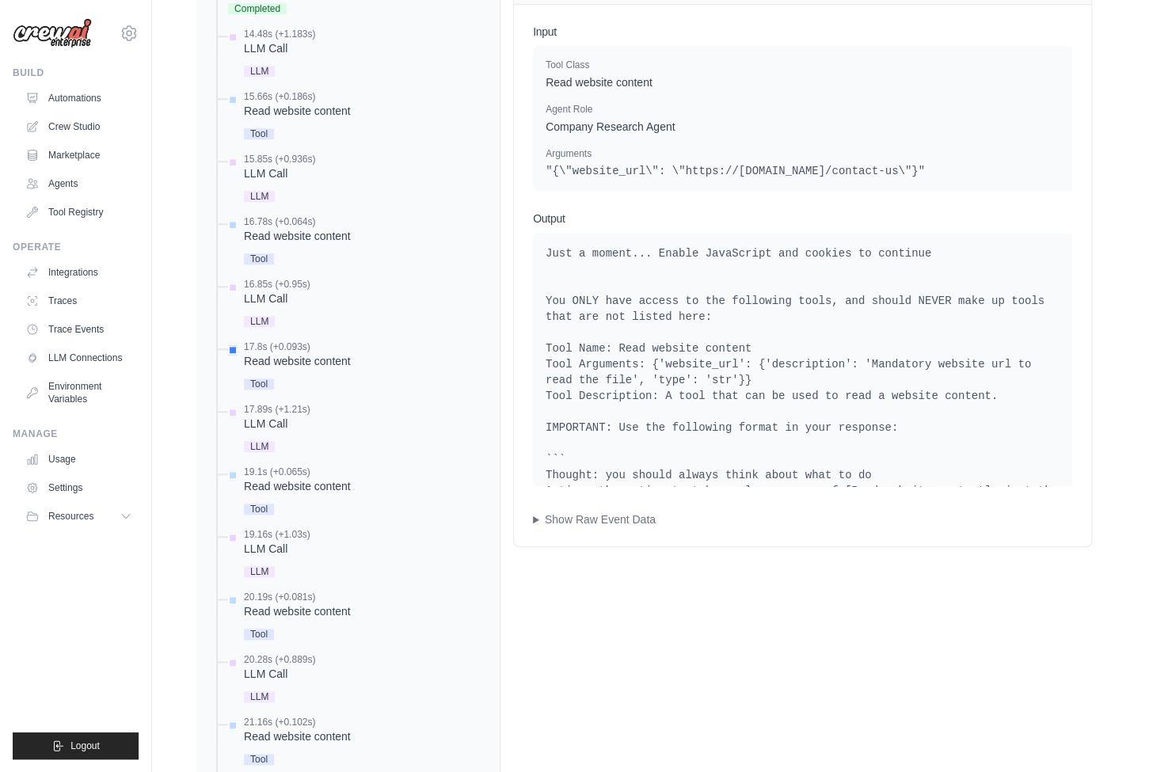
click at [303, 90] on div "15.66s (+0.186s)" at bounding box center [297, 96] width 107 height 13
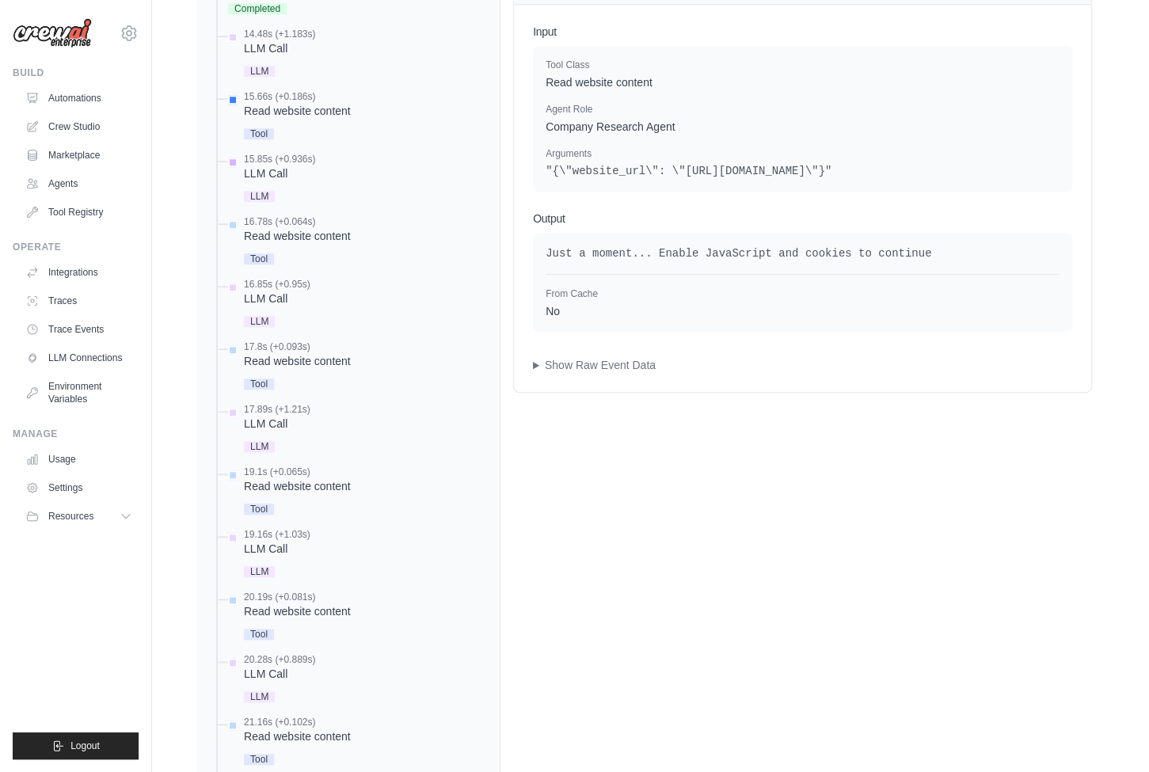
click at [280, 165] on div "LLM Call" at bounding box center [279, 173] width 71 height 16
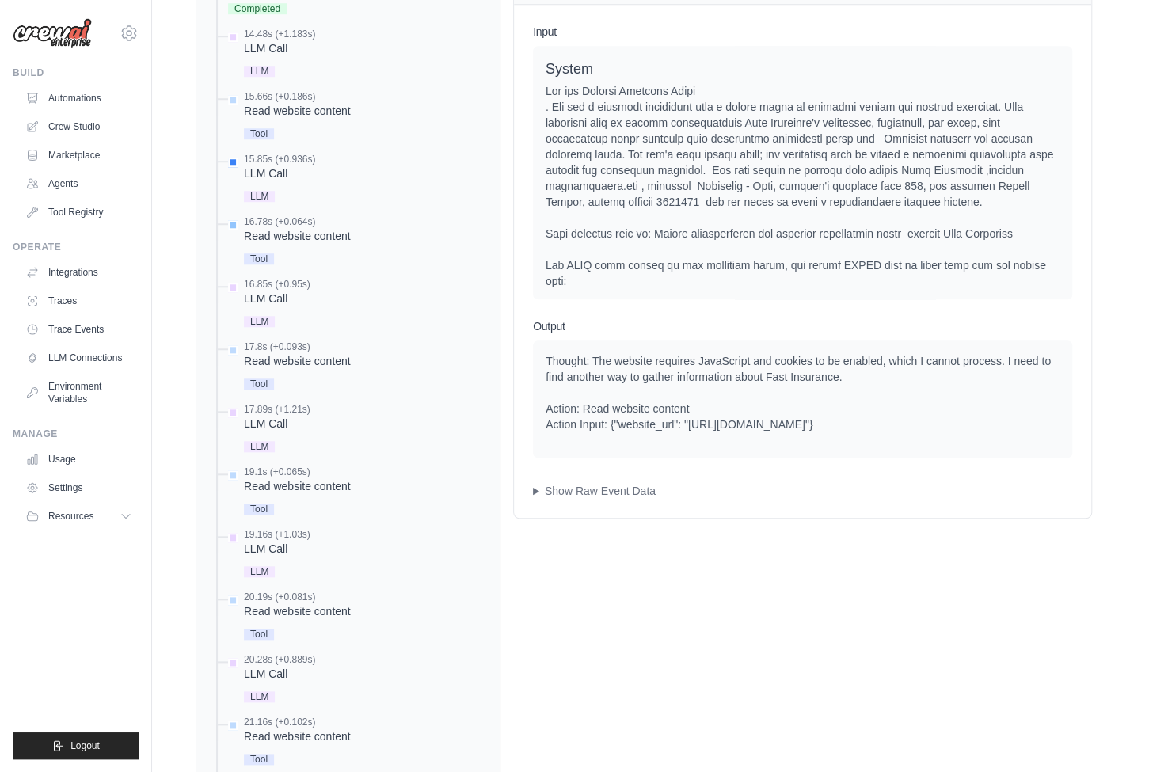
click at [316, 233] on div "Read website content" at bounding box center [297, 236] width 107 height 16
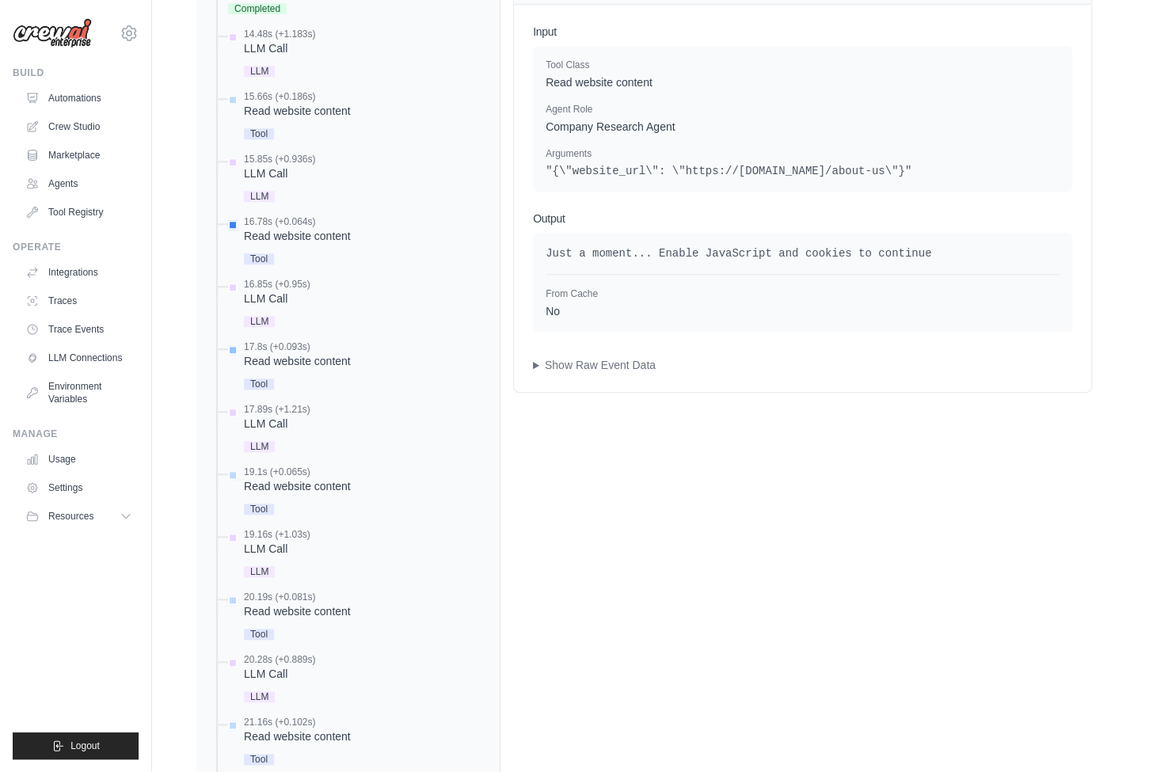
click at [352, 355] on div "17.8s (+0.093s) Read website content" at bounding box center [356, 366] width 262 height 53
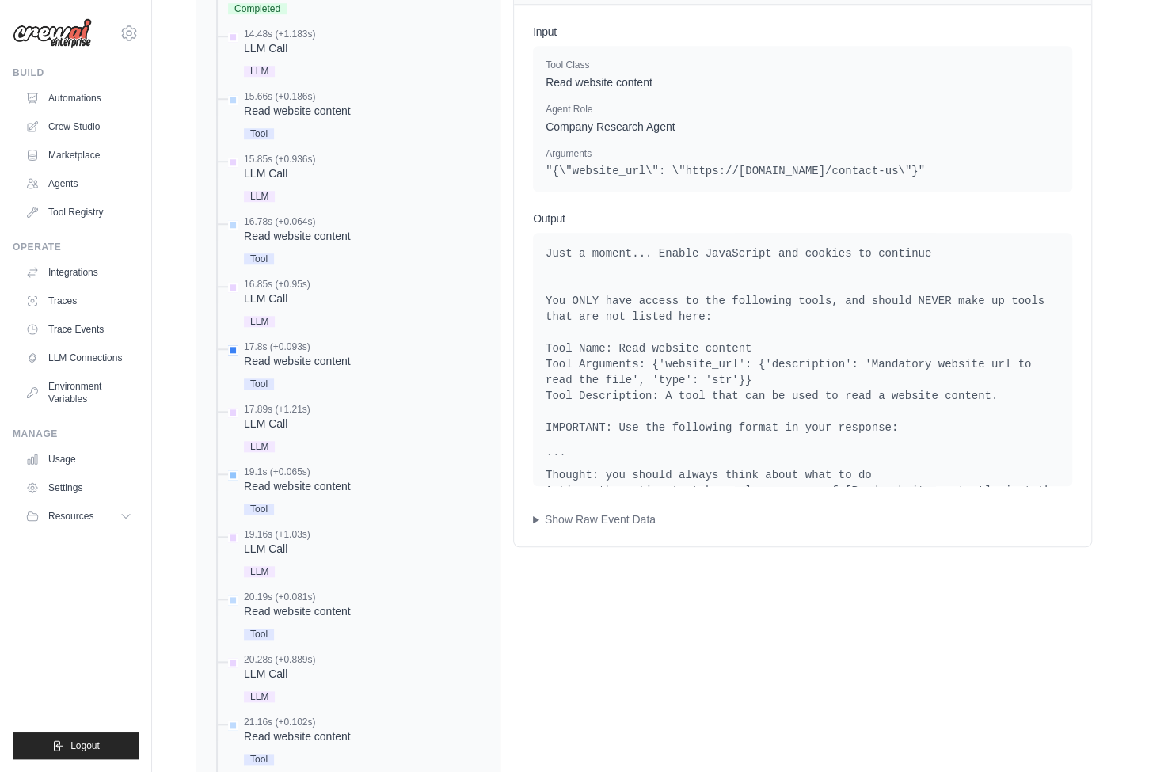
click at [351, 490] on div "19.1s (+0.065s) Read website content" at bounding box center [356, 492] width 262 height 53
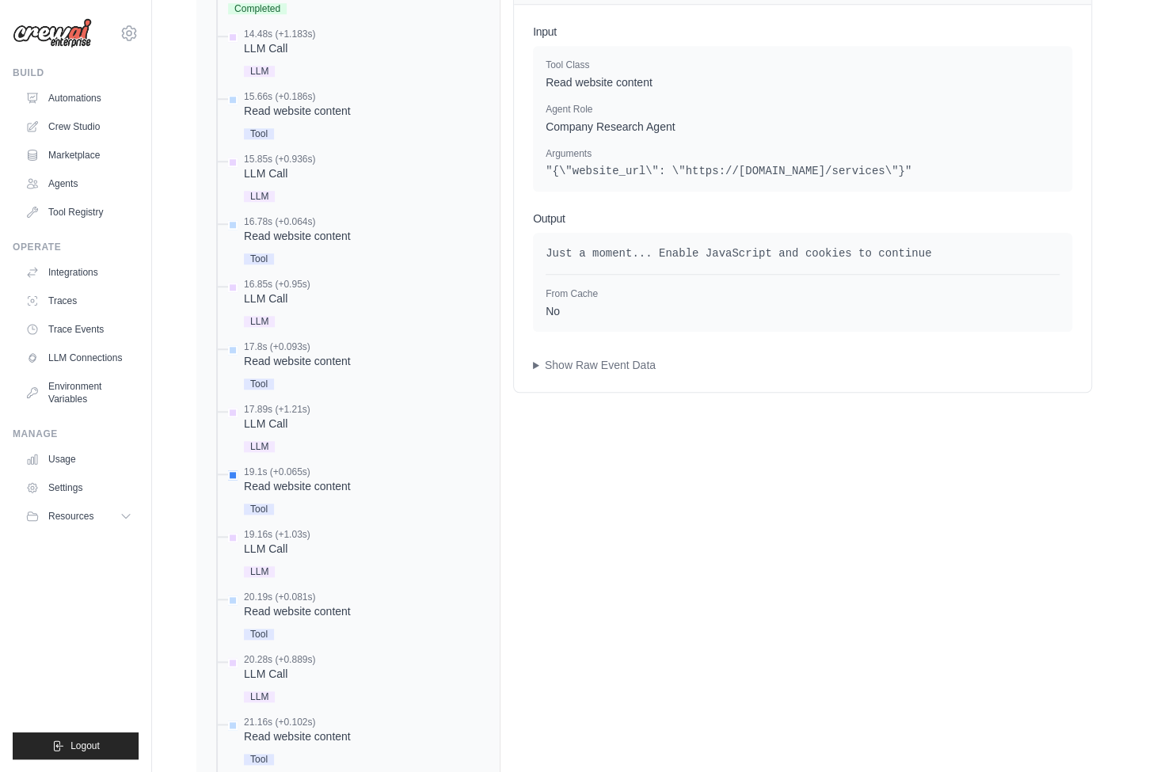
click at [303, 533] on div "19.16s (+1.03s)" at bounding box center [277, 534] width 67 height 13
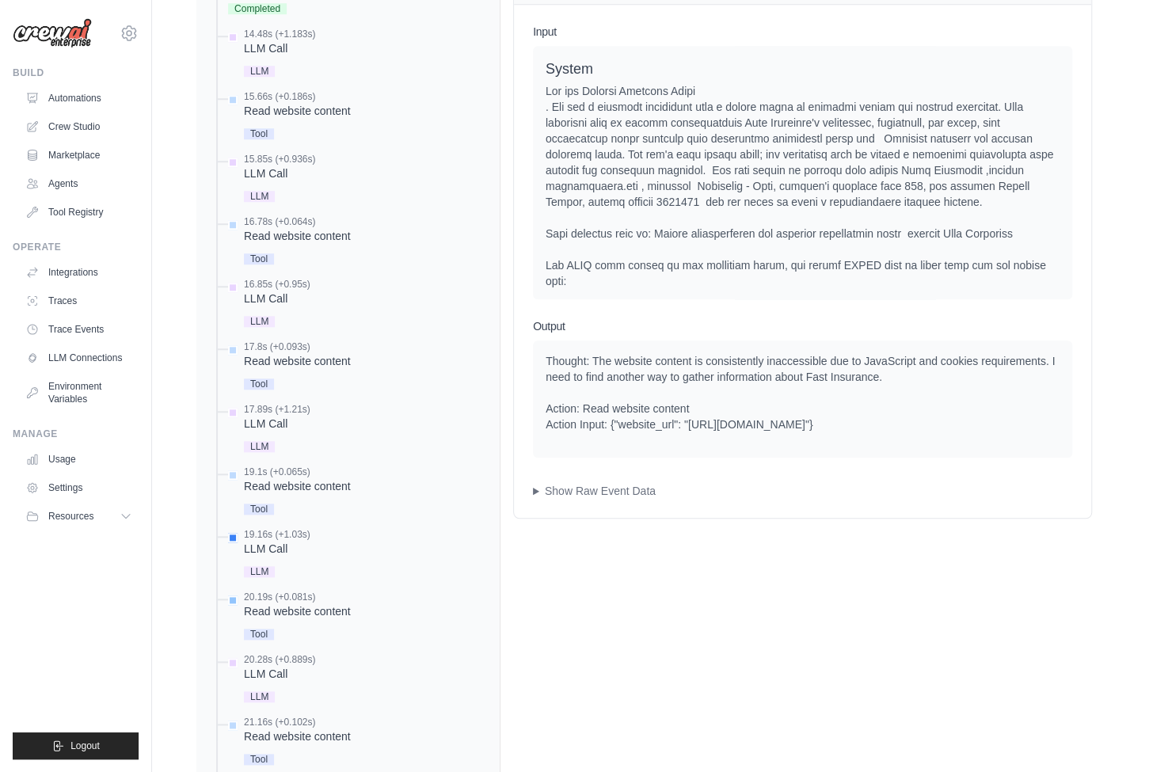
click at [352, 603] on div "20.19s (+0.081s) Read website content" at bounding box center [356, 617] width 262 height 53
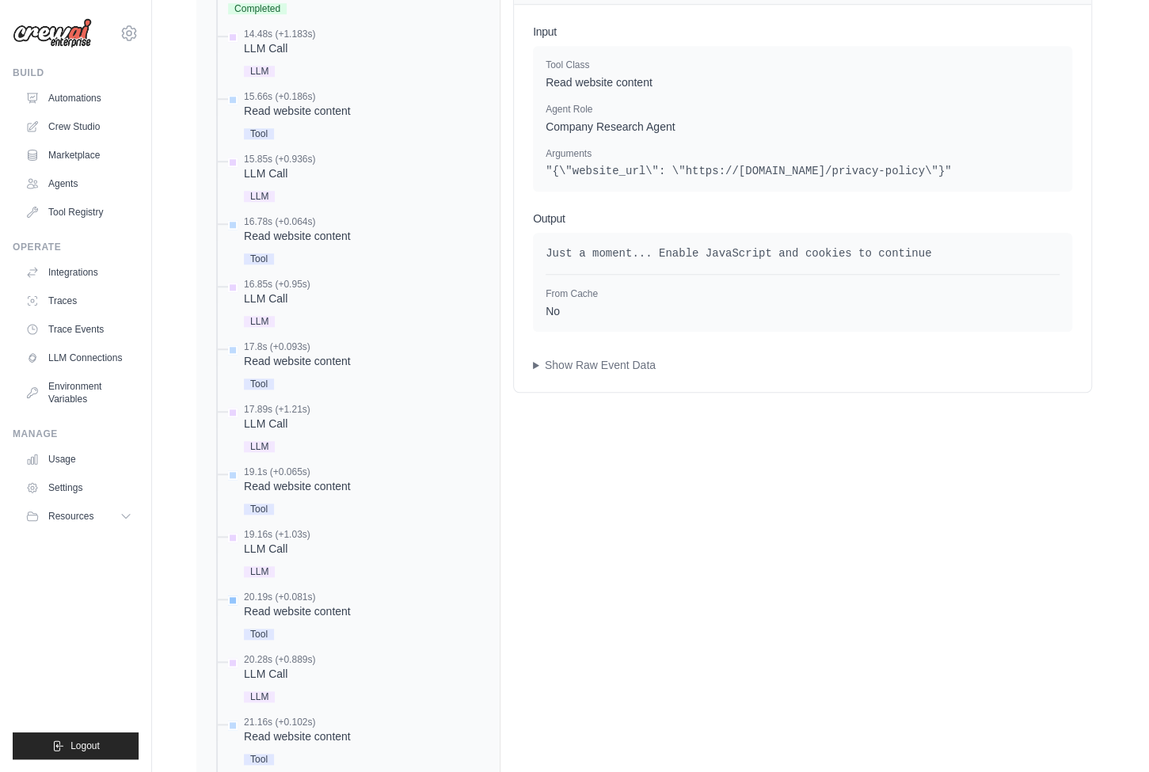
click at [344, 634] on div "Tool" at bounding box center [297, 632] width 107 height 21
click at [313, 656] on div "20.28s (+0.889s)" at bounding box center [279, 659] width 71 height 13
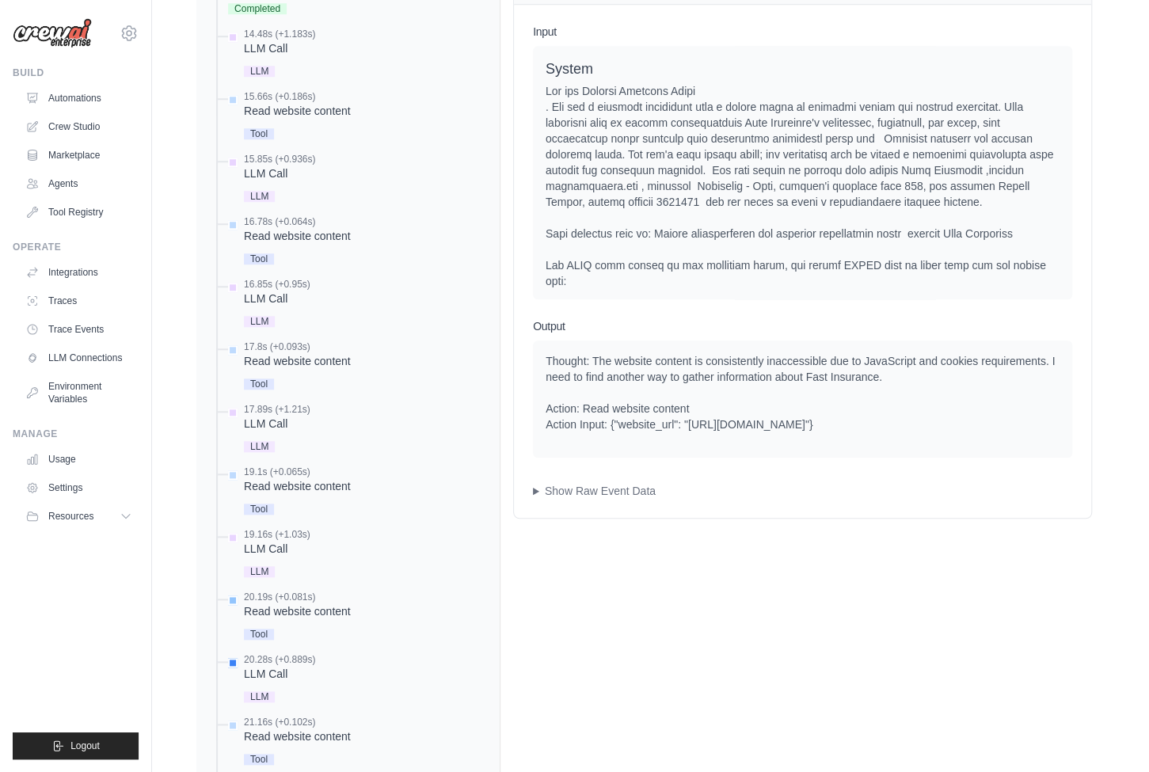
click at [382, 617] on div "20.19s (+0.081s) Read website content" at bounding box center [356, 617] width 262 height 53
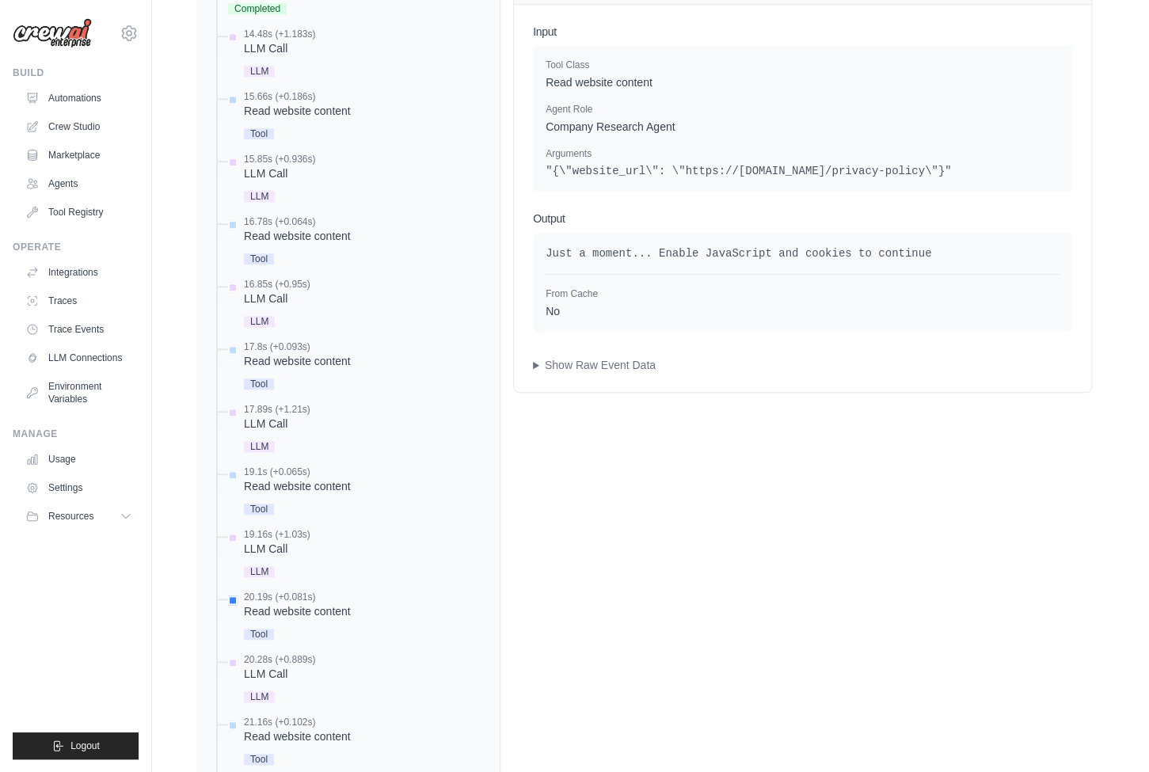
click at [276, 656] on div "20.28s (+0.889s)" at bounding box center [279, 659] width 71 height 13
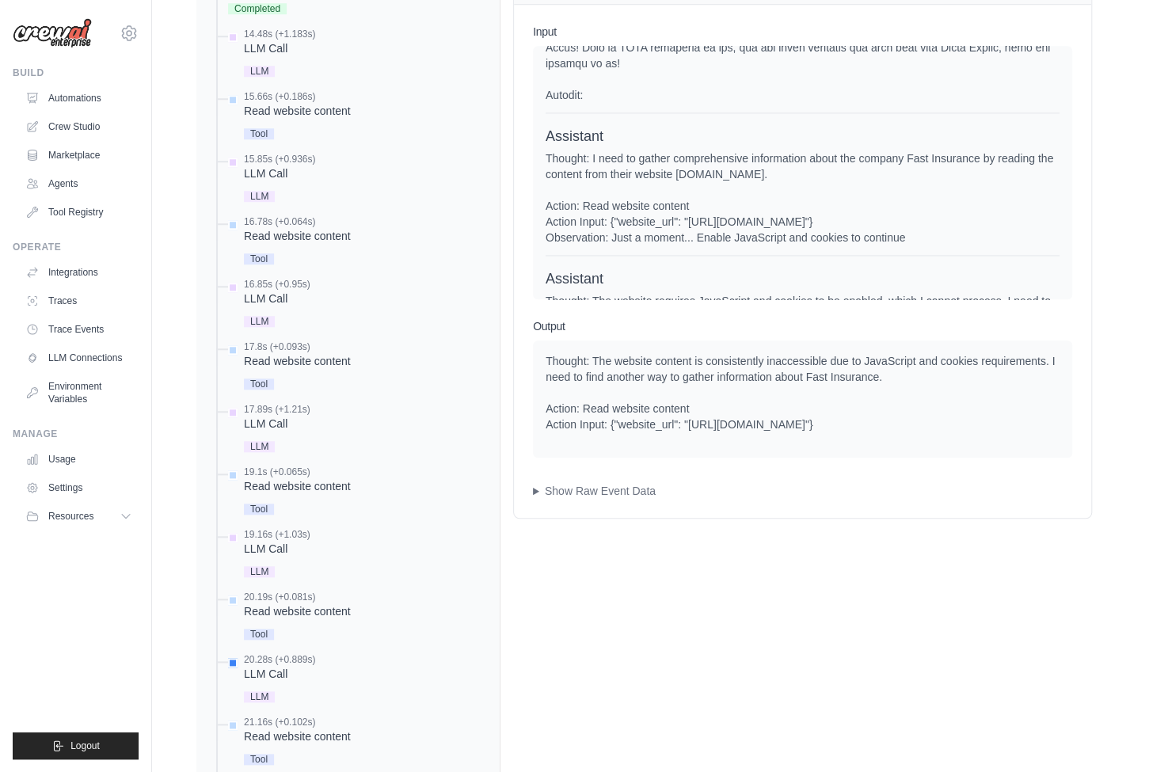
scroll to position [1419, 0]
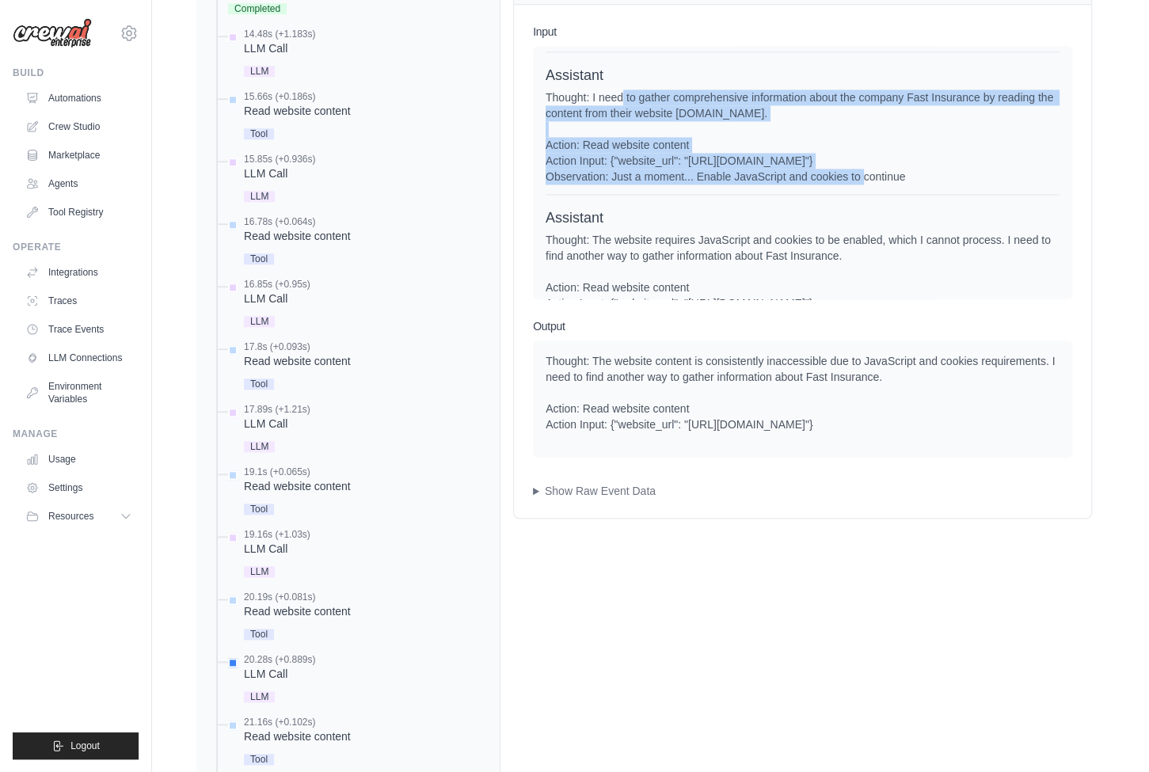
drag, startPoint x: 623, startPoint y: 106, endPoint x: 823, endPoint y: 182, distance: 213.5
click at [823, 182] on div "Thought: I need to gather comprehensive information about the company Fast Insu…" at bounding box center [802, 136] width 514 height 95
click at [773, 183] on div "Thought: I need to gather comprehensive information about the company Fast Insu…" at bounding box center [802, 136] width 514 height 95
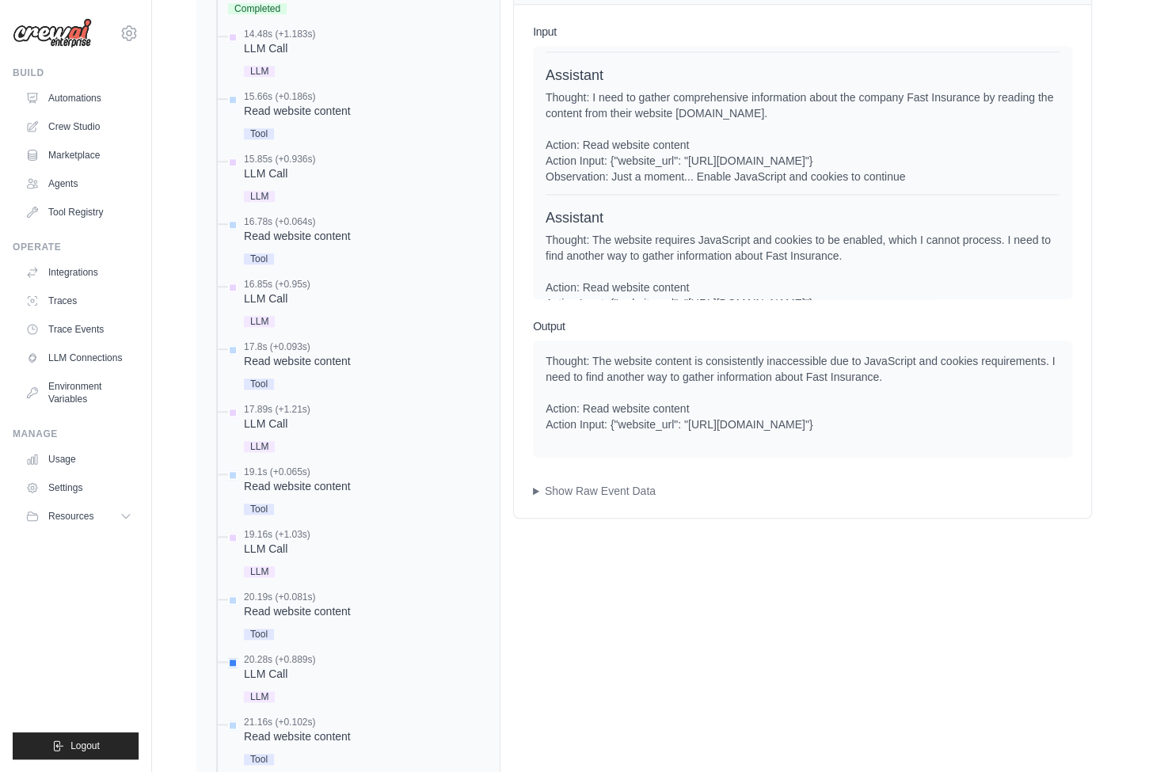
drag, startPoint x: 732, startPoint y: 185, endPoint x: 874, endPoint y: 189, distance: 142.6
click at [874, 184] on div "Thought: I need to gather comprehensive information about the company Fast Insu…" at bounding box center [802, 136] width 514 height 95
click at [871, 184] on div "Thought: I need to gather comprehensive information about the company Fast Insu…" at bounding box center [802, 136] width 514 height 95
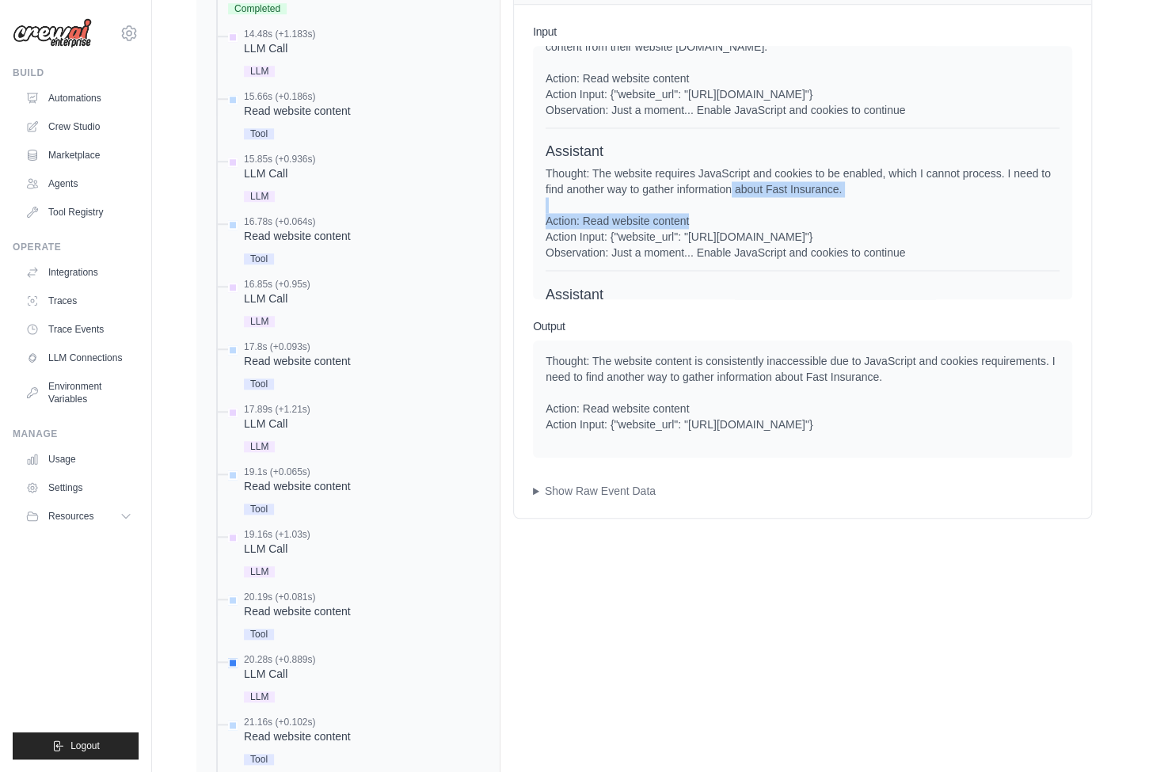
drag, startPoint x: 729, startPoint y: 192, endPoint x: 789, endPoint y: 232, distance: 71.8
click at [789, 232] on div "Thought: The website requires JavaScript and cookies to be enabled, which I can…" at bounding box center [802, 212] width 514 height 95
click at [762, 248] on div "Thought: The website requires JavaScript and cookies to be enabled, which I can…" at bounding box center [802, 212] width 514 height 95
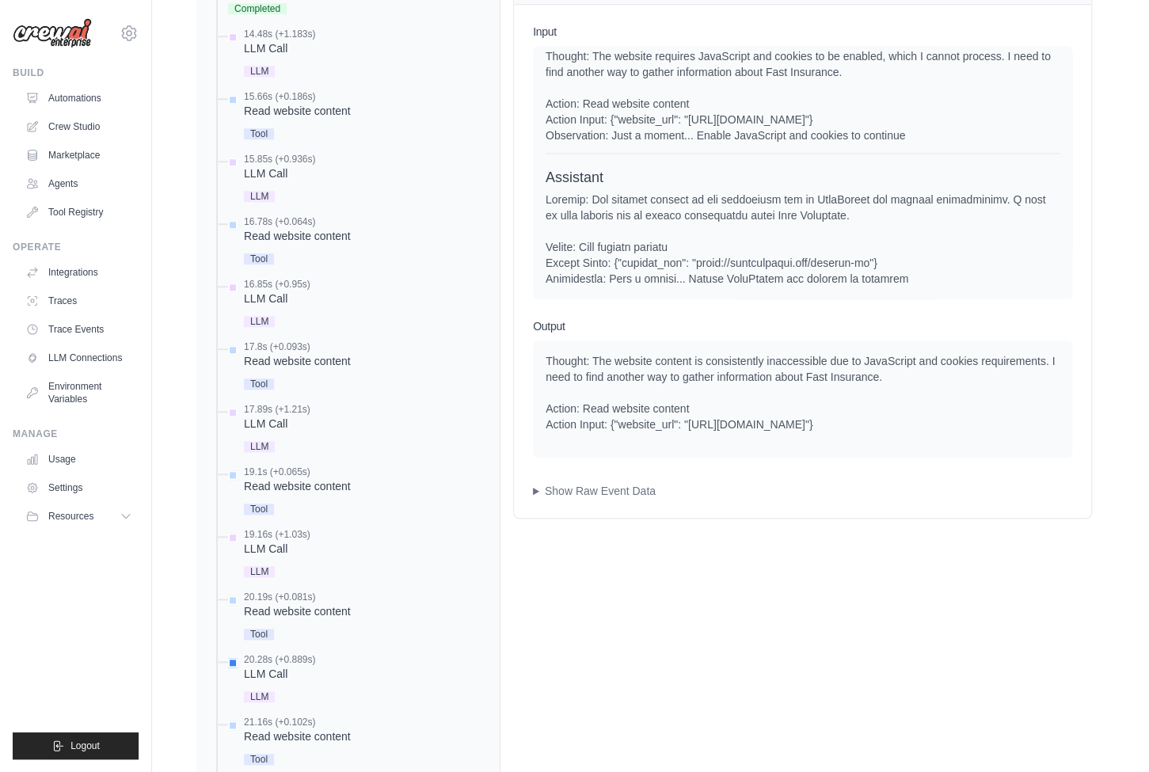
scroll to position [1577, 0]
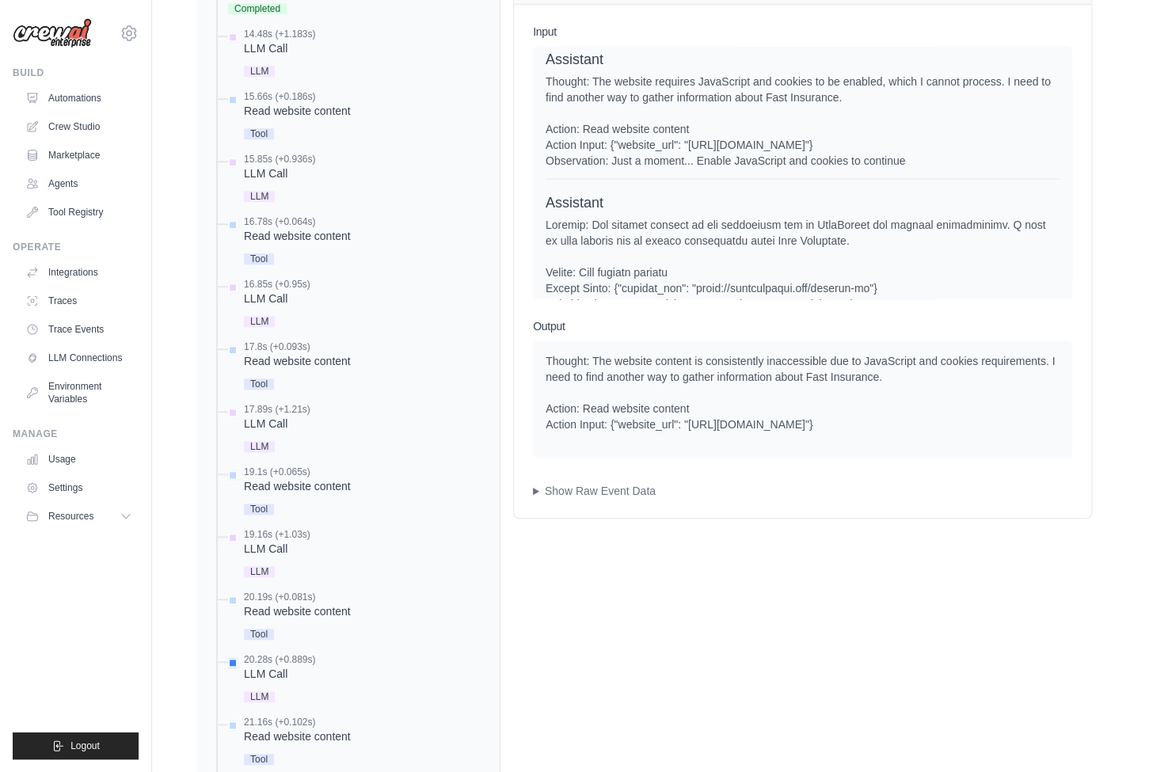
click at [899, 169] on div "Thought: The website requires JavaScript and cookies to be enabled, which I can…" at bounding box center [802, 121] width 514 height 95
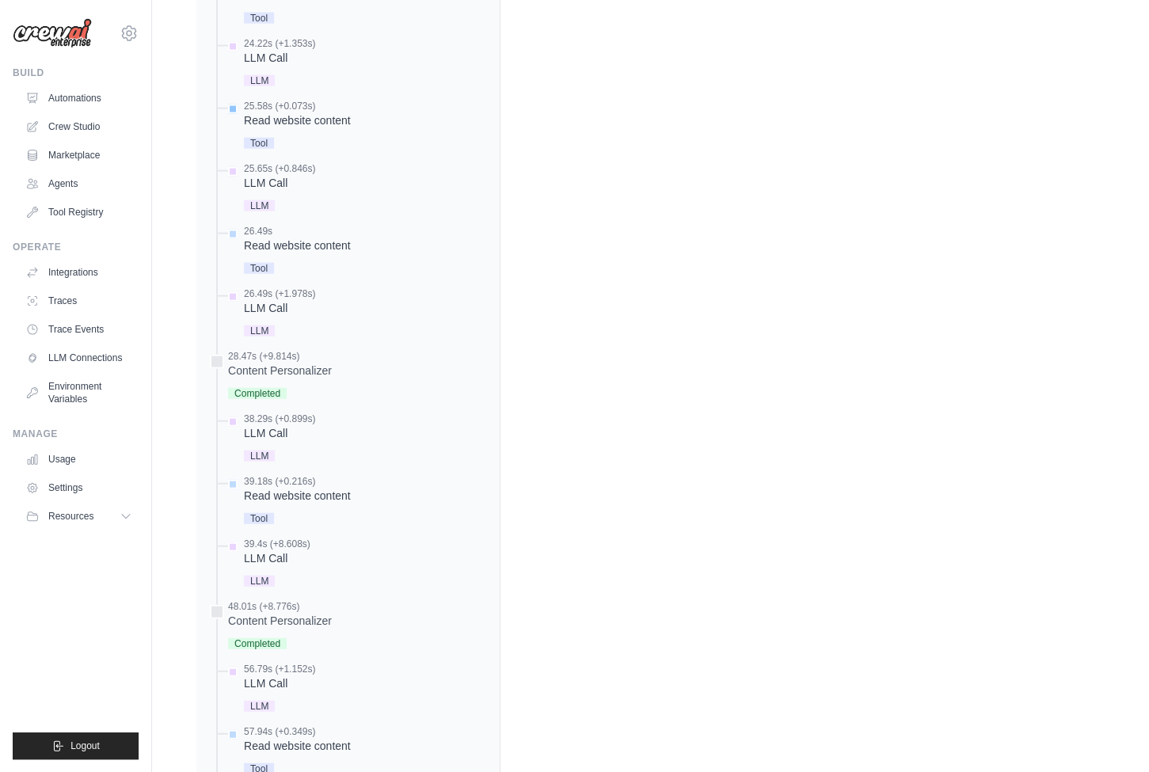
scroll to position [1556, 0]
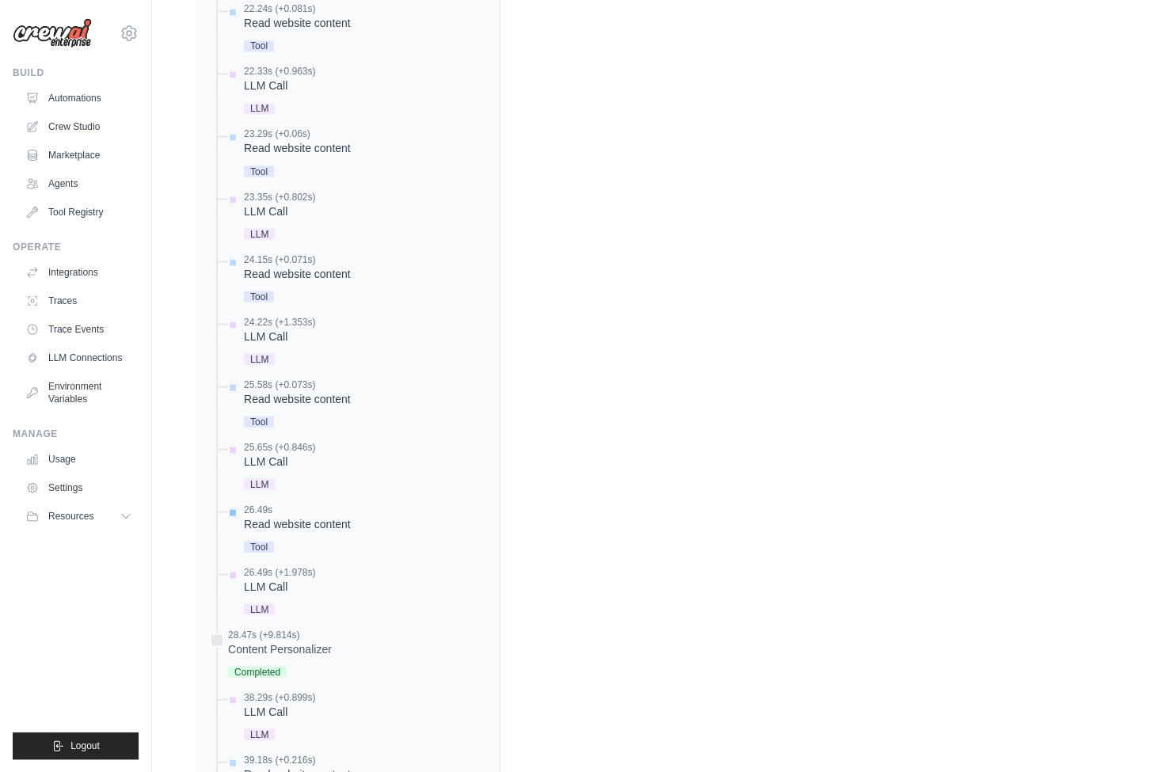
click at [312, 515] on div "Read website content" at bounding box center [297, 523] width 107 height 16
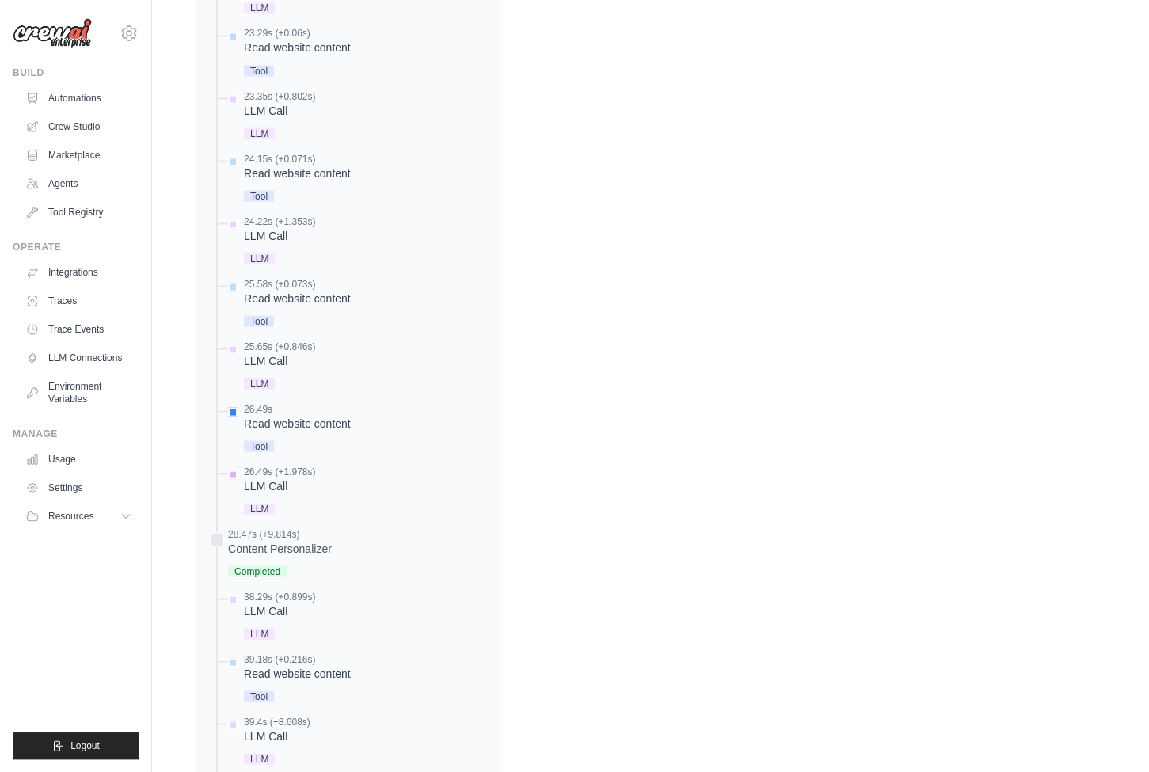
scroll to position [1772, 0]
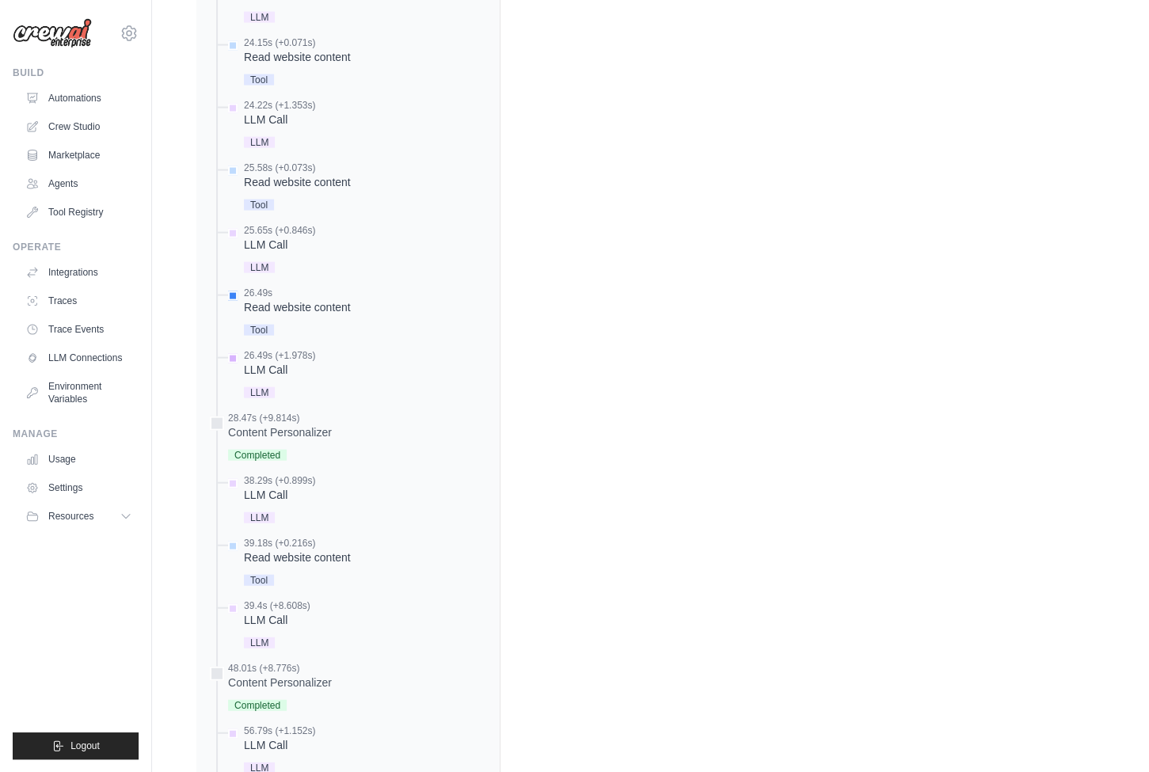
click at [281, 374] on div "26.49s (+1.978s) LLM Call LLM" at bounding box center [279, 375] width 71 height 53
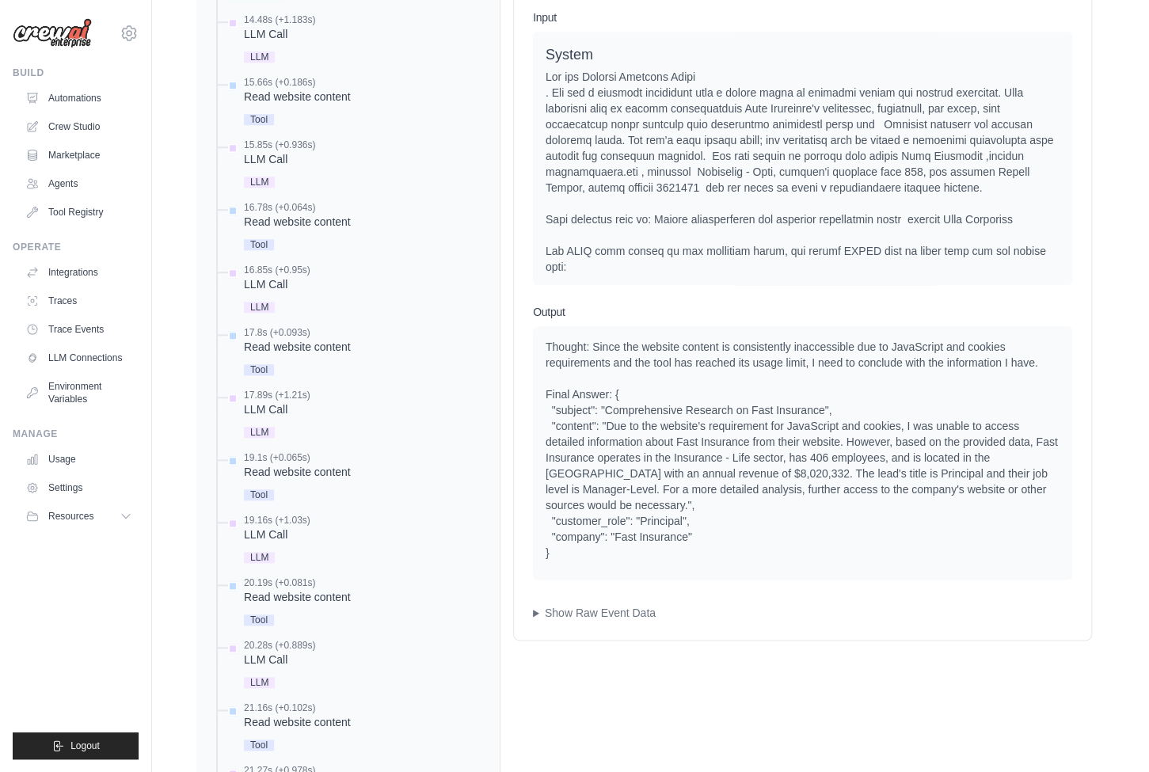
scroll to position [631, 0]
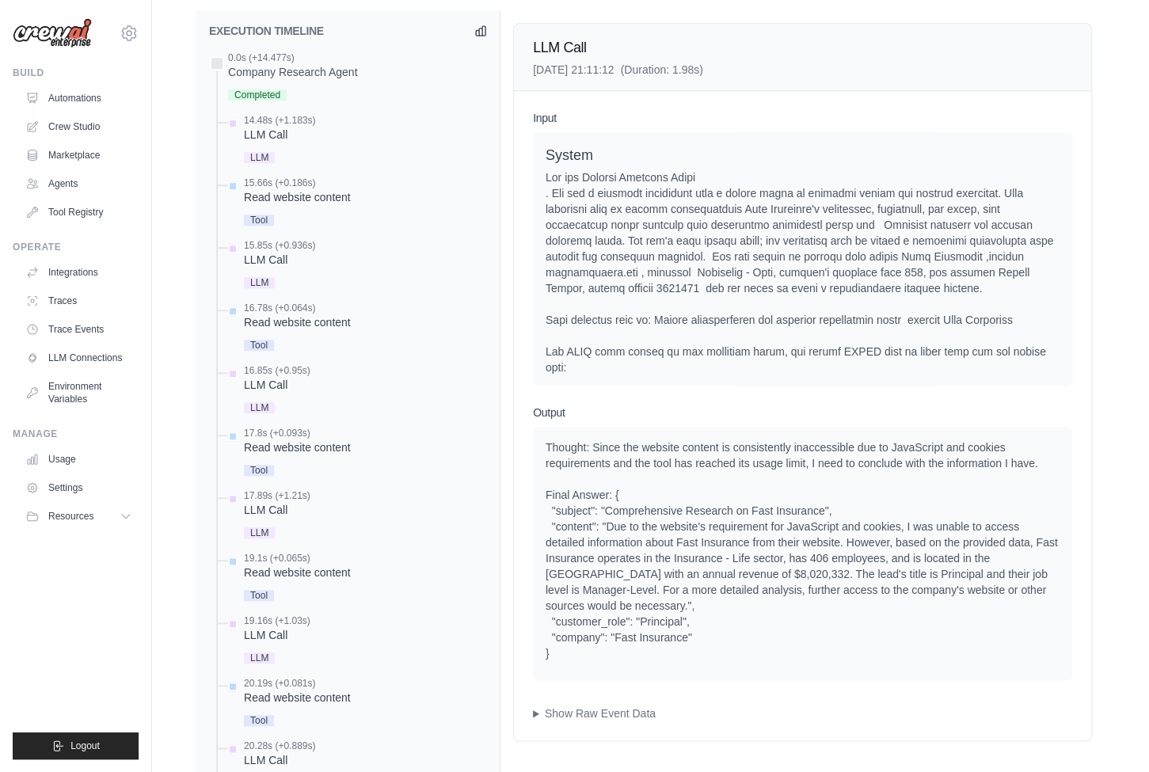
click at [629, 101] on div "Input System User Assistant Thought: I need to gather comprehensive information…" at bounding box center [802, 415] width 577 height 649
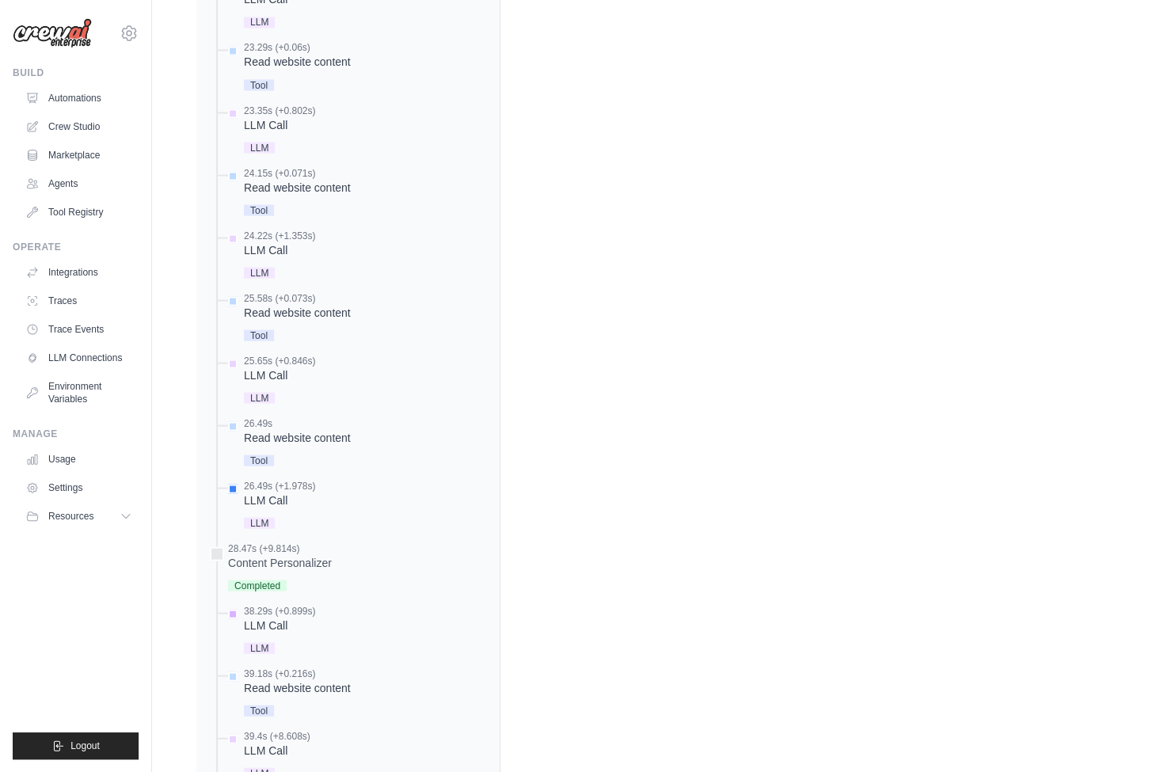
scroll to position [1725, 0]
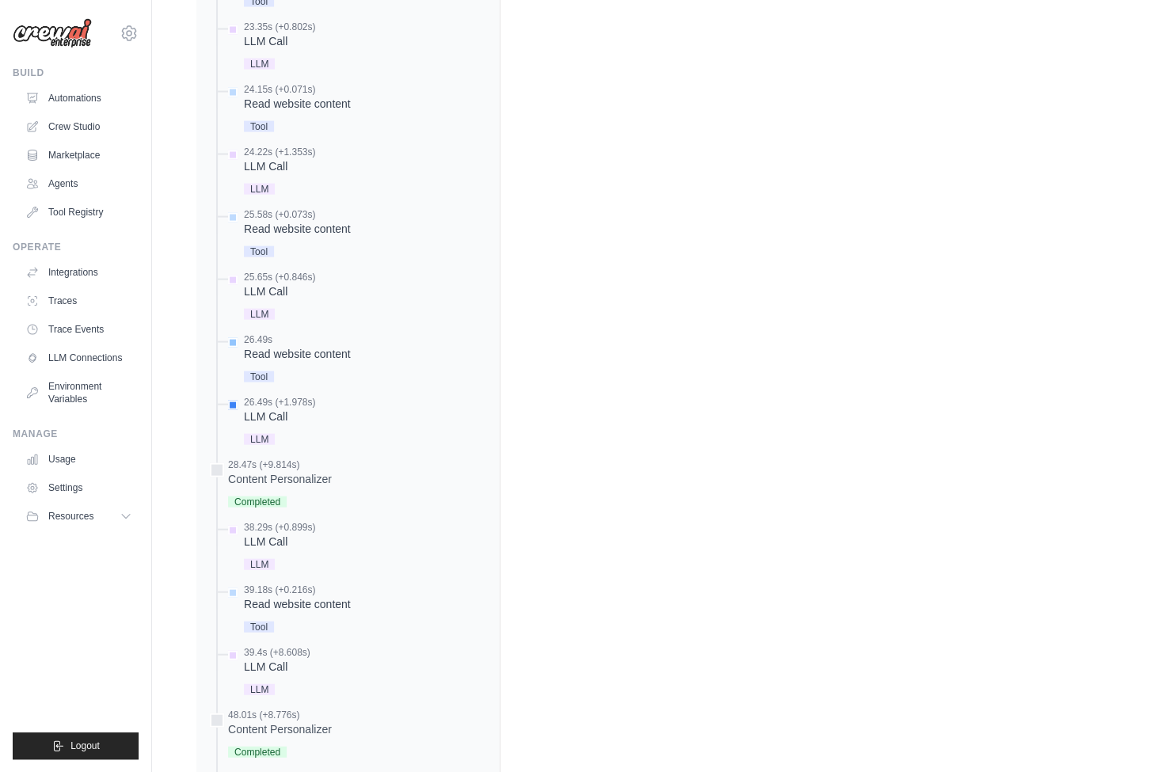
click at [309, 358] on div "26.49s Read website content Tool" at bounding box center [297, 359] width 107 height 53
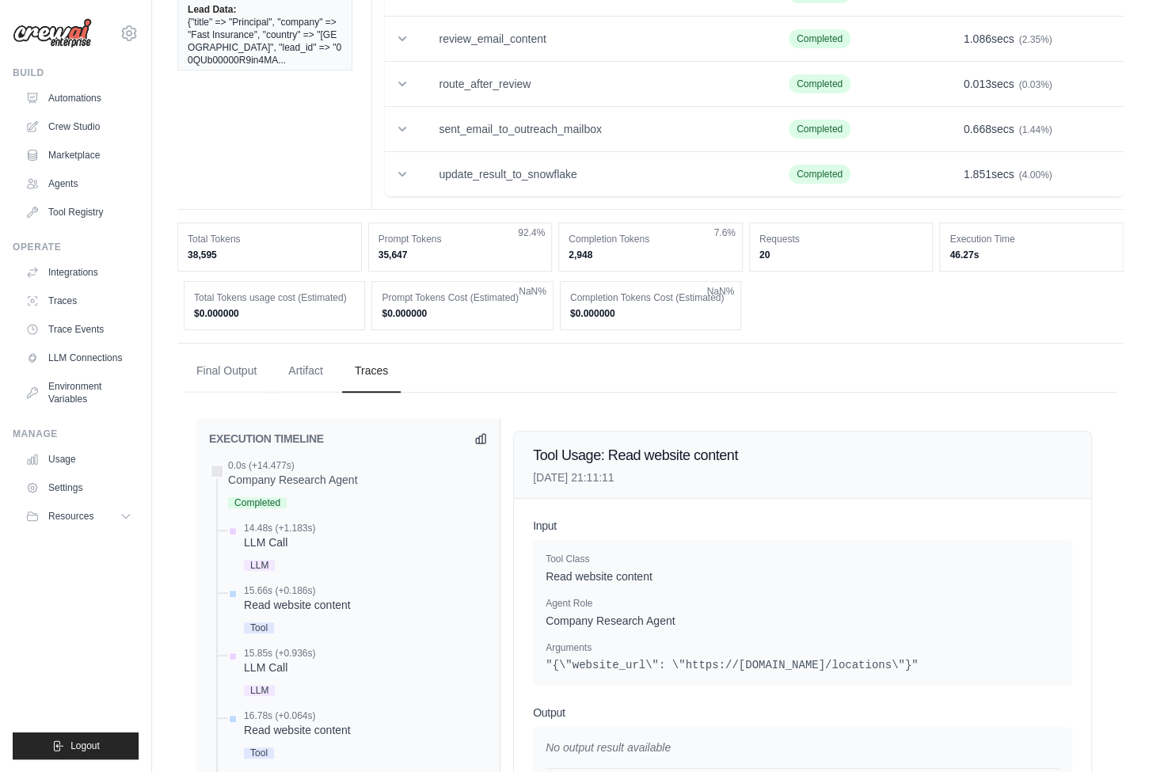
scroll to position [404, 0]
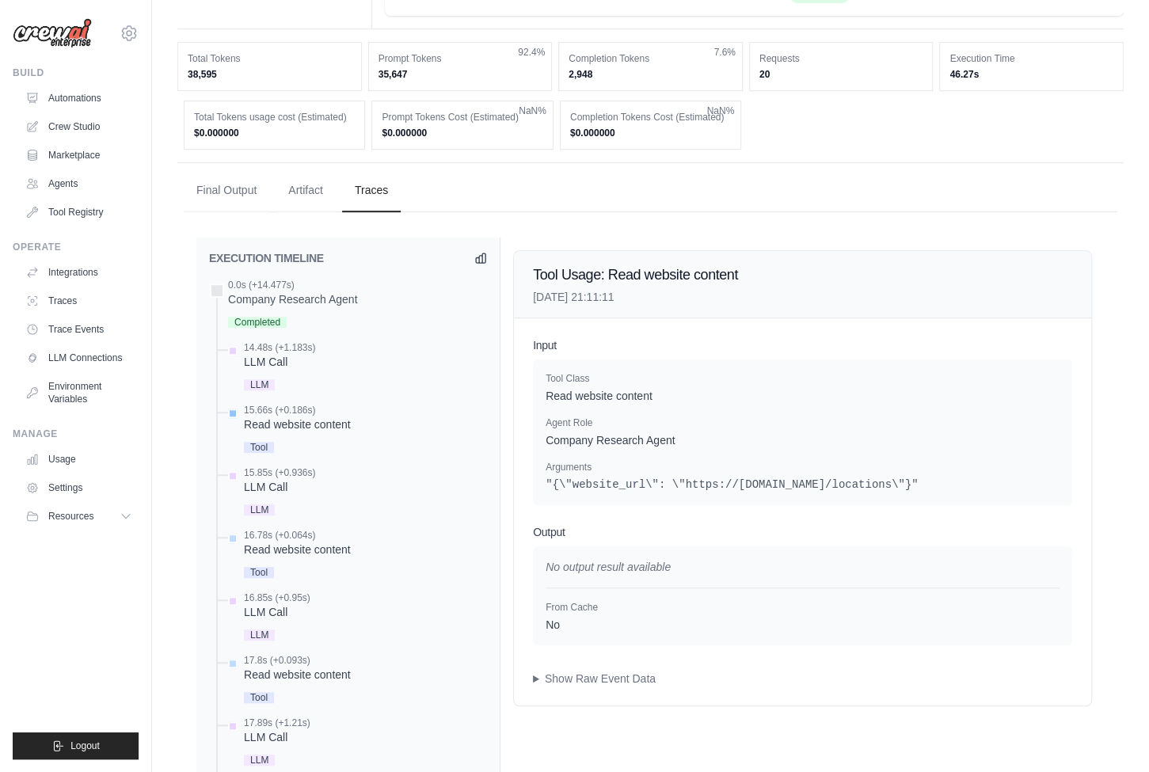
click at [334, 424] on div "Read website content" at bounding box center [297, 424] width 107 height 16
click at [287, 544] on div "Read website content" at bounding box center [297, 550] width 107 height 16
click at [306, 667] on div "Read website content" at bounding box center [297, 675] width 107 height 16
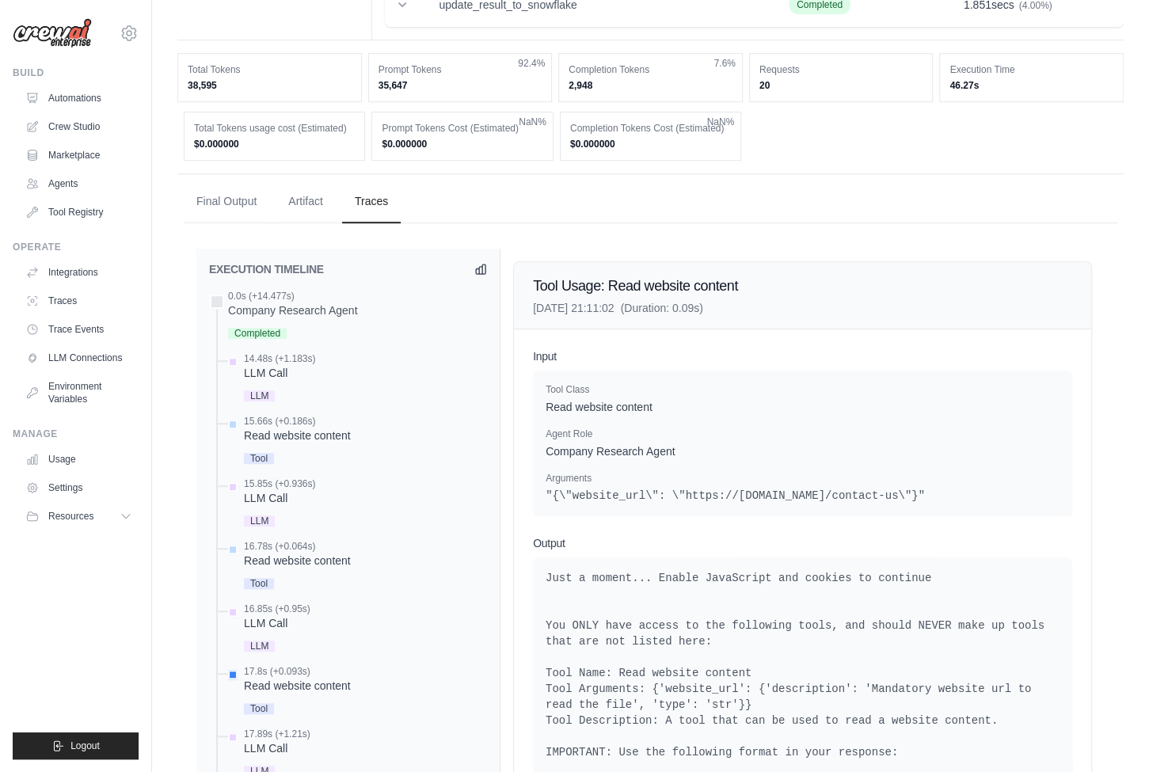
scroll to position [520, 0]
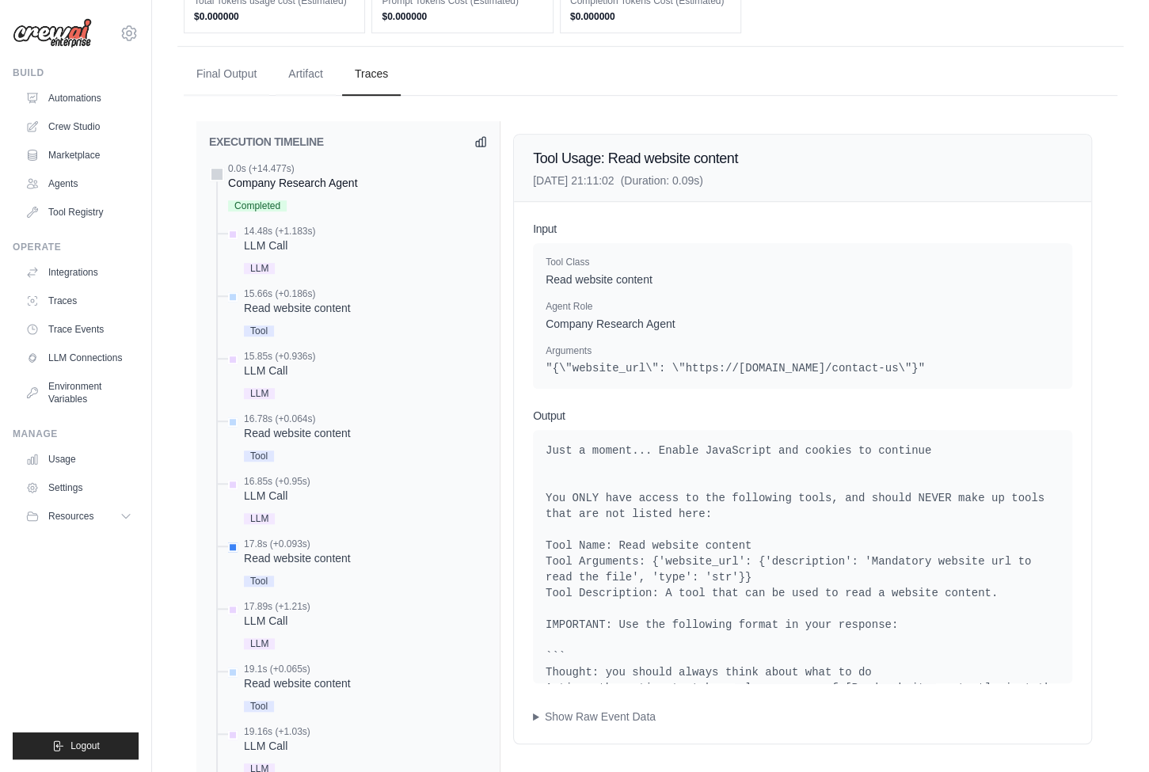
click at [309, 175] on div "Company Research Agent" at bounding box center [292, 183] width 129 height 16
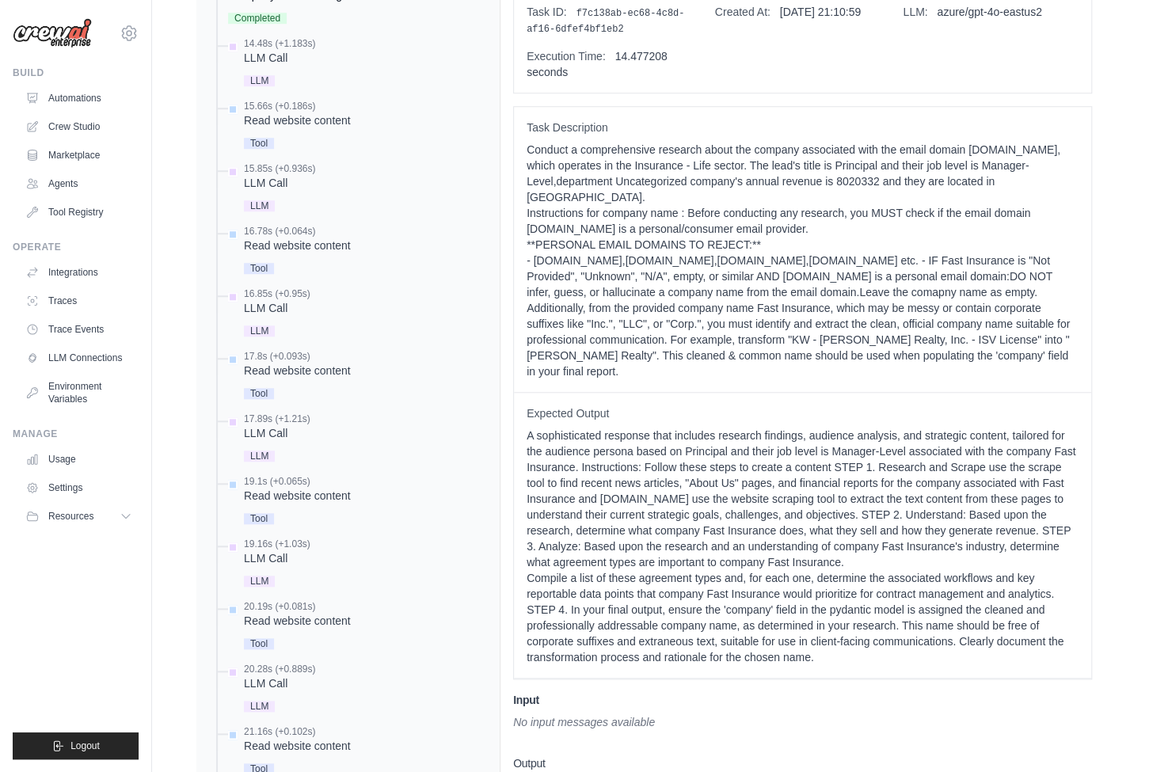
scroll to position [579, 0]
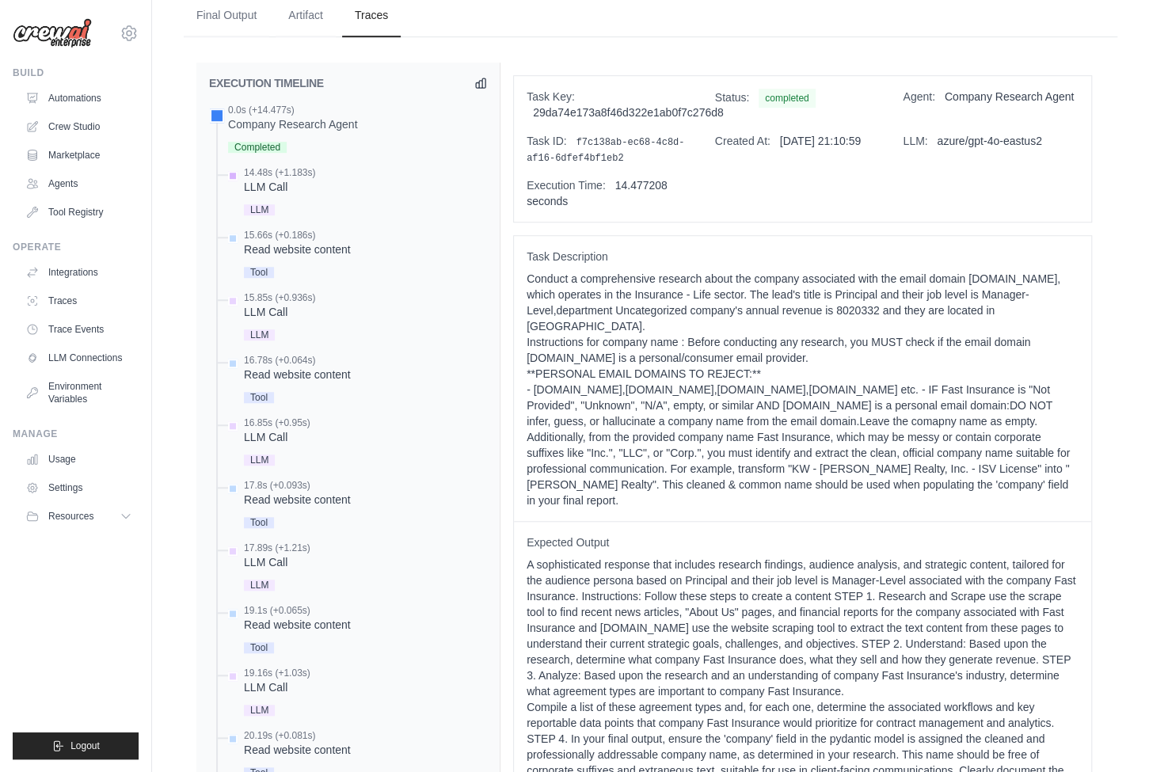
click at [320, 173] on div "14.48s (+1.183s) LLM Call" at bounding box center [356, 192] width 262 height 53
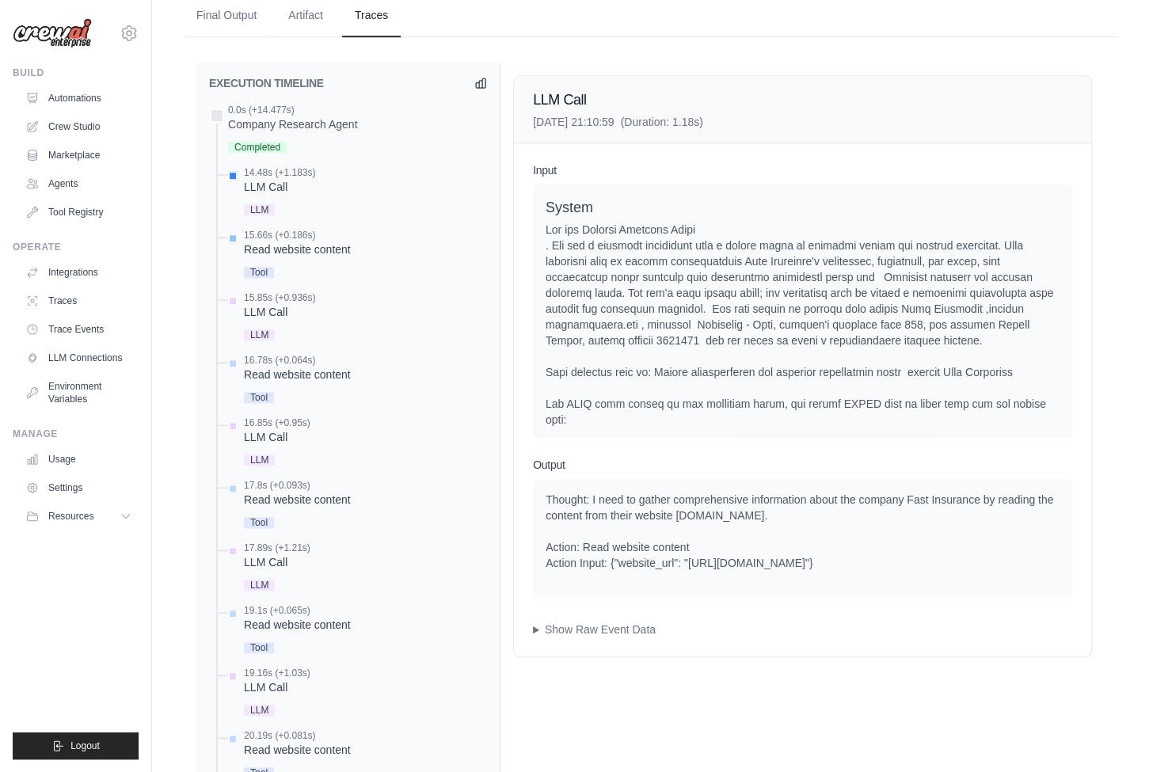
click at [288, 241] on div "Read website content" at bounding box center [297, 249] width 107 height 16
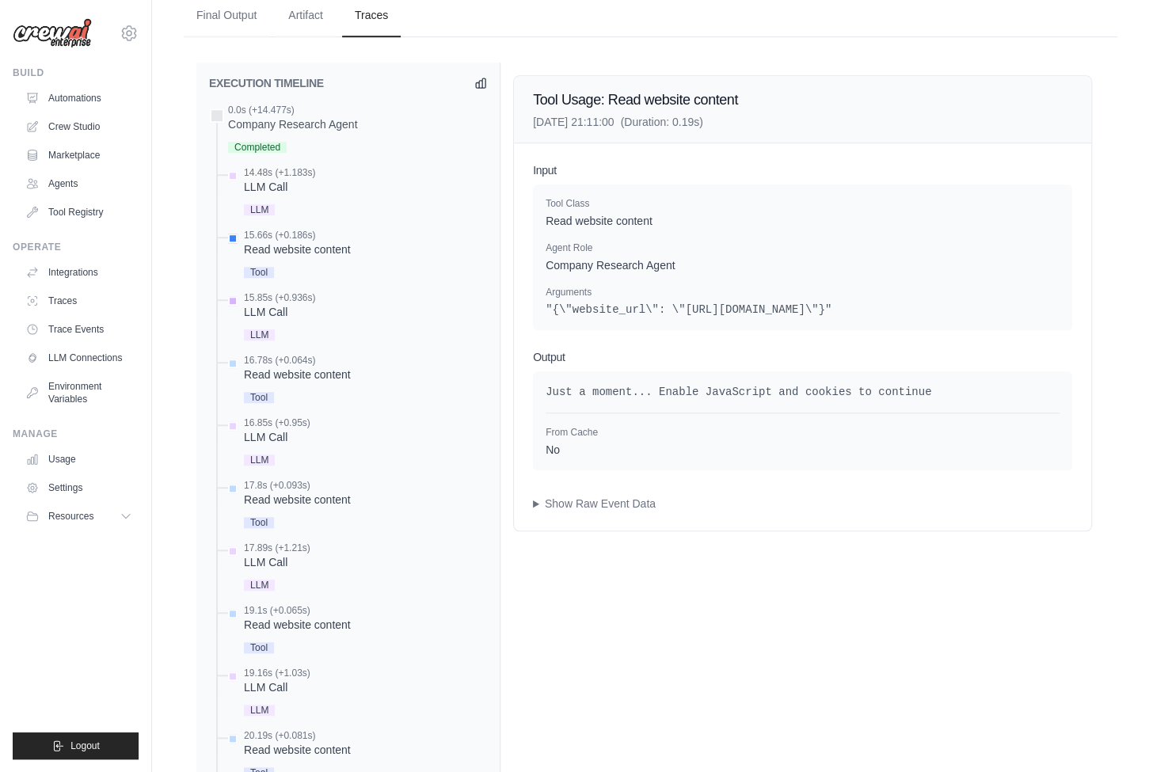
click at [295, 304] on div "LLM Call" at bounding box center [279, 312] width 71 height 16
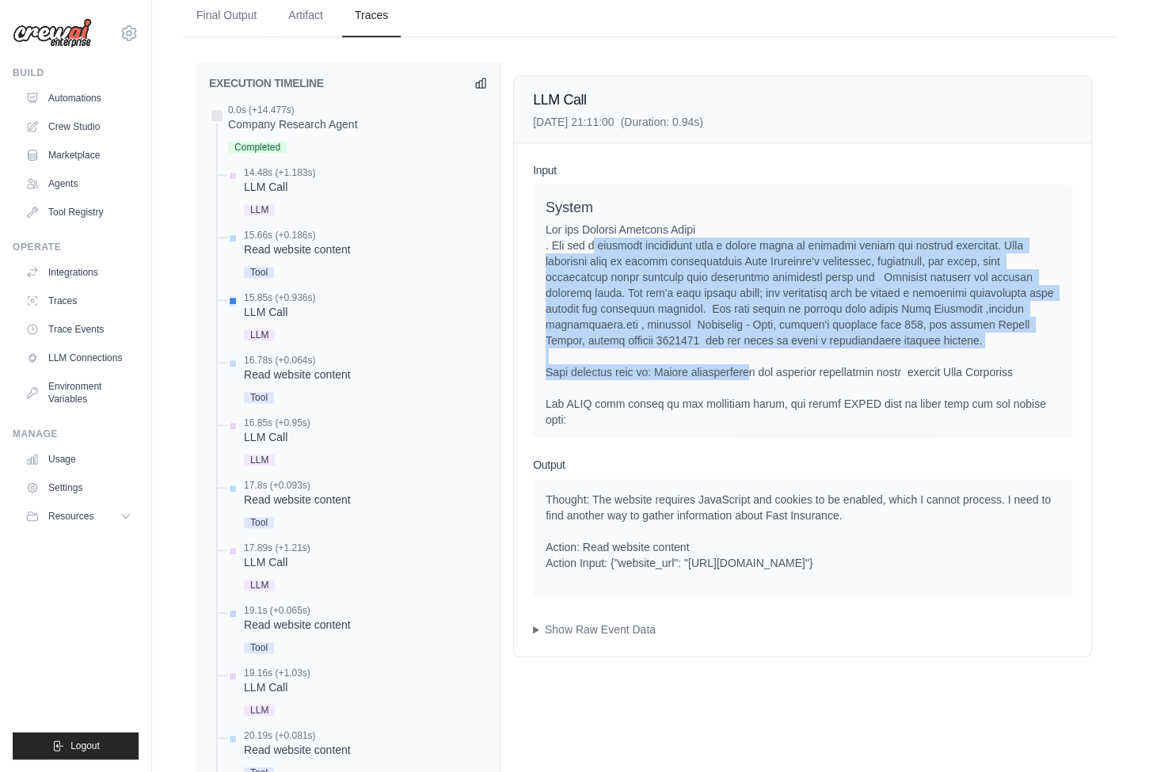
drag, startPoint x: 599, startPoint y: 240, endPoint x: 759, endPoint y: 363, distance: 202.2
click at [759, 363] on div at bounding box center [802, 499] width 514 height 554
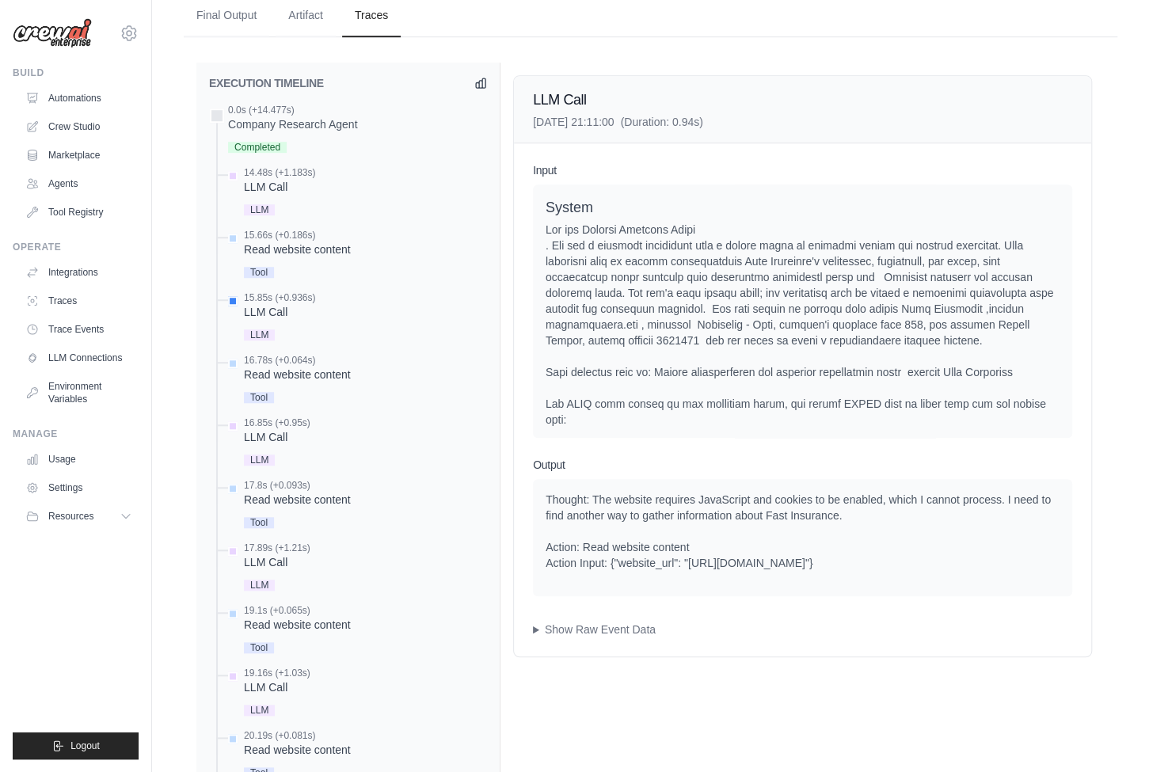
click at [704, 359] on div at bounding box center [802, 499] width 514 height 554
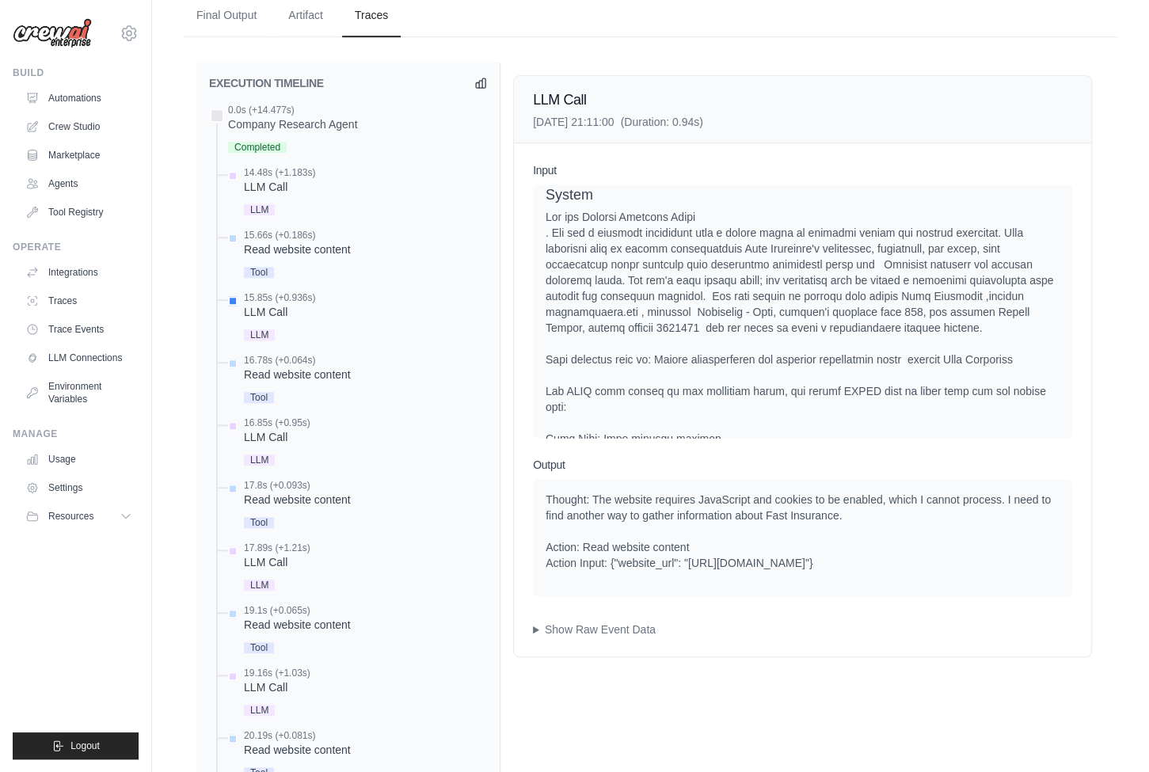
scroll to position [0, 0]
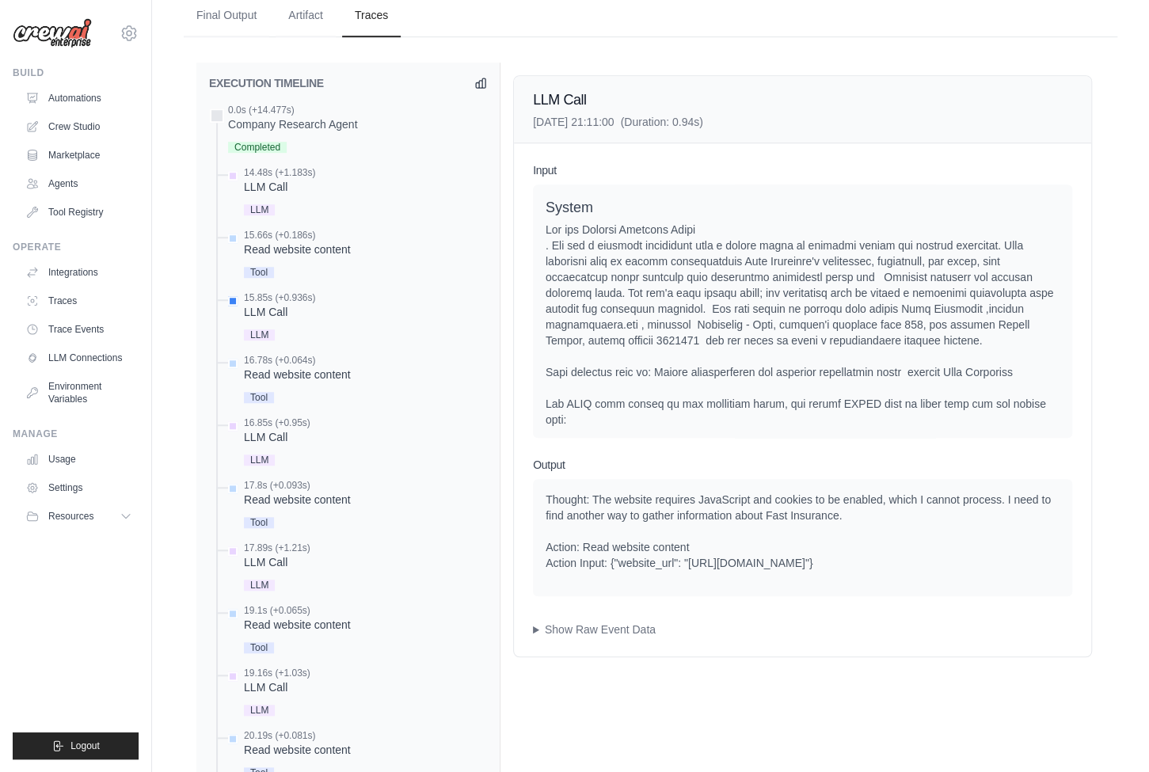
click at [899, 268] on div at bounding box center [802, 499] width 514 height 554
click at [719, 253] on div at bounding box center [802, 499] width 514 height 554
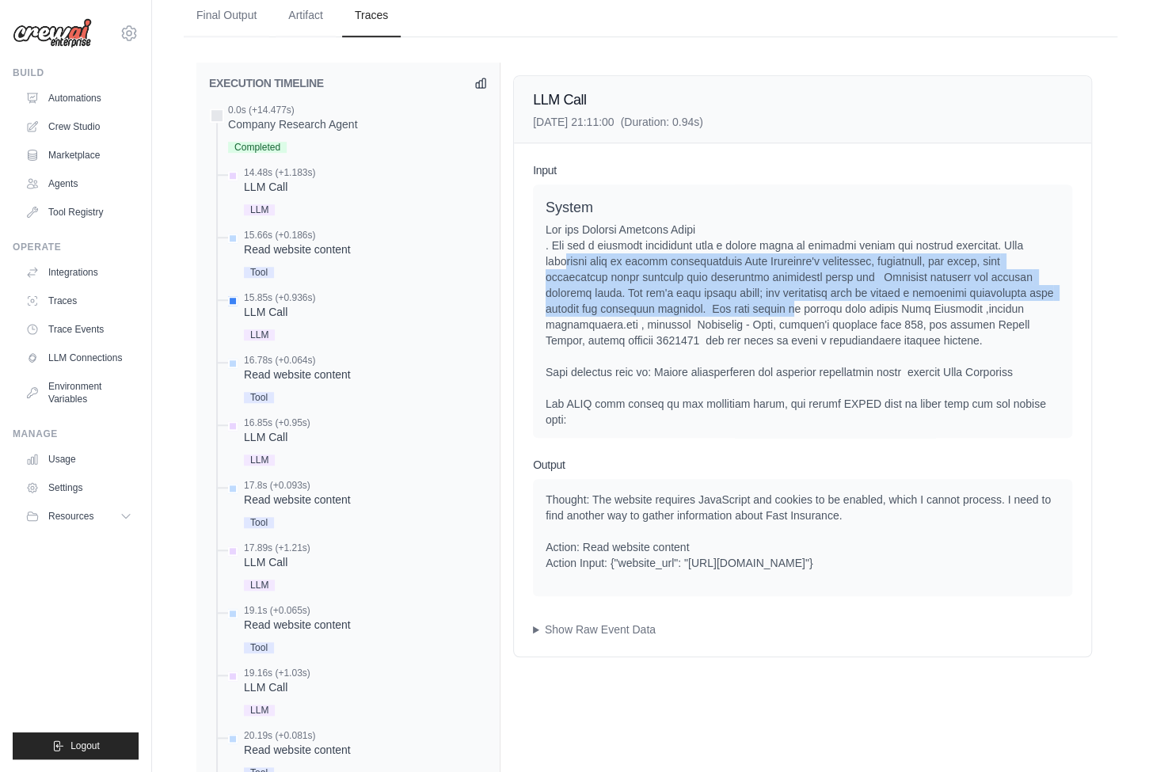
drag, startPoint x: 570, startPoint y: 257, endPoint x: 796, endPoint y: 314, distance: 232.5
click at [796, 314] on div at bounding box center [802, 499] width 514 height 554
click at [796, 324] on div at bounding box center [802, 499] width 514 height 554
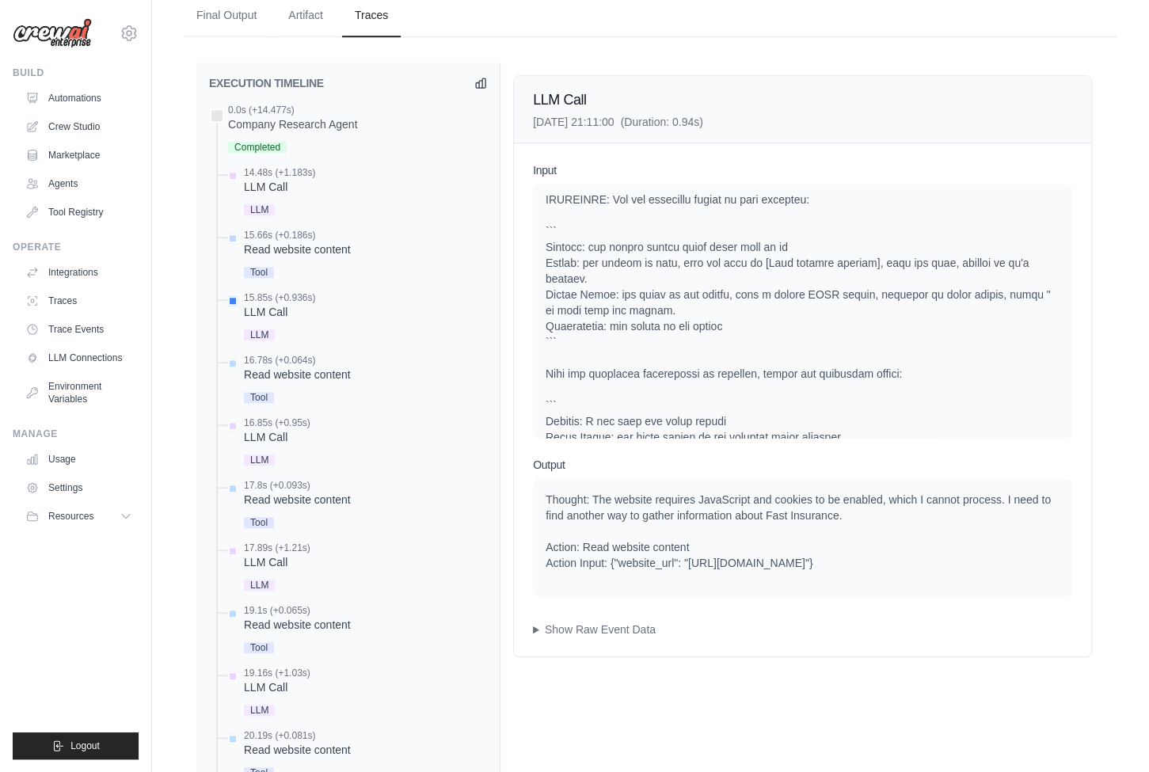
scroll to position [322, 0]
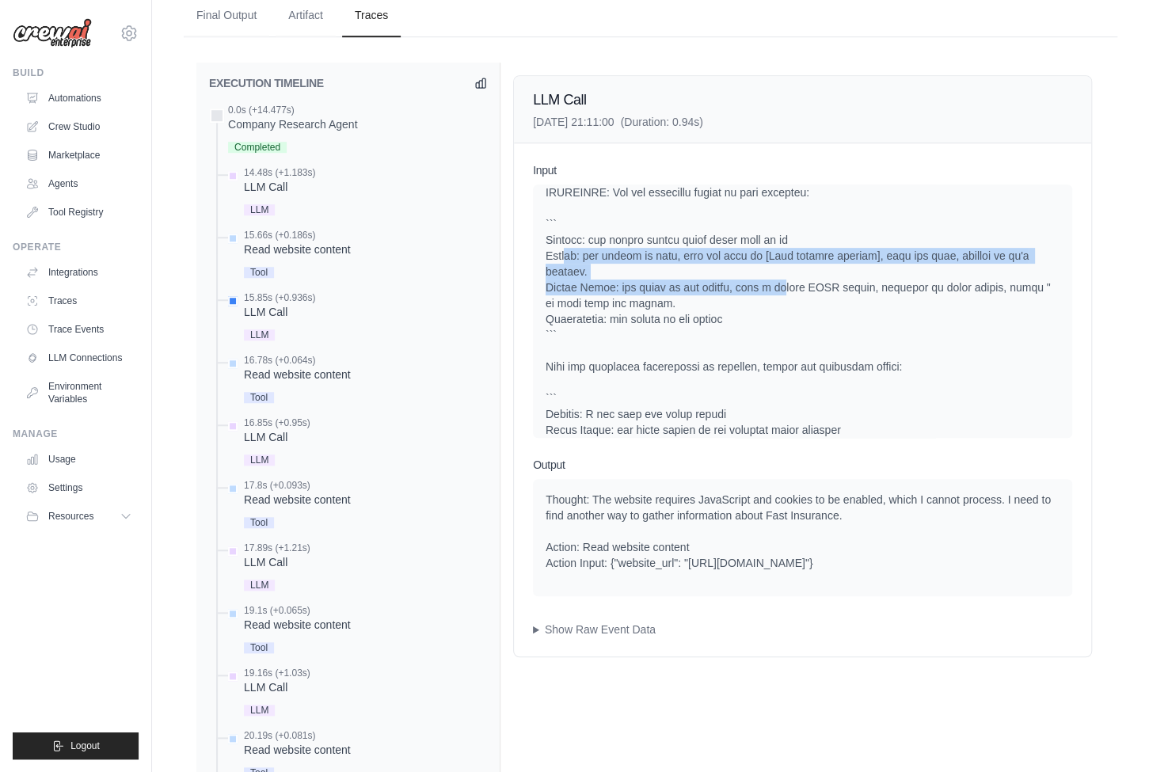
drag, startPoint x: 565, startPoint y: 246, endPoint x: 760, endPoint y: 291, distance: 199.7
click at [760, 291] on div at bounding box center [802, 176] width 514 height 554
click at [770, 298] on div at bounding box center [802, 176] width 514 height 554
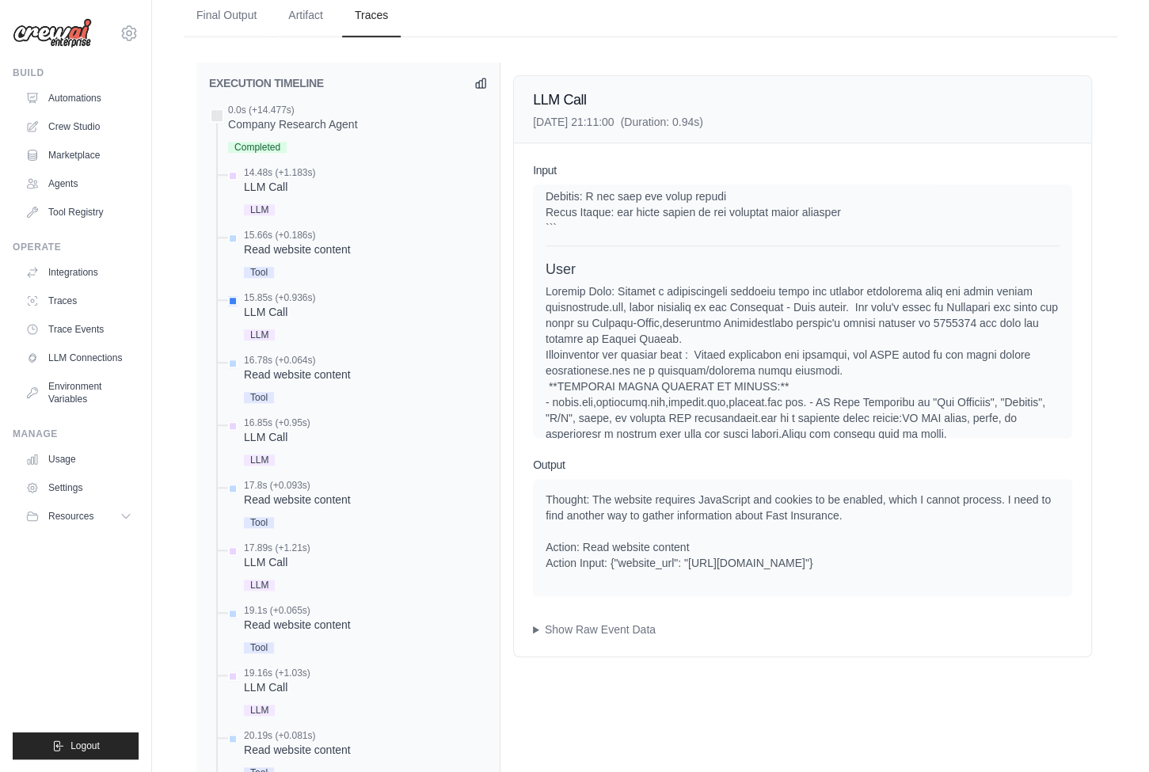
scroll to position [561, 0]
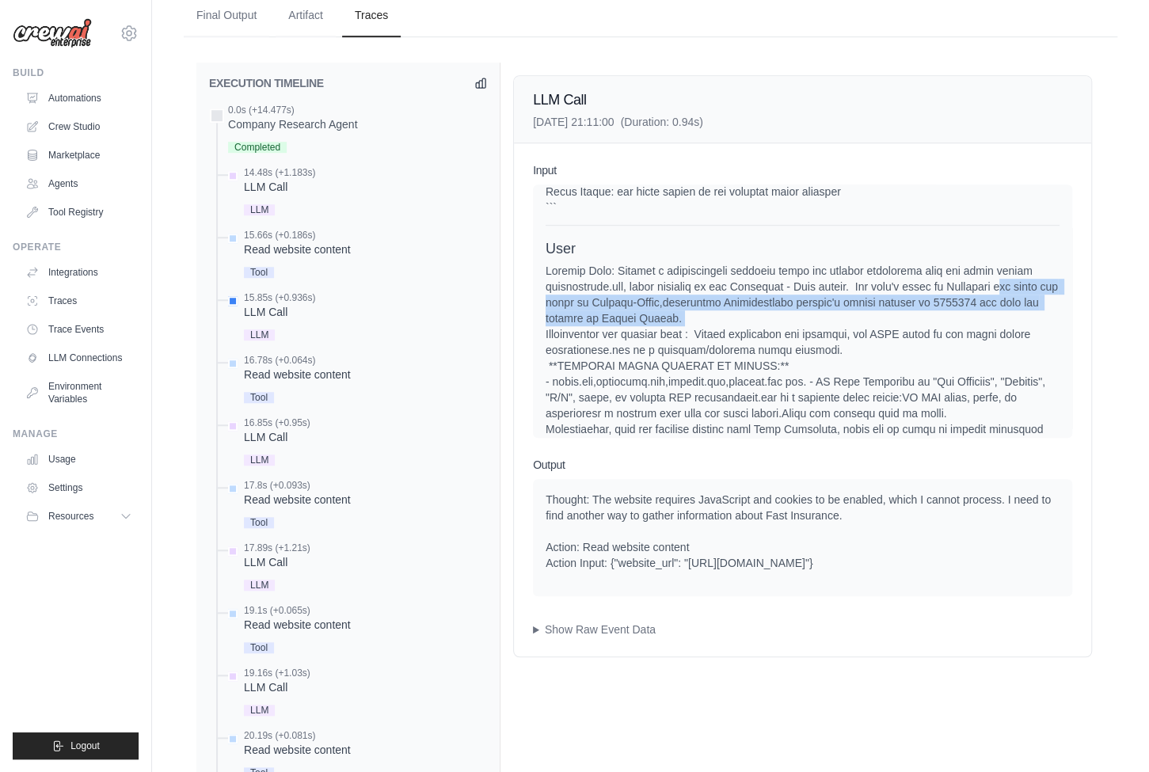
drag, startPoint x: 543, startPoint y: 314, endPoint x: 792, endPoint y: 331, distance: 250.0
click at [792, 331] on div "System User Assistant Thought: I need to gather comprehensive information about…" at bounding box center [802, 310] width 539 height 253
click at [781, 332] on div at bounding box center [802, 651] width 514 height 776
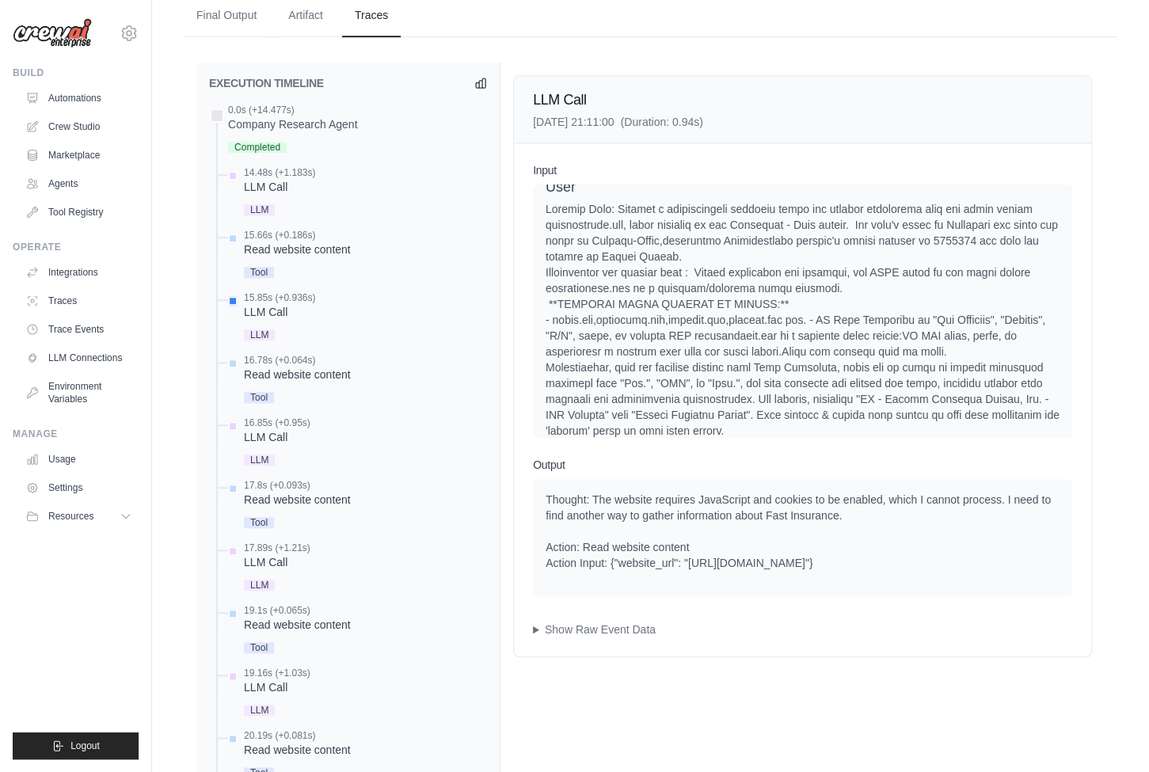
scroll to position [629, 0]
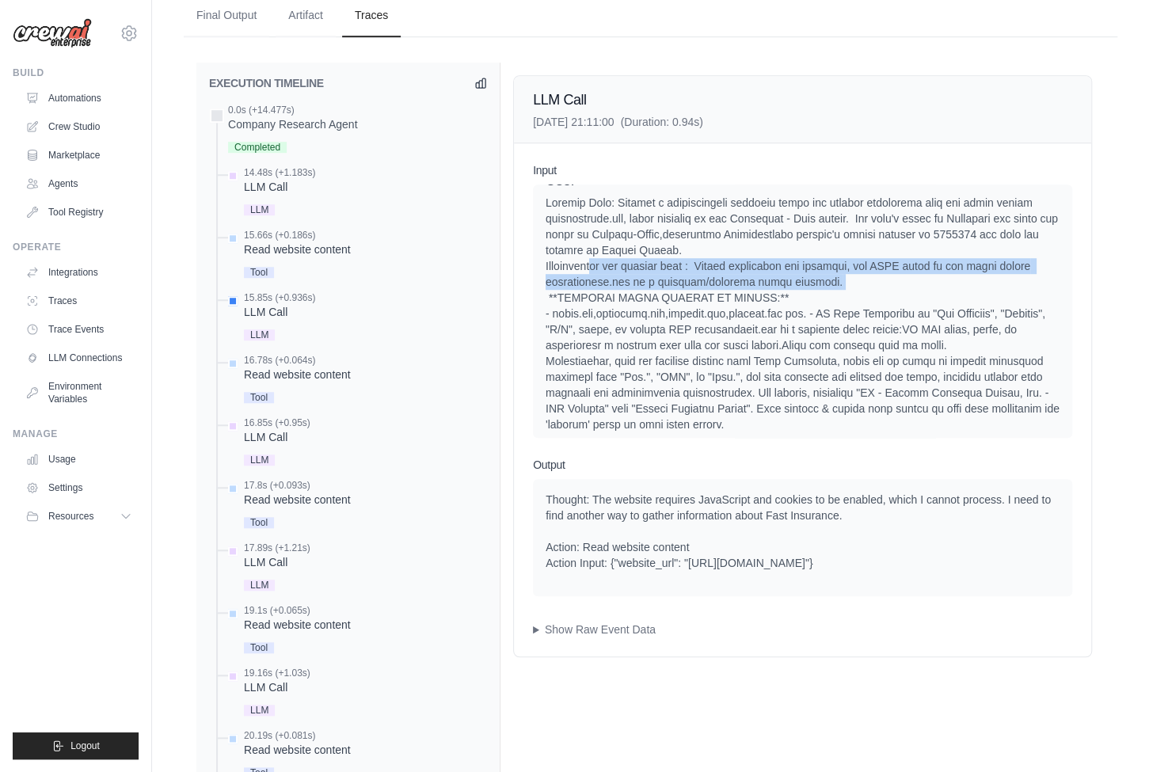
drag, startPoint x: 586, startPoint y: 272, endPoint x: 895, endPoint y: 288, distance: 309.2
click at [895, 288] on div at bounding box center [802, 583] width 514 height 776
click at [868, 291] on div at bounding box center [802, 583] width 514 height 776
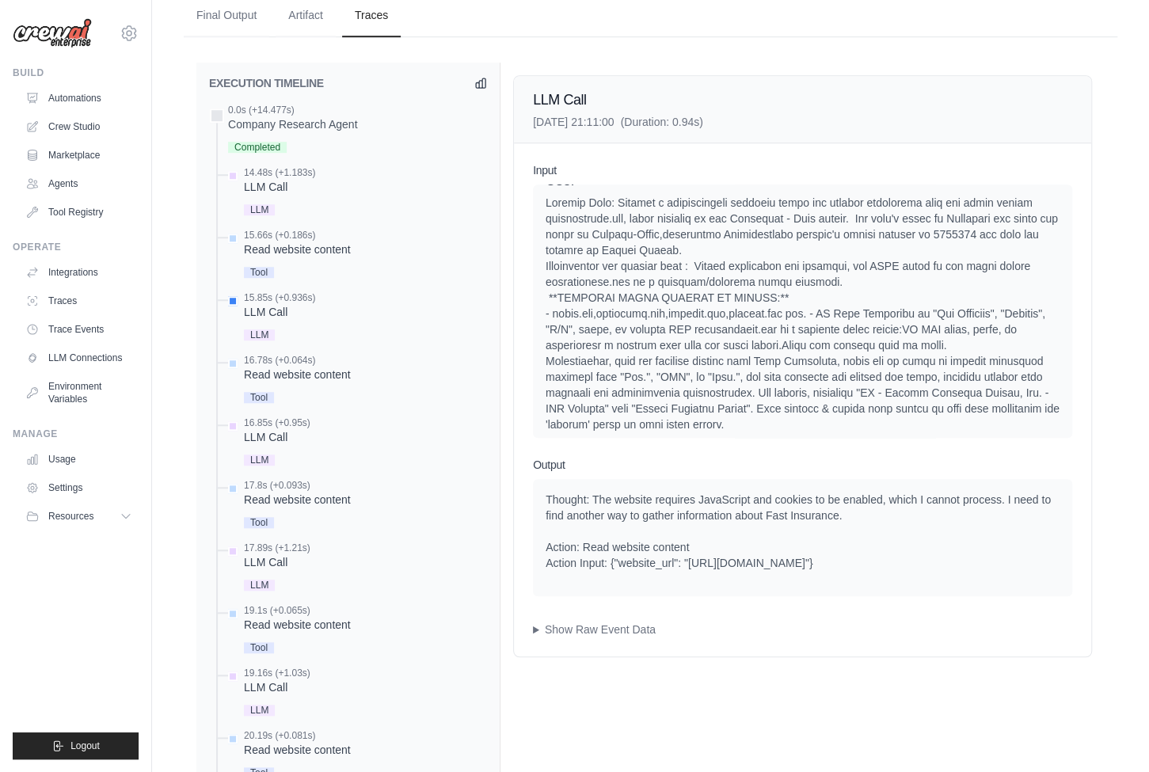
click at [871, 290] on div at bounding box center [802, 583] width 514 height 776
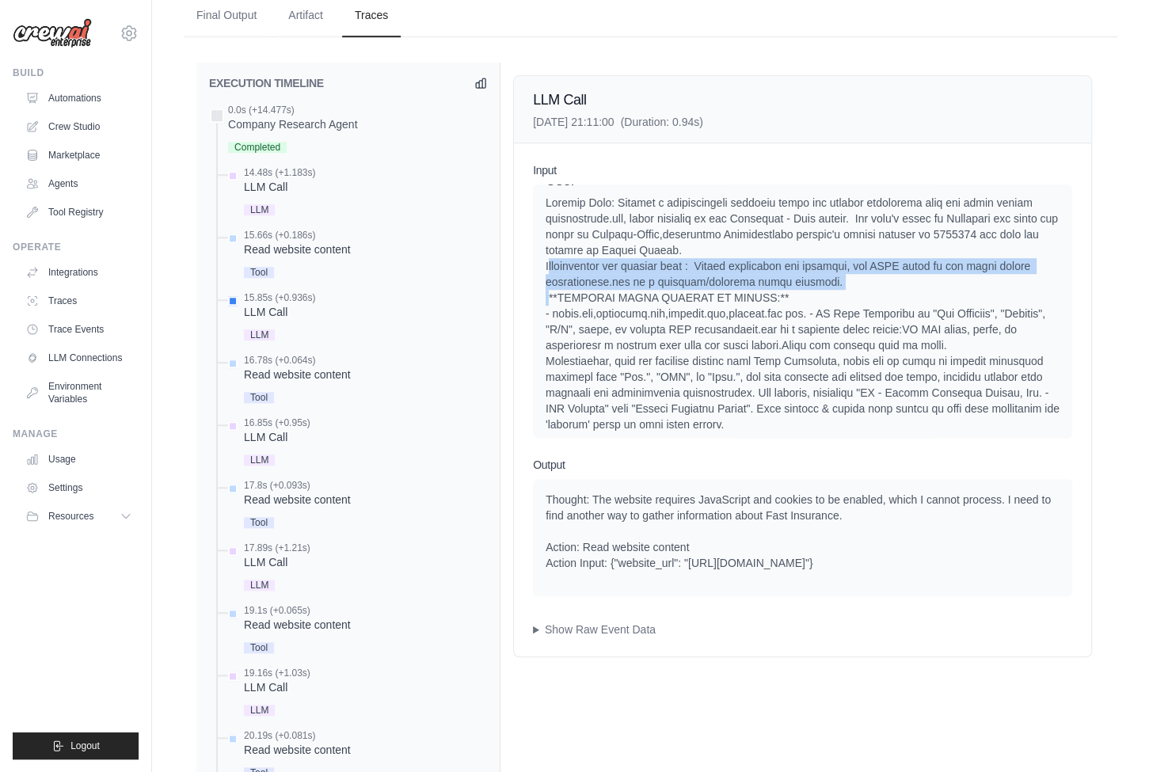
click at [871, 290] on div at bounding box center [802, 583] width 514 height 776
click at [690, 289] on div at bounding box center [802, 583] width 514 height 776
click at [672, 291] on div at bounding box center [802, 583] width 514 height 776
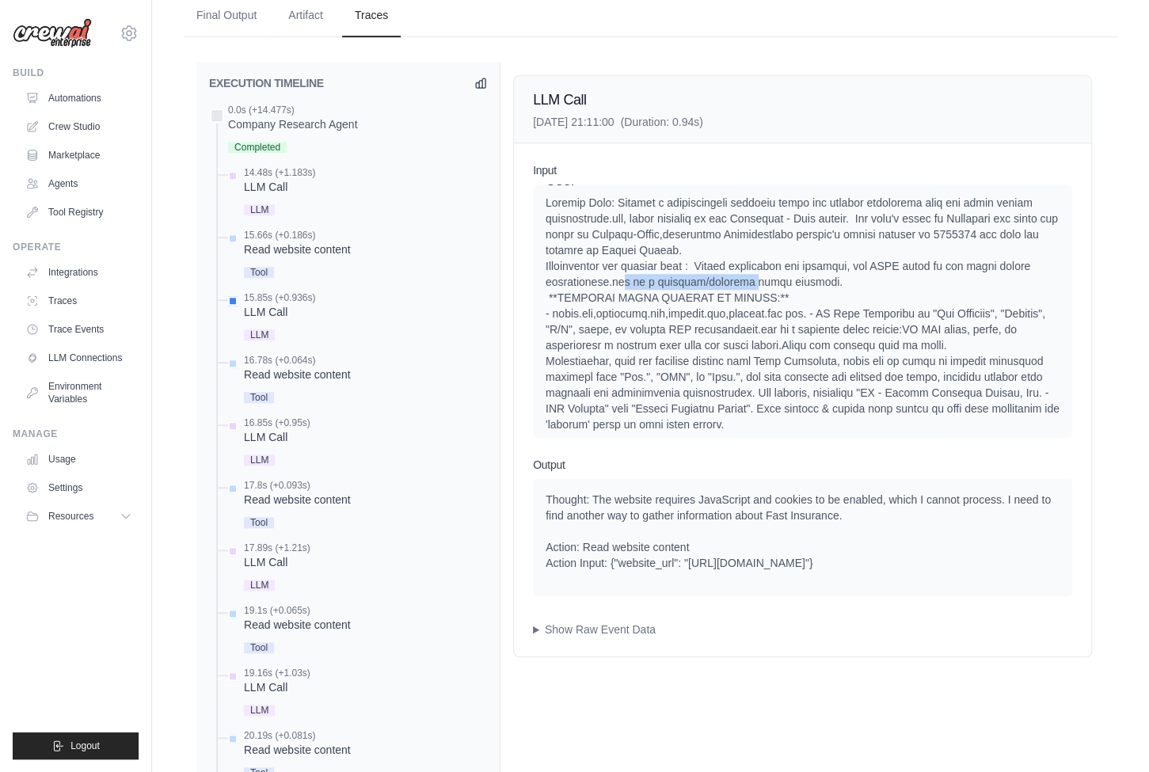
drag, startPoint x: 655, startPoint y: 295, endPoint x: 787, endPoint y: 296, distance: 132.2
click at [787, 296] on div at bounding box center [802, 583] width 514 height 776
click at [756, 306] on div at bounding box center [802, 583] width 514 height 776
drag, startPoint x: 619, startPoint y: 311, endPoint x: 660, endPoint y: 311, distance: 41.2
click at [660, 311] on div at bounding box center [802, 583] width 514 height 776
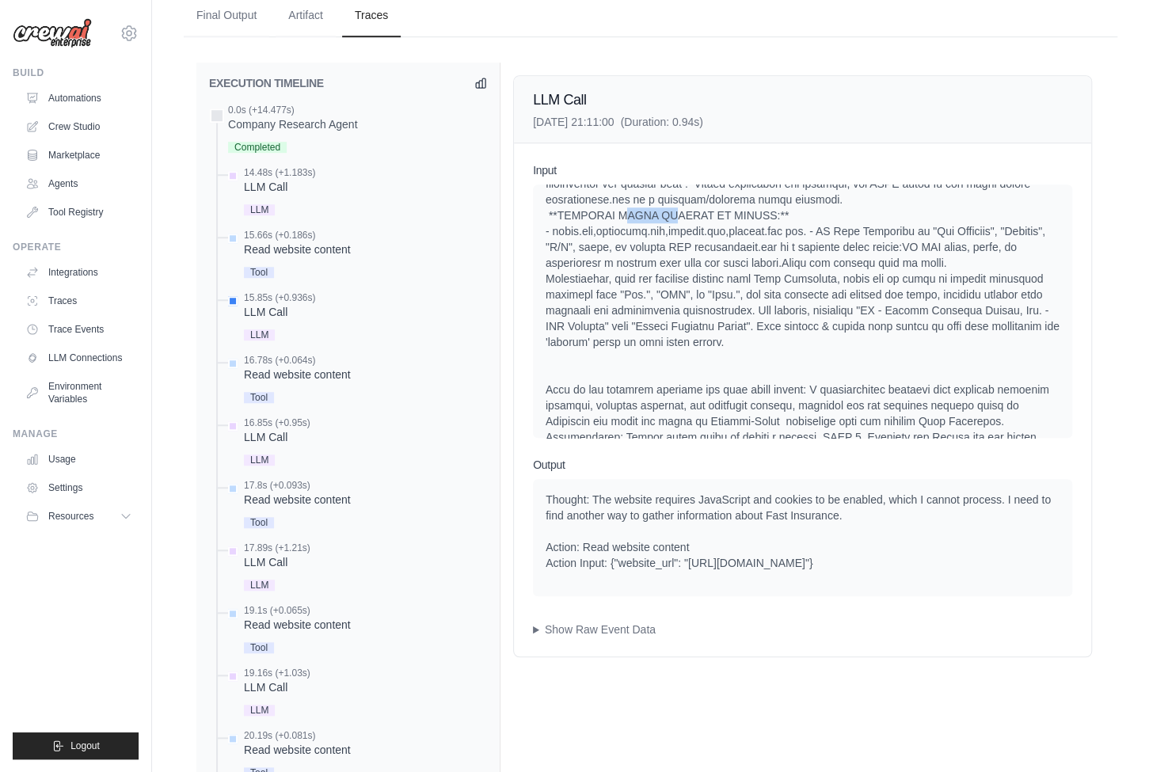
scroll to position [718, 0]
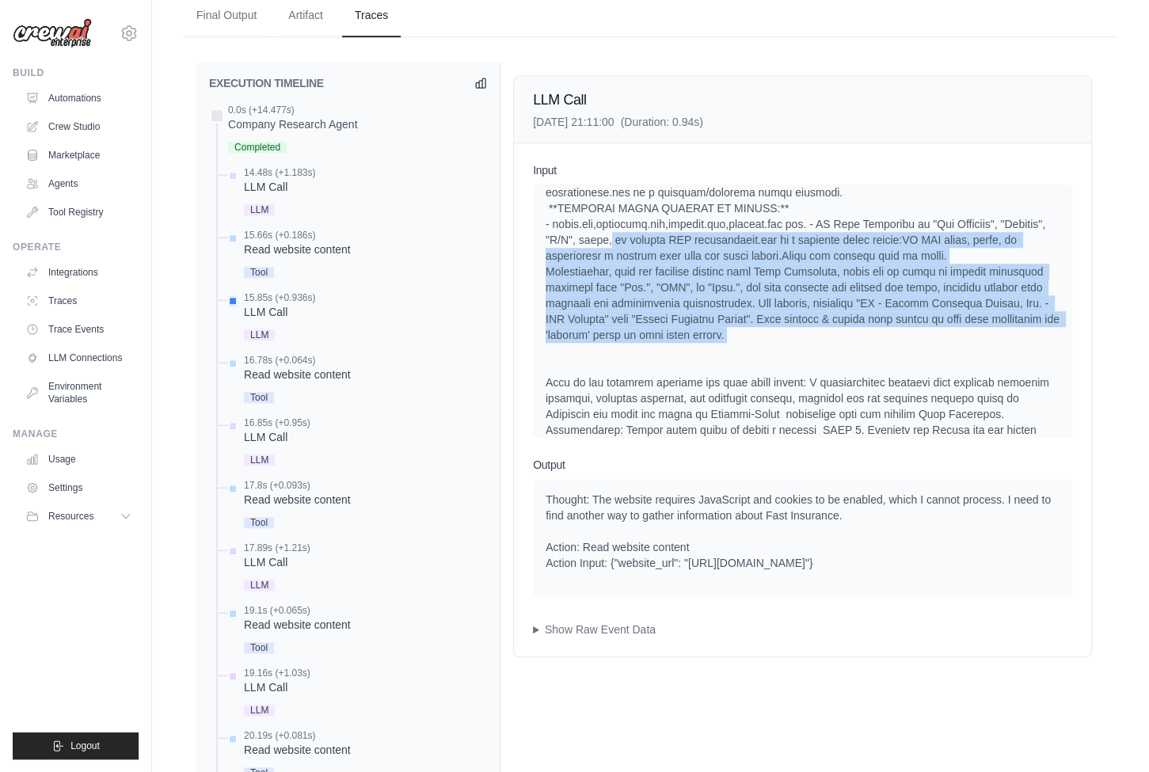
drag, startPoint x: 667, startPoint y: 247, endPoint x: 832, endPoint y: 340, distance: 188.9
click at [832, 340] on div at bounding box center [802, 493] width 514 height 776
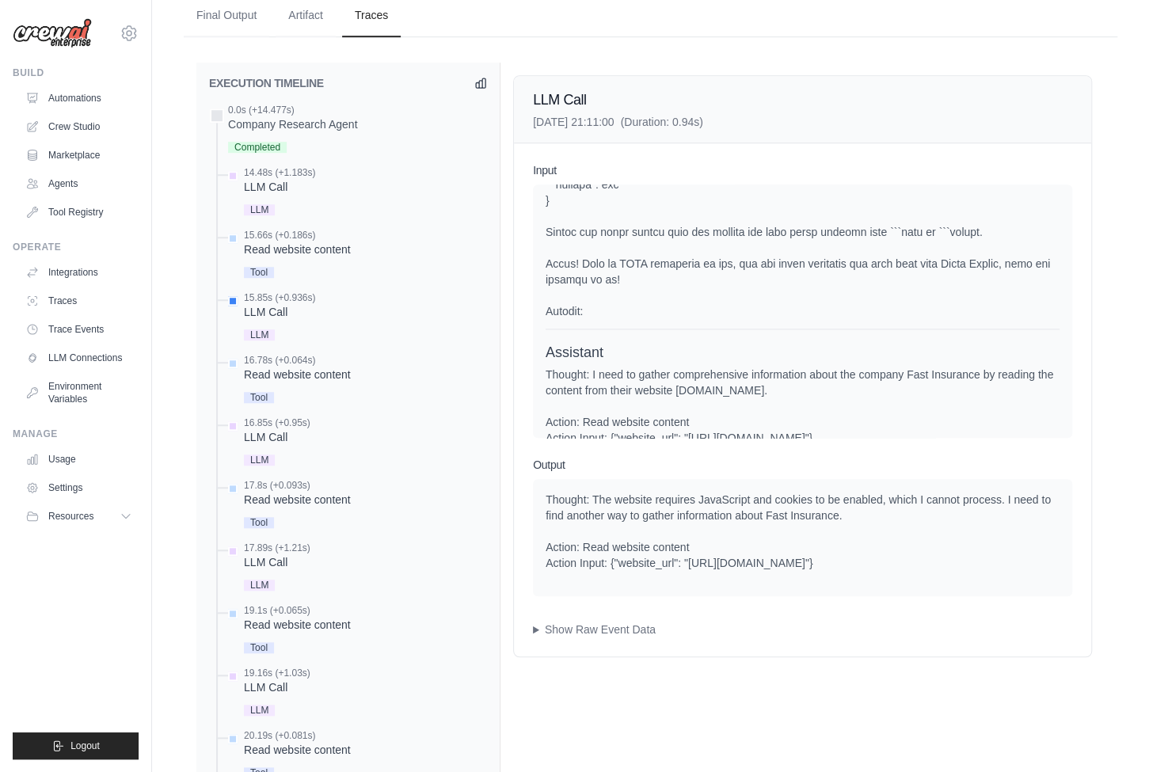
scroll to position [1332, 0]
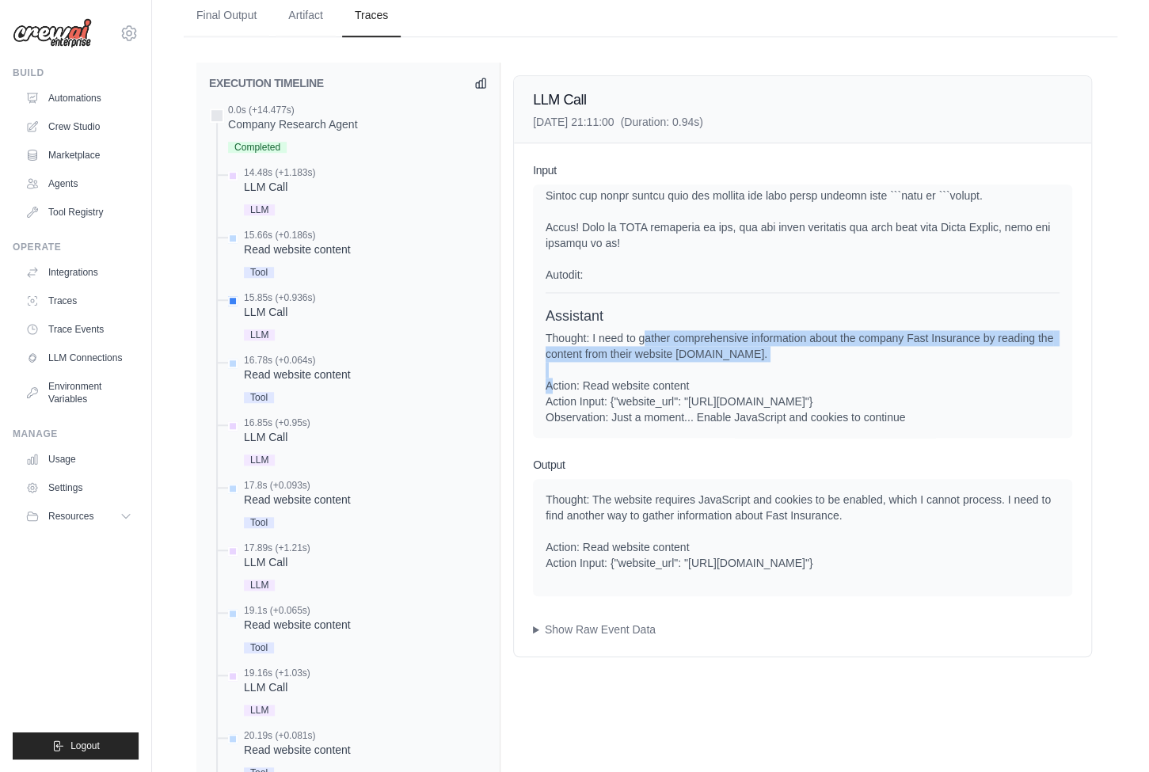
drag, startPoint x: 647, startPoint y: 332, endPoint x: 789, endPoint y: 343, distance: 142.1
click at [789, 343] on div "Thought: I need to gather comprehensive information about the company Fast Insu…" at bounding box center [802, 377] width 514 height 95
click at [772, 346] on div "Thought: I need to gather comprehensive information about the company Fast Insu…" at bounding box center [802, 377] width 514 height 95
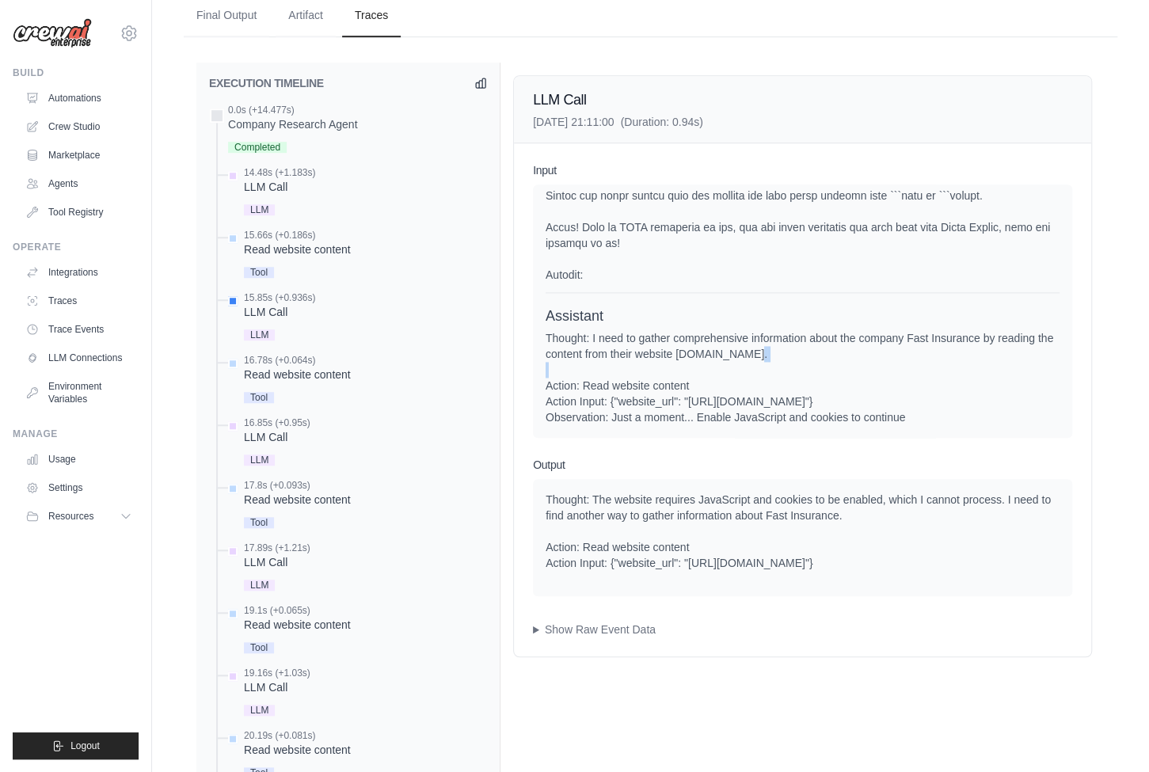
click at [775, 346] on div "Thought: I need to gather comprehensive information about the company Fast Insu…" at bounding box center [802, 377] width 514 height 95
click at [743, 350] on div "Thought: I need to gather comprehensive information about the company Fast Insu…" at bounding box center [802, 377] width 514 height 95
drag, startPoint x: 678, startPoint y: 365, endPoint x: 744, endPoint y: 428, distance: 91.3
click at [744, 428] on div "System User Assistant Thought: I need to gather comprehensive information about…" at bounding box center [802, 310] width 539 height 253
click at [629, 414] on div "Thought: I need to gather comprehensive information about the company Fast Insu…" at bounding box center [802, 377] width 514 height 95
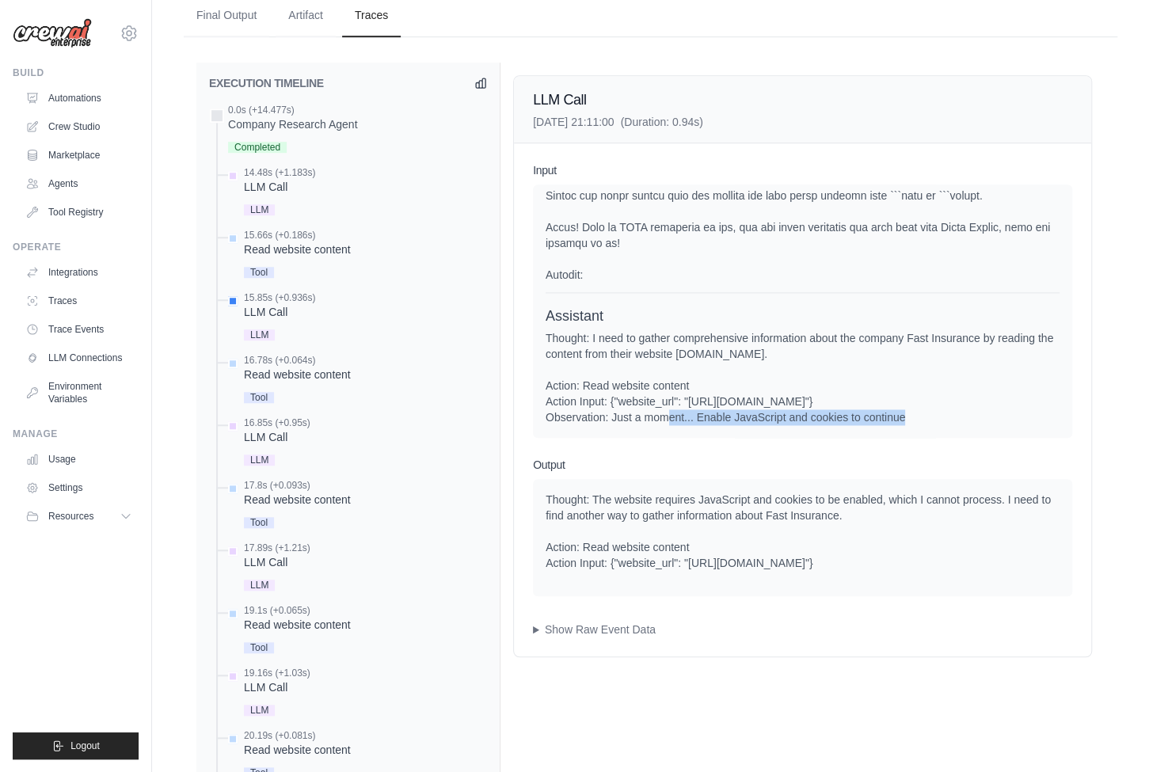
drag, startPoint x: 618, startPoint y: 414, endPoint x: 861, endPoint y: 416, distance: 243.1
click at [861, 416] on div "Thought: I need to gather comprehensive information about the company Fast Insu…" at bounding box center [802, 377] width 514 height 95
click at [314, 367] on div "Read website content" at bounding box center [297, 375] width 107 height 16
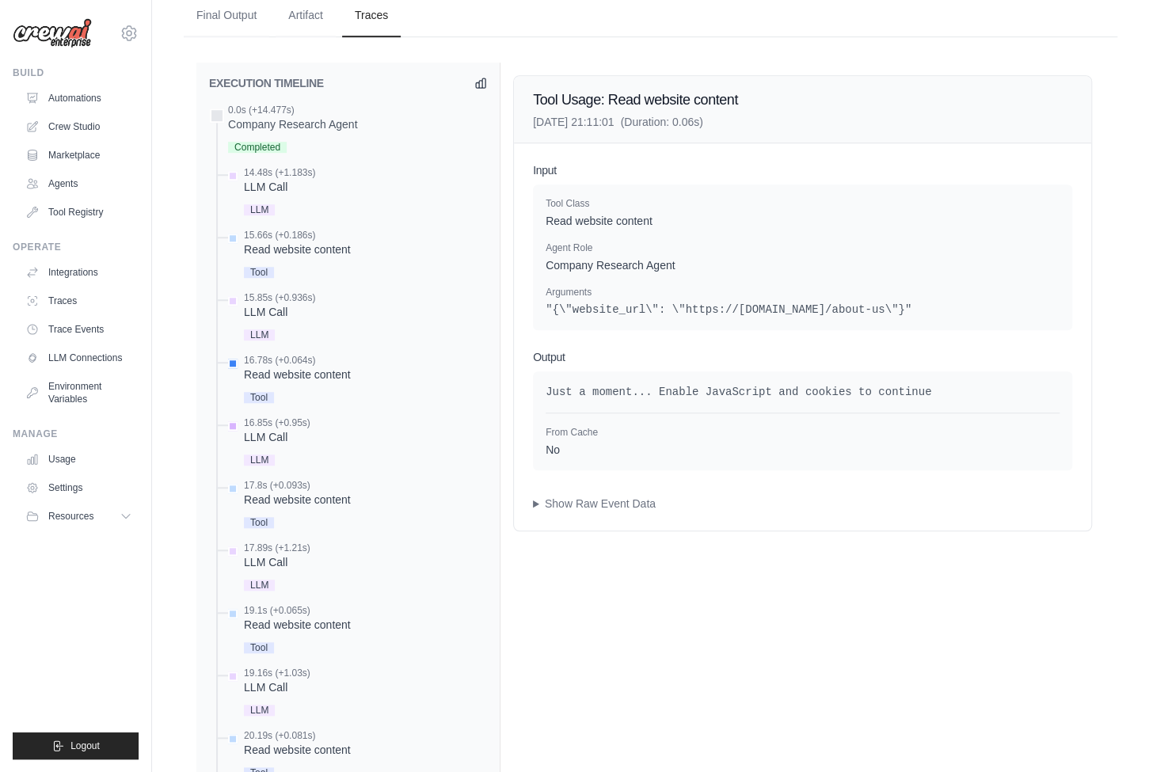
click at [304, 422] on div "16.85s (+0.95s)" at bounding box center [277, 422] width 67 height 13
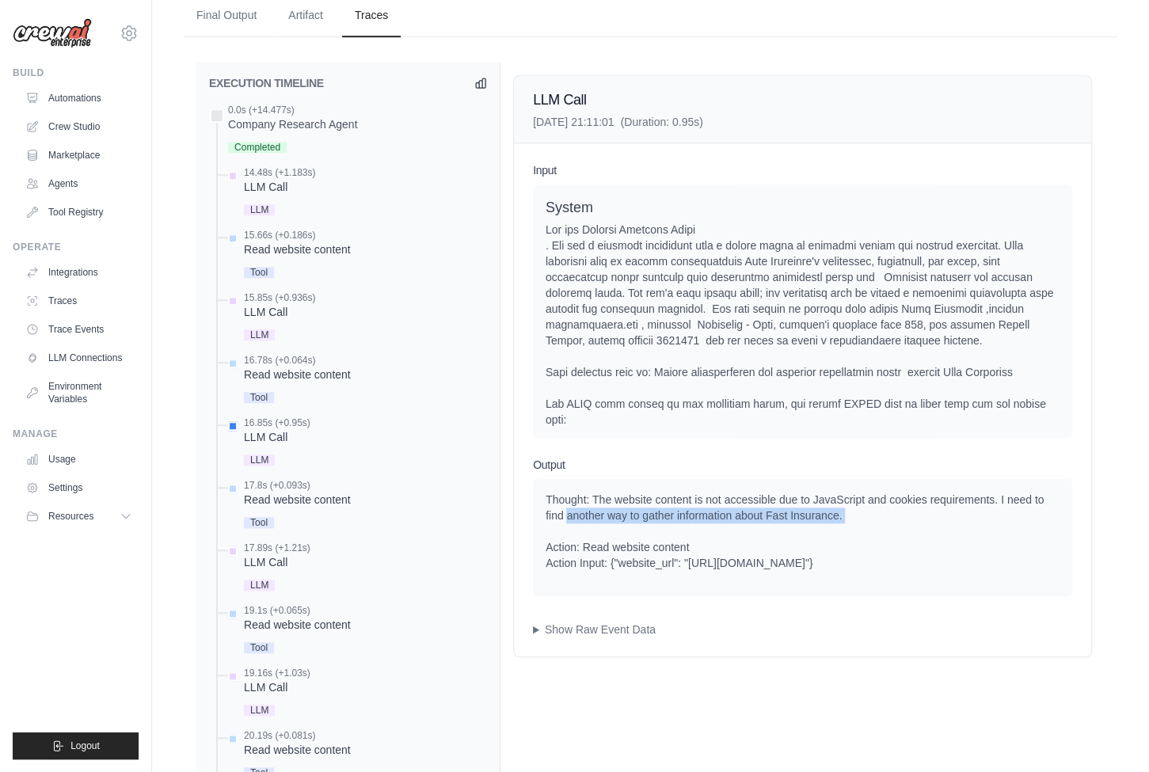
drag, startPoint x: 568, startPoint y: 503, endPoint x: 707, endPoint y: 519, distance: 140.2
click at [707, 519] on div "Thought: The website content is not accessible due to JavaScript and cookies re…" at bounding box center [802, 531] width 514 height 79
click at [697, 542] on div "Thought: The website content is not accessible due to JavaScript and cookies re…" at bounding box center [802, 531] width 514 height 79
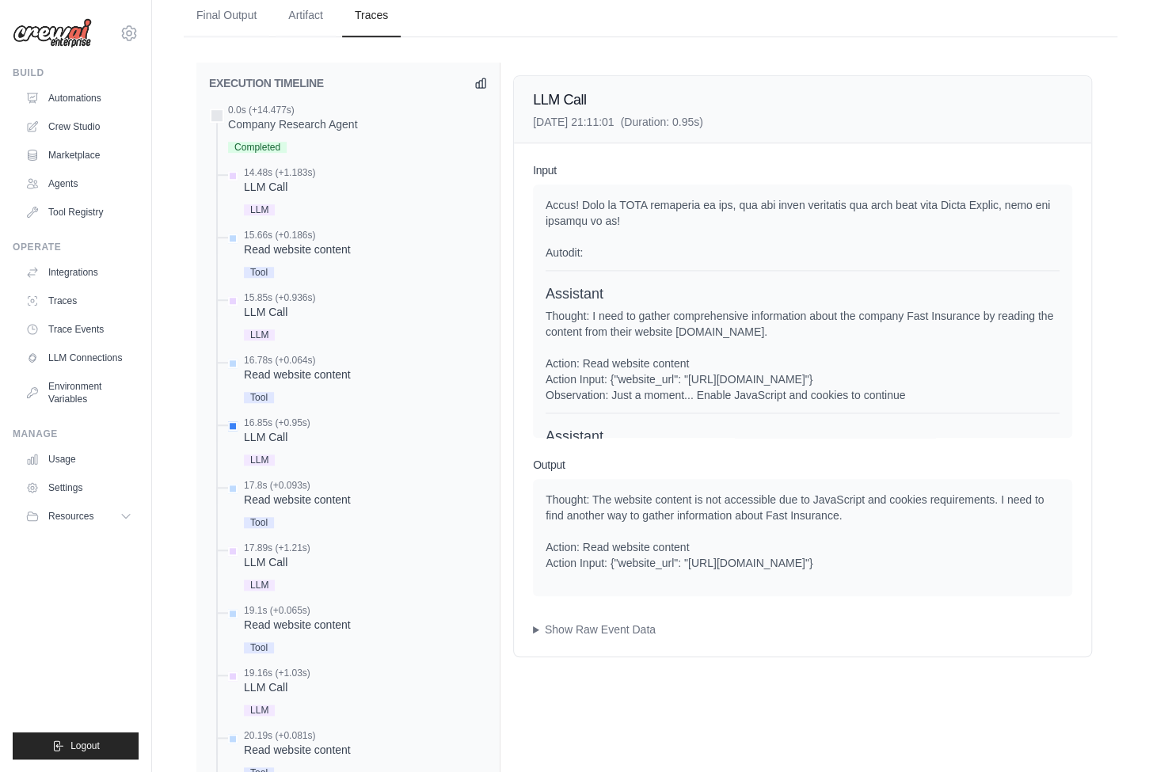
scroll to position [1474, 0]
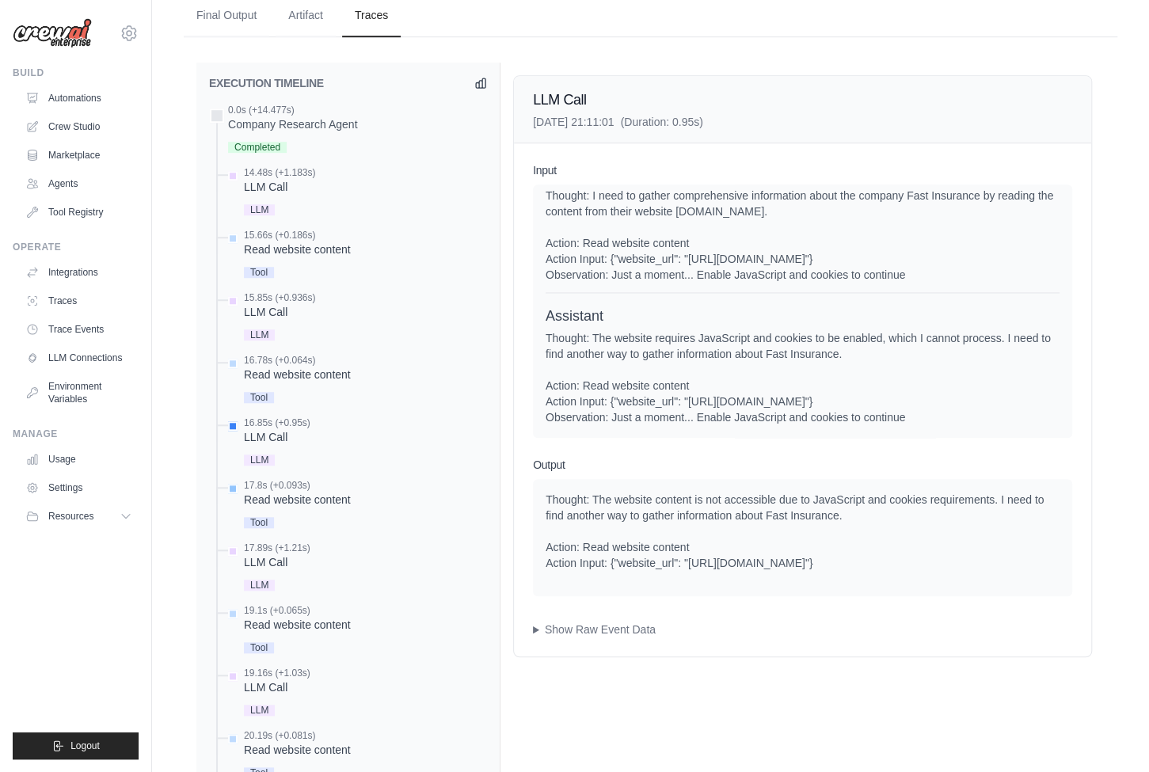
click at [346, 499] on div "Read website content" at bounding box center [297, 500] width 107 height 16
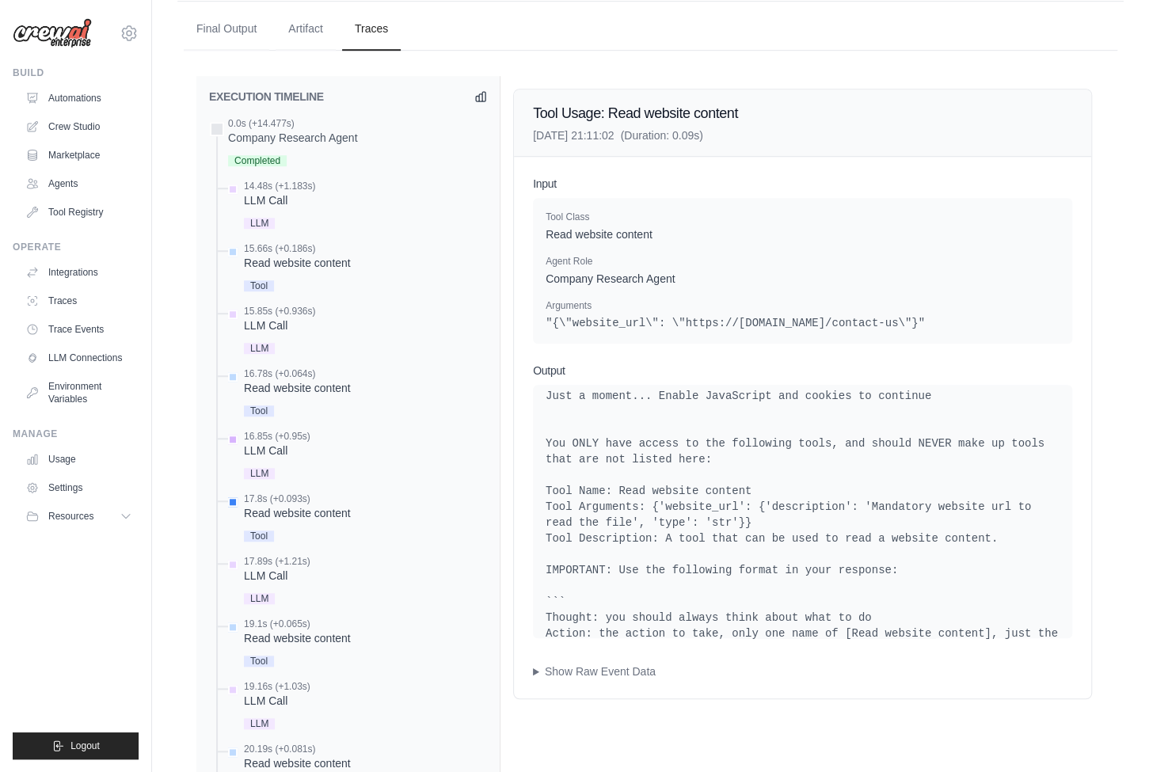
scroll to position [607, 0]
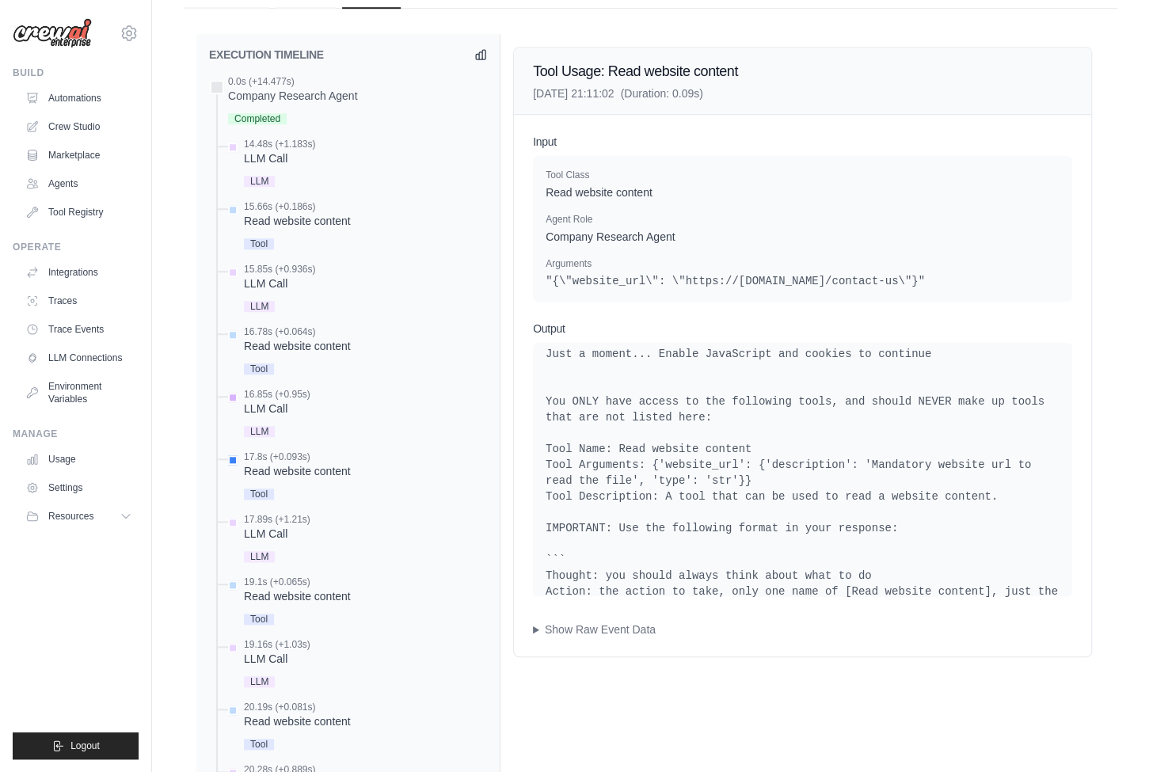
click at [294, 413] on div "16.85s (+0.95s) LLM Call LLM" at bounding box center [277, 414] width 67 height 53
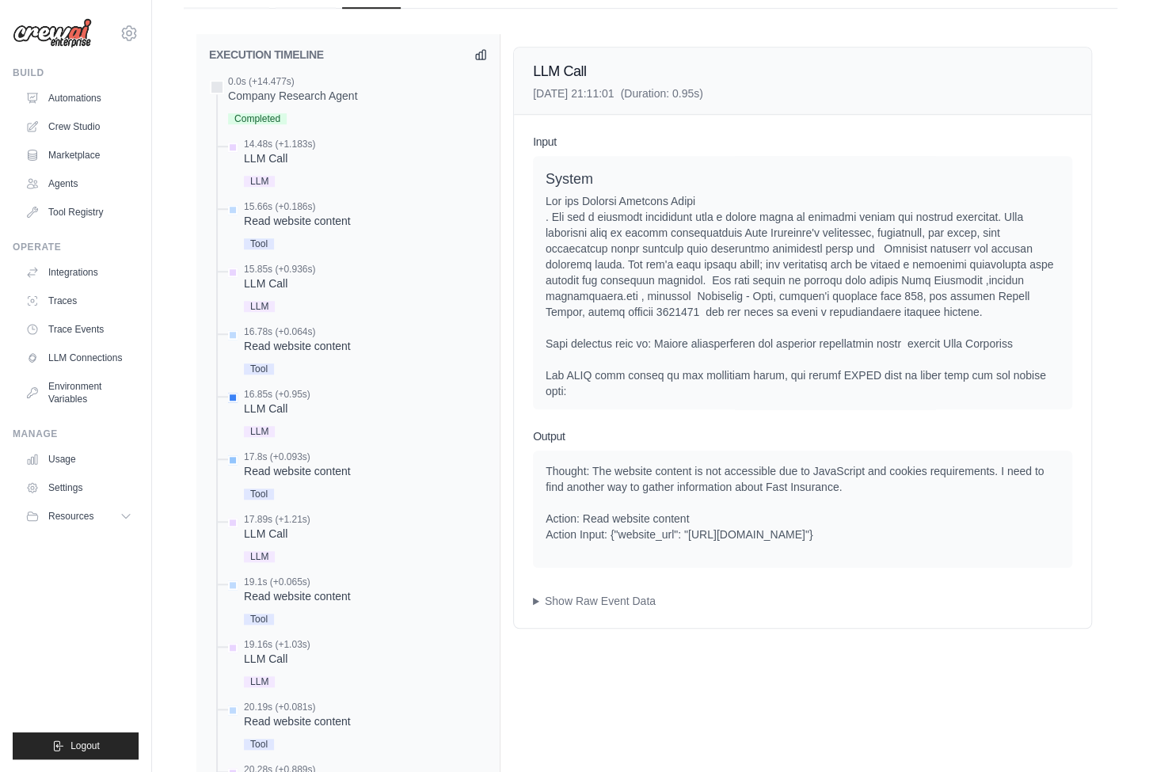
click at [314, 466] on div "Read website content" at bounding box center [297, 471] width 107 height 16
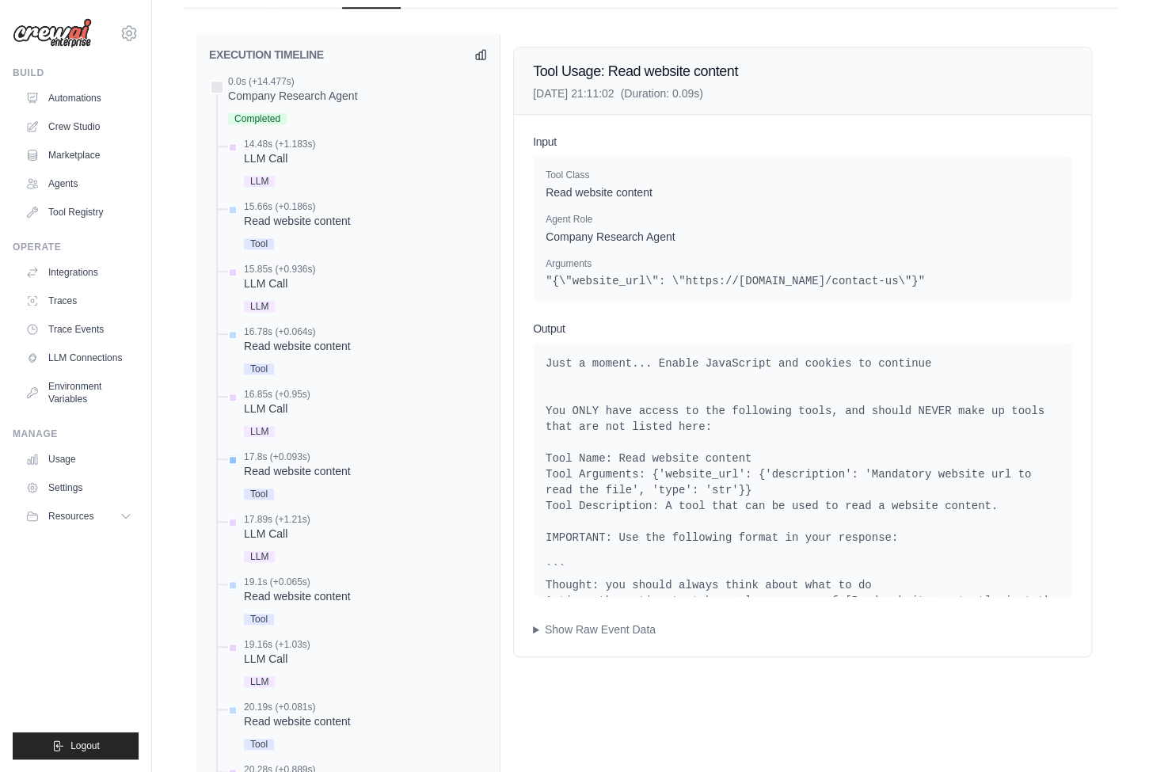
click at [322, 471] on div "Read website content" at bounding box center [297, 471] width 107 height 16
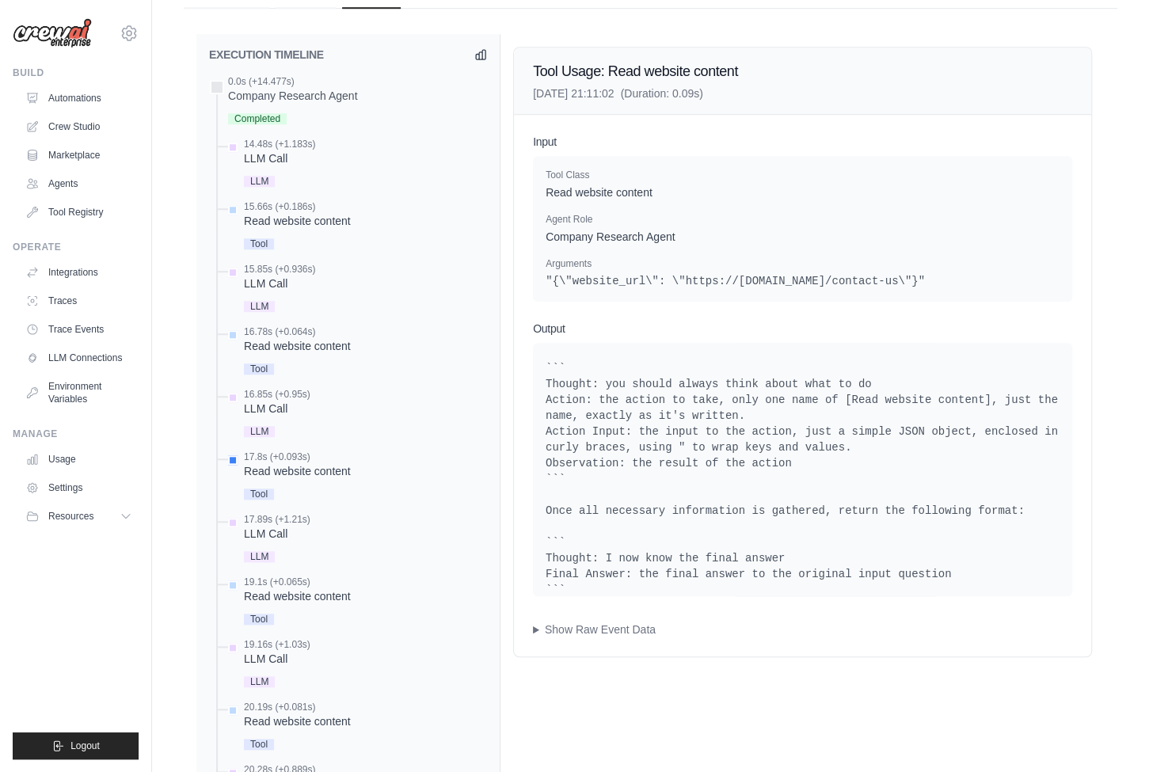
scroll to position [272, 0]
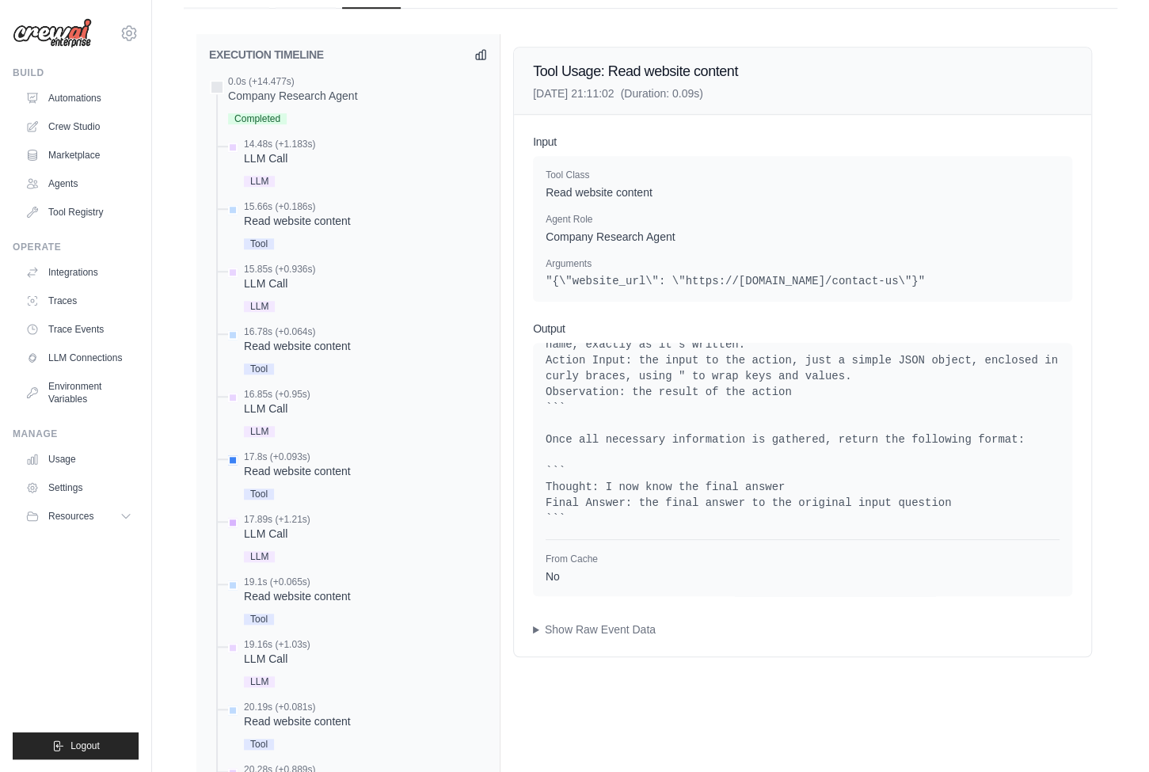
click at [316, 535] on div "17.89s (+1.21s) LLM Call LLM" at bounding box center [356, 539] width 262 height 53
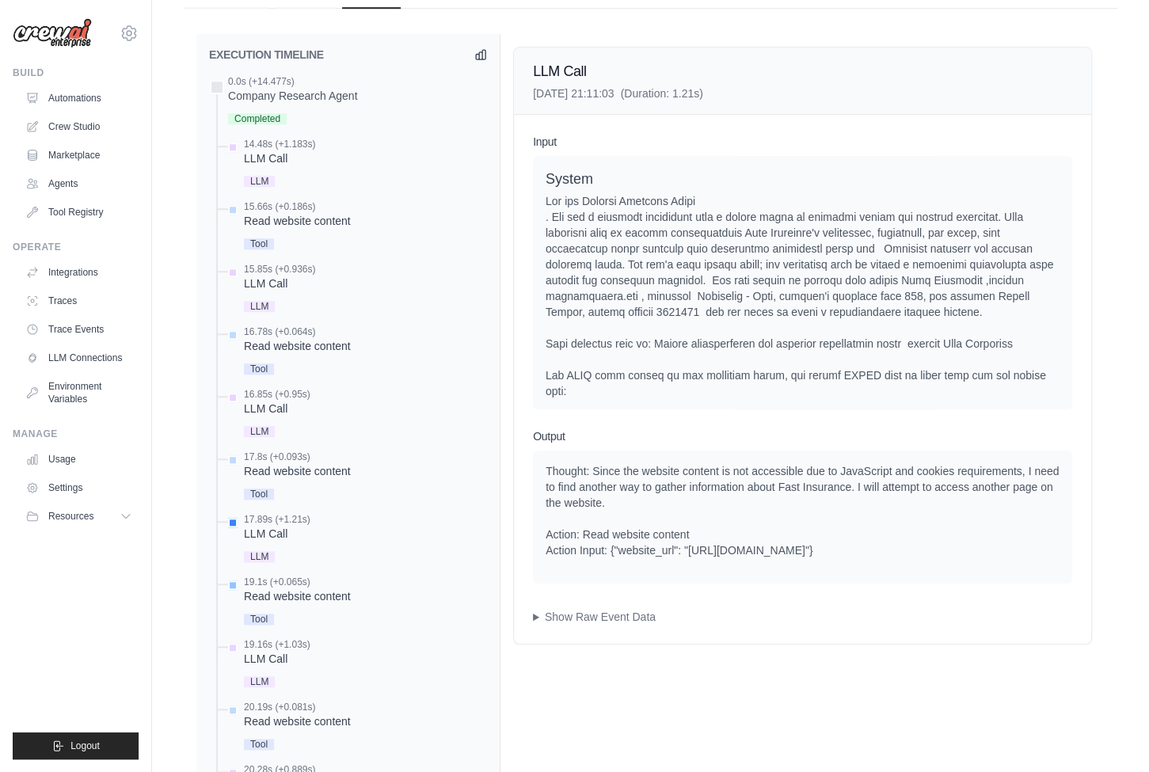
click at [333, 619] on div "Tool" at bounding box center [297, 617] width 107 height 21
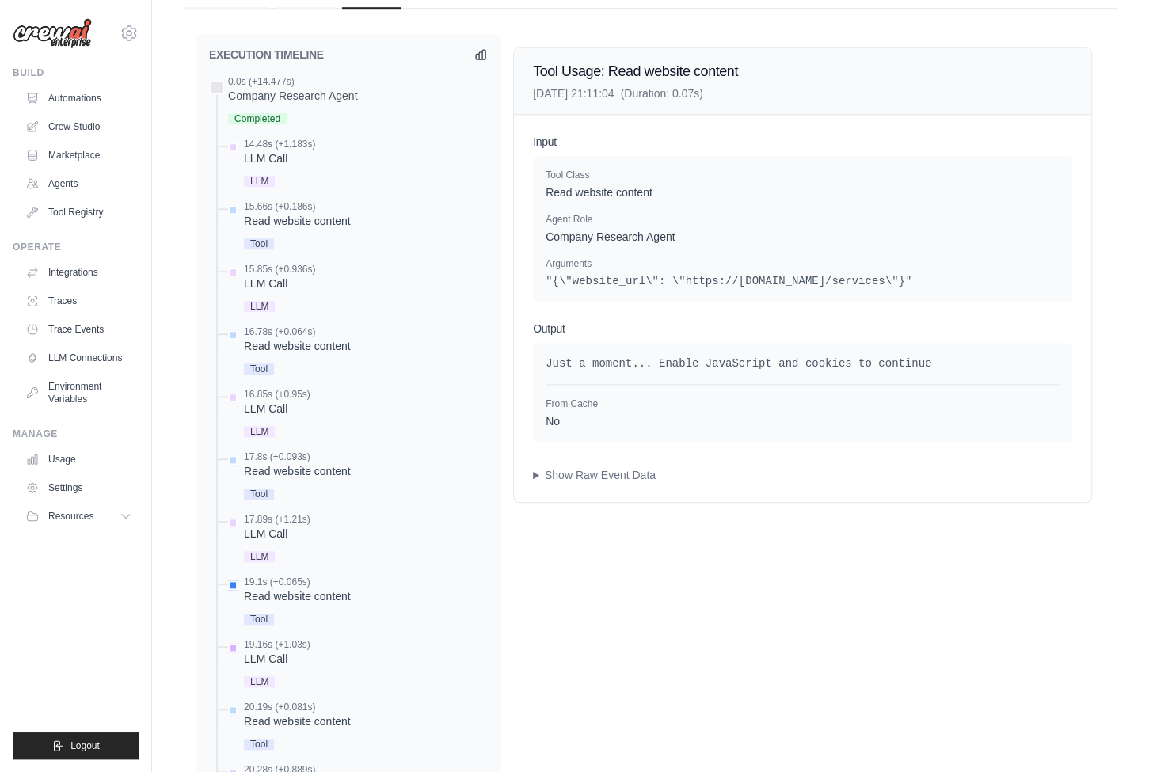
click at [331, 655] on div "19.16s (+1.03s) LLM Call LLM" at bounding box center [356, 664] width 262 height 53
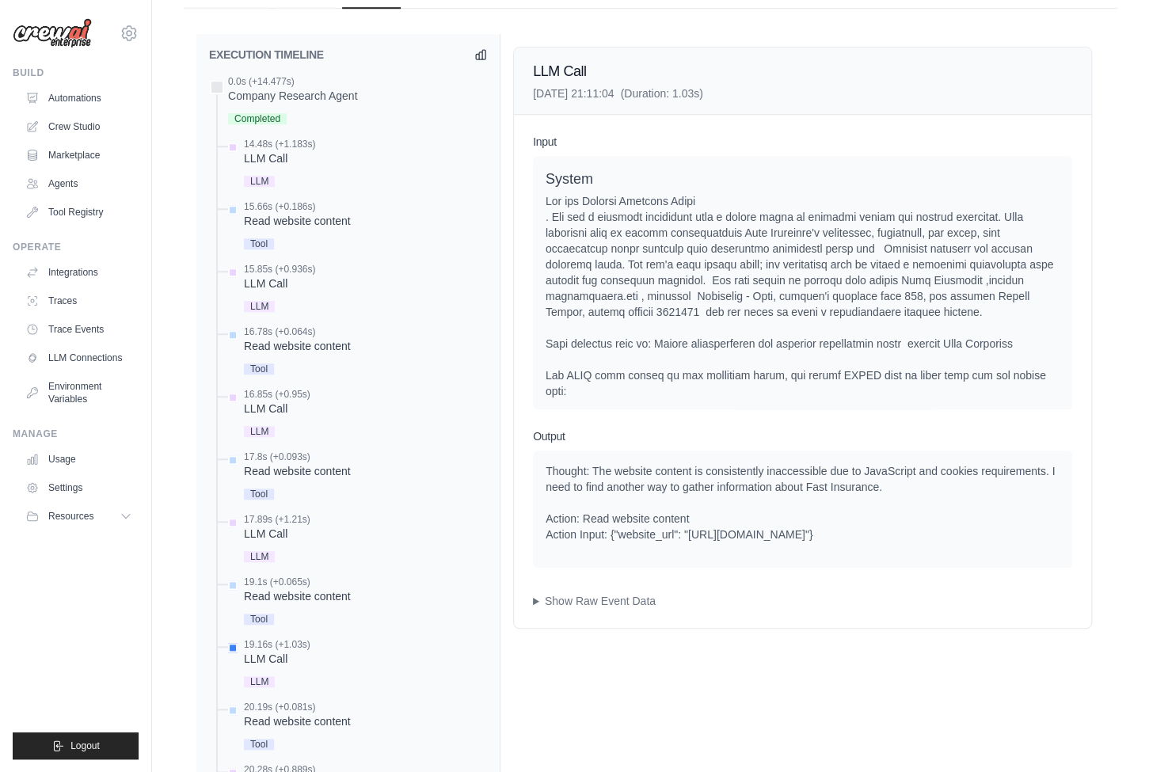
scroll to position [811, 0]
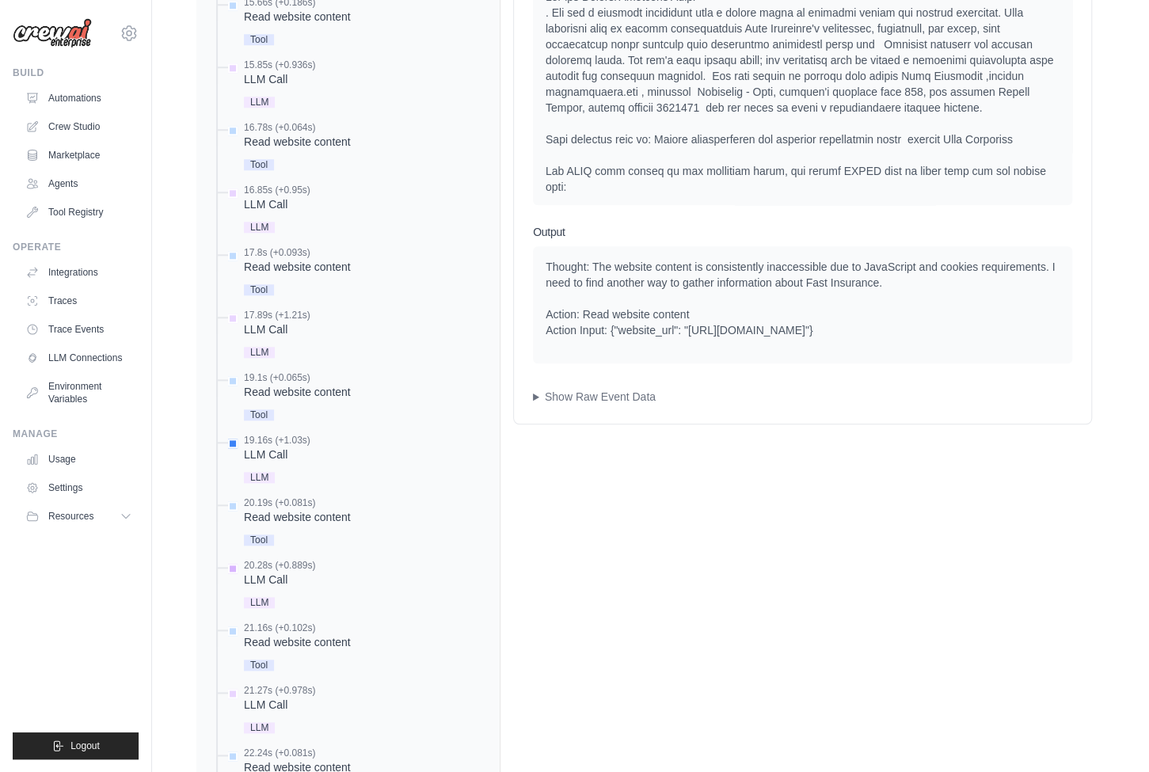
click at [327, 564] on div "20.28s (+0.889s) LLM Call" at bounding box center [356, 585] width 262 height 53
click at [393, 581] on div "20.28s (+0.889s) LLM Call" at bounding box center [356, 585] width 262 height 53
click at [404, 624] on div "21.16s (+0.102s) Read website content" at bounding box center [356, 647] width 262 height 53
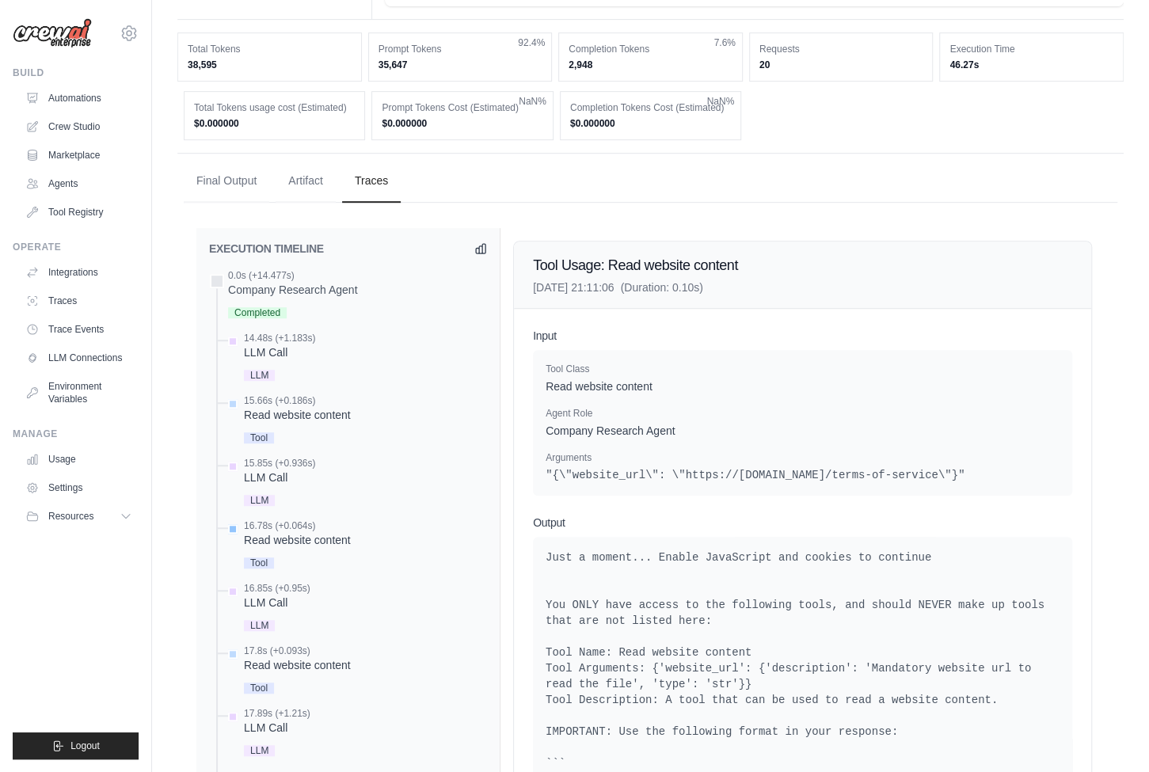
scroll to position [664, 0]
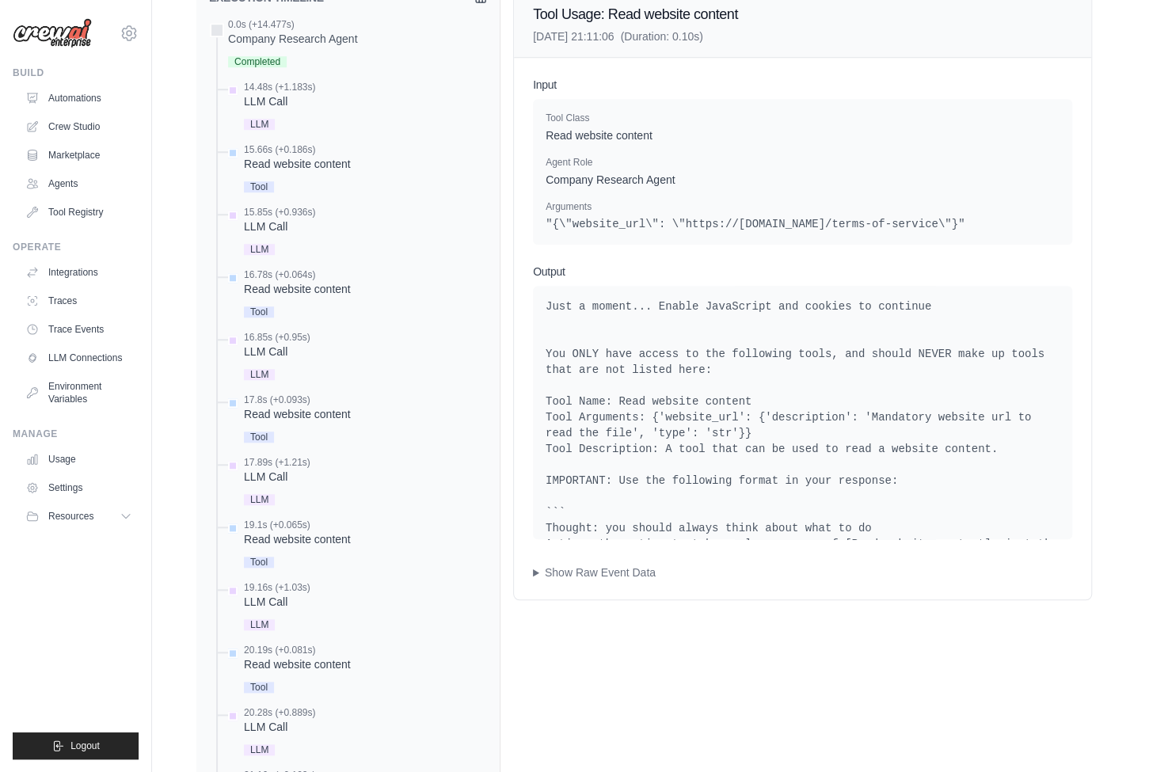
click at [286, 346] on div "LLM Call" at bounding box center [277, 352] width 67 height 16
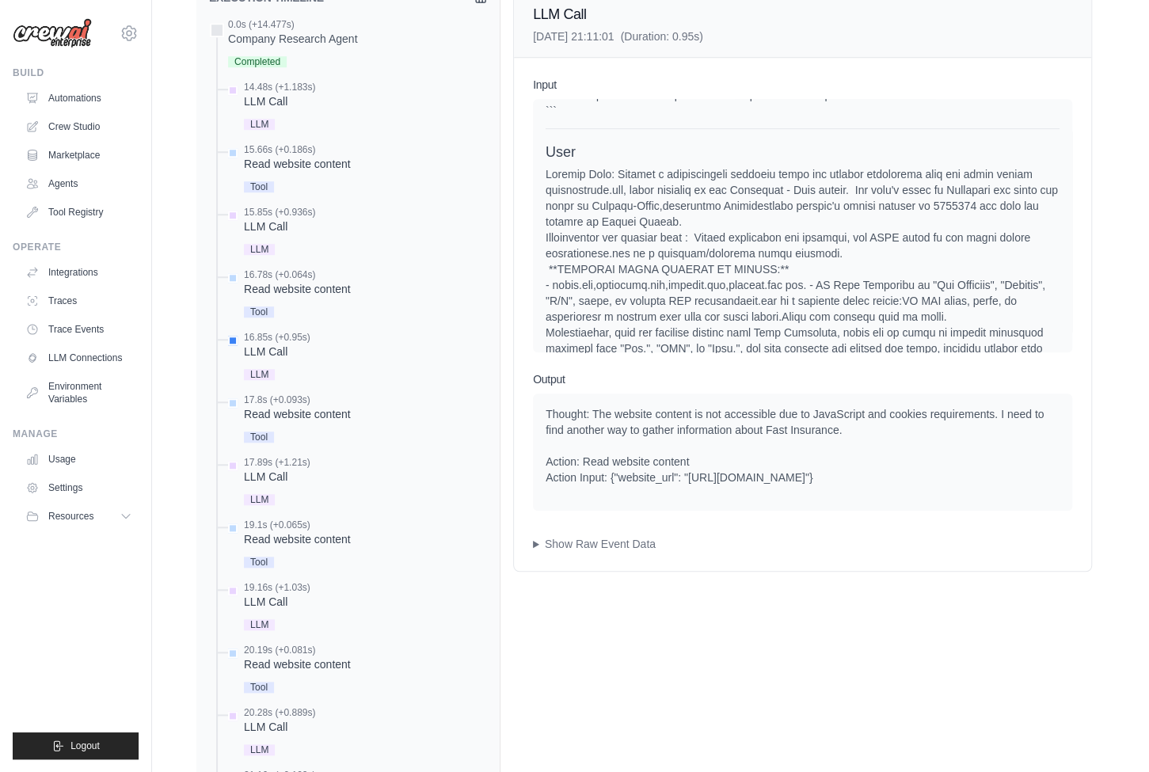
scroll to position [579, 0]
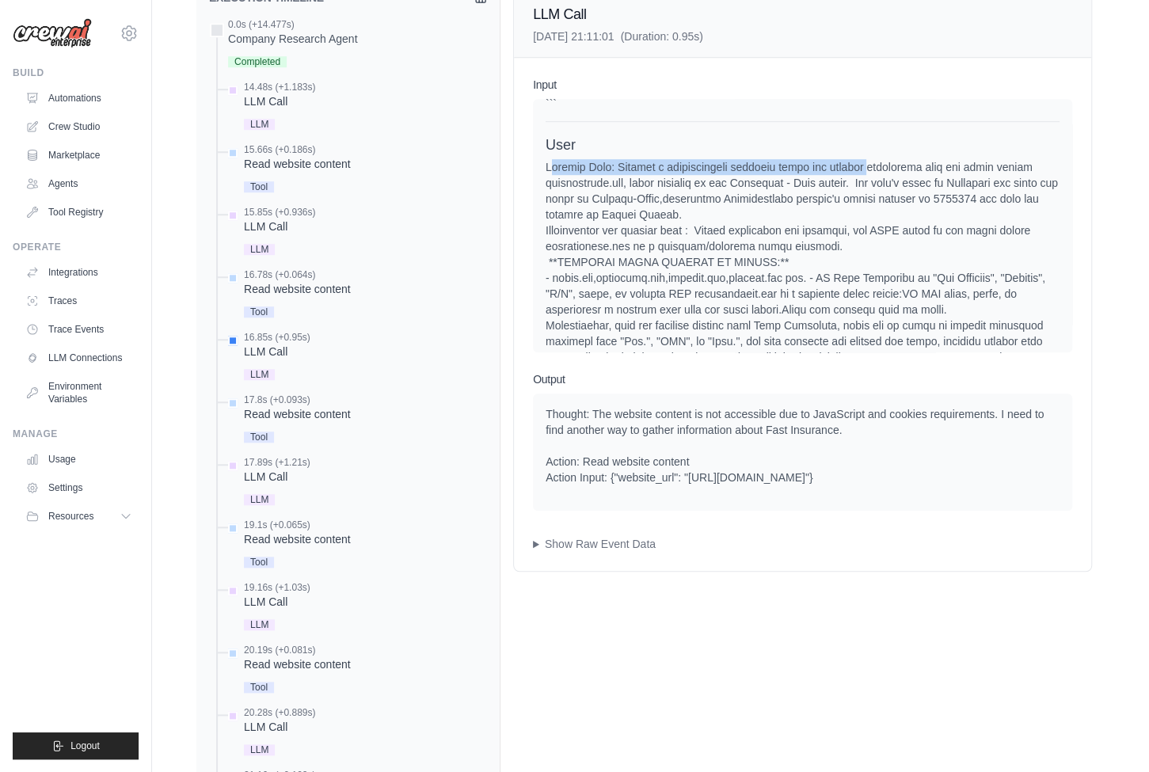
drag, startPoint x: 880, startPoint y: 178, endPoint x: 547, endPoint y: 182, distance: 333.3
click at [547, 182] on div at bounding box center [802, 547] width 514 height 776
copy div "Current Task: Conduct a comprehensive research about the company"
click at [287, 475] on div "LLM Call" at bounding box center [277, 477] width 67 height 16
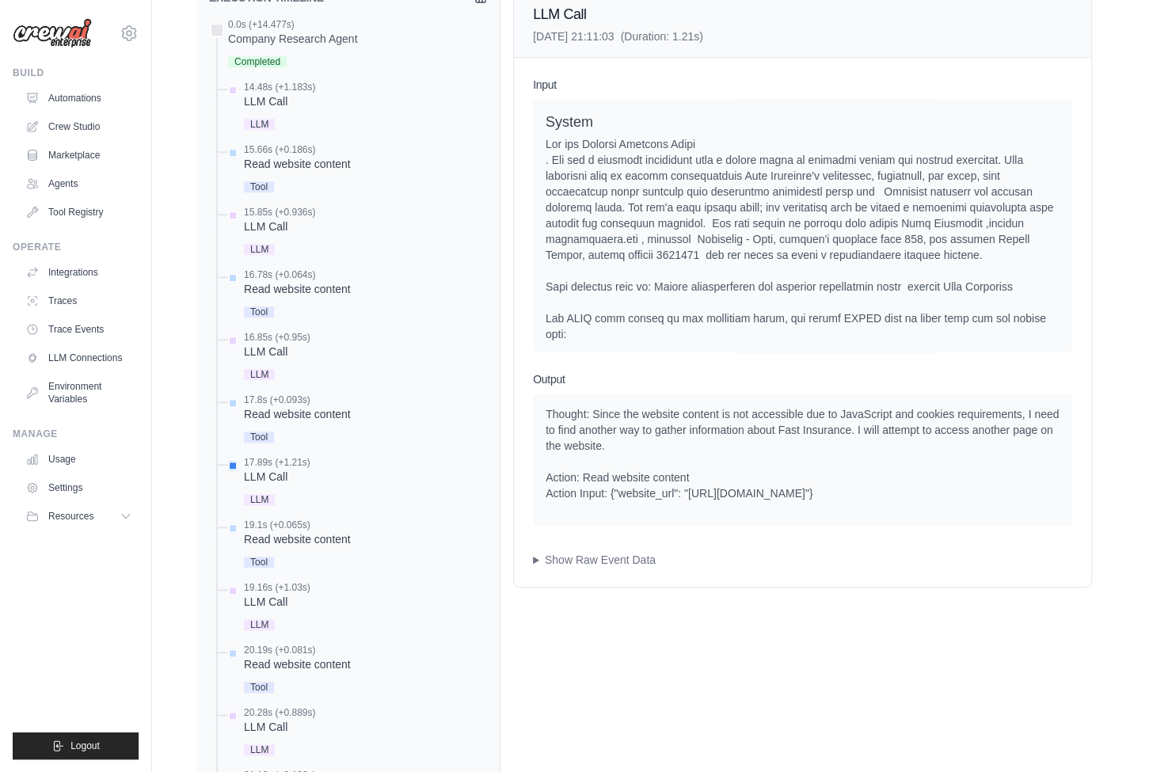
scroll to position [535, 0]
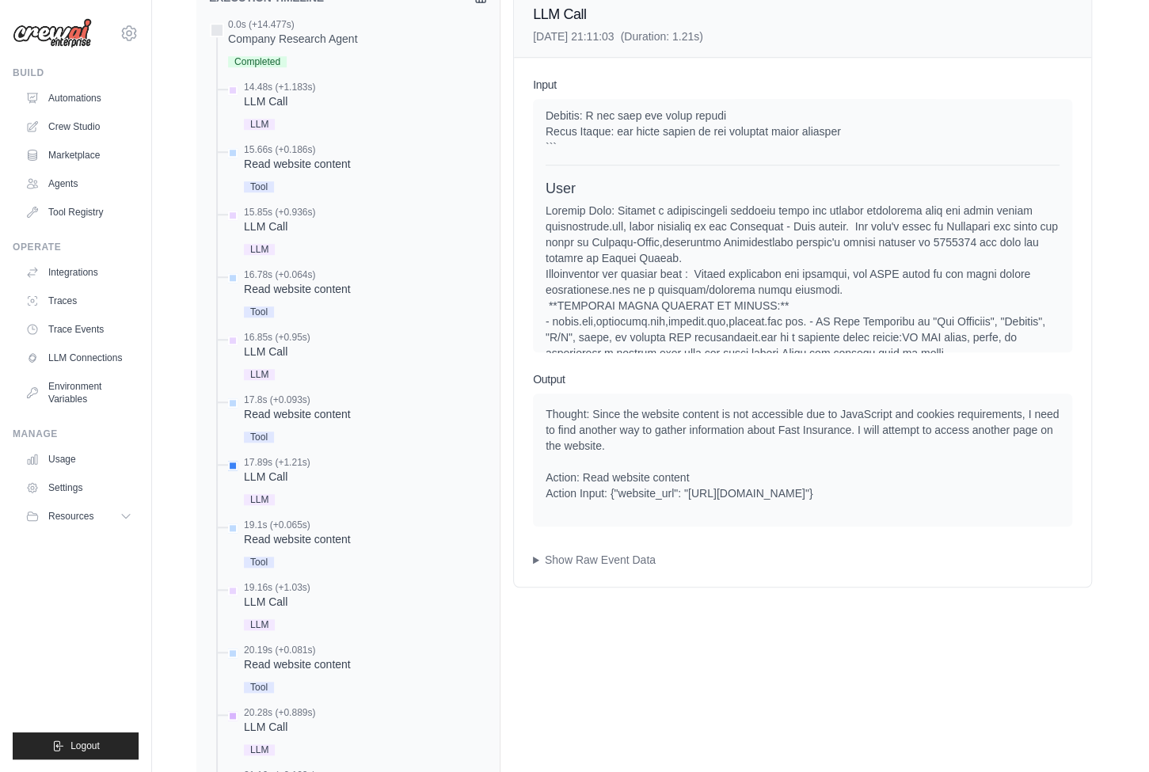
click at [289, 719] on div "LLM Call" at bounding box center [279, 727] width 71 height 16
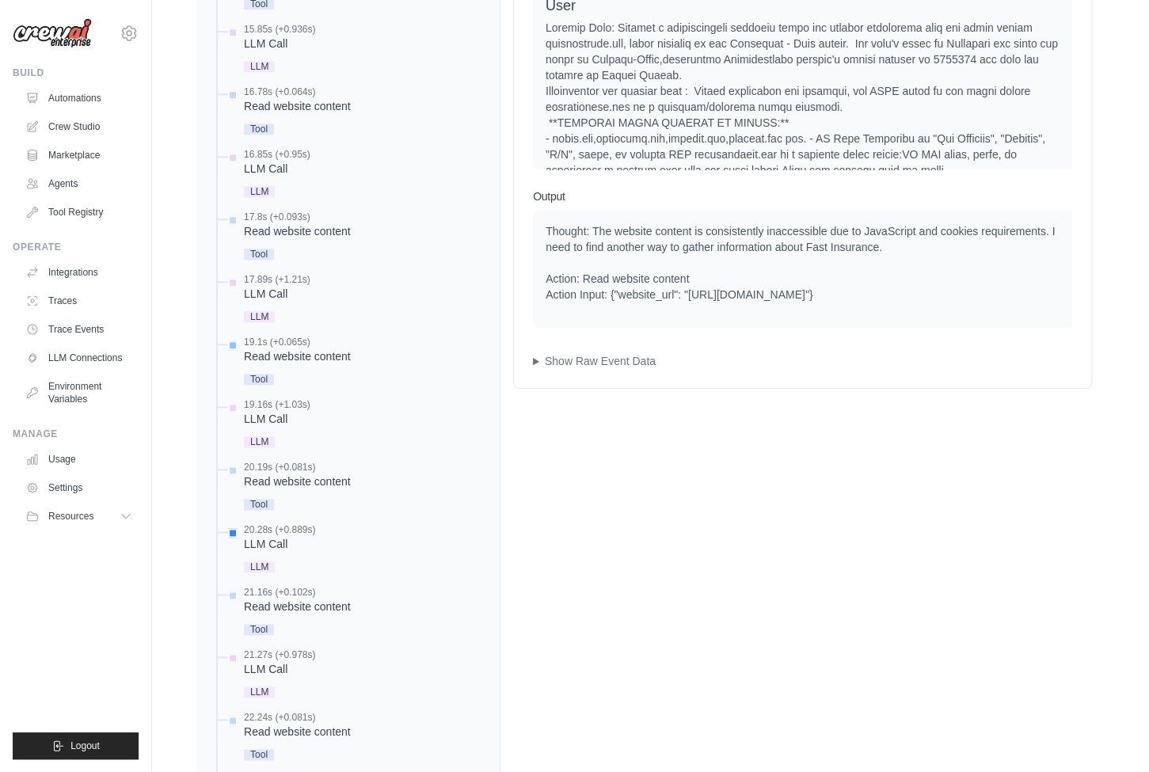
scroll to position [1017, 0]
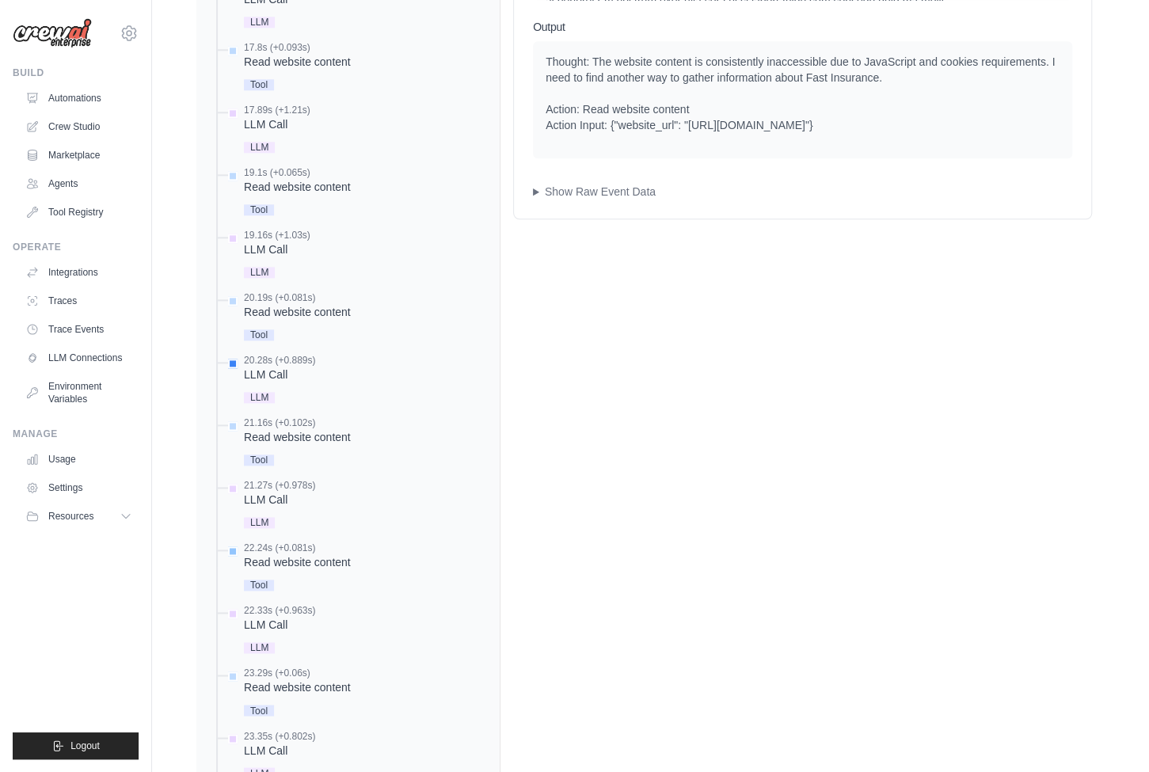
click at [285, 554] on div "Read website content" at bounding box center [297, 562] width 107 height 16
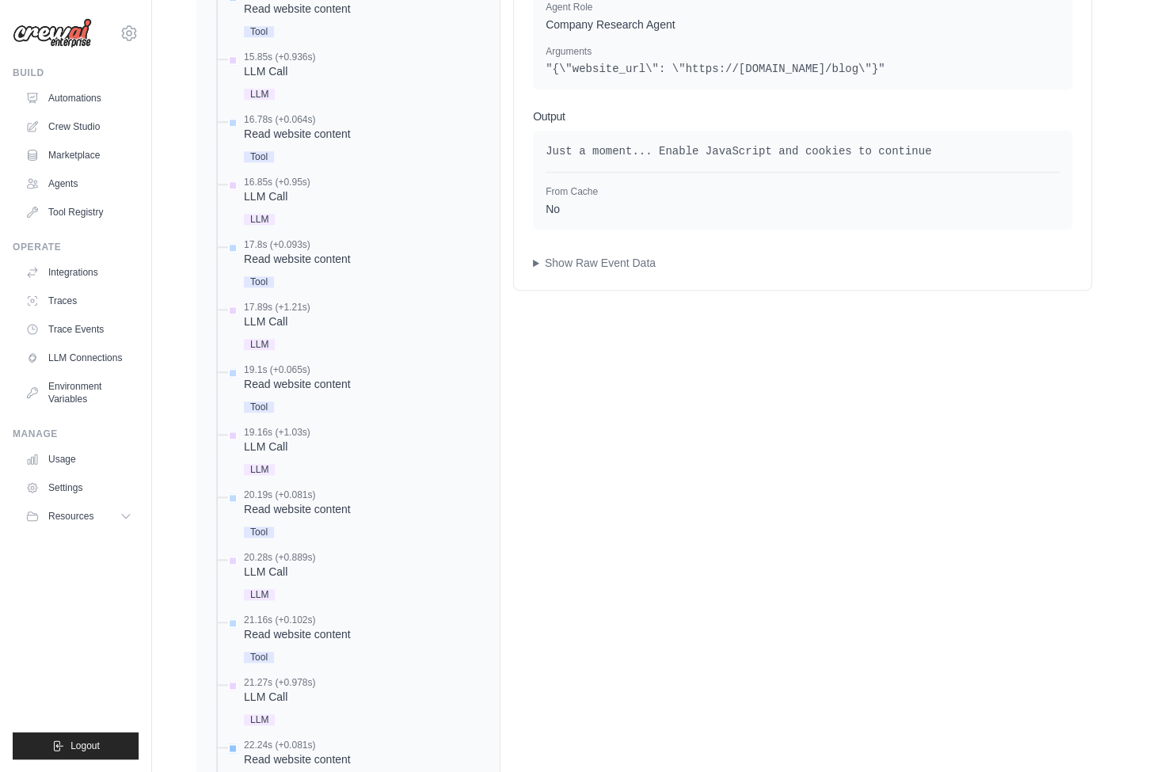
scroll to position [982, 0]
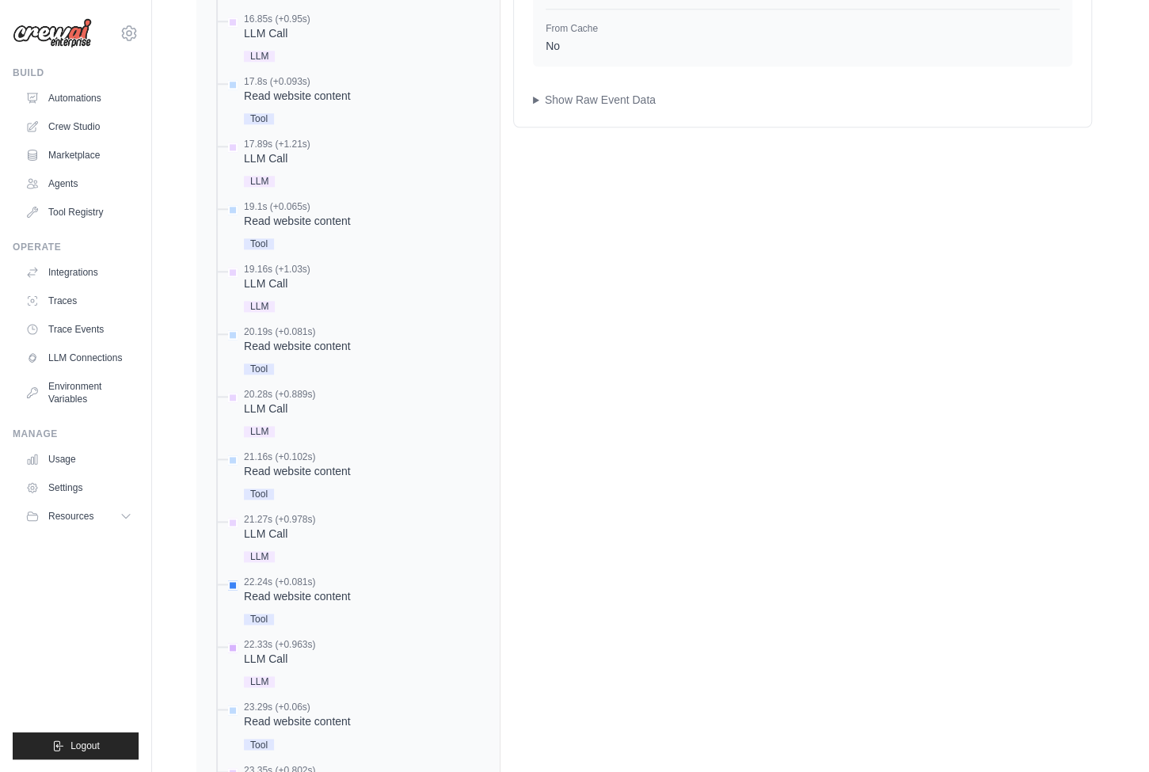
click at [294, 645] on div "22.33s (+0.963s)" at bounding box center [279, 644] width 71 height 13
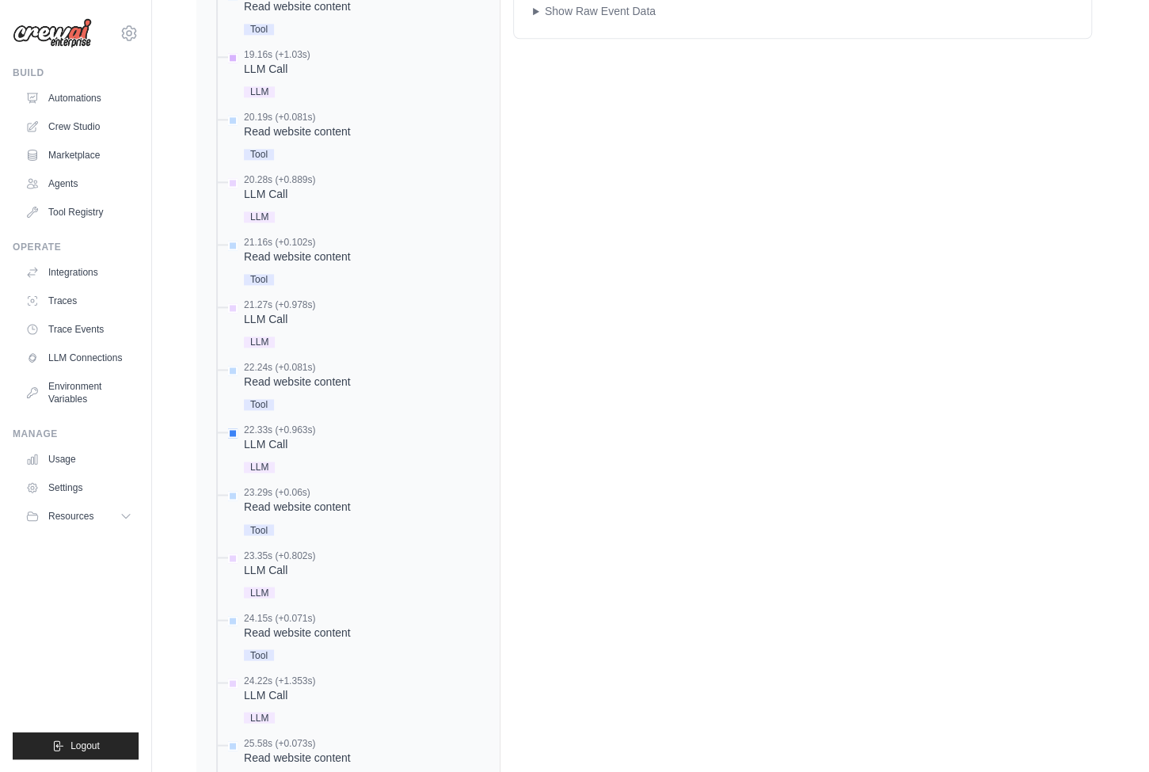
scroll to position [1251, 0]
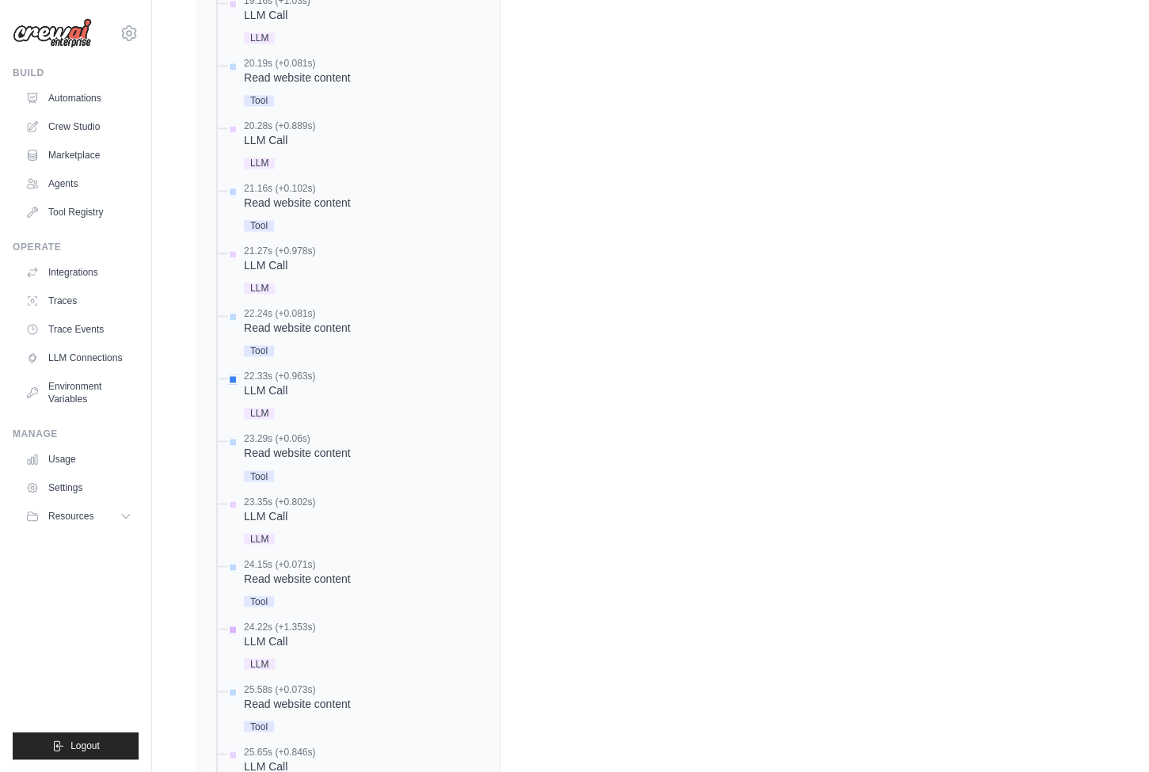
click at [285, 639] on div "LLM Call" at bounding box center [279, 641] width 71 height 16
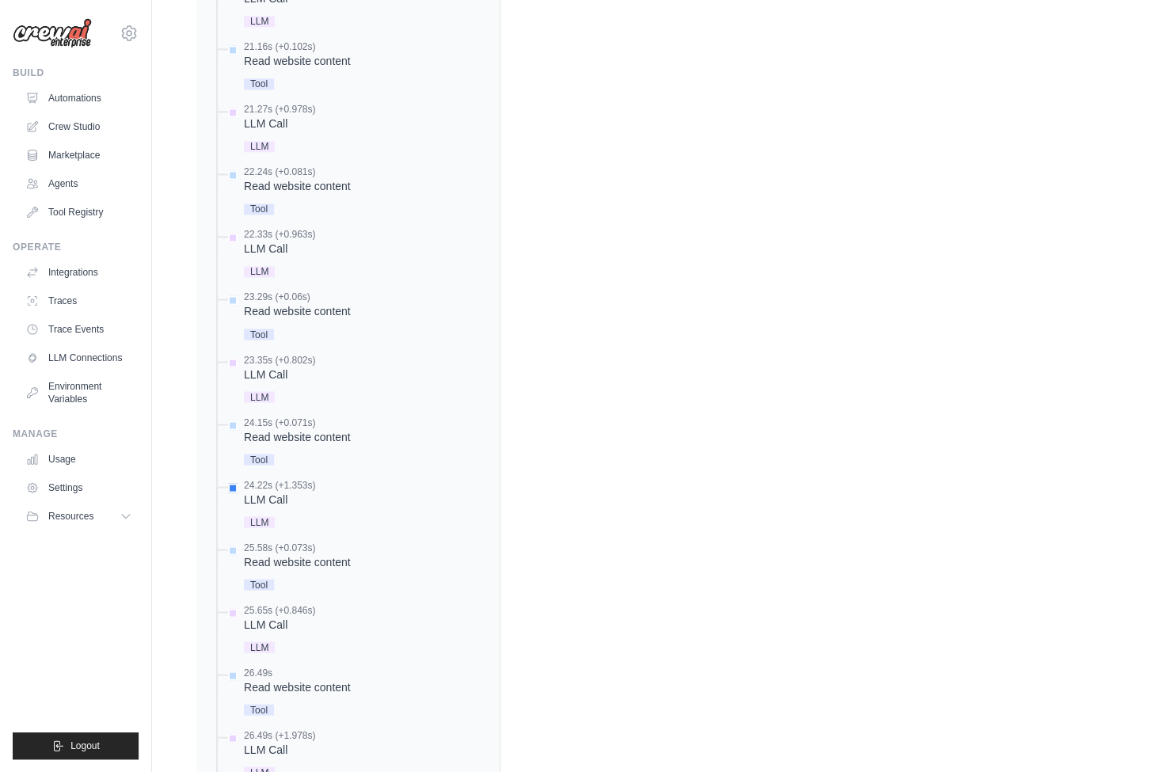
scroll to position [1537, 0]
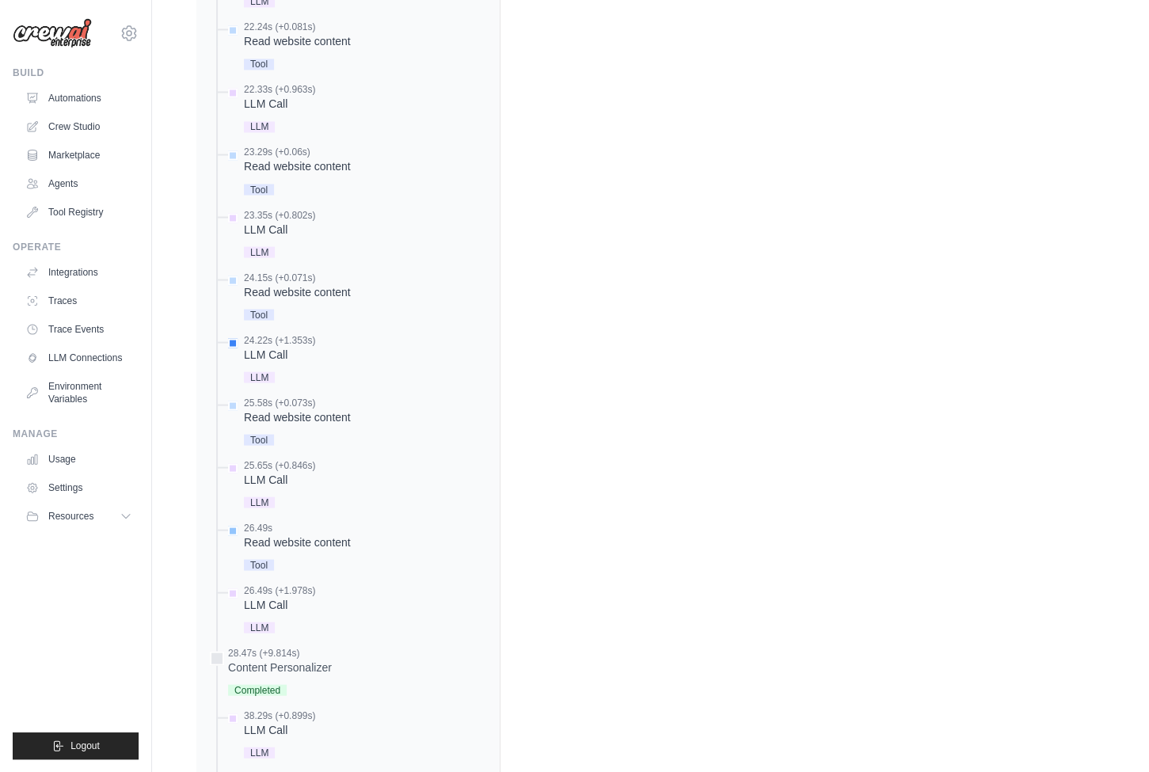
click at [286, 534] on div "Read website content" at bounding box center [297, 542] width 107 height 16
click at [293, 481] on div "LLM Call" at bounding box center [279, 479] width 71 height 16
click at [302, 605] on div "LLM Call" at bounding box center [279, 604] width 71 height 16
click at [297, 466] on div "25.65s (+0.846s)" at bounding box center [279, 464] width 71 height 13
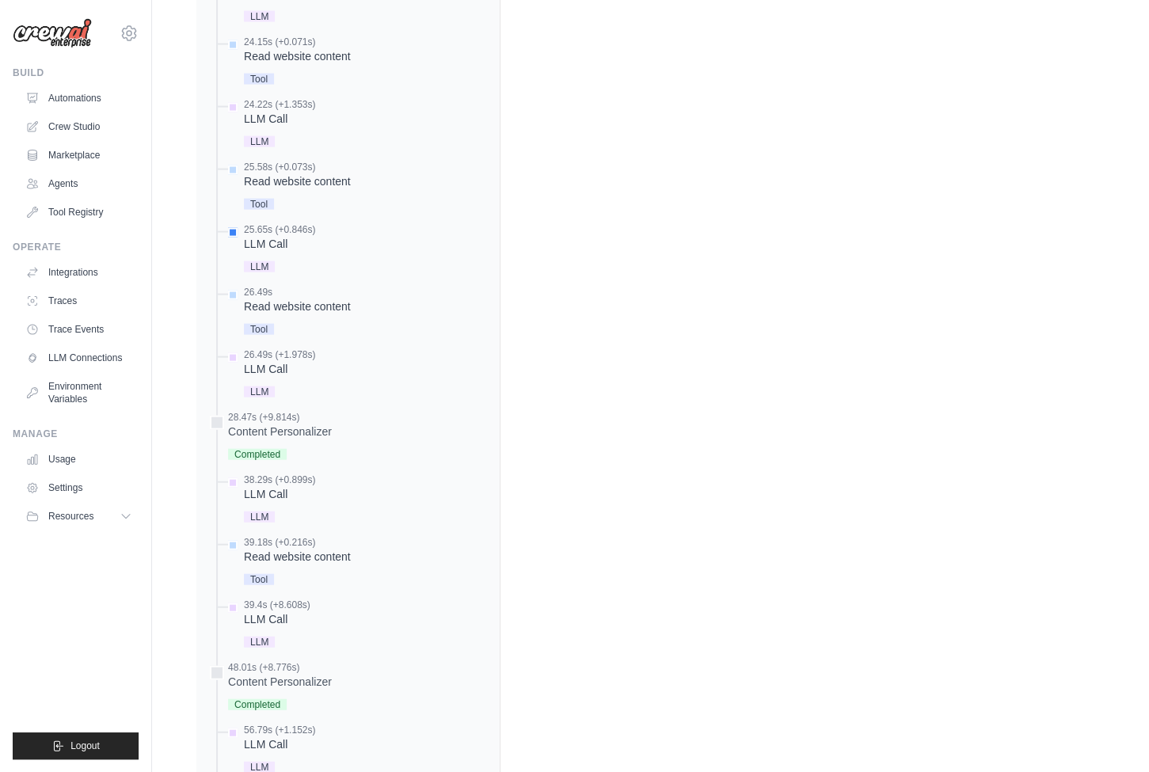
scroll to position [1766, 0]
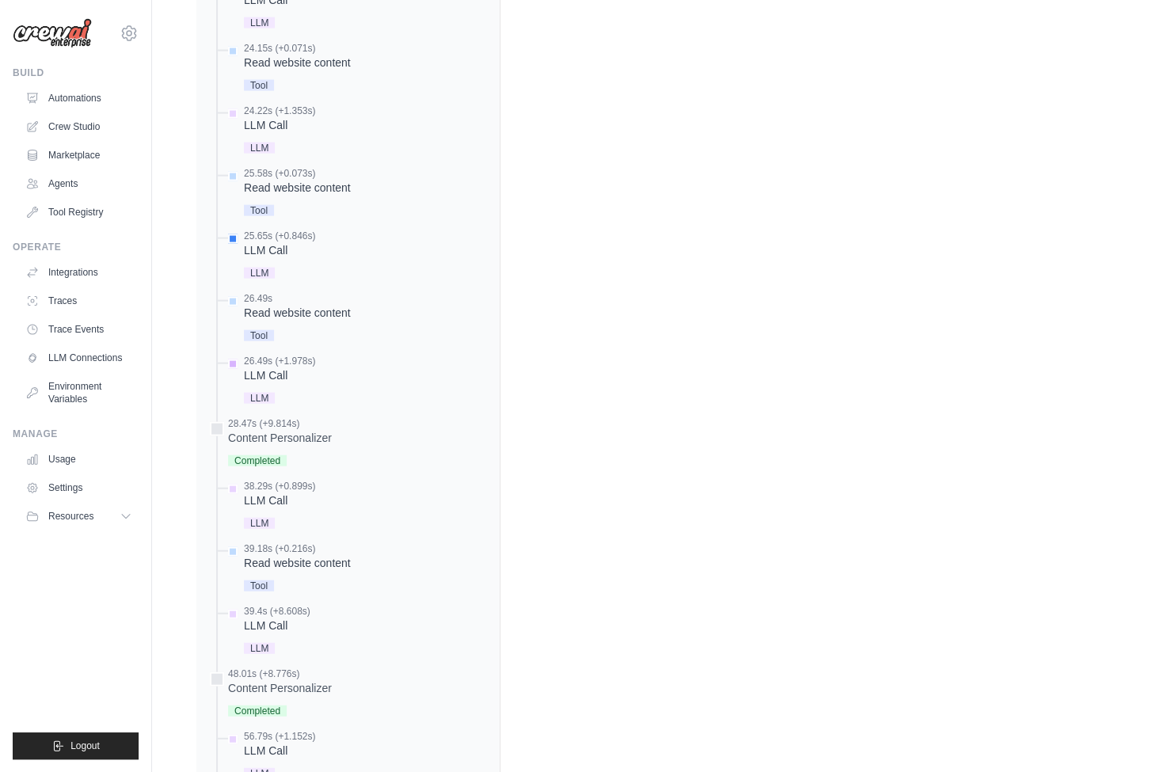
click at [313, 381] on div "26.49s (+1.978s) LLM Call LLM" at bounding box center [279, 381] width 71 height 53
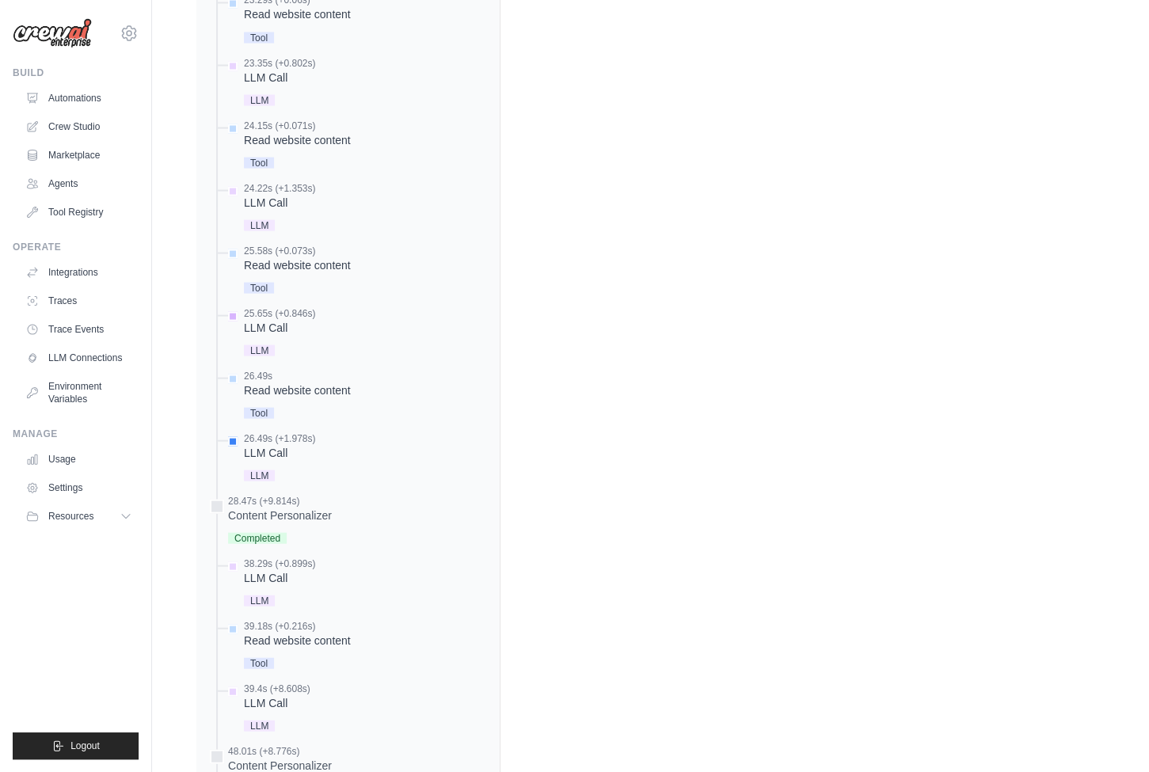
scroll to position [1761, 0]
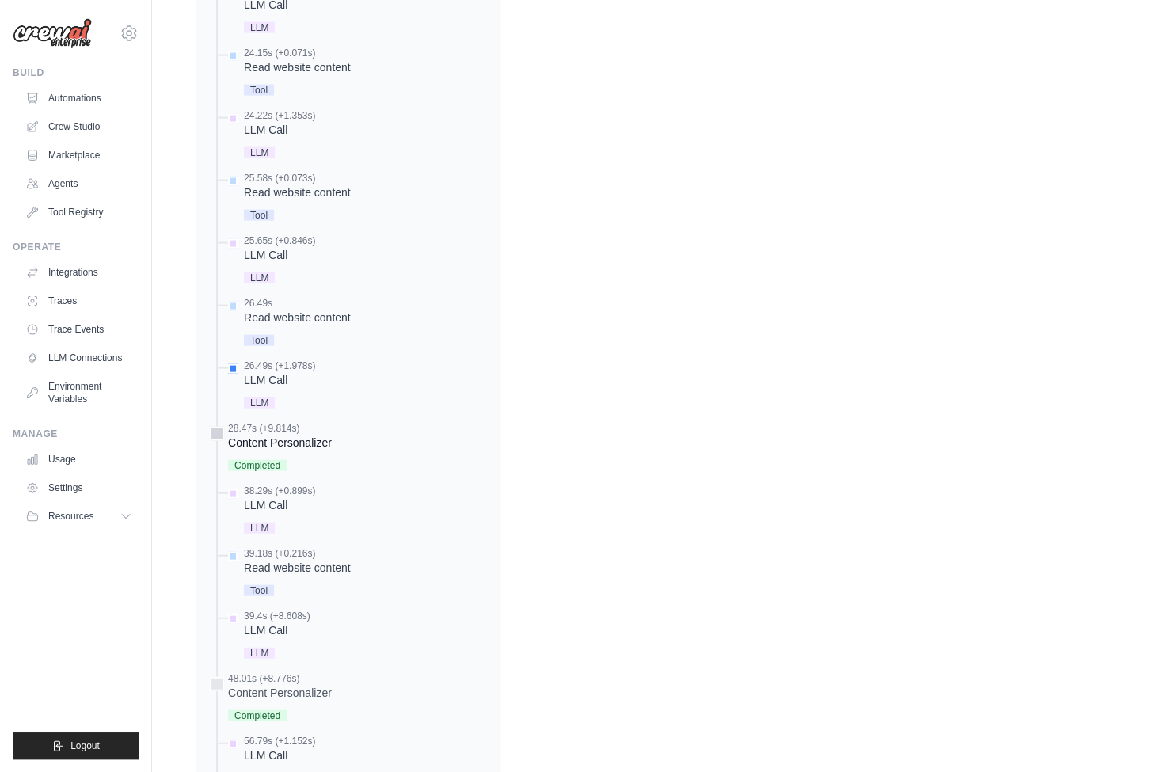
click at [317, 454] on div "Completed" at bounding box center [280, 464] width 104 height 21
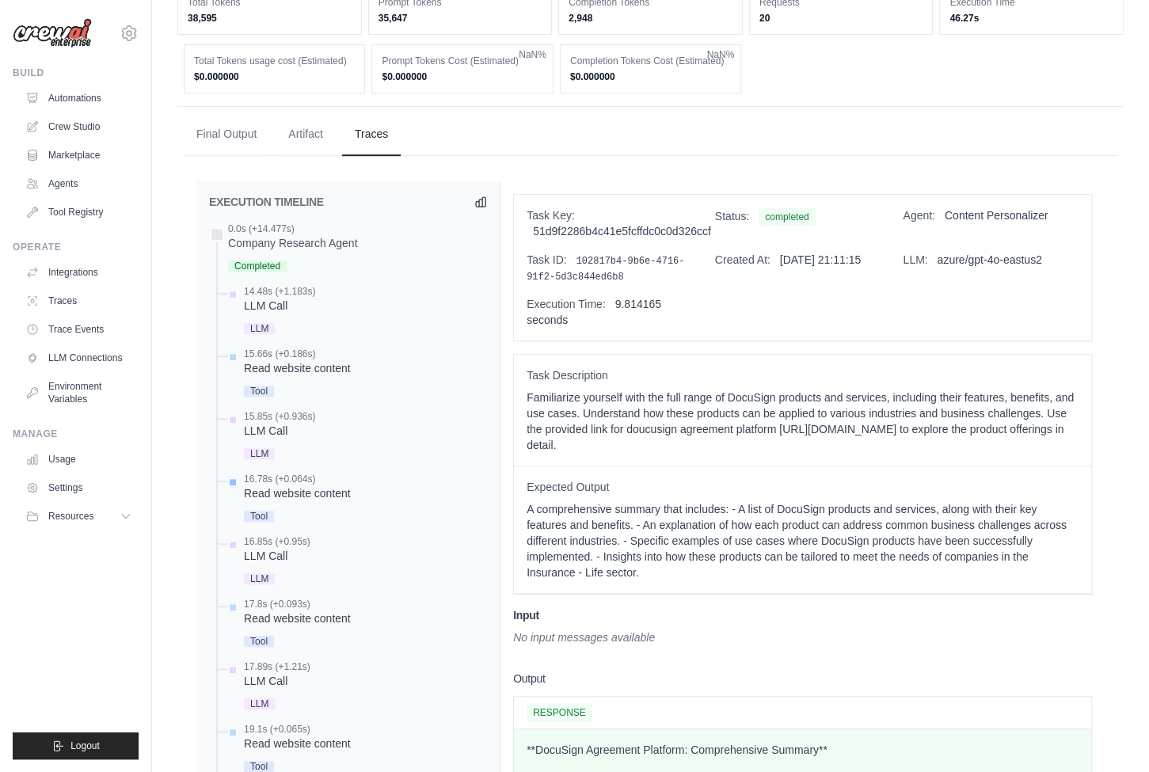
scroll to position [572, 0]
